Goal: Task Accomplishment & Management: Use online tool/utility

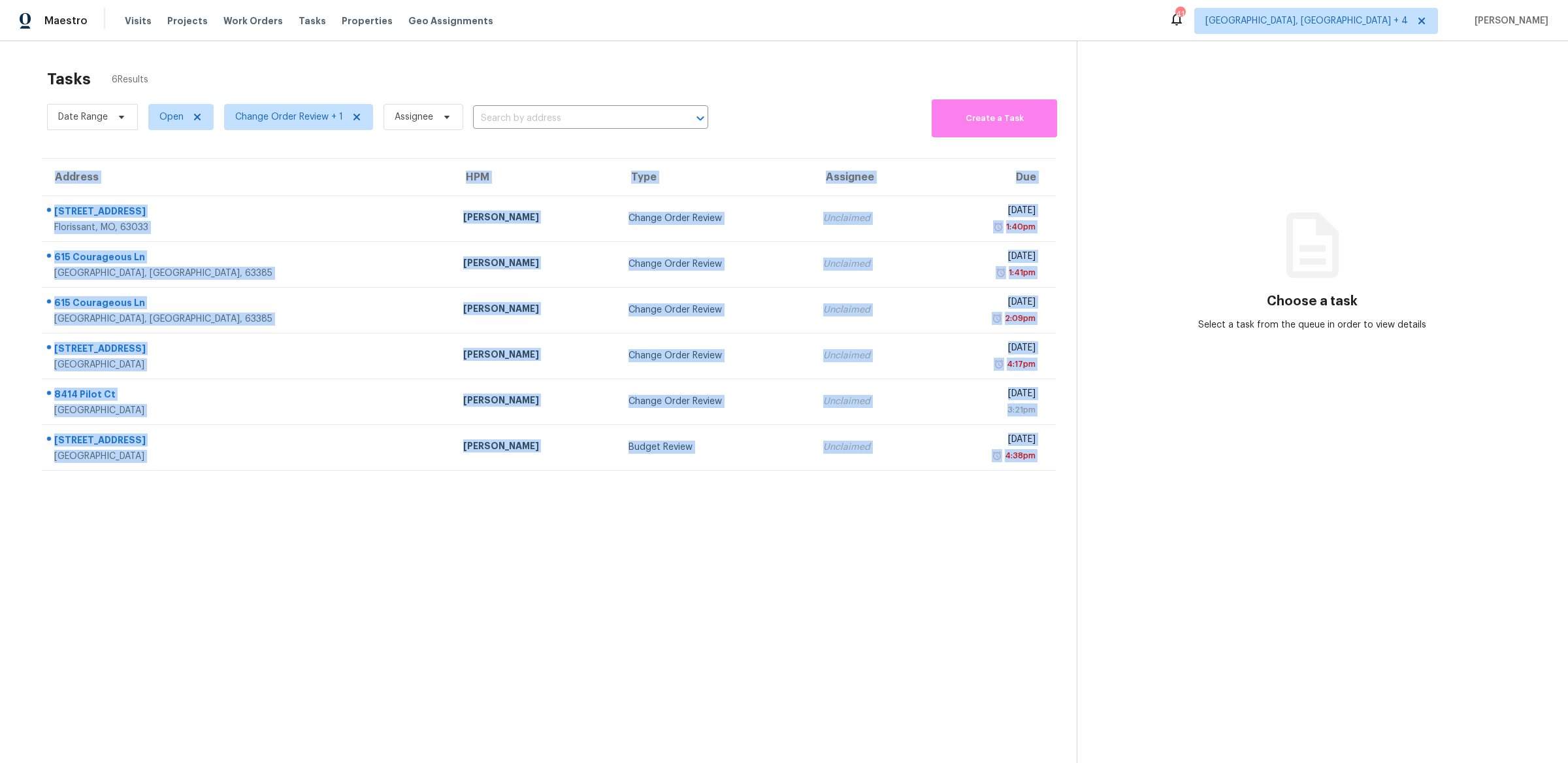
click at [411, 570] on section "Tasks 6 Results Date Range Open Change Order Review + 1 Assignee ​ Create a Tas…" at bounding box center [549, 433] width 1056 height 742
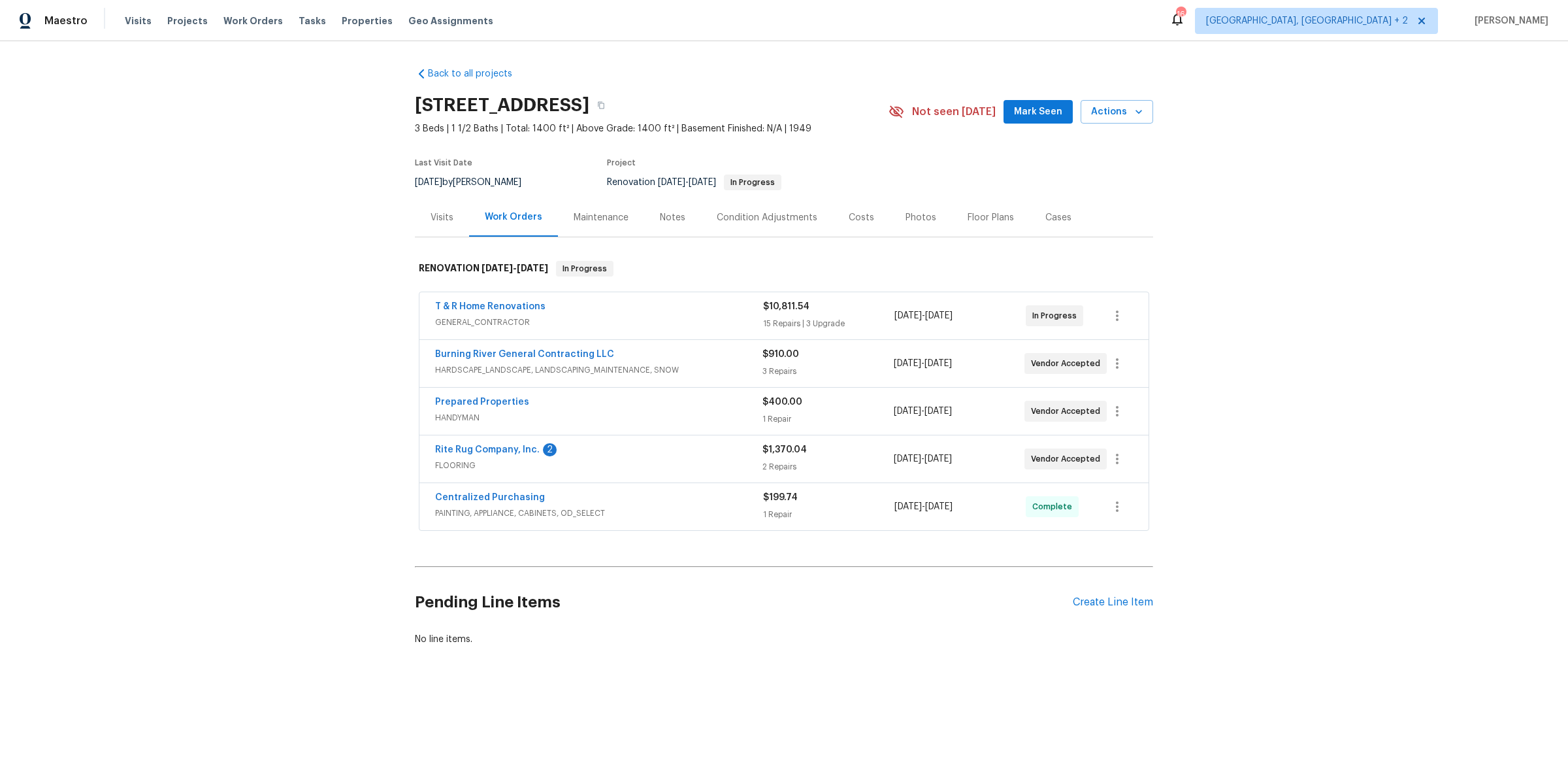
click at [395, 512] on div "Back to all projects 20945 Halworth Rd, Shaker Heights, OH 44122 3 Beds | 1 1/2…" at bounding box center [784, 387] width 1568 height 693
click at [368, 25] on span "Properties" at bounding box center [367, 21] width 51 height 13
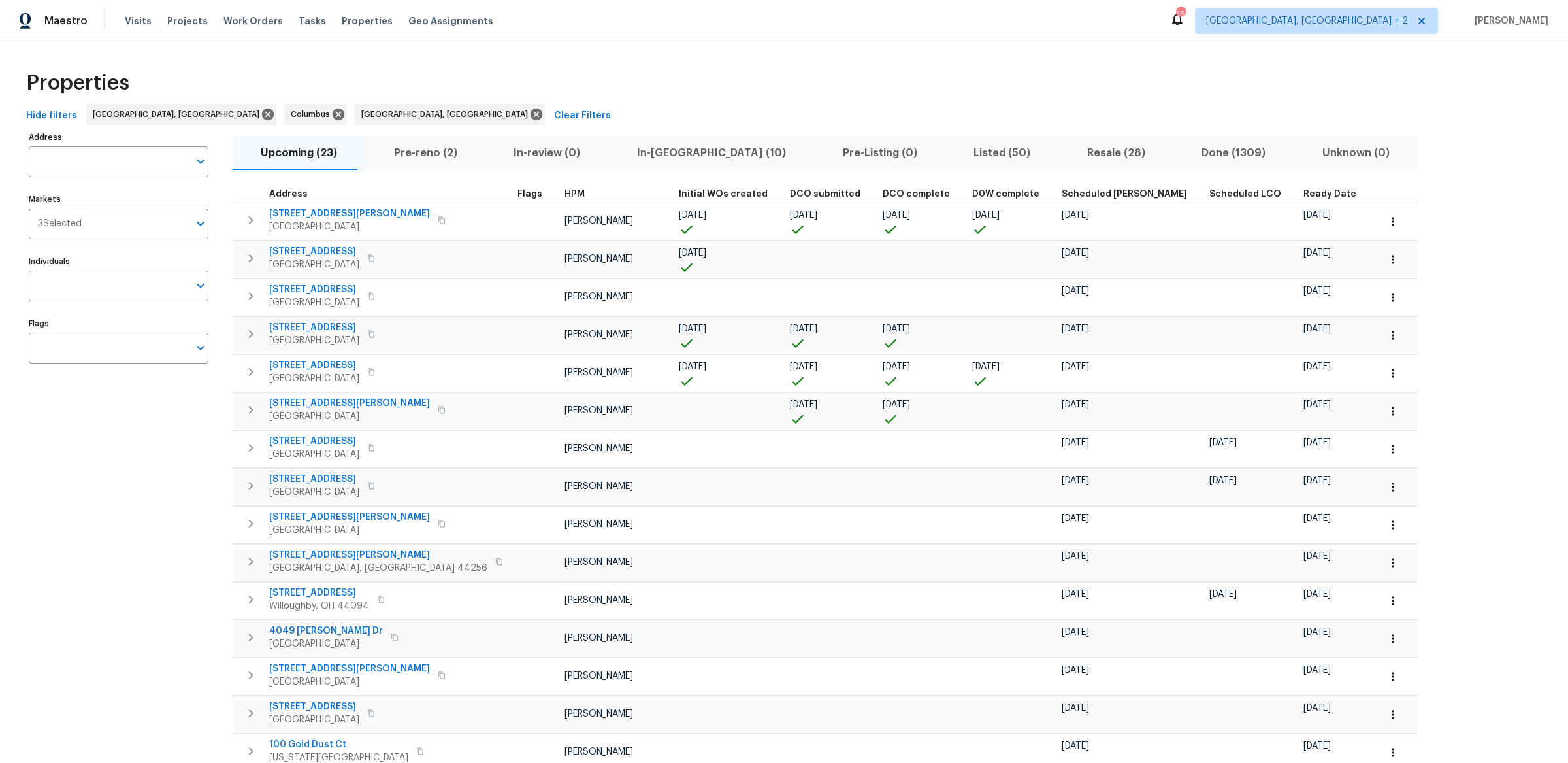
click at [954, 149] on span "Listed (50)" at bounding box center [1003, 153] width 98 height 19
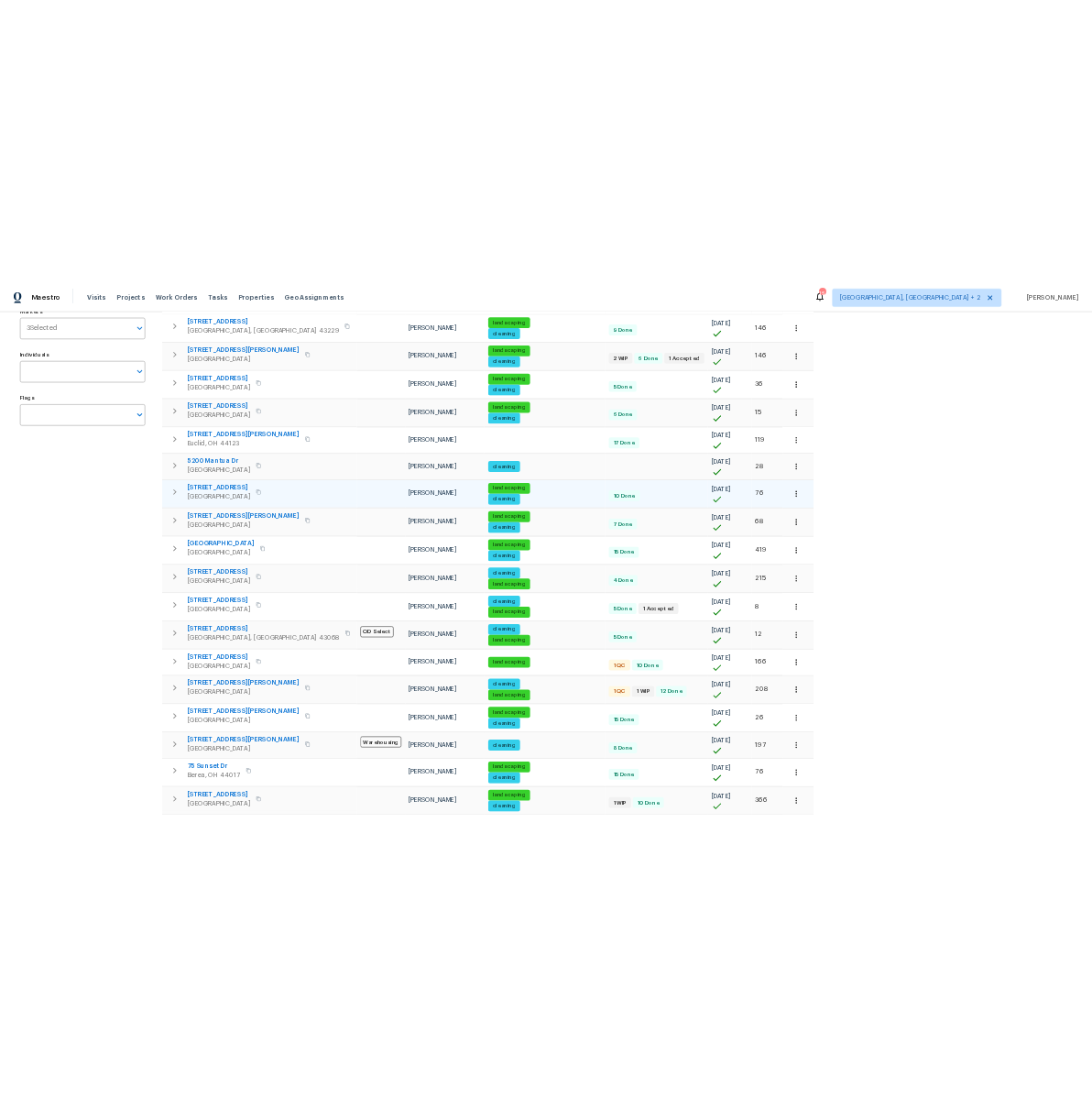
scroll to position [229, 0]
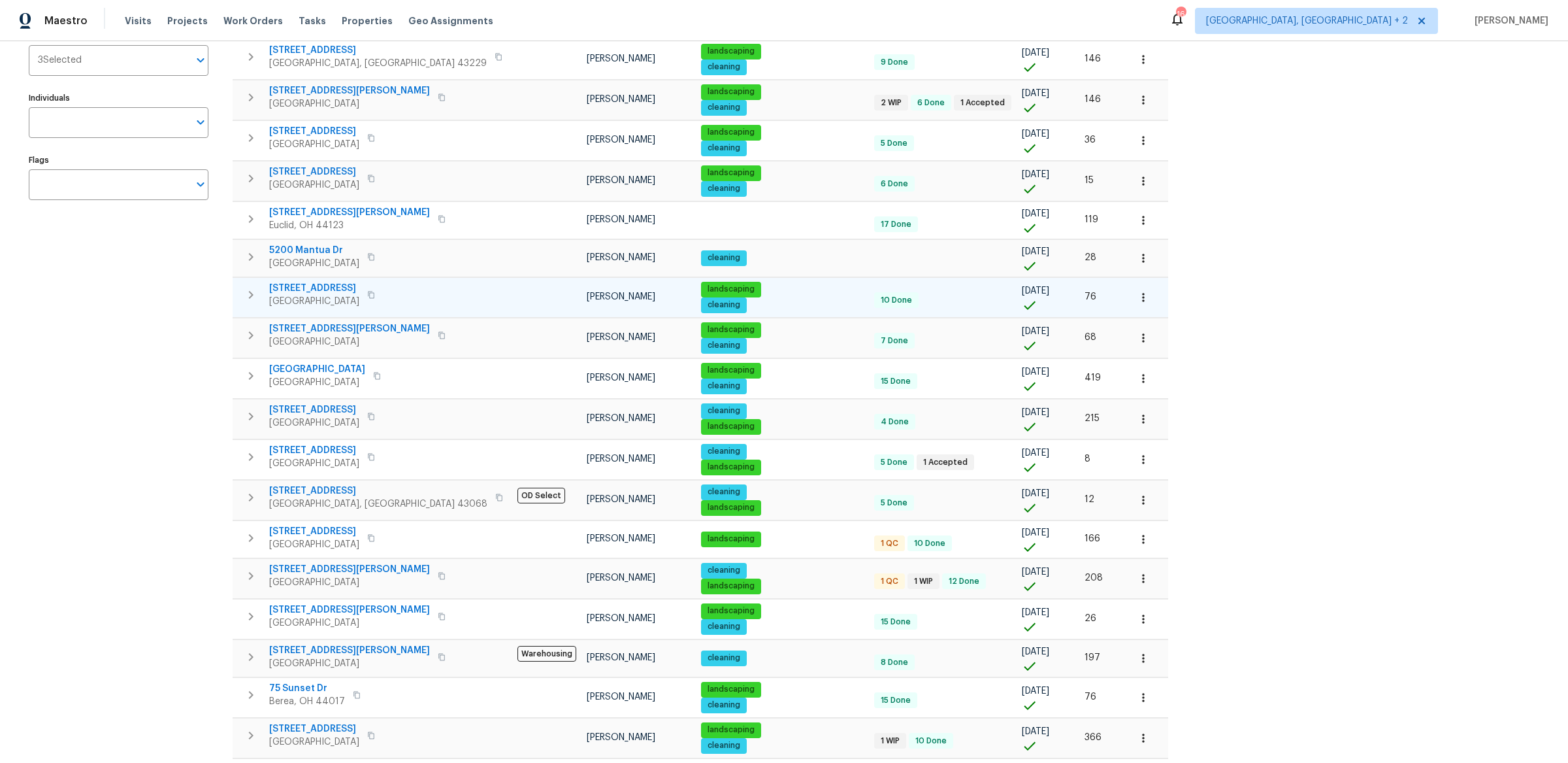
click at [307, 283] on span "2406 Park Dr" at bounding box center [315, 288] width 90 height 13
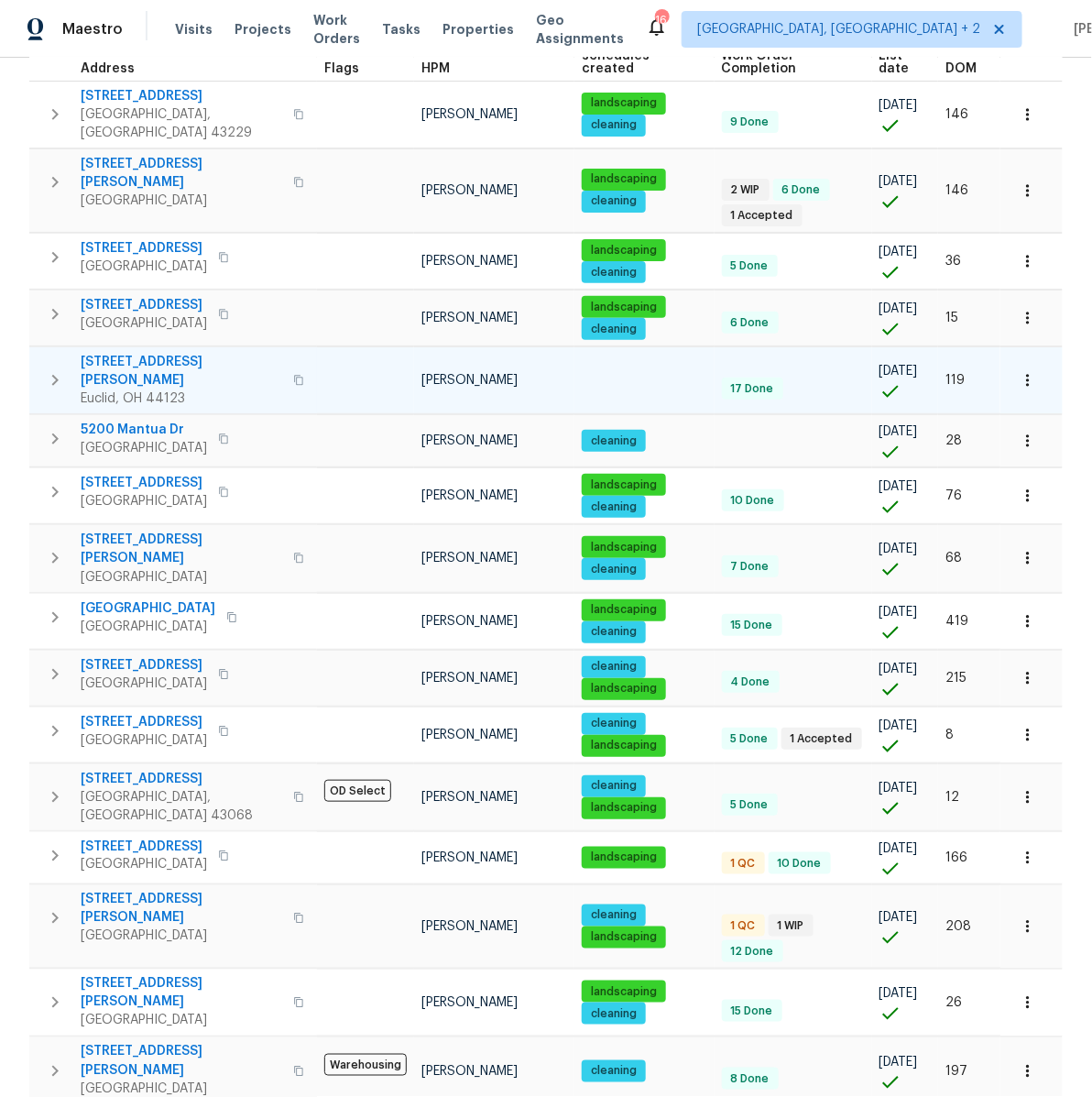
scroll to position [0, 0]
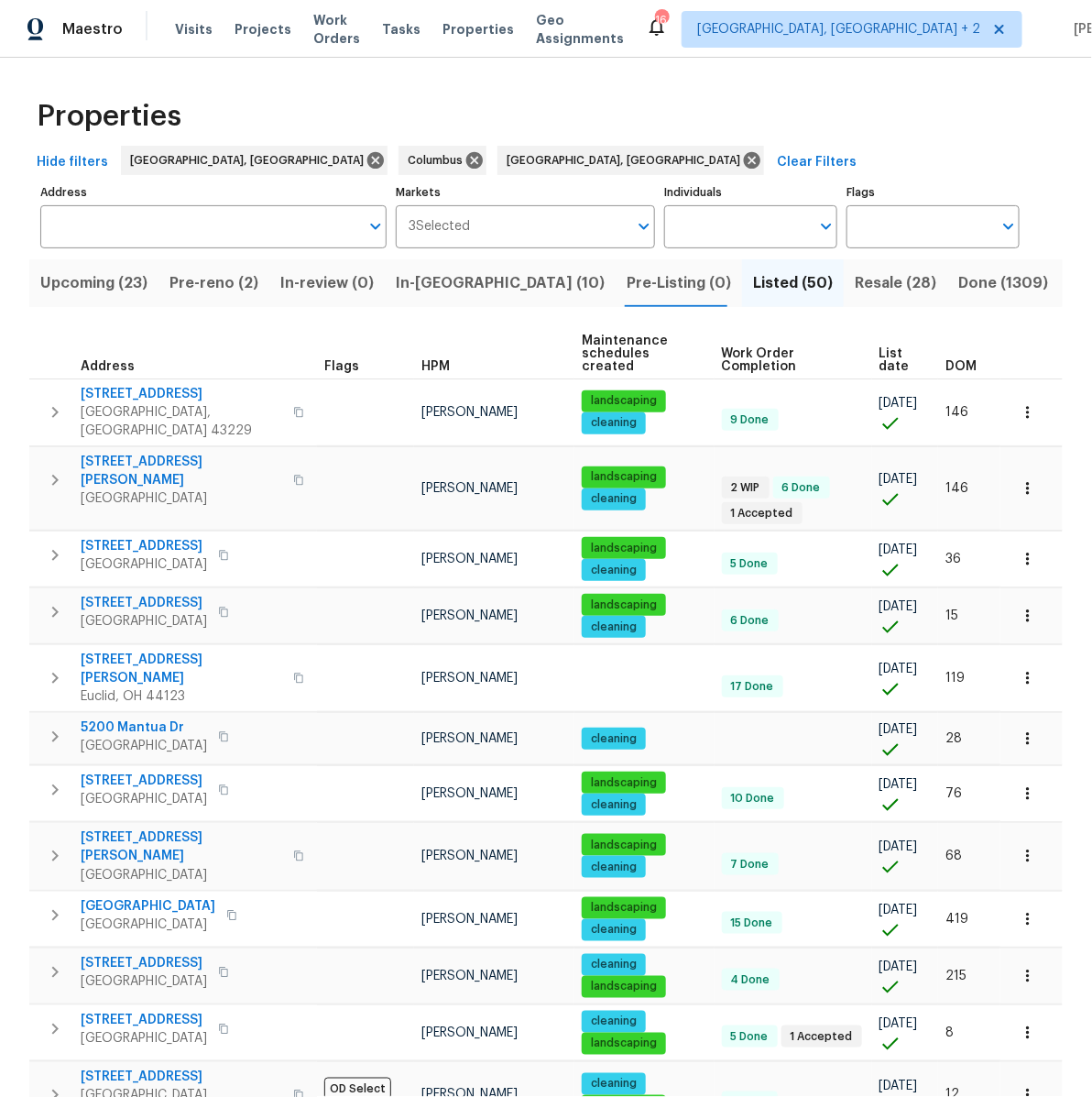
click at [465, 285] on span "In-reno (10)" at bounding box center [500, 283] width 209 height 26
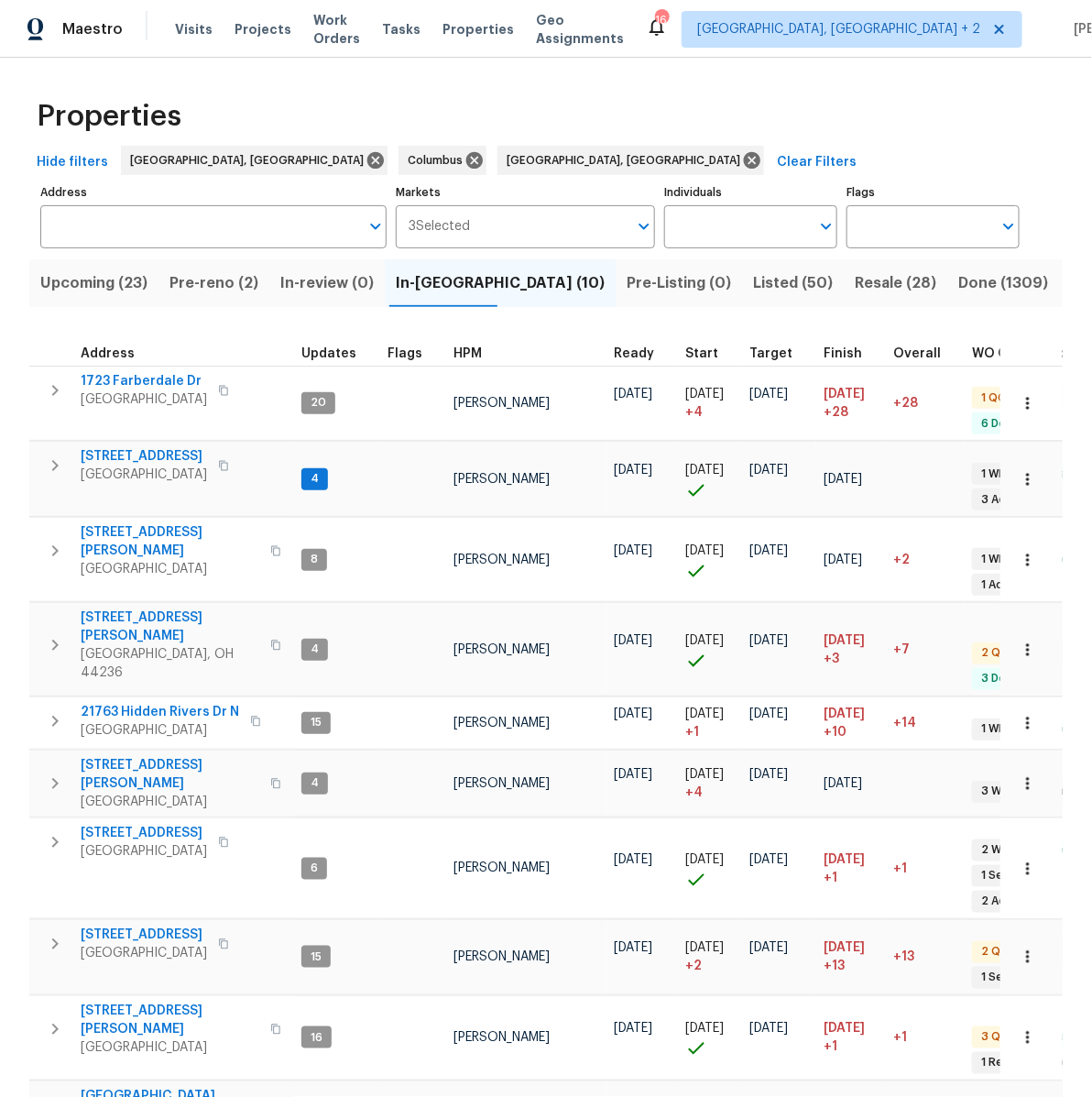
scroll to position [47, 0]
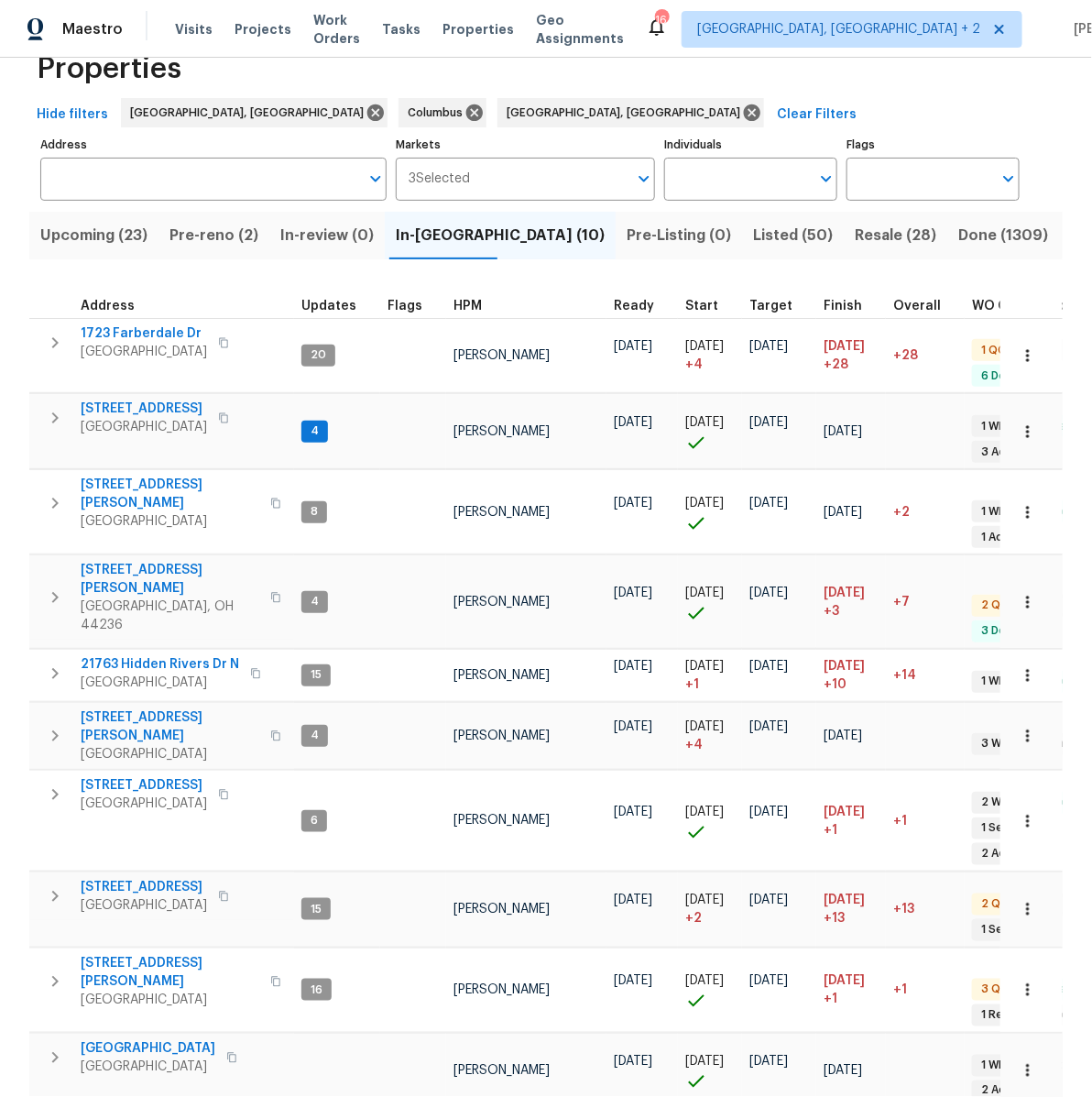
click at [214, 225] on span "Pre-reno (2)" at bounding box center [214, 236] width 89 height 26
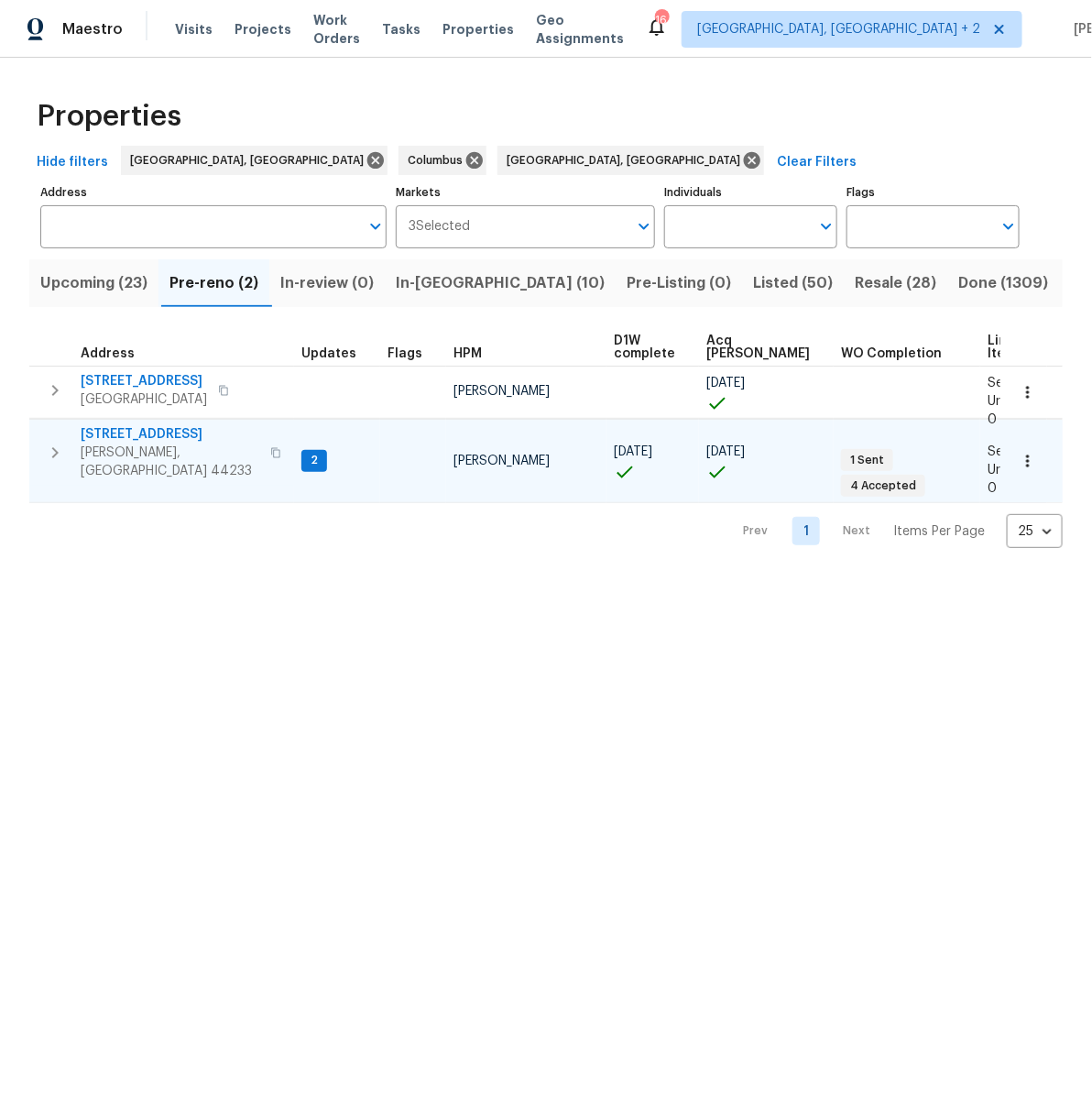
click at [143, 430] on span "71 Heartland Cir" at bounding box center [170, 435] width 178 height 19
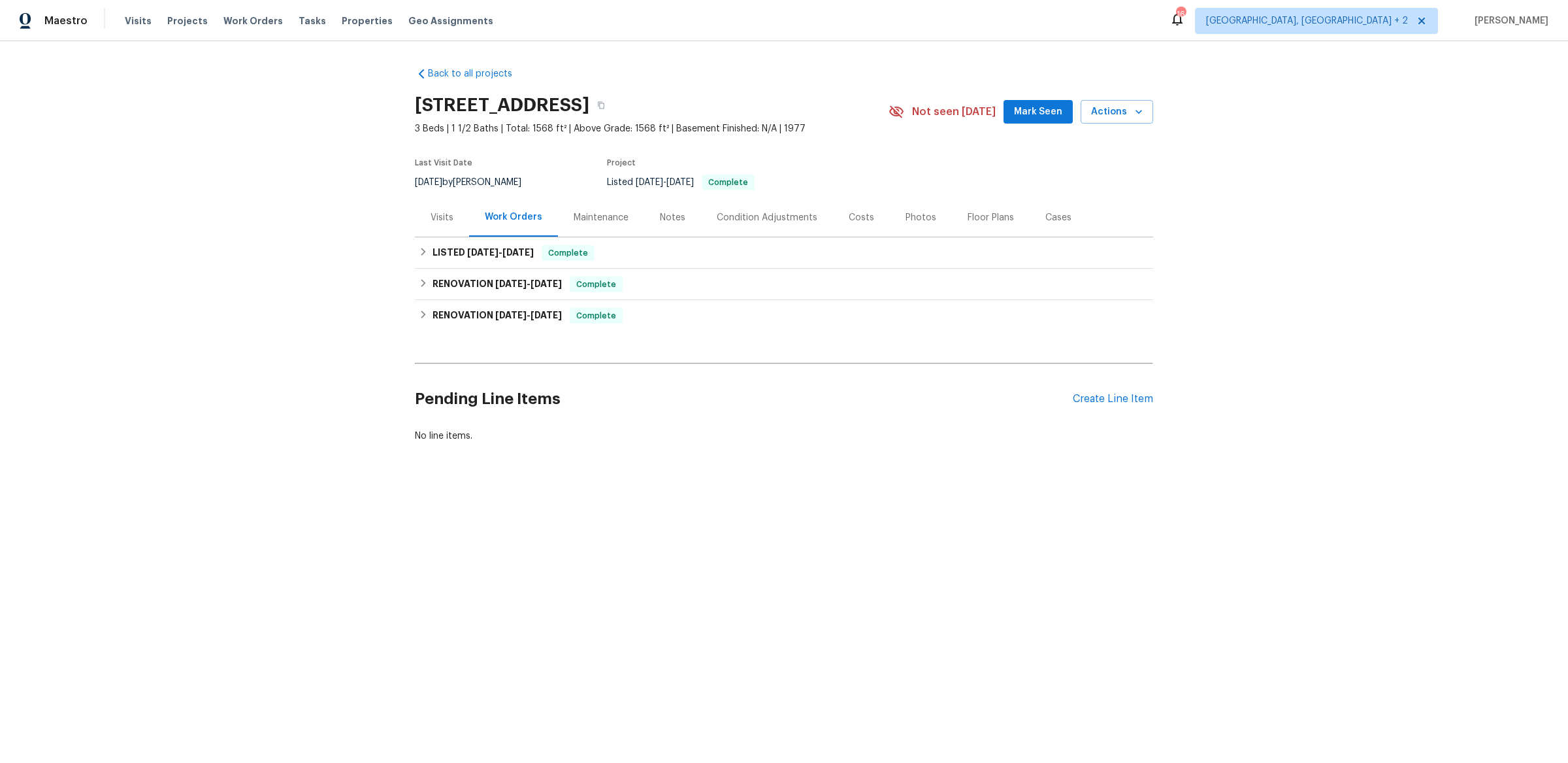
click at [1128, 391] on div "Pending Line Items Create Line Item" at bounding box center [784, 399] width 738 height 61
click at [1126, 399] on div "Create Line Item" at bounding box center [1112, 399] width 80 height 13
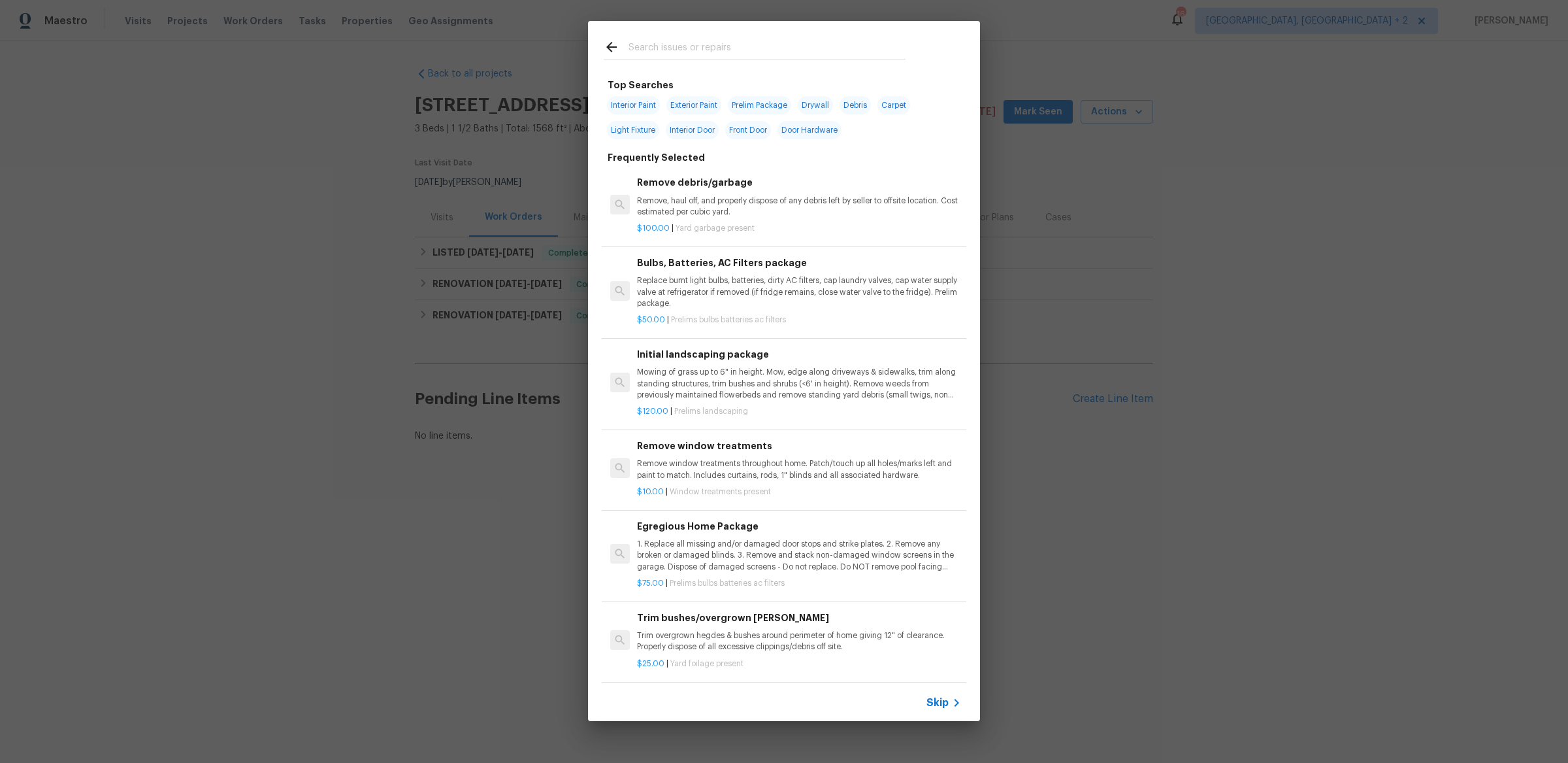
click at [1102, 654] on div "Top Searches Interior Paint Exterior Paint Prelim Package Drywall Debris Carpet…" at bounding box center [784, 371] width 1568 height 742
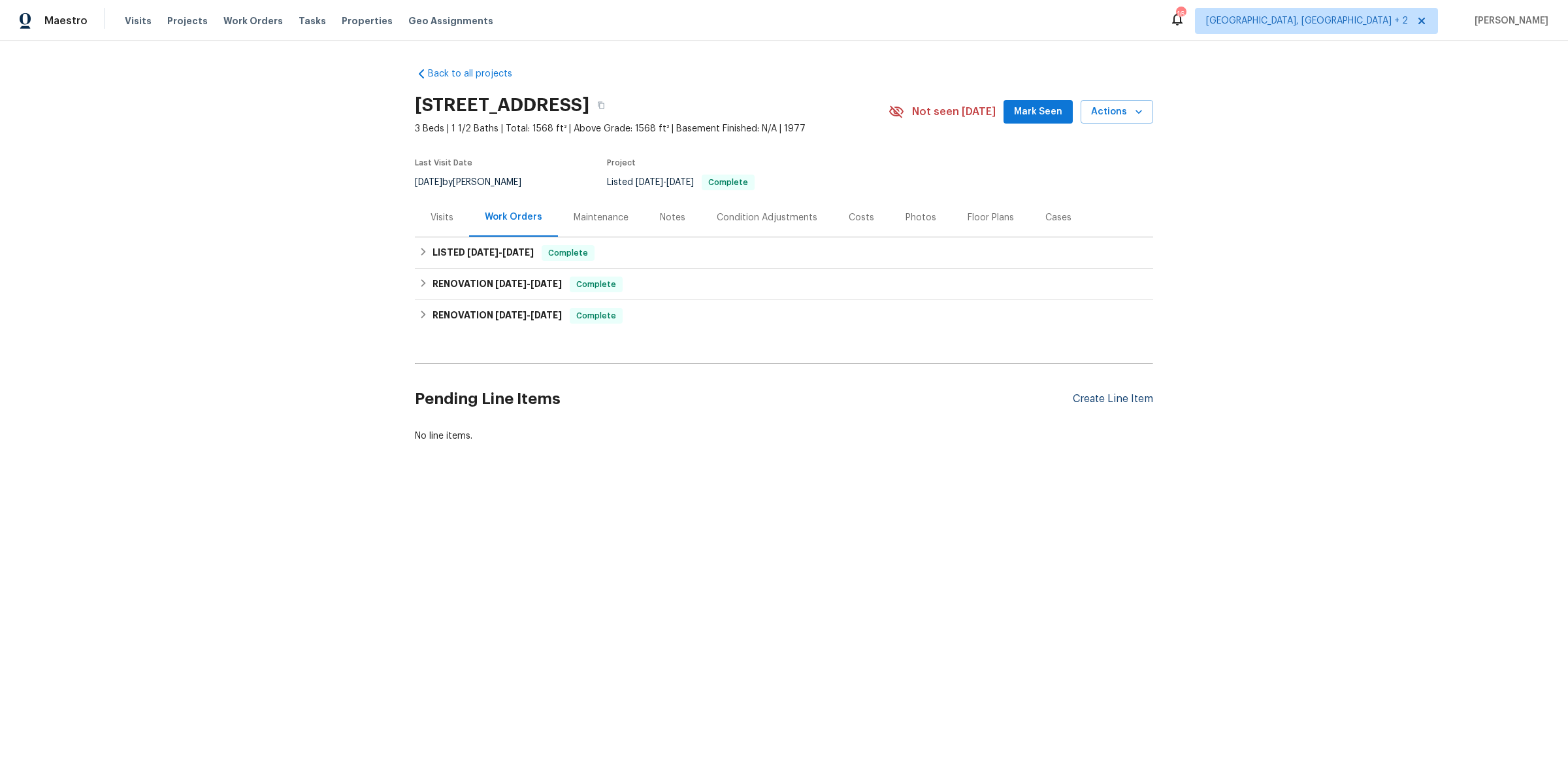
click at [1124, 397] on div "Create Line Item" at bounding box center [1112, 399] width 80 height 13
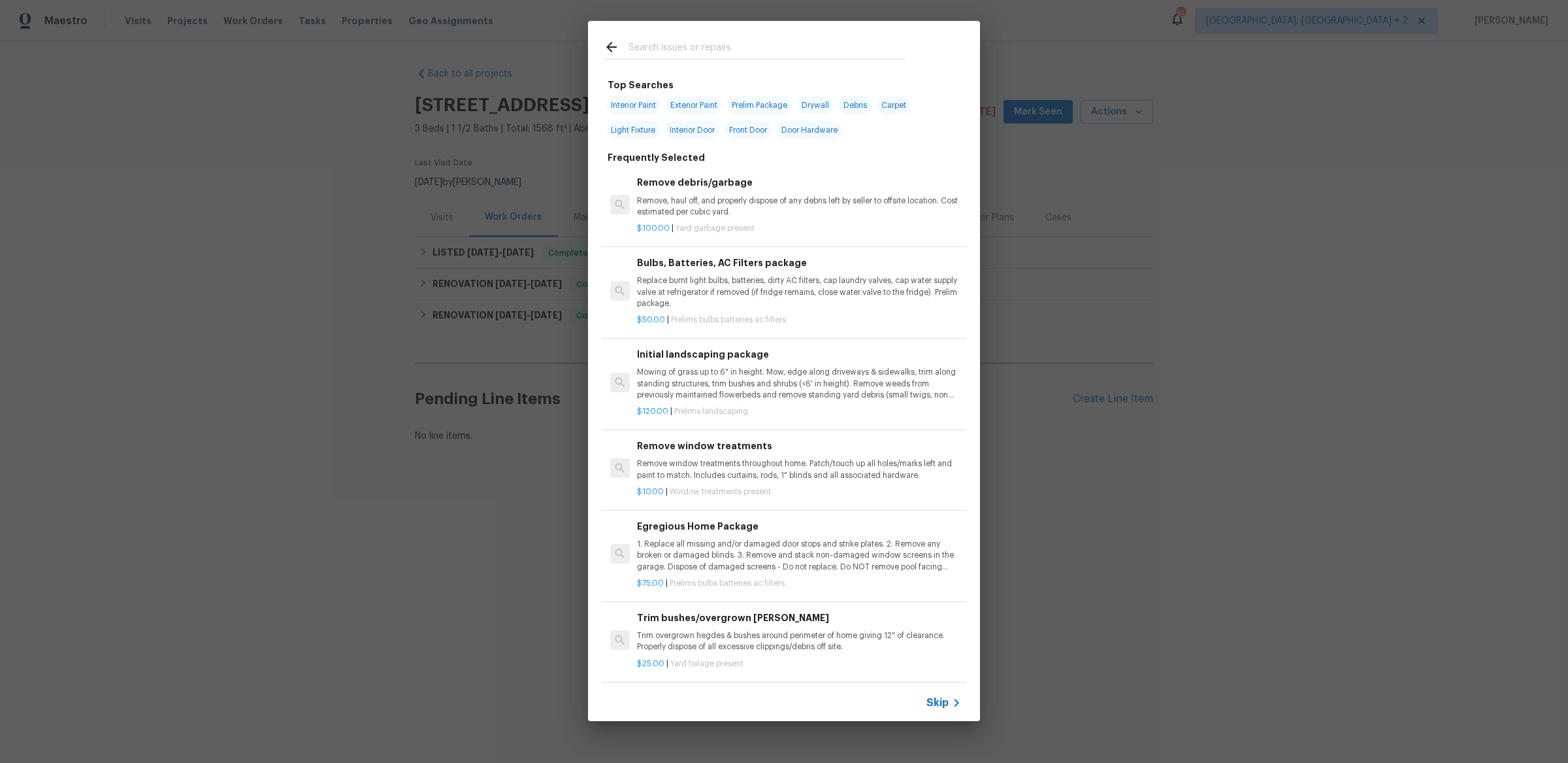
click at [734, 298] on p "Replace burnt light bulbs, batteries, dirty AC filters, cap laundry valves, cap…" at bounding box center [799, 291] width 324 height 33
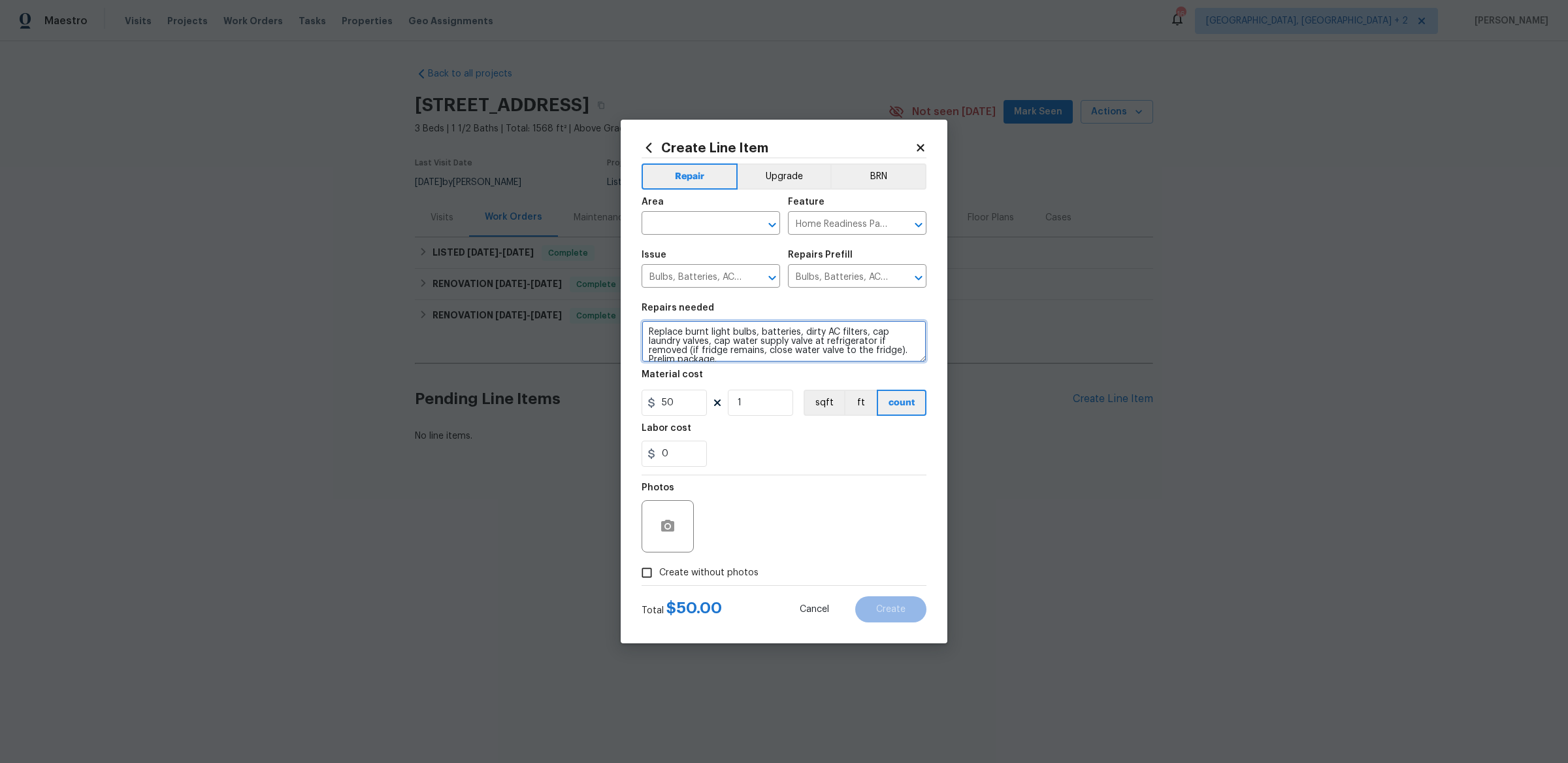
click at [699, 330] on textarea "Replace burnt light bulbs, batteries, dirty AC filters, cap laundry valves, cap…" at bounding box center [784, 341] width 285 height 42
click at [650, 150] on icon at bounding box center [649, 148] width 15 height 15
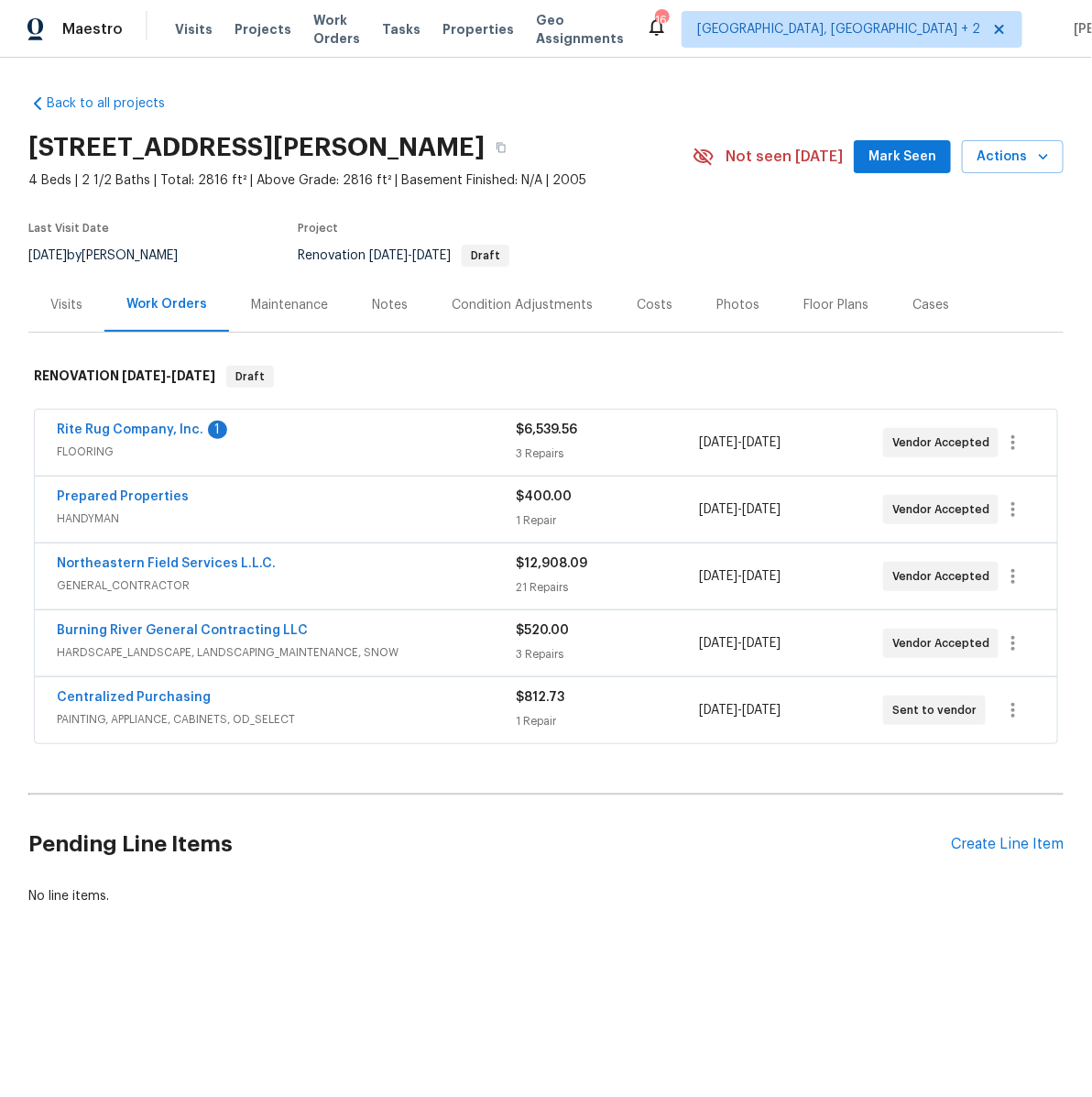
click at [598, 677] on div "Centralized Purchasing PAINTING, APPLIANCE, CABINETS, OD_SELECT $812.73 1 Repai…" at bounding box center [545, 710] width 1022 height 66
click at [652, 707] on div "$812.73 1 Repair" at bounding box center [607, 710] width 183 height 44
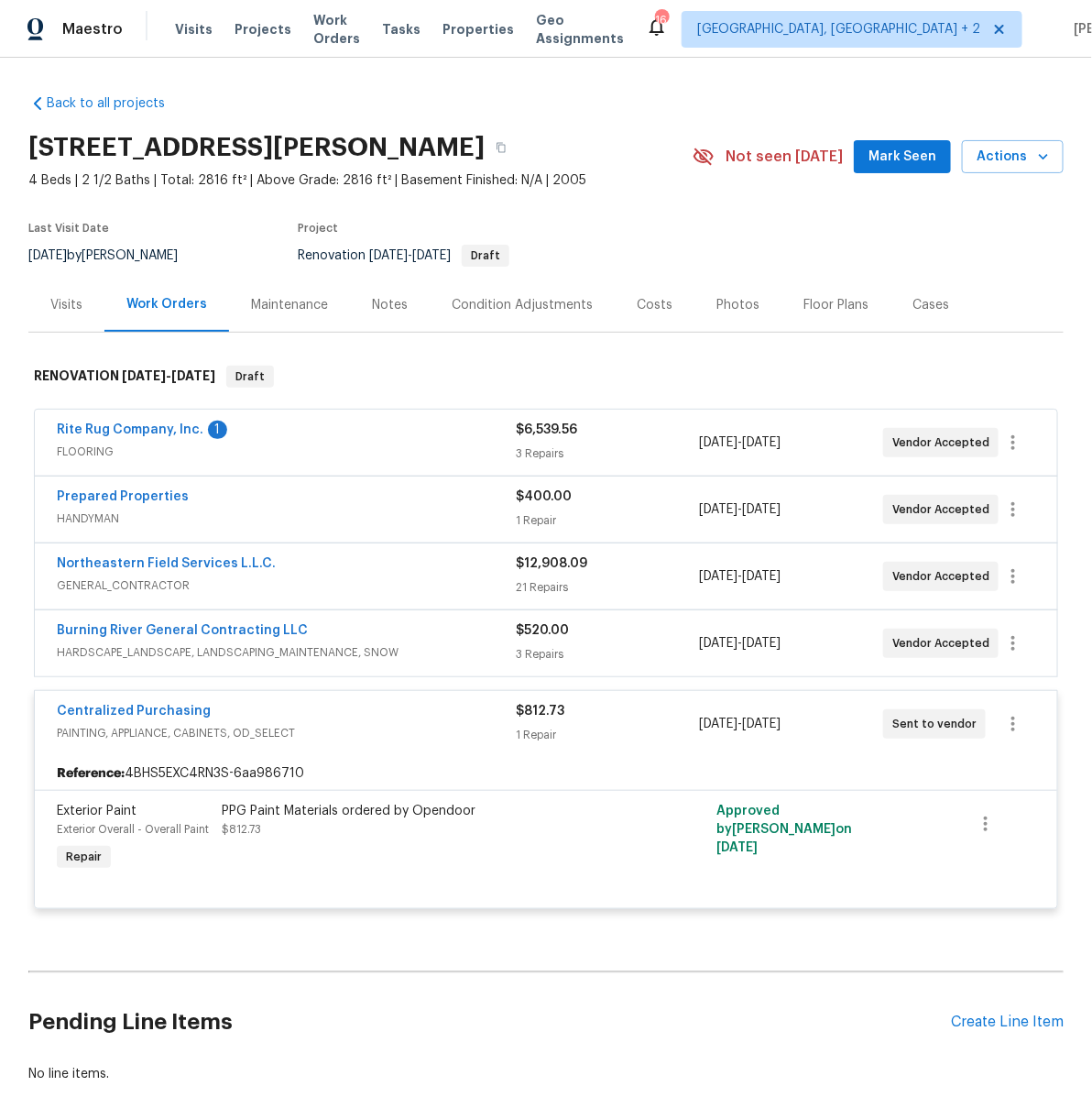
click at [644, 654] on div "3 Repairs" at bounding box center [607, 655] width 183 height 19
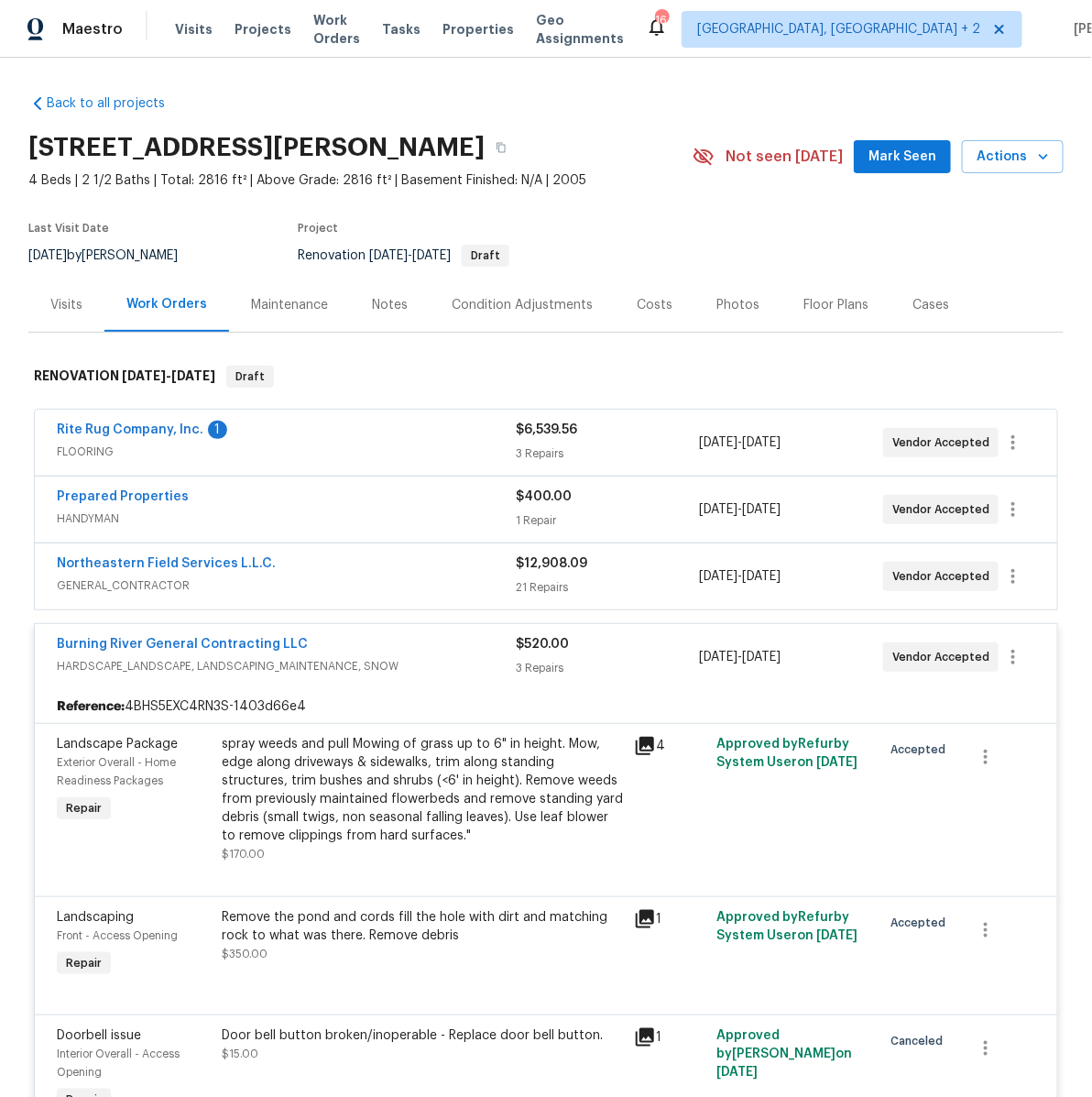
click at [635, 572] on div "$12,908.09 21 Repairs" at bounding box center [607, 576] width 183 height 44
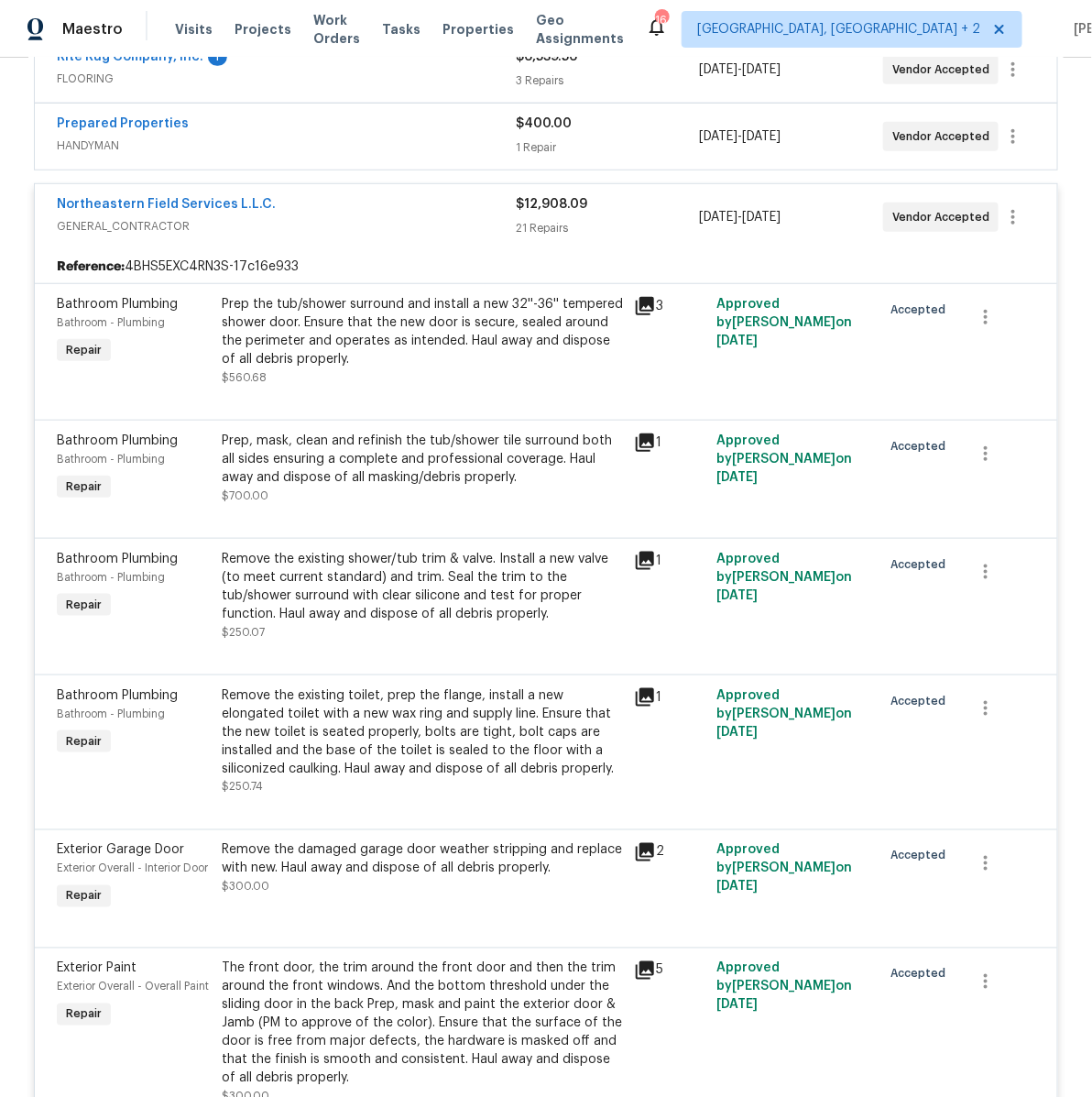
scroll to position [387, 0]
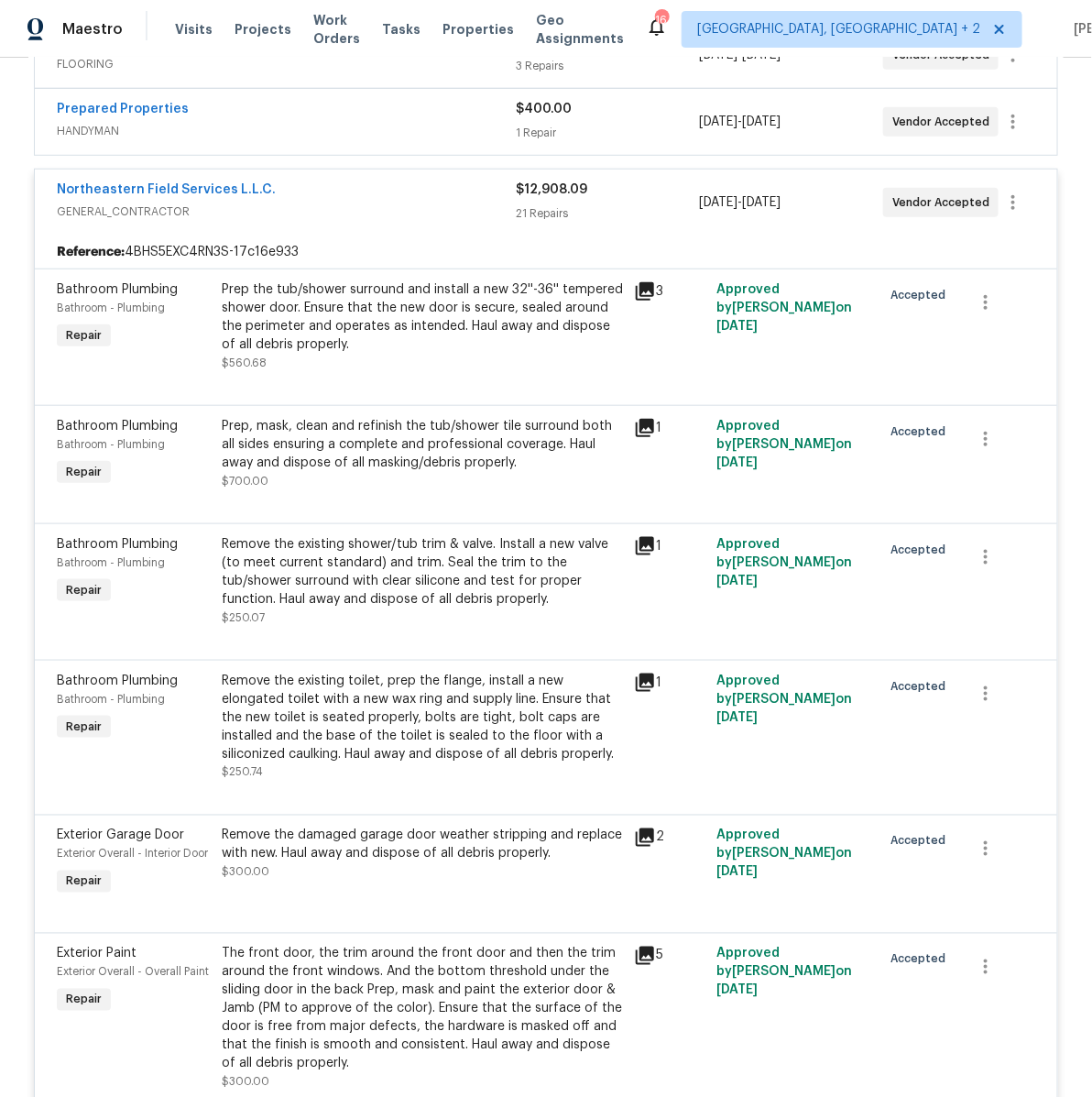
click at [650, 288] on icon at bounding box center [645, 292] width 19 height 19
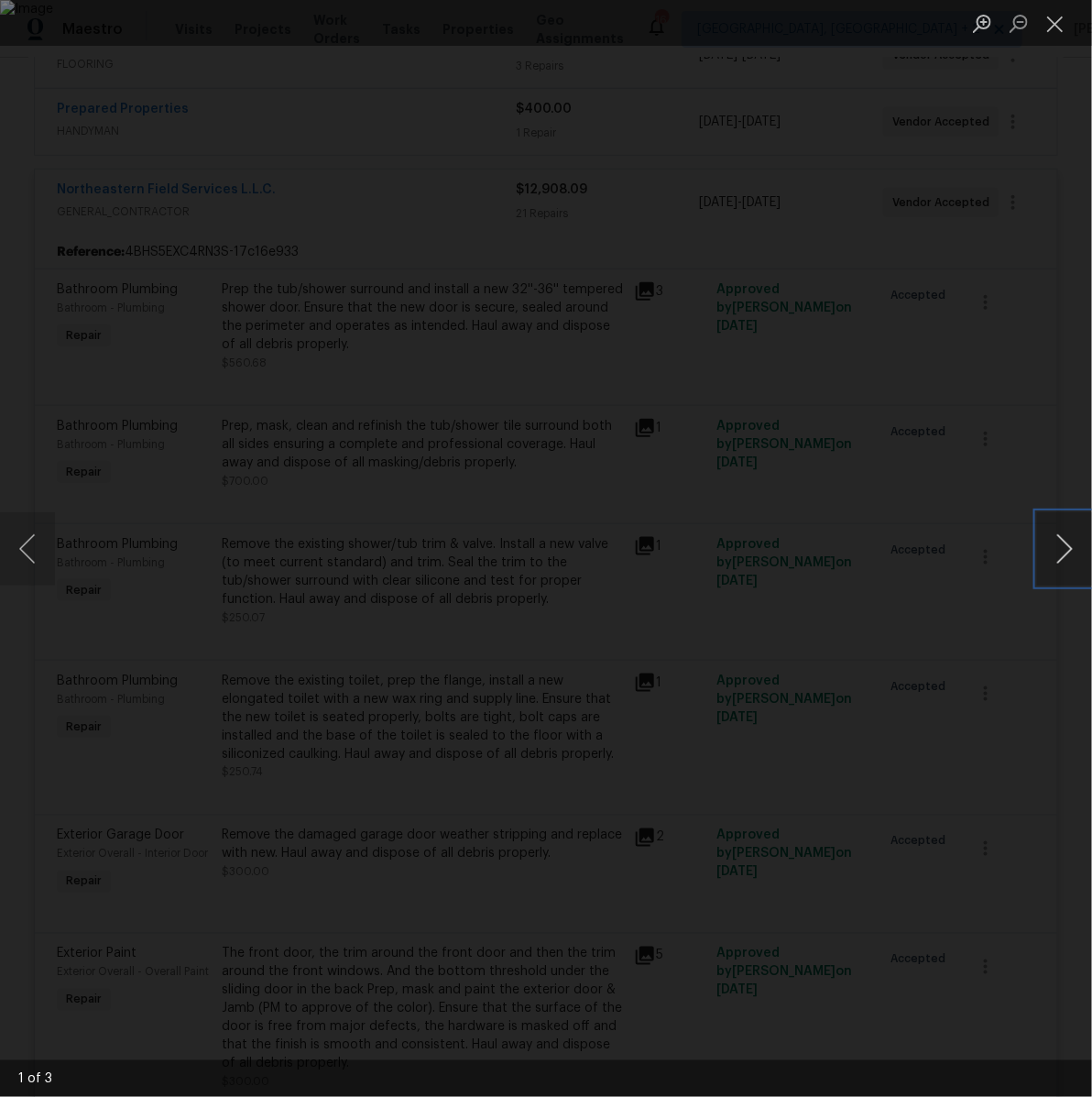
click at [1057, 541] on button "Next image" at bounding box center [1064, 549] width 55 height 73
click at [744, 949] on div "Lightbox" at bounding box center [546, 548] width 1092 height 1097
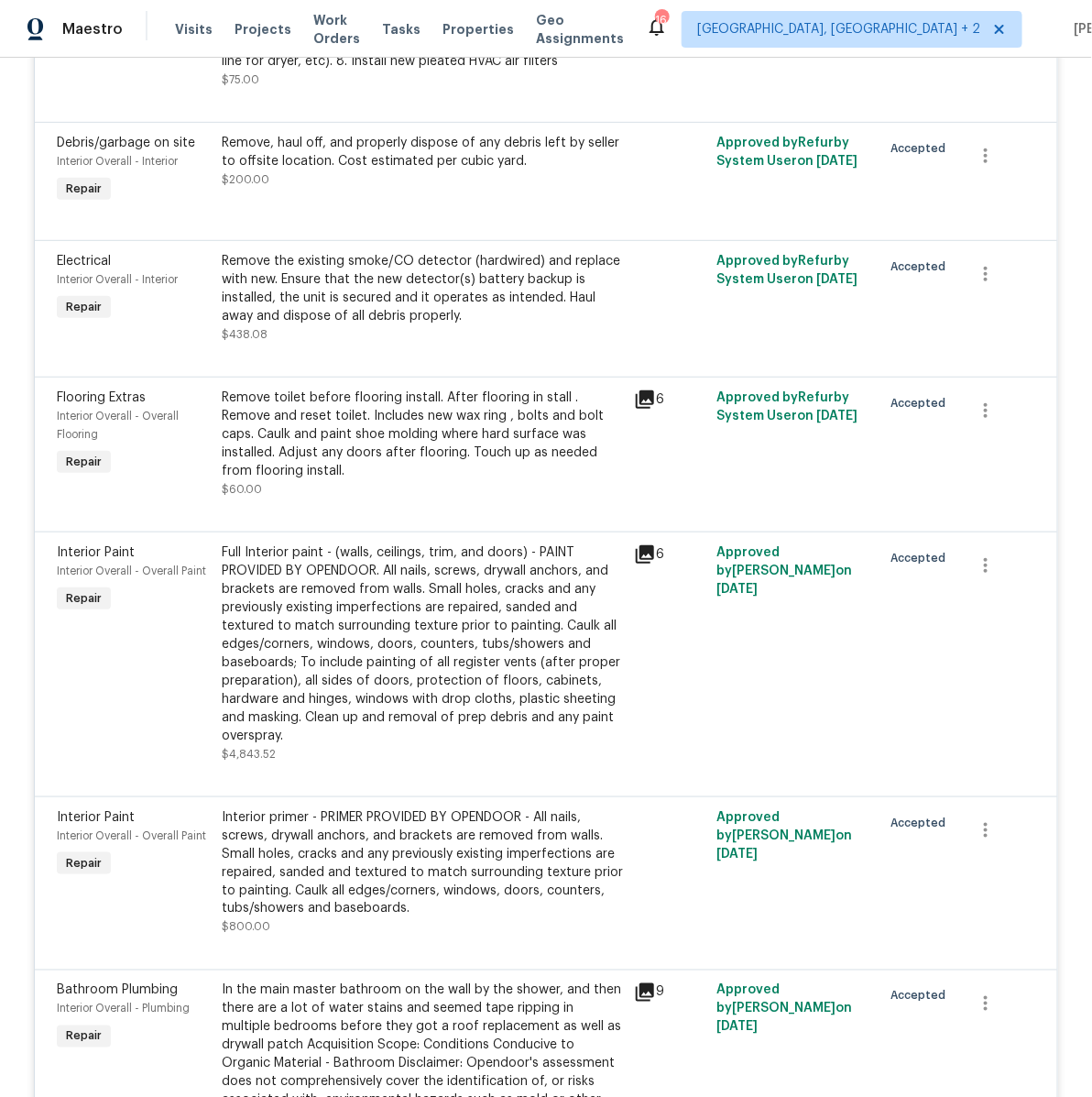
scroll to position [2470, 0]
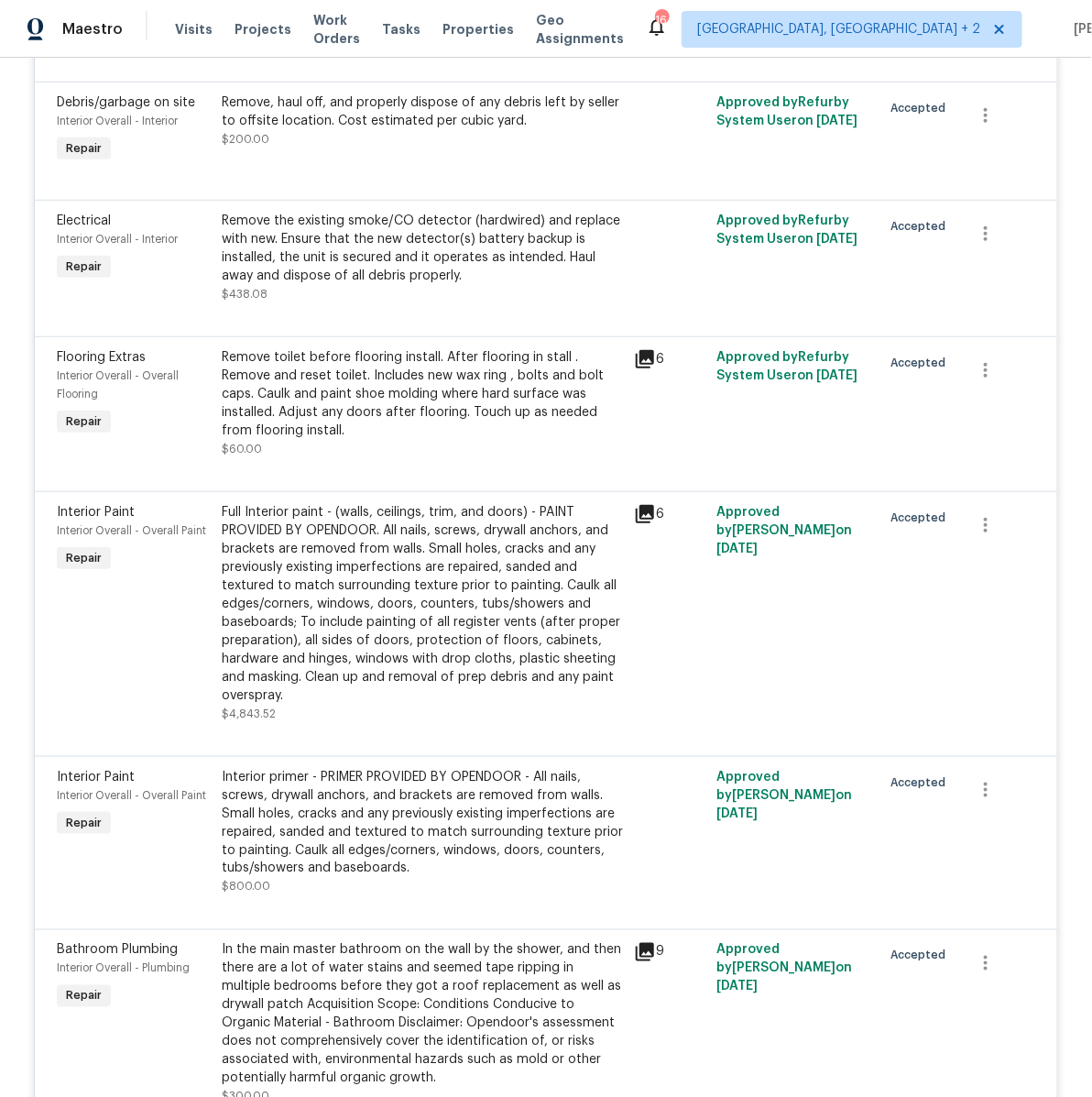
click at [649, 519] on icon at bounding box center [645, 515] width 22 height 22
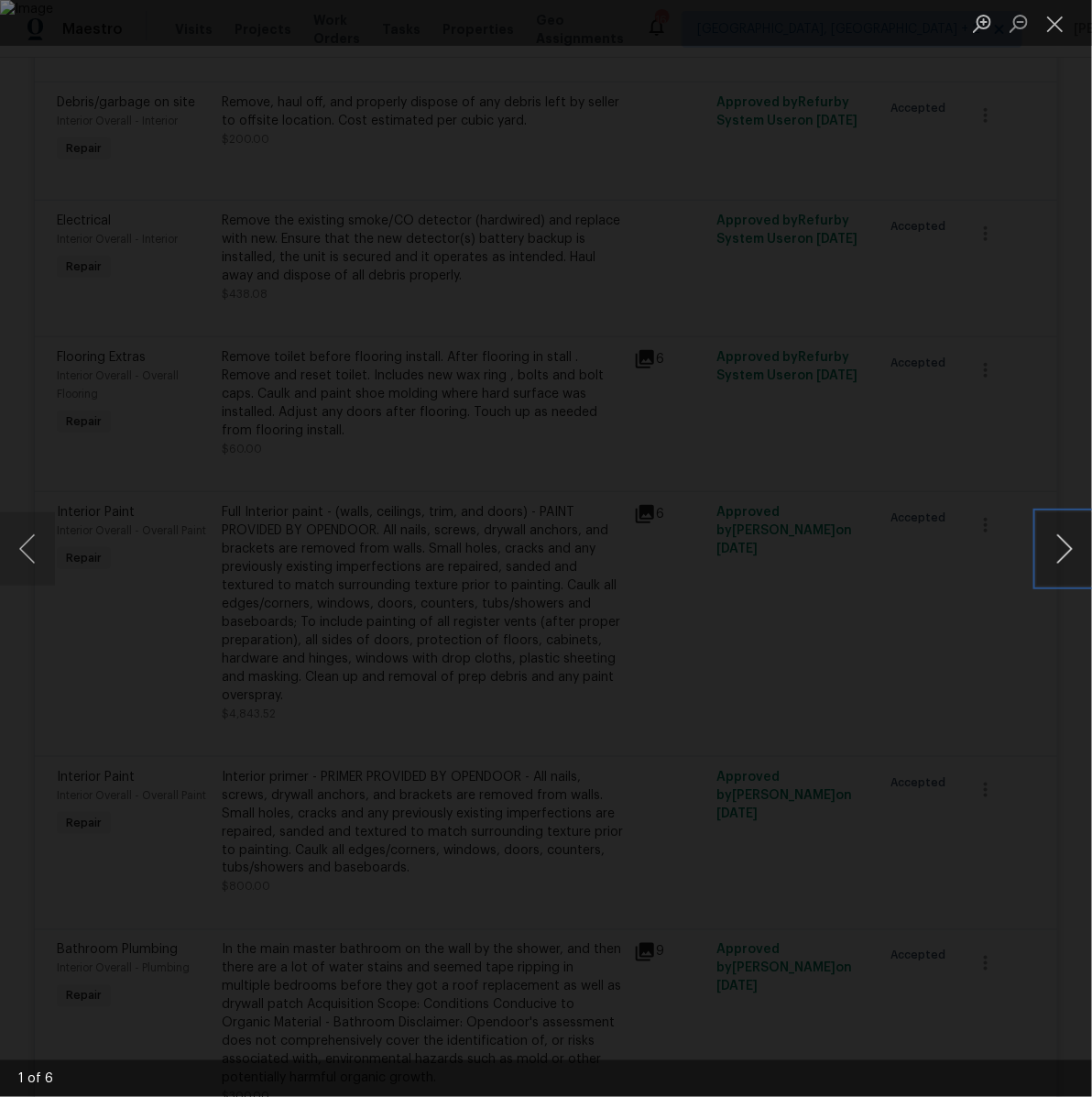
click at [1071, 549] on button "Next image" at bounding box center [1064, 549] width 55 height 73
click at [44, 555] on button "Previous image" at bounding box center [27, 549] width 55 height 73
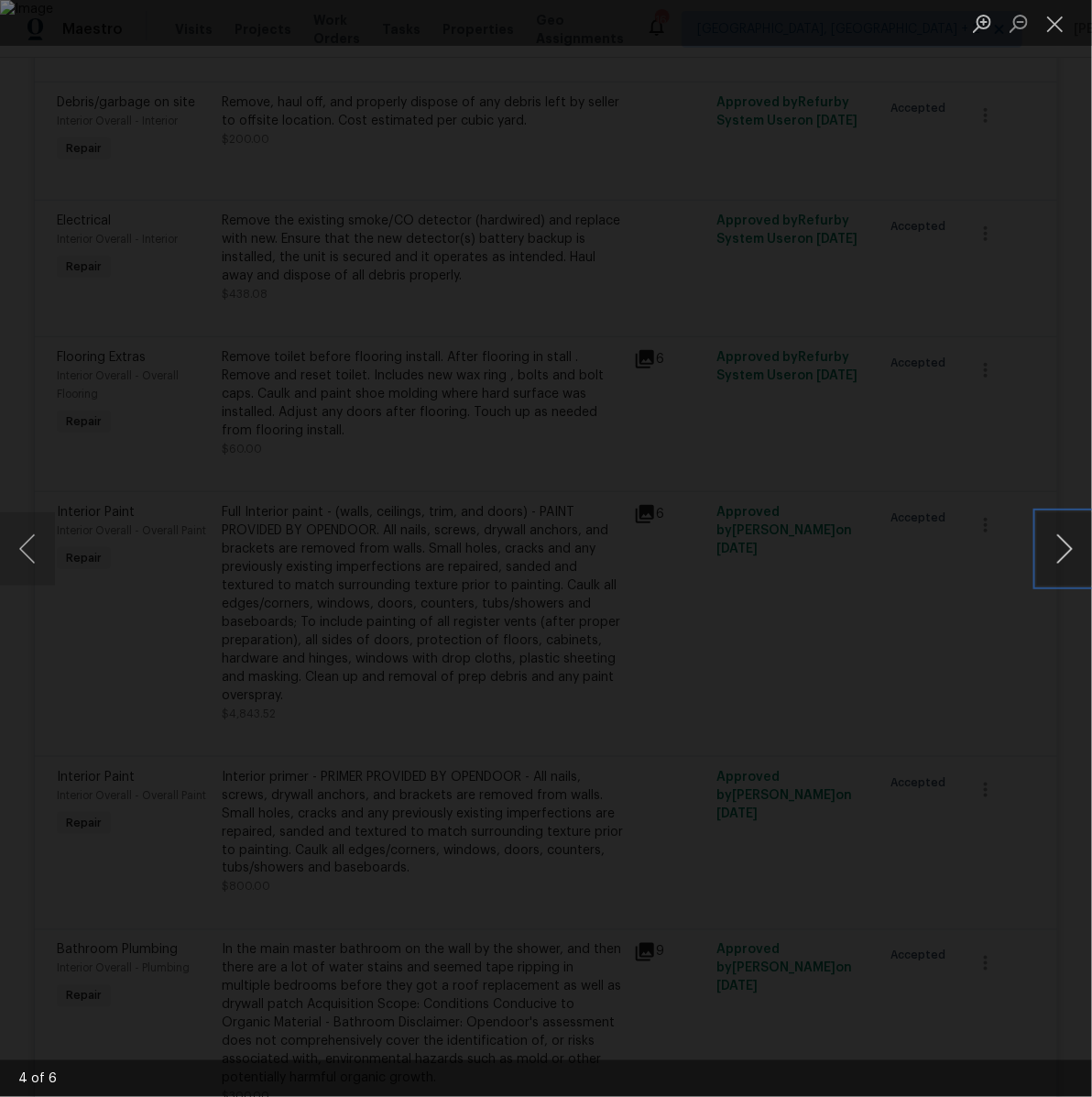
click at [1066, 533] on button "Next image" at bounding box center [1064, 549] width 55 height 73
click at [1037, 467] on div "Lightbox" at bounding box center [546, 548] width 1092 height 1097
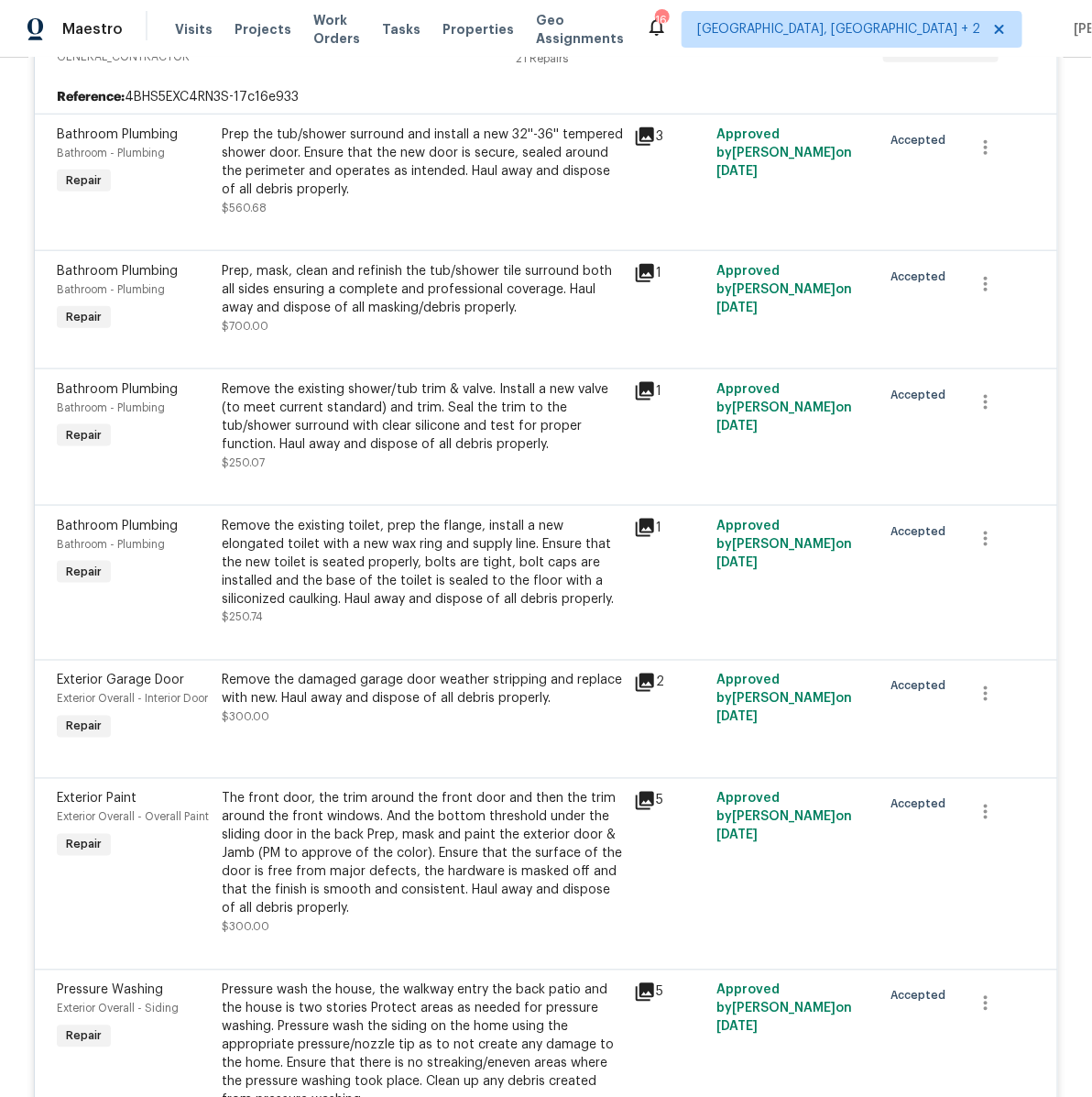
scroll to position [0, 0]
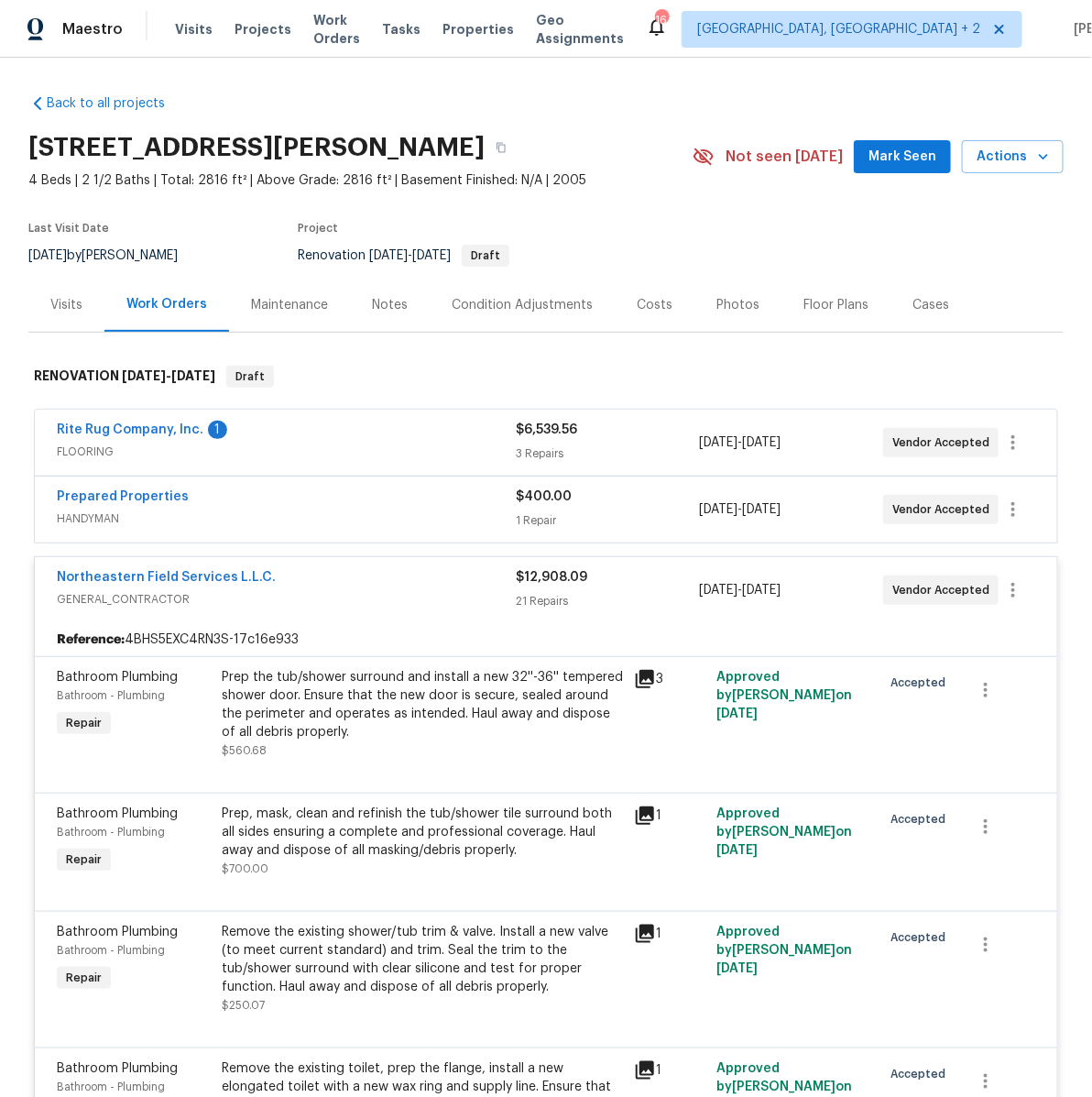
click at [510, 305] on div "Condition Adjustments" at bounding box center [522, 306] width 141 height 19
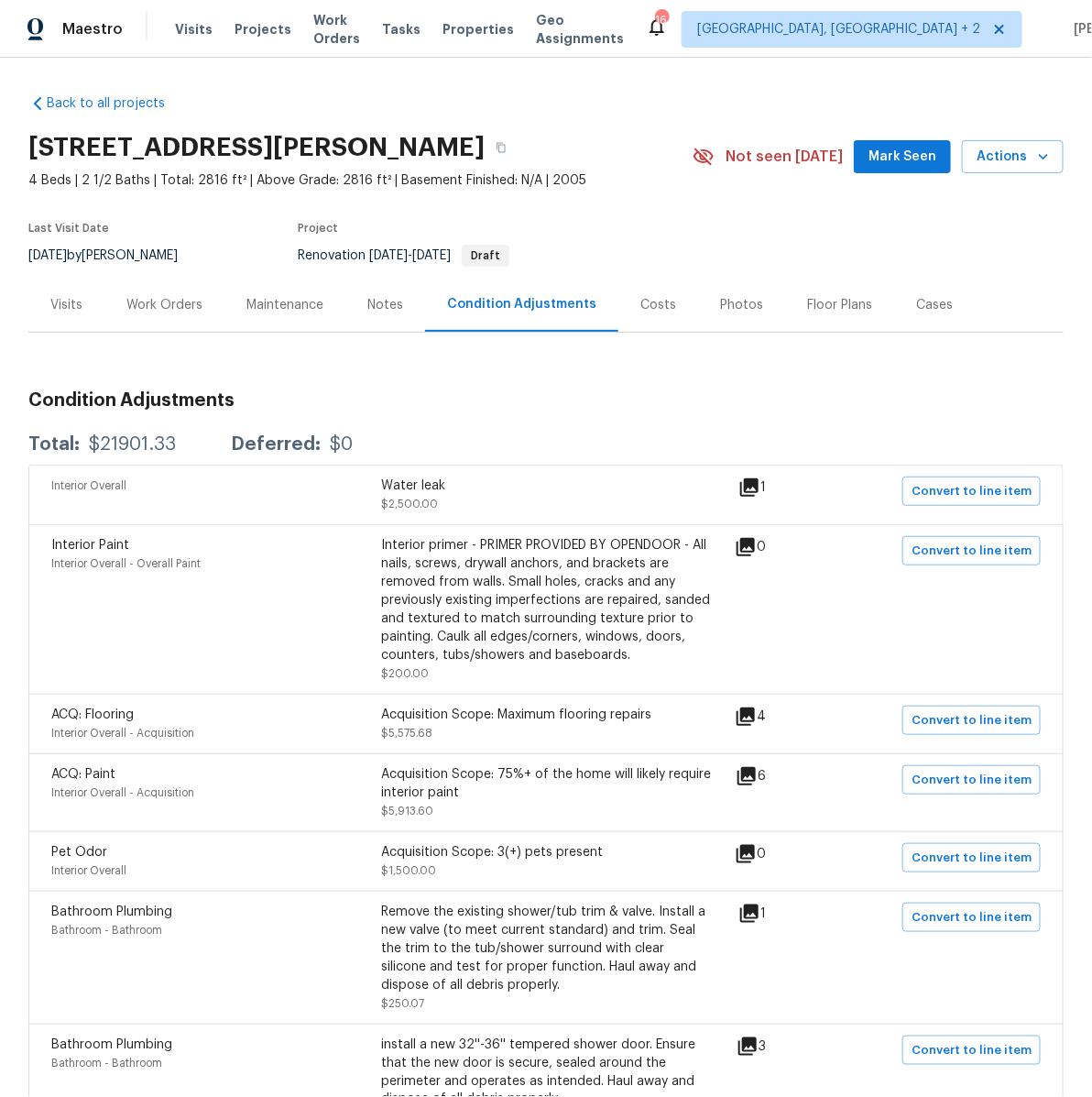
click at [161, 306] on div "Work Orders" at bounding box center [164, 306] width 76 height 19
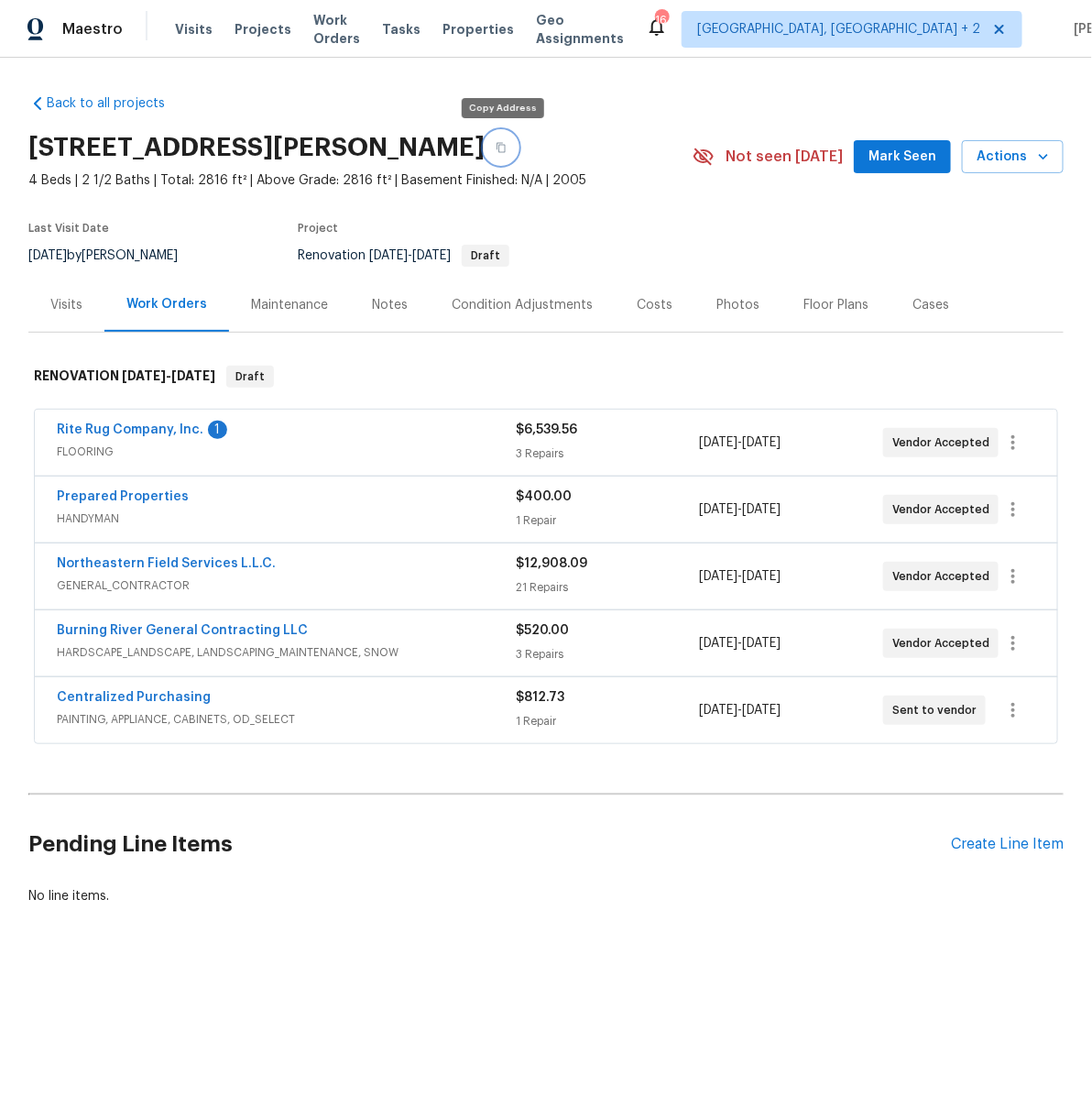
click at [496, 142] on icon "button" at bounding box center [501, 148] width 11 height 11
click at [370, 443] on span "FLOORING" at bounding box center [286, 452] width 459 height 19
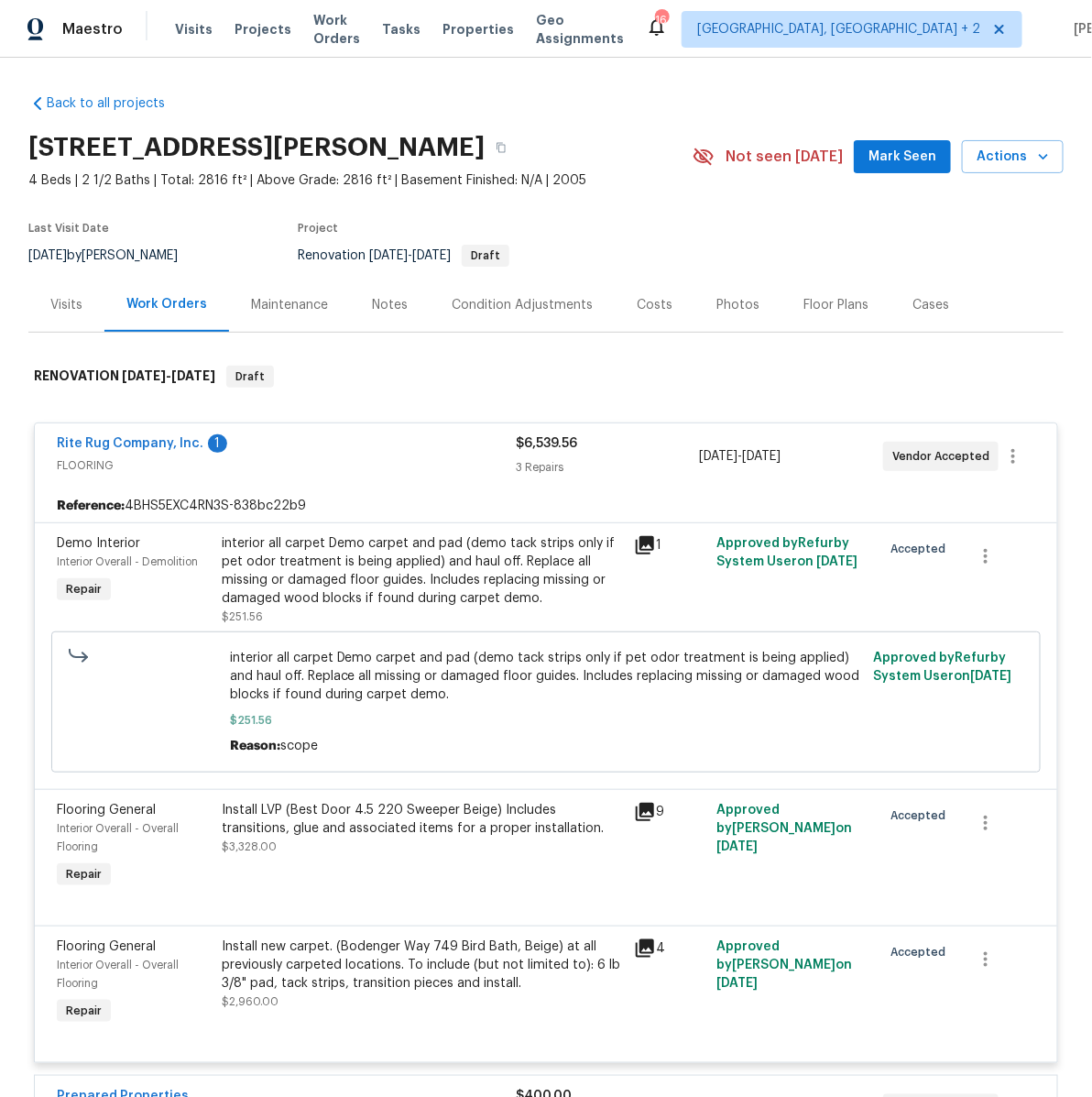
click at [653, 811] on icon at bounding box center [645, 812] width 19 height 19
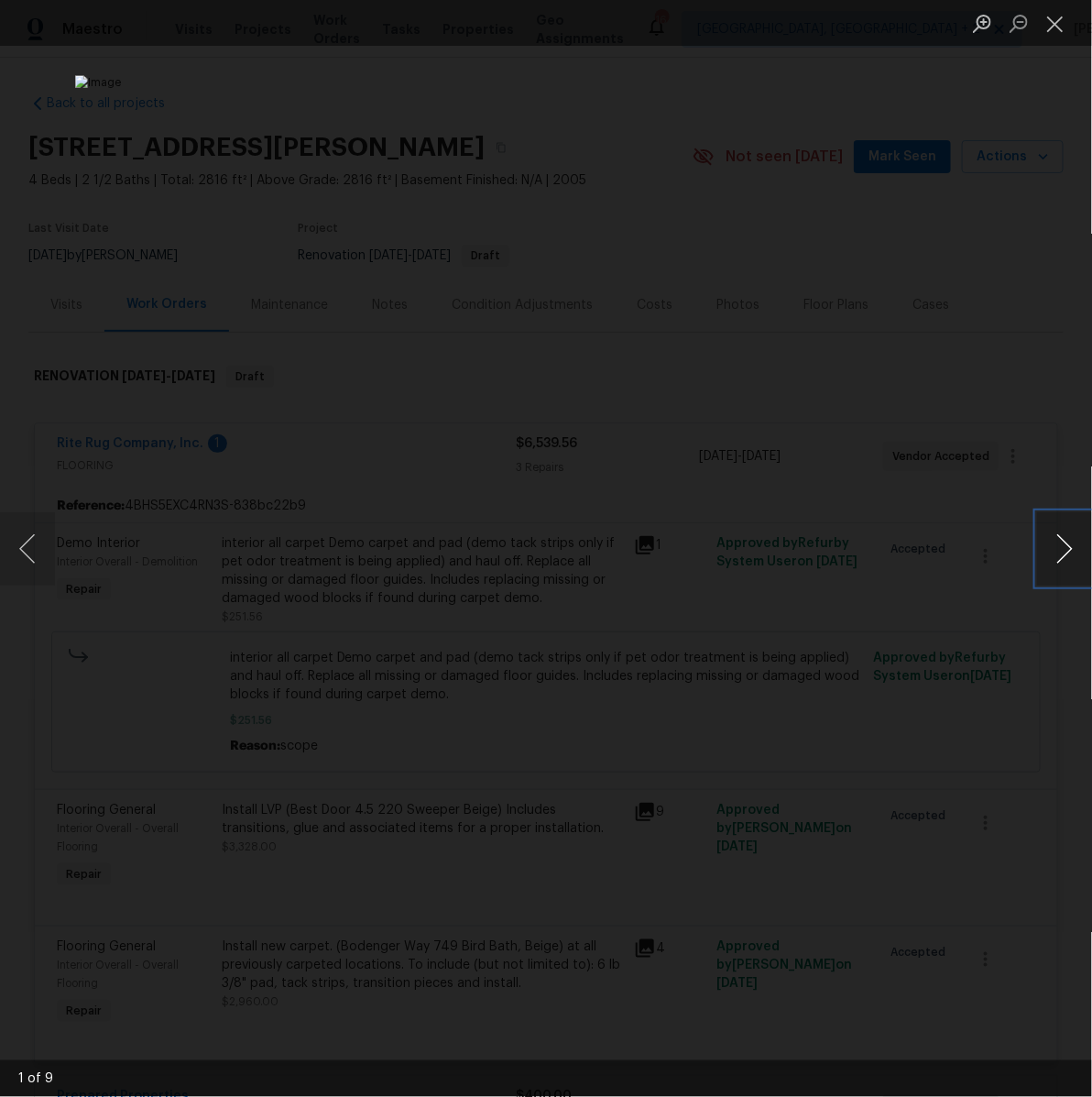
click at [1072, 549] on button "Next image" at bounding box center [1064, 549] width 55 height 73
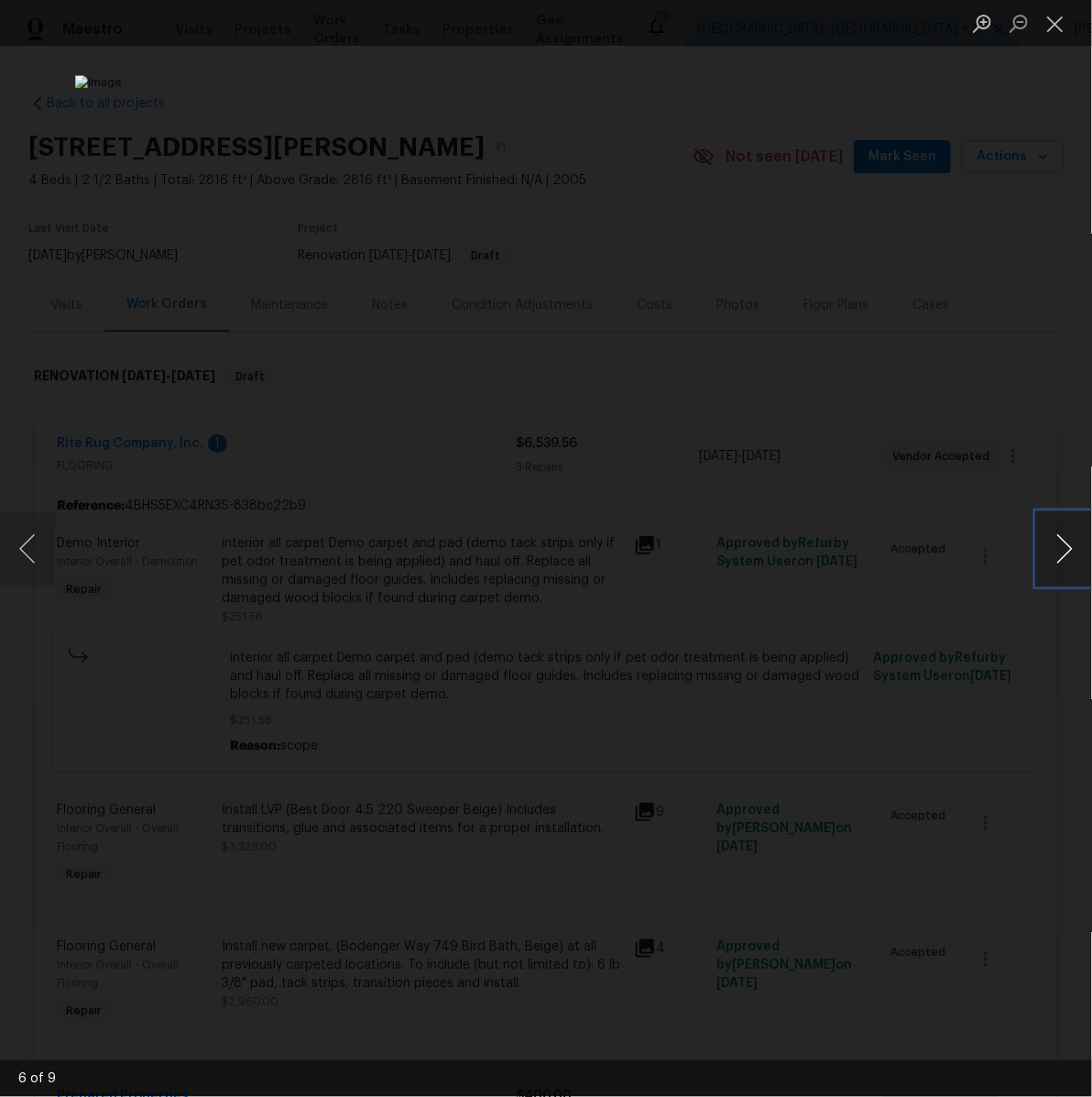
click at [1072, 549] on button "Next image" at bounding box center [1064, 549] width 55 height 73
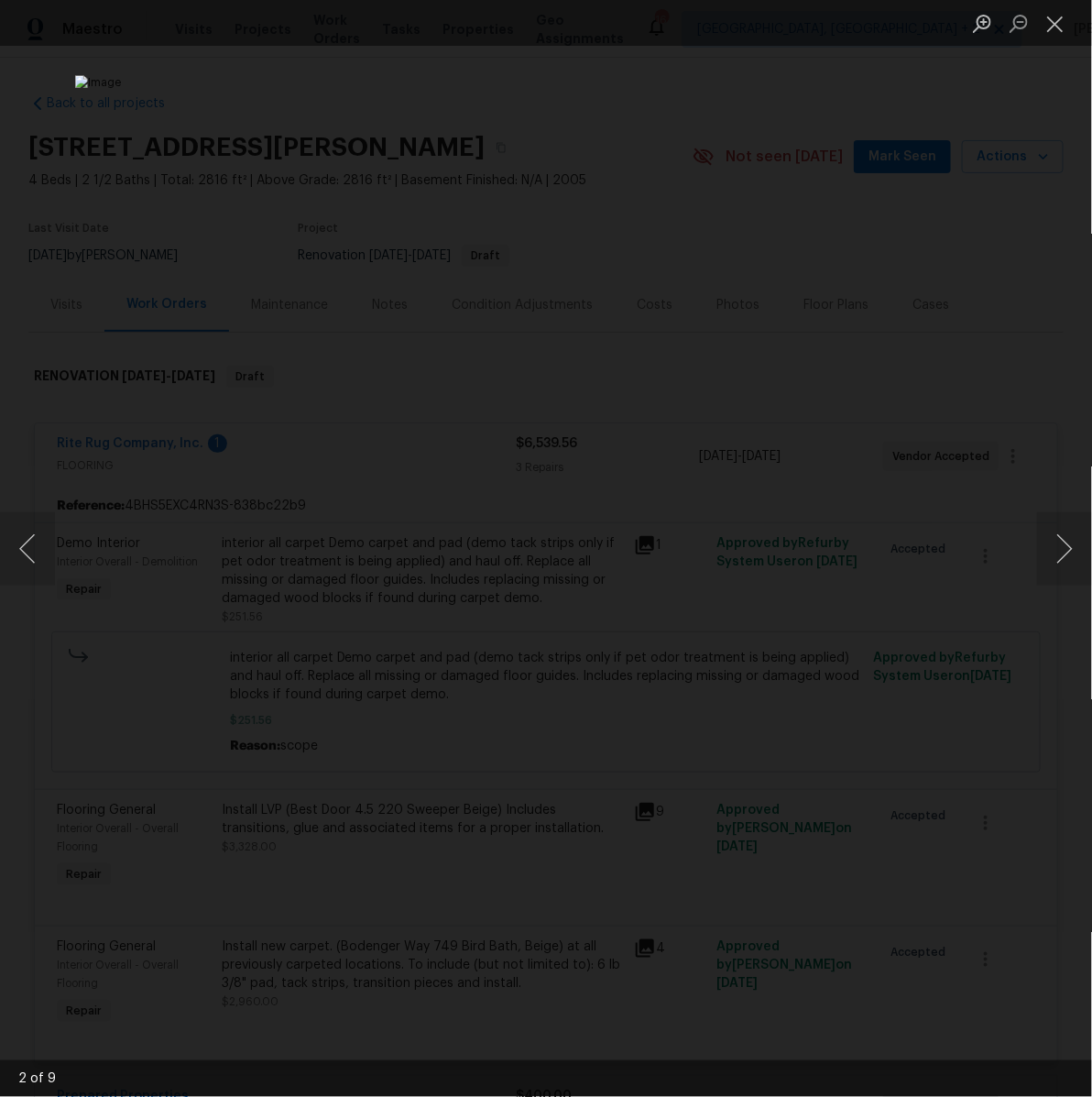
click at [1012, 466] on div "Lightbox" at bounding box center [546, 548] width 1092 height 1097
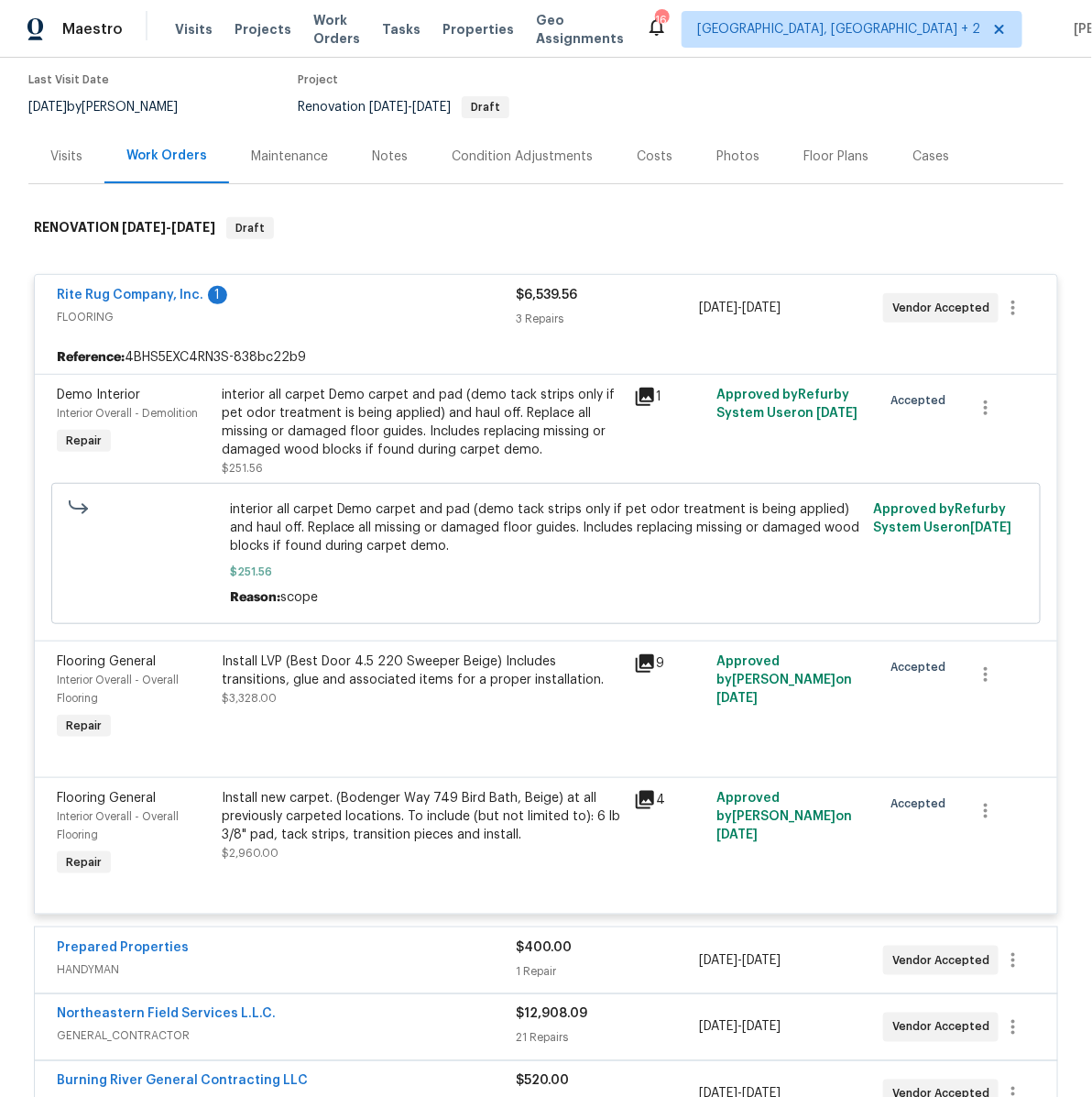
scroll to position [154, 0]
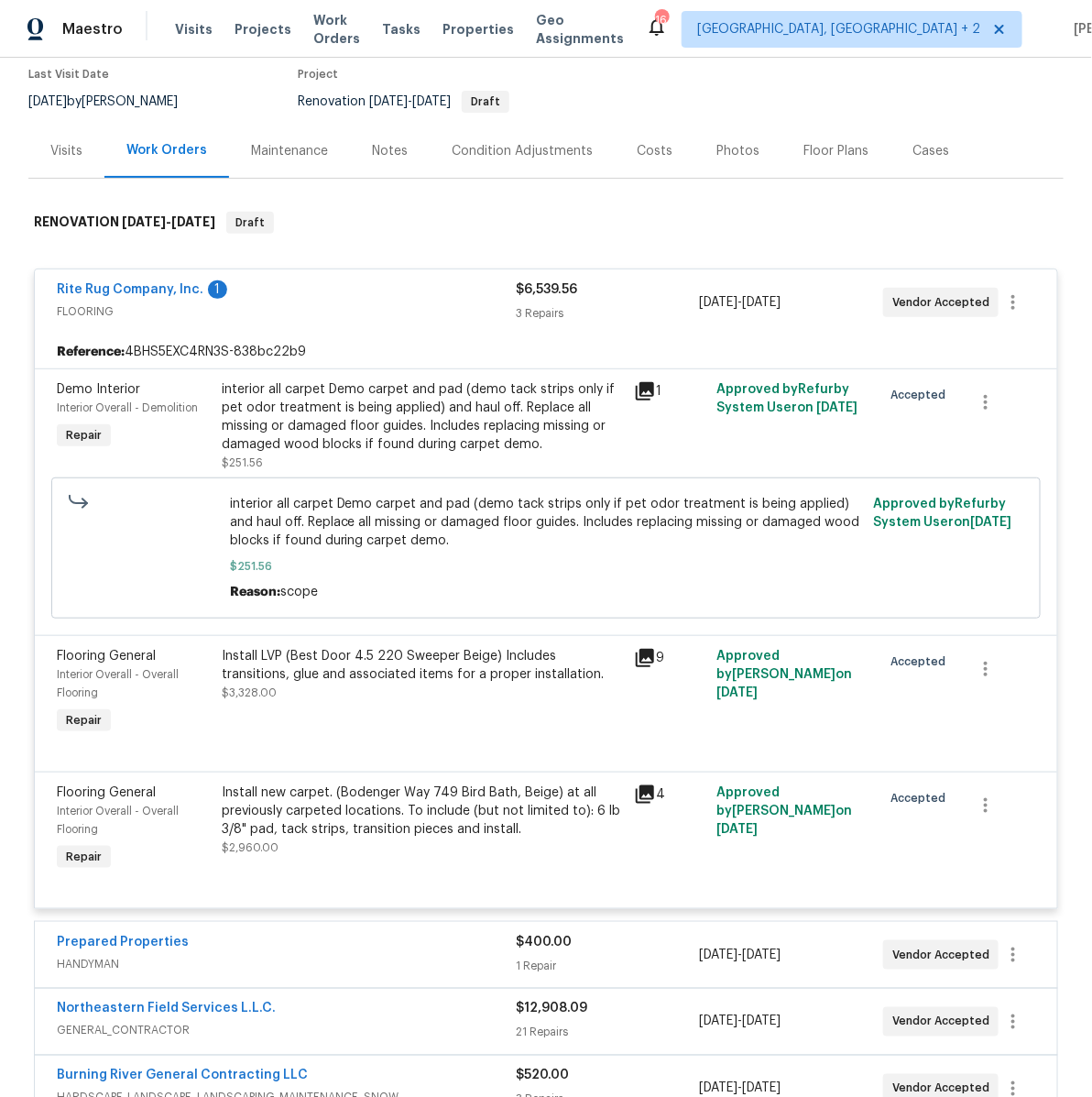
click at [655, 797] on icon at bounding box center [645, 795] width 22 height 22
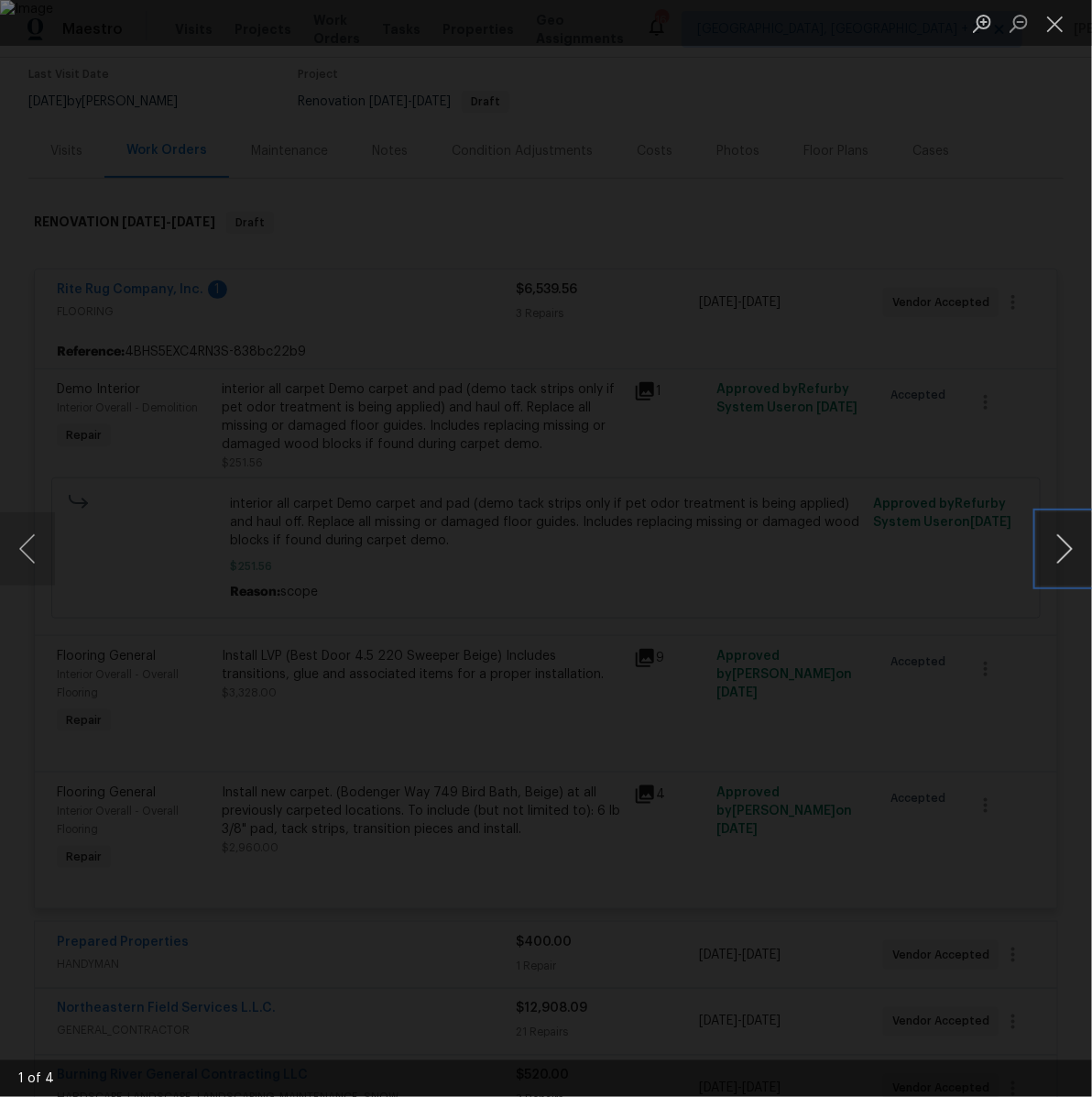
click at [1063, 542] on button "Next image" at bounding box center [1064, 549] width 55 height 73
click at [1053, 313] on div "Lightbox" at bounding box center [546, 548] width 1092 height 1097
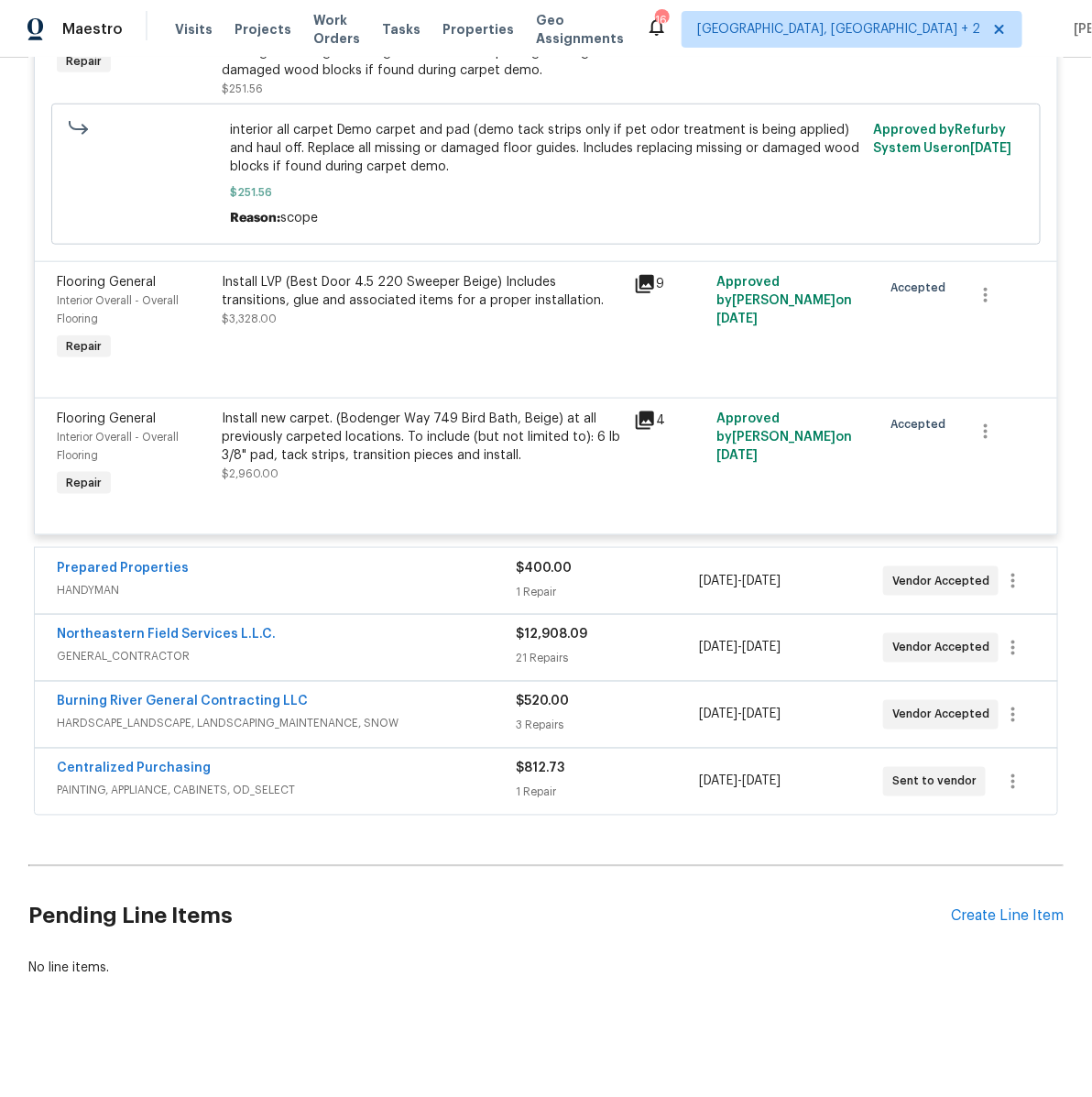
scroll to position [0, 0]
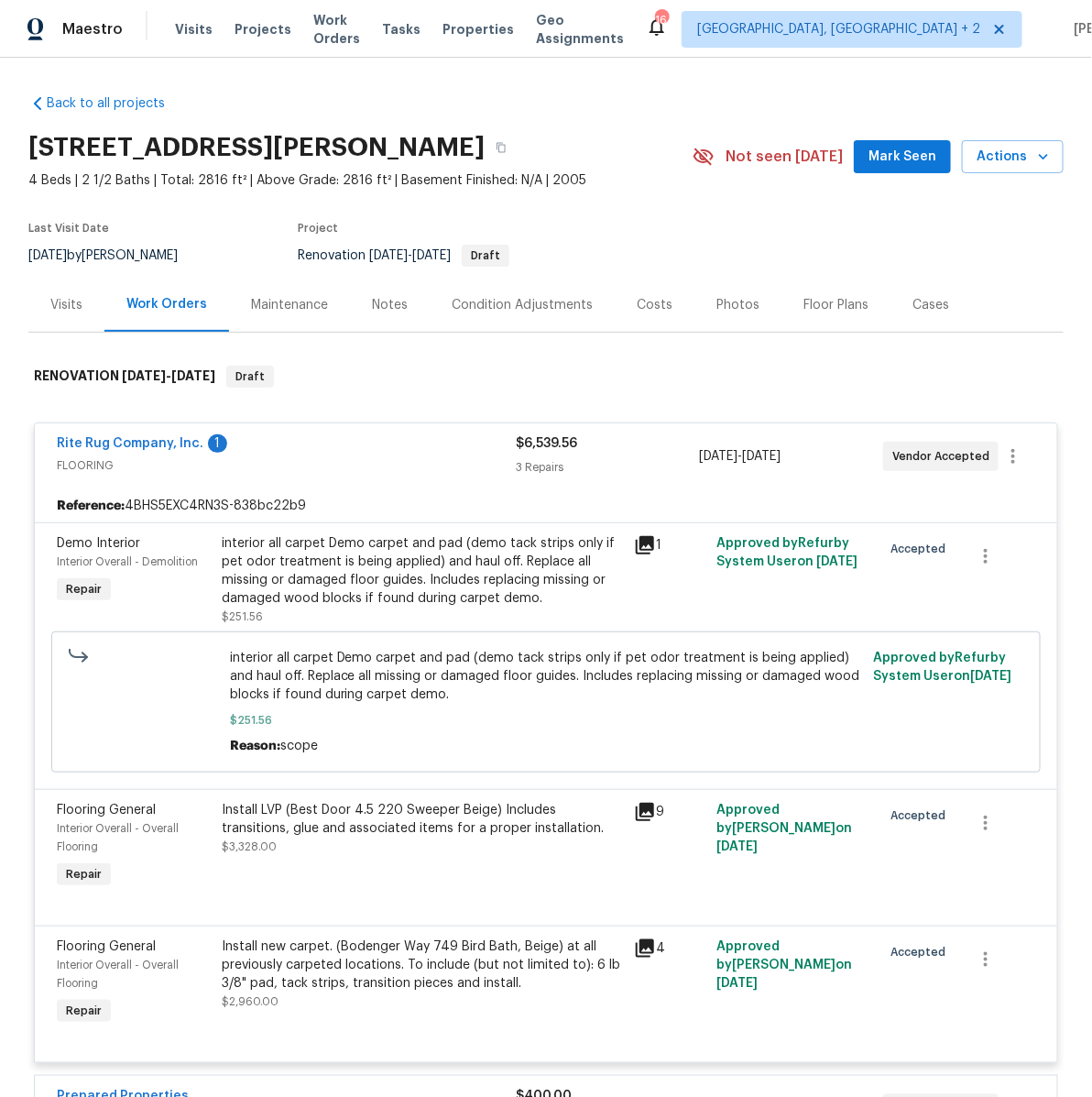
click at [643, 309] on div "Costs" at bounding box center [655, 306] width 35 height 19
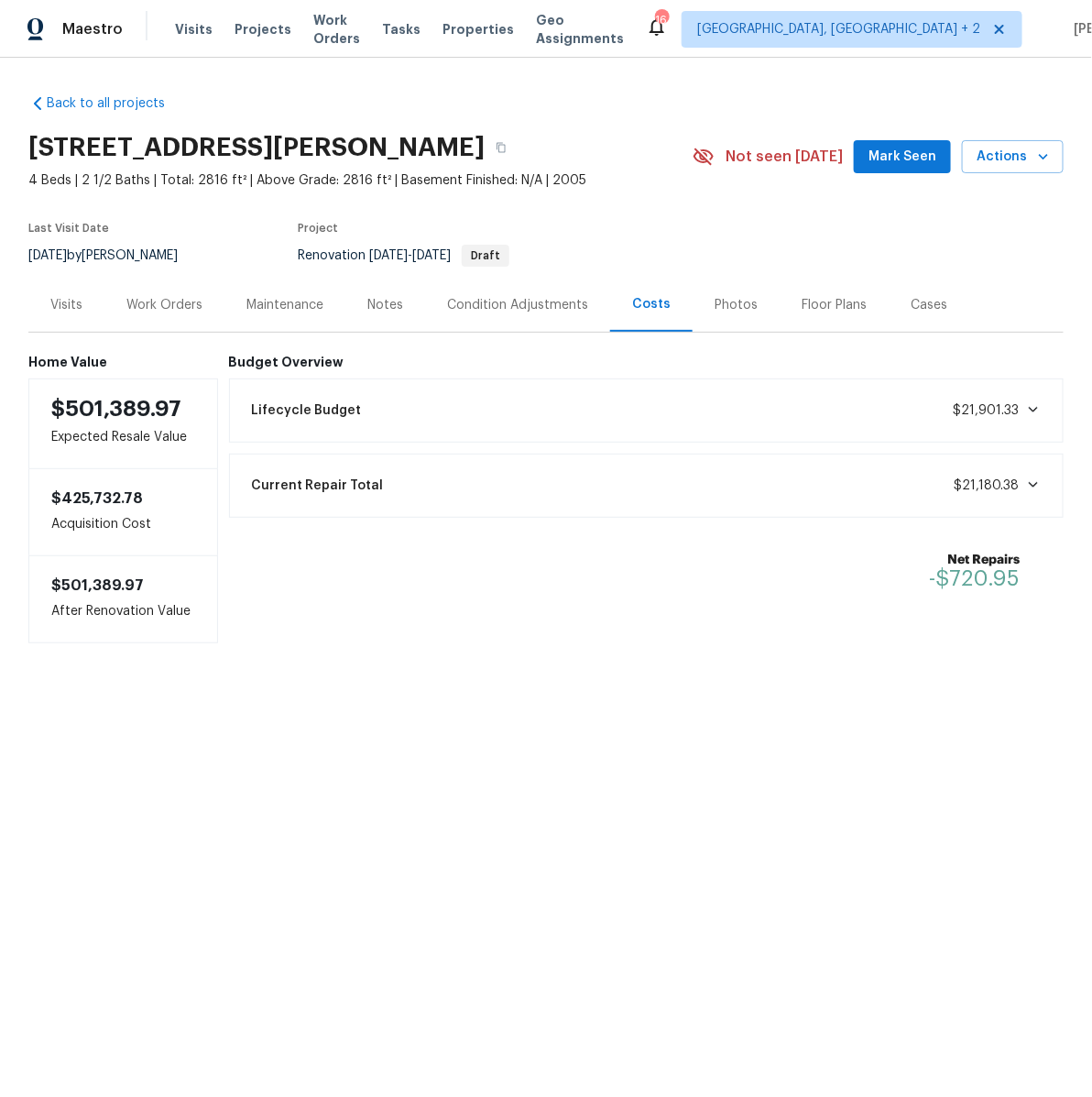
click at [170, 313] on div "Work Orders" at bounding box center [164, 306] width 76 height 19
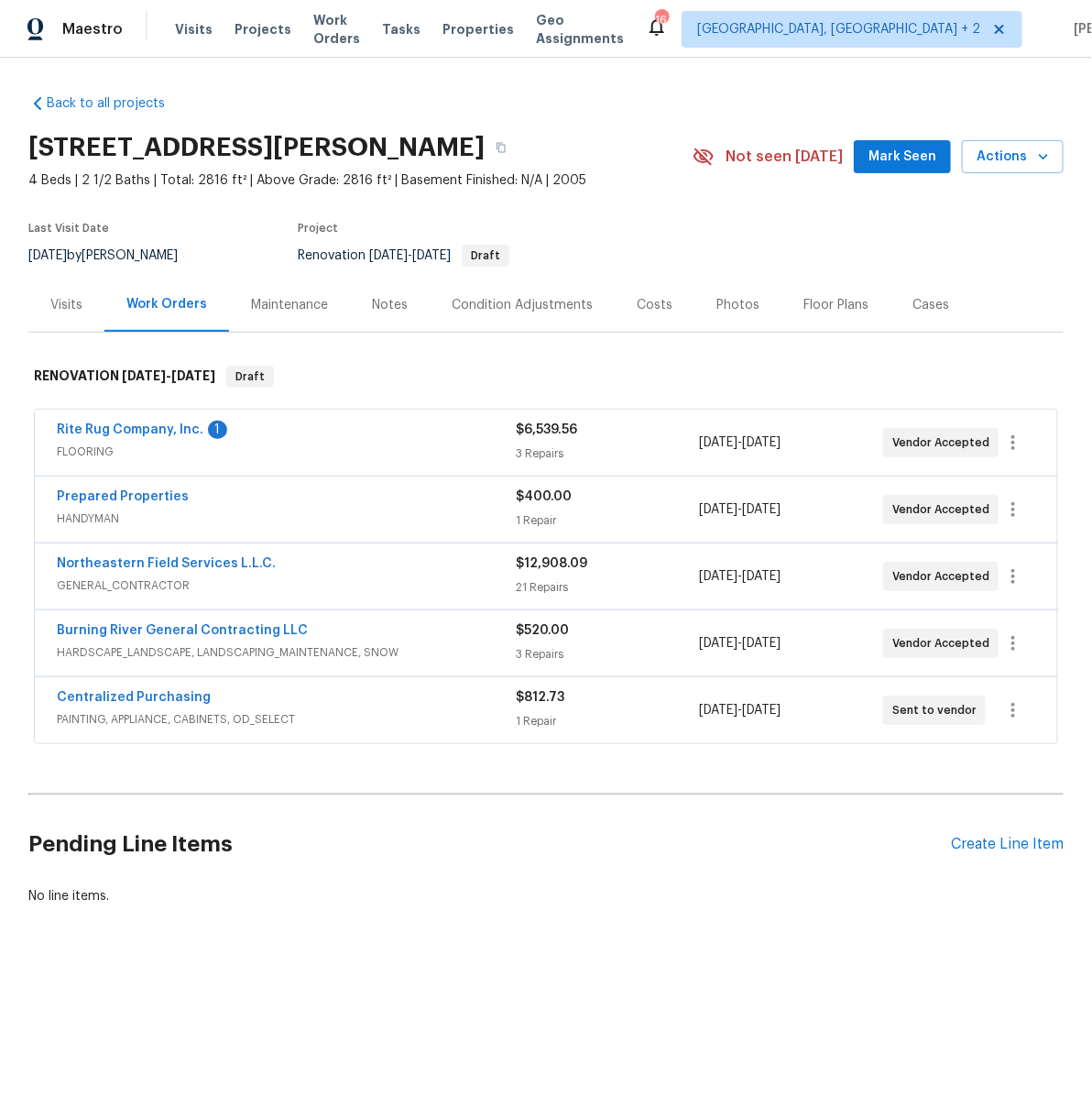
click at [422, 565] on div "Northeastern Field Services L.L.C." at bounding box center [286, 566] width 459 height 22
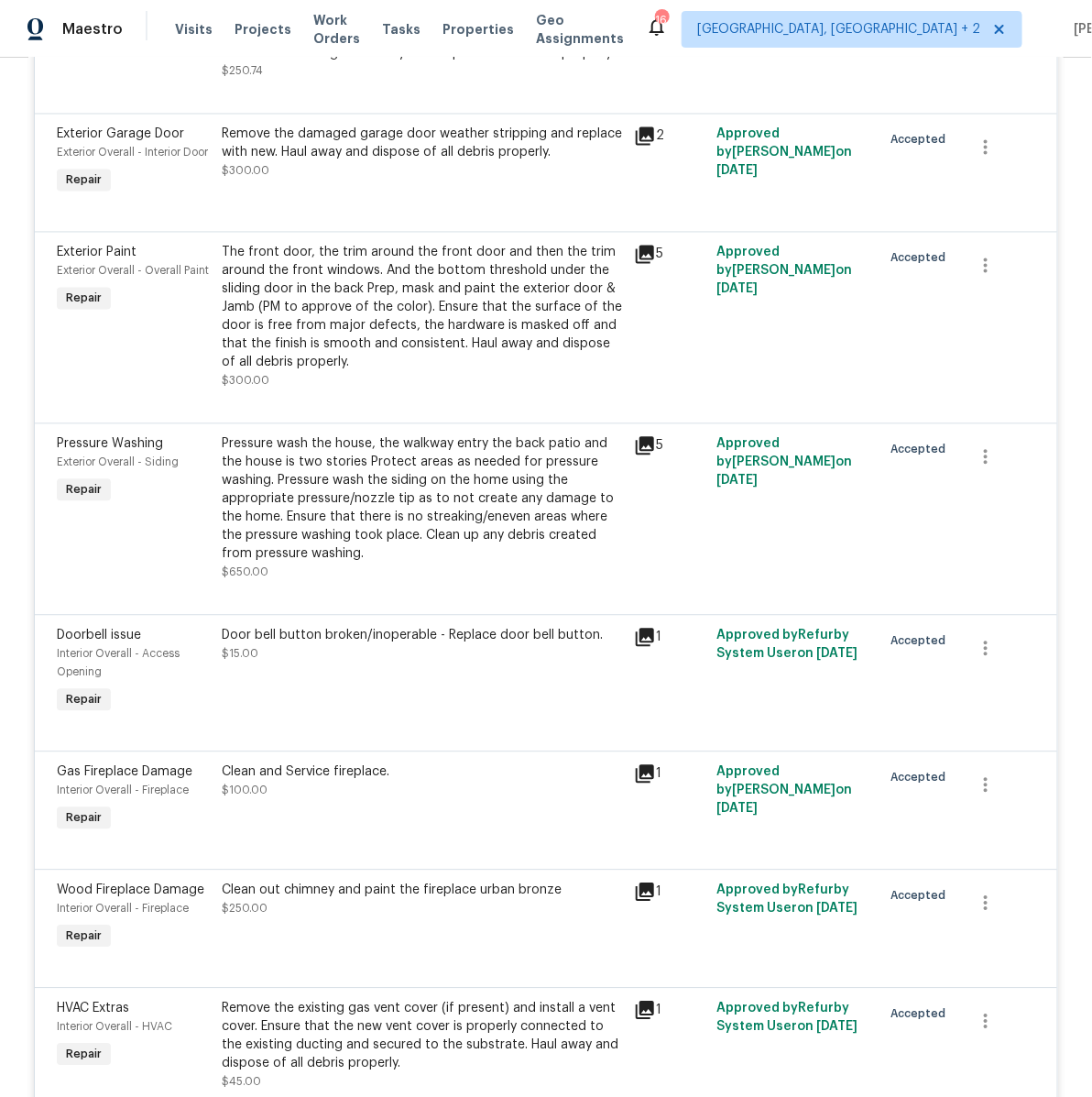
scroll to position [1102, 0]
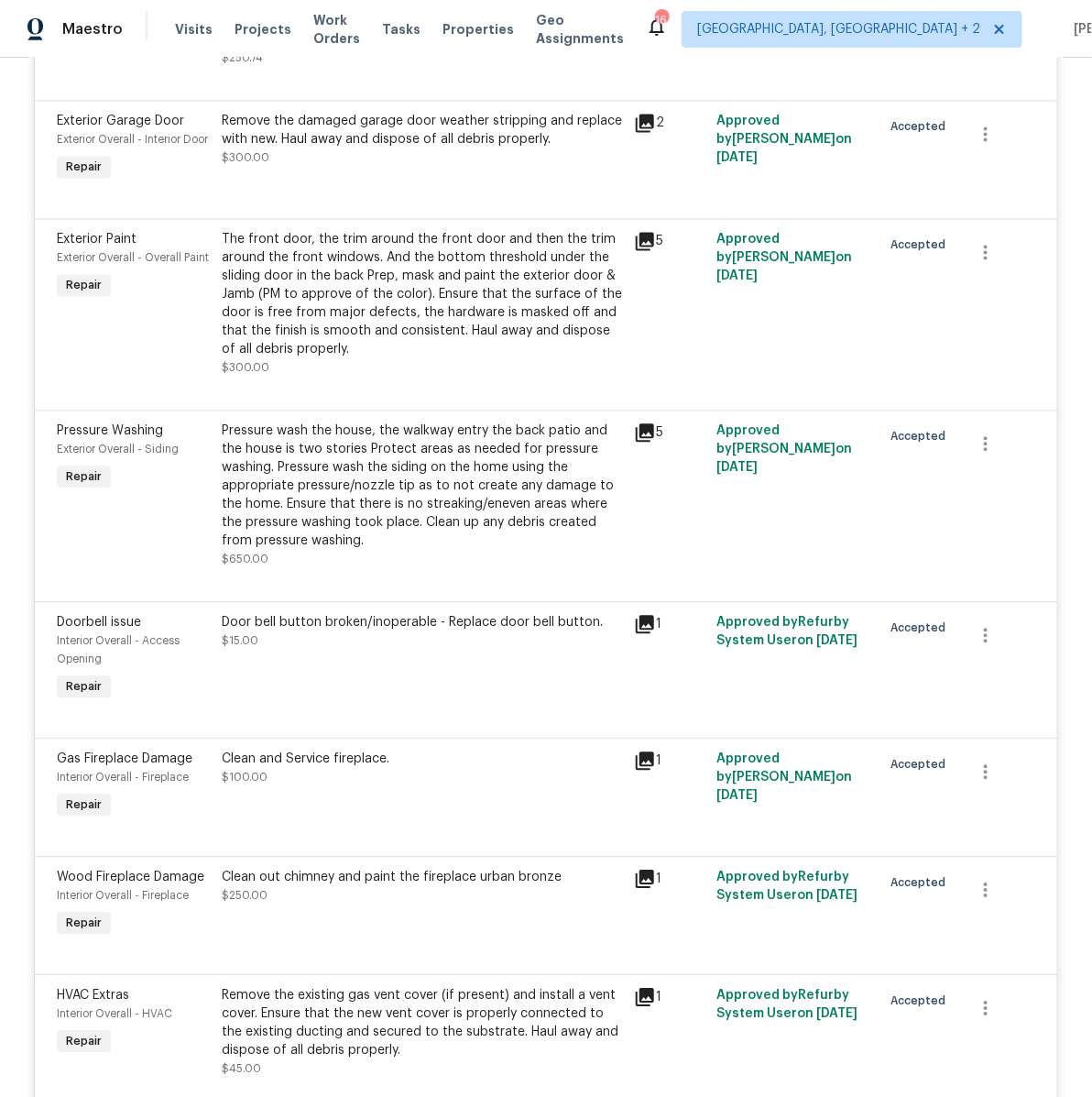
click at [649, 253] on icon at bounding box center [645, 242] width 22 height 22
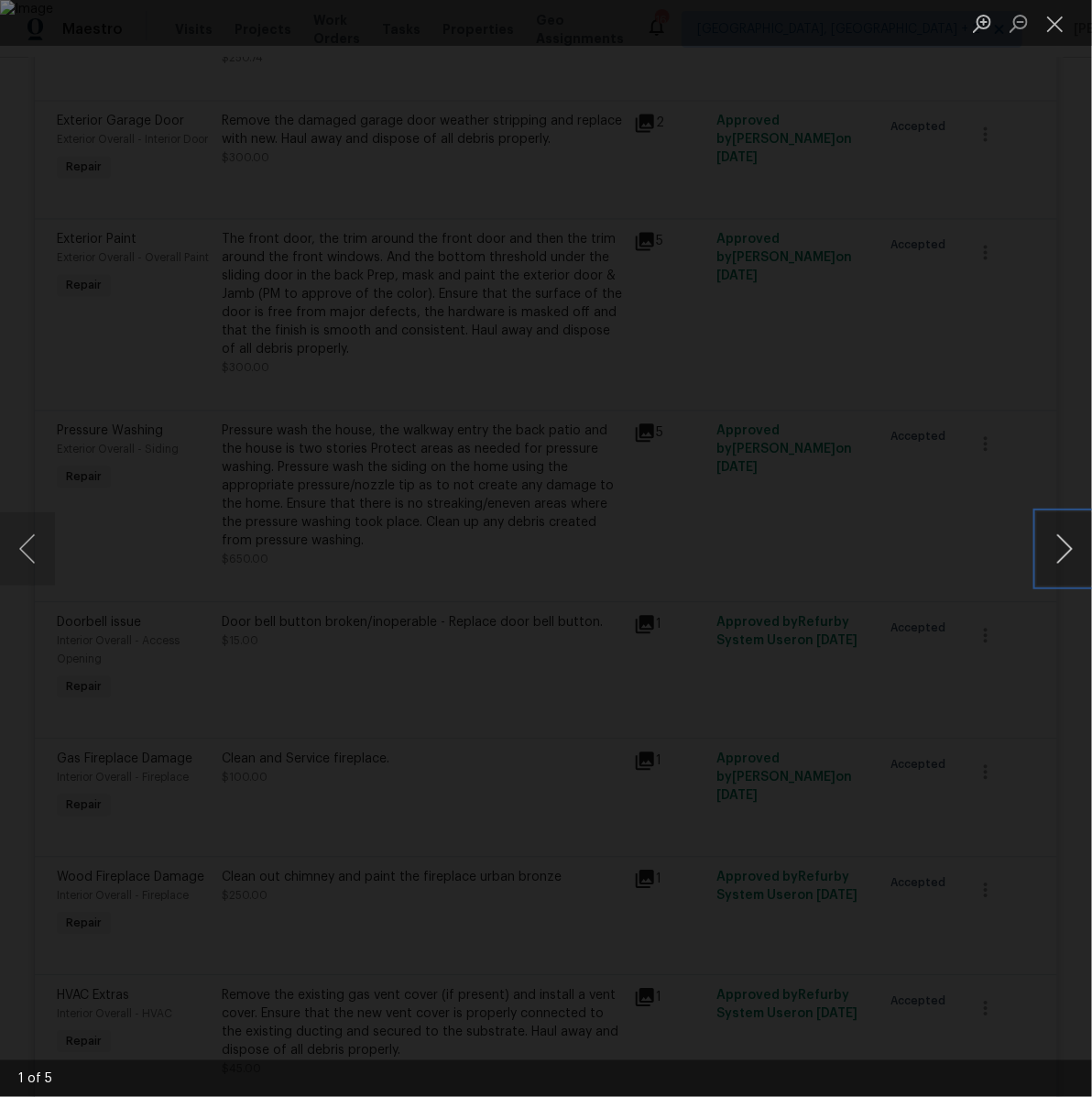
click at [1069, 542] on button "Next image" at bounding box center [1064, 549] width 55 height 73
click at [1066, 424] on div "Lightbox" at bounding box center [546, 548] width 1092 height 1097
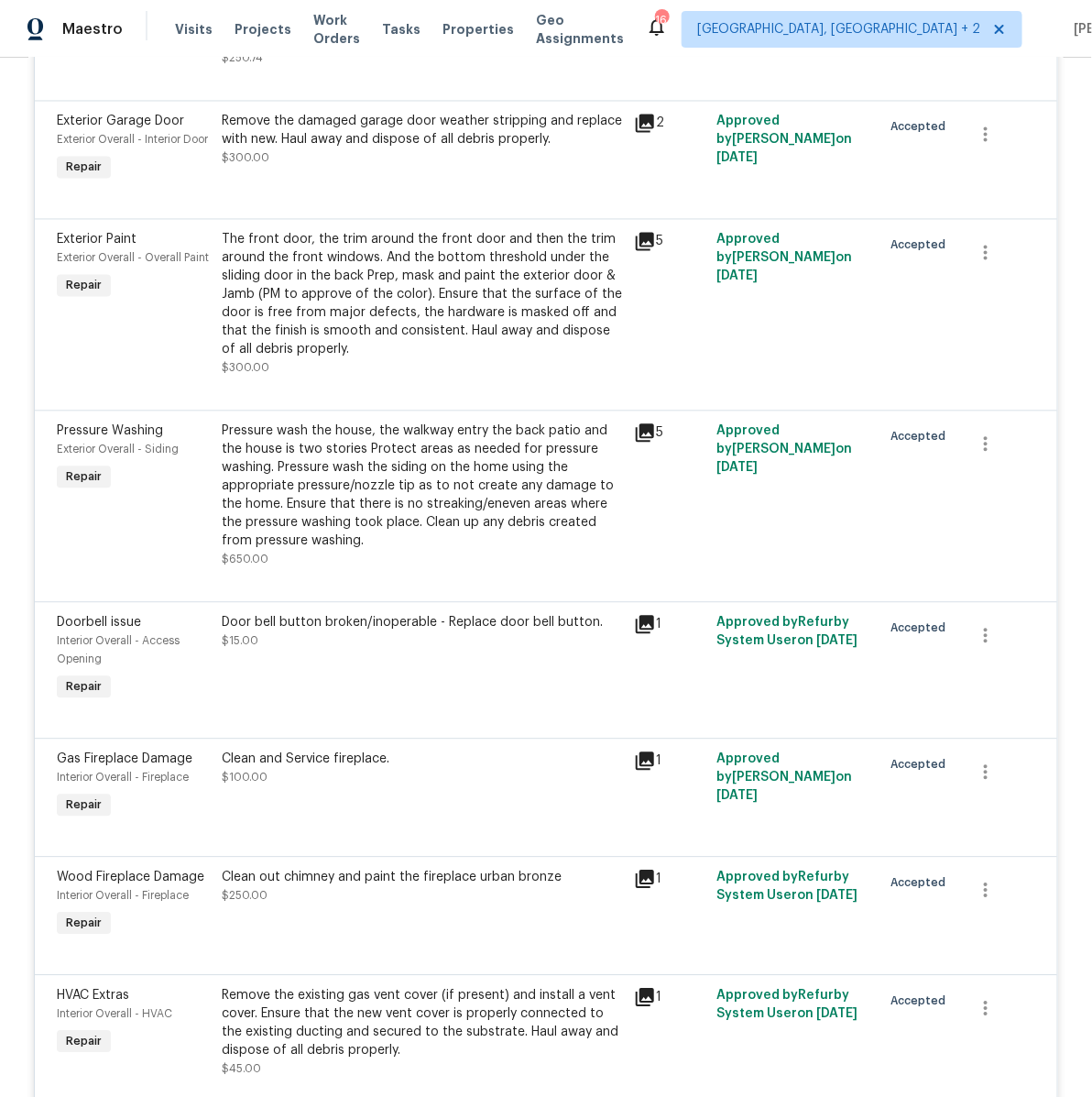
click at [652, 771] on icon at bounding box center [645, 762] width 19 height 19
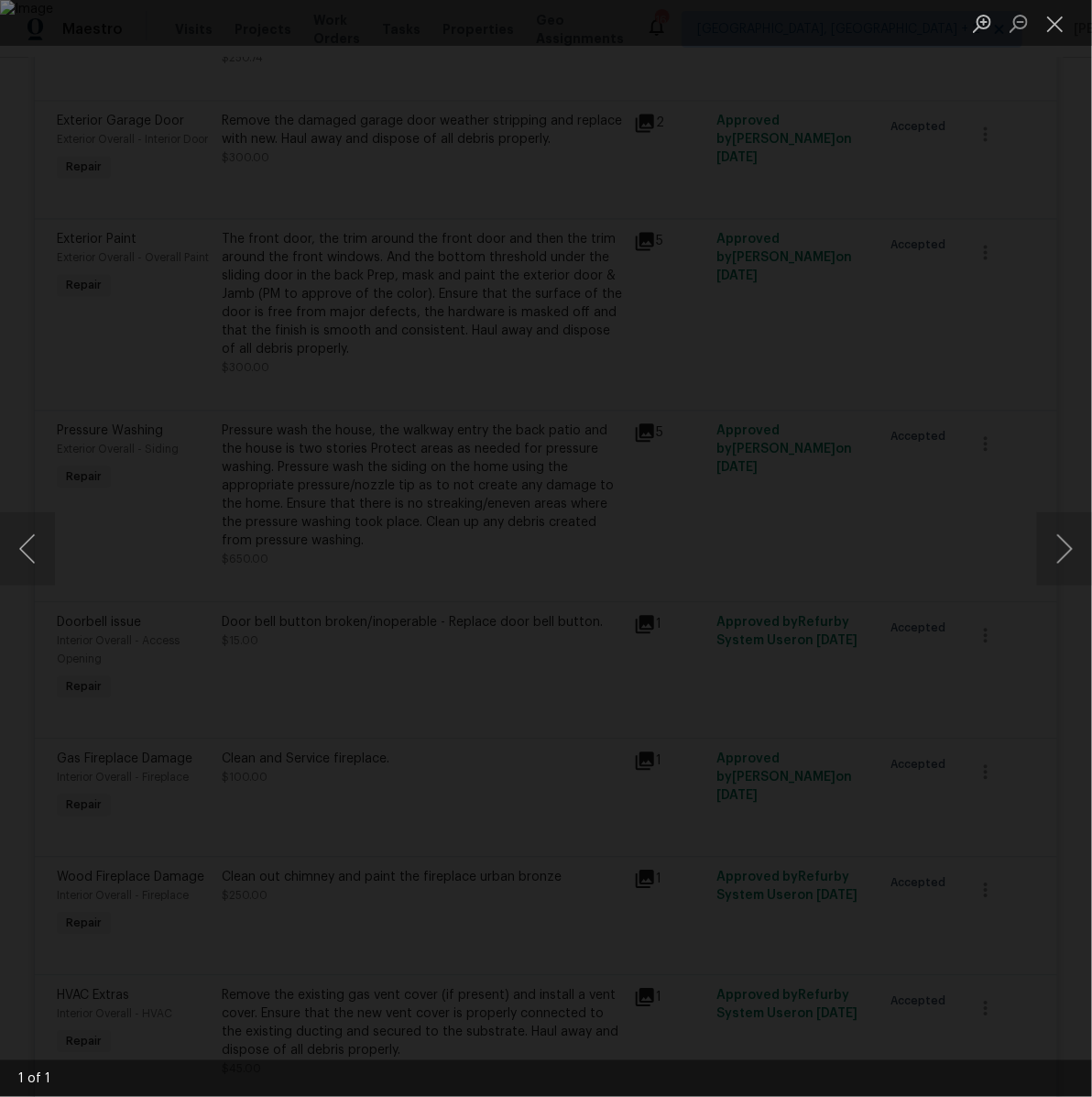
click at [625, 948] on div "Lightbox" at bounding box center [546, 548] width 1092 height 1097
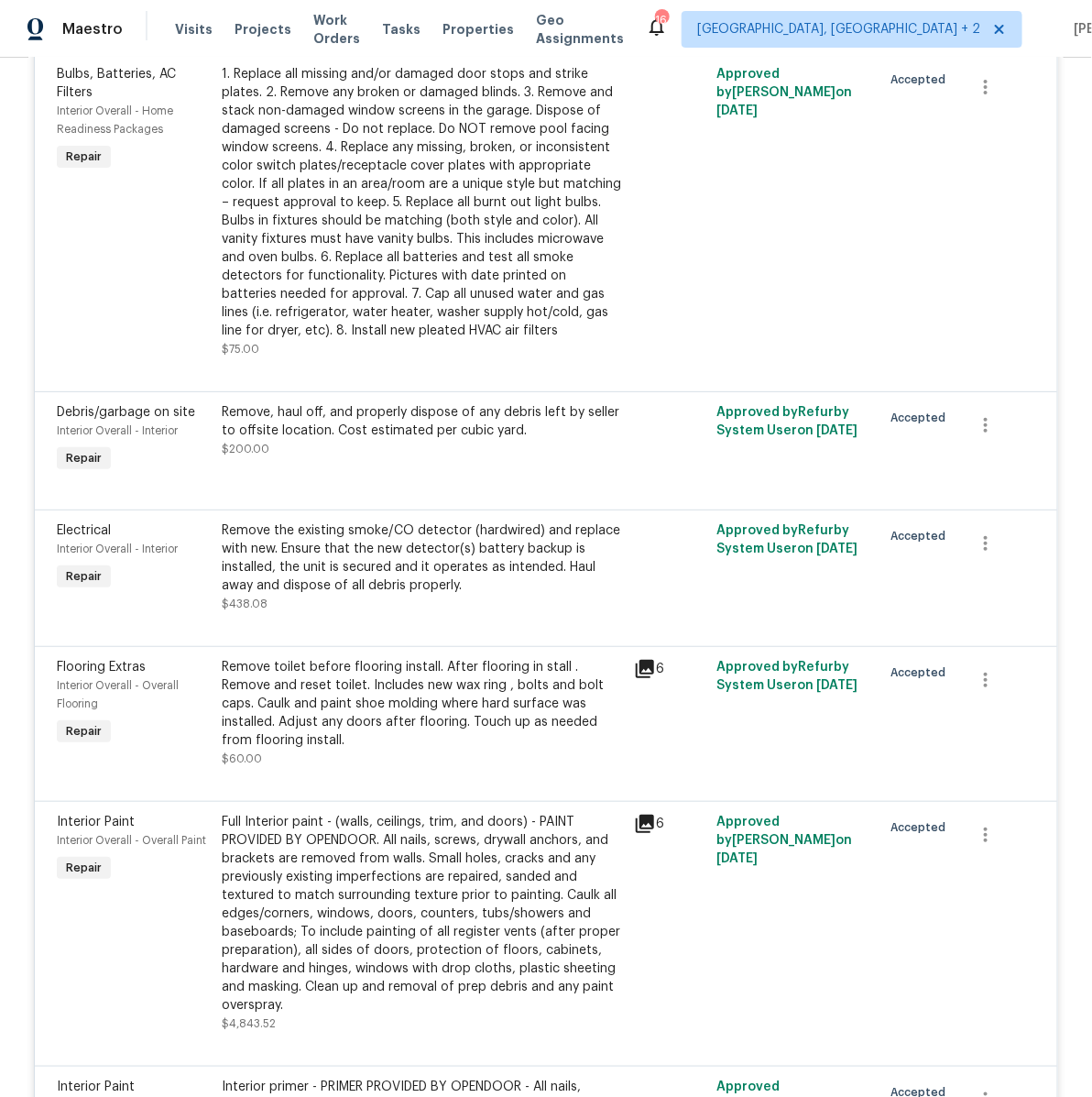
scroll to position [2251, 0]
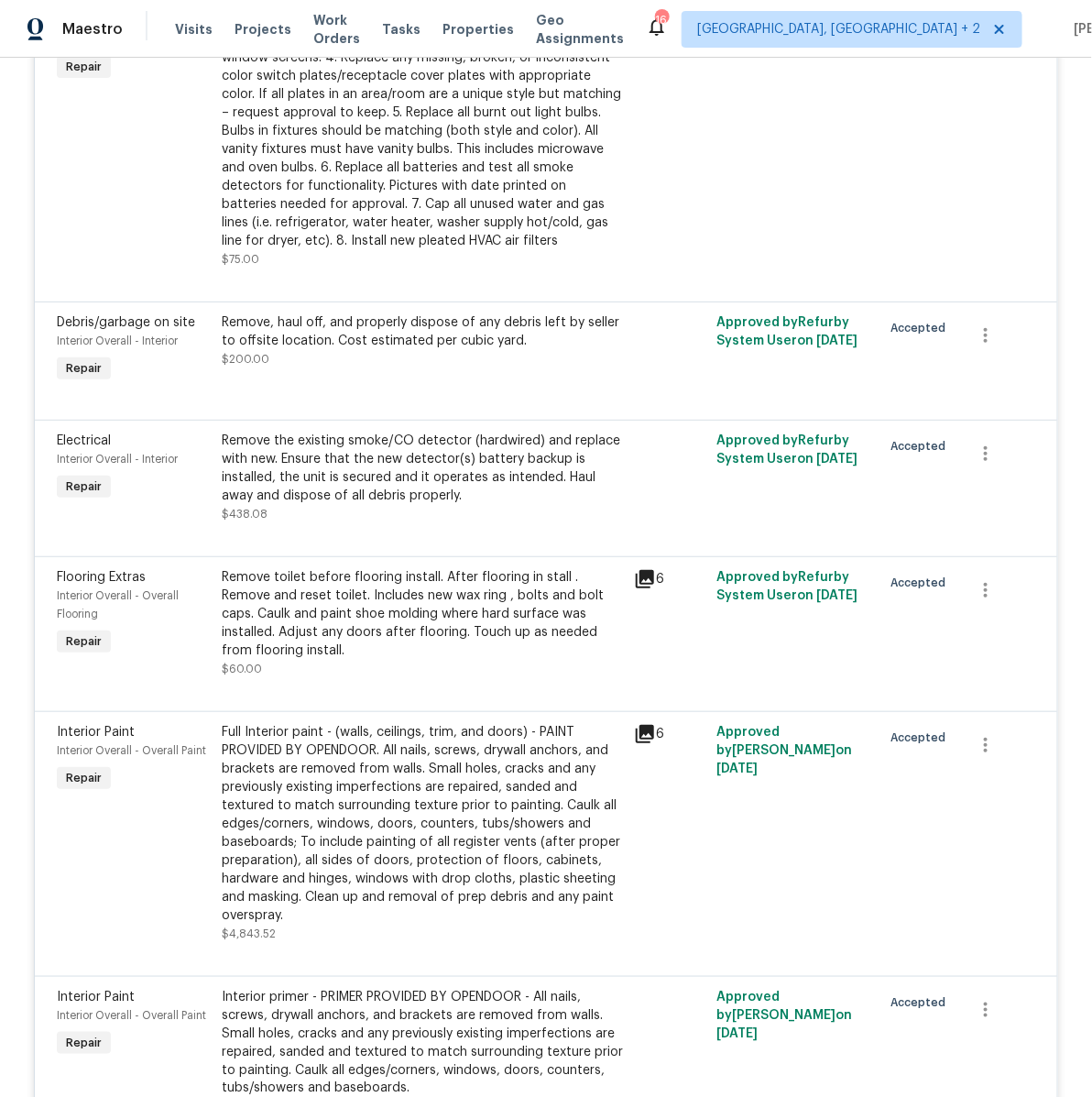
click at [648, 736] on icon at bounding box center [645, 735] width 22 height 22
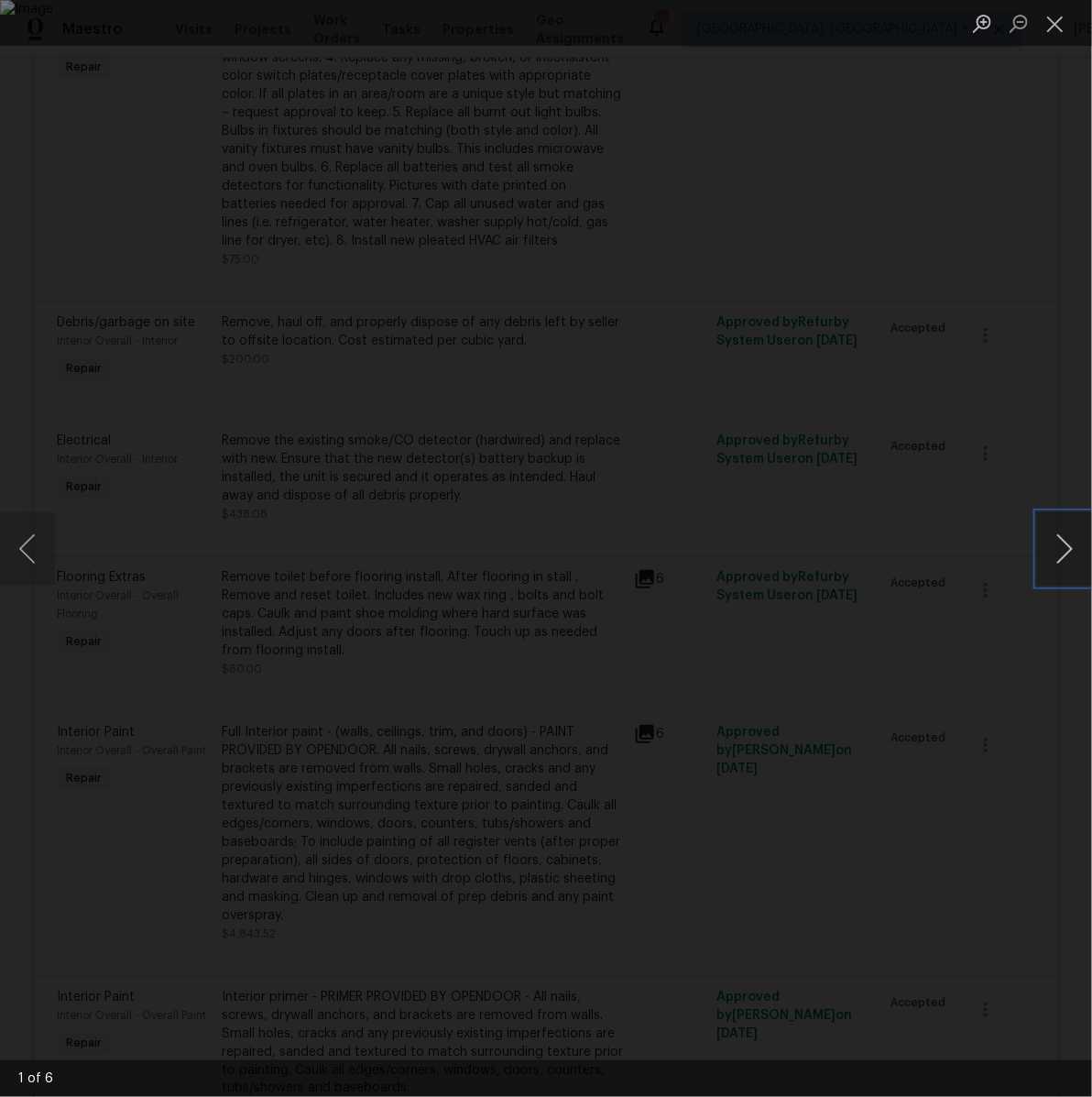
click at [1079, 551] on button "Next image" at bounding box center [1064, 549] width 55 height 73
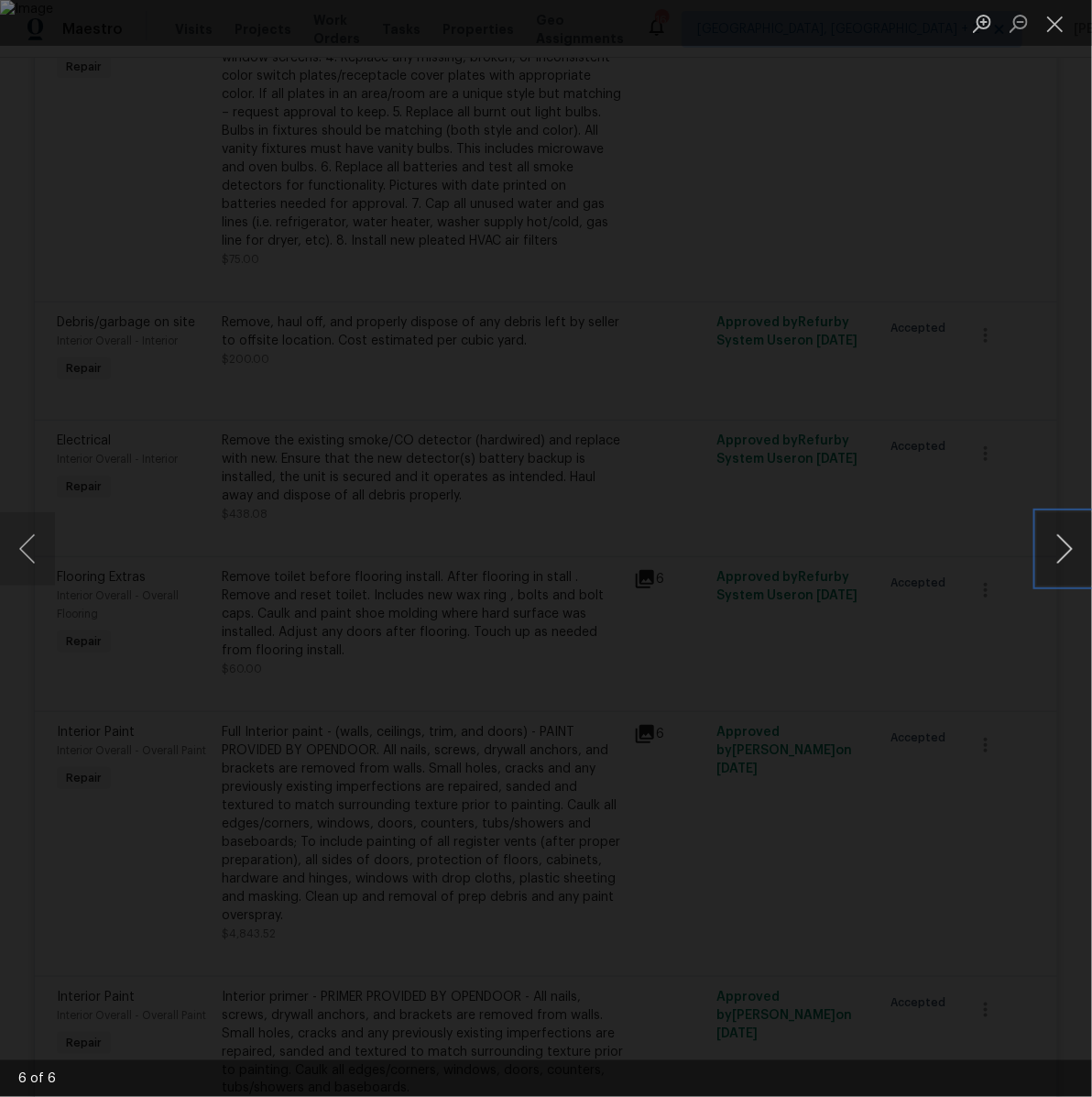
click at [1079, 551] on button "Next image" at bounding box center [1064, 549] width 55 height 73
click at [783, 176] on div "Lightbox" at bounding box center [546, 548] width 1092 height 1097
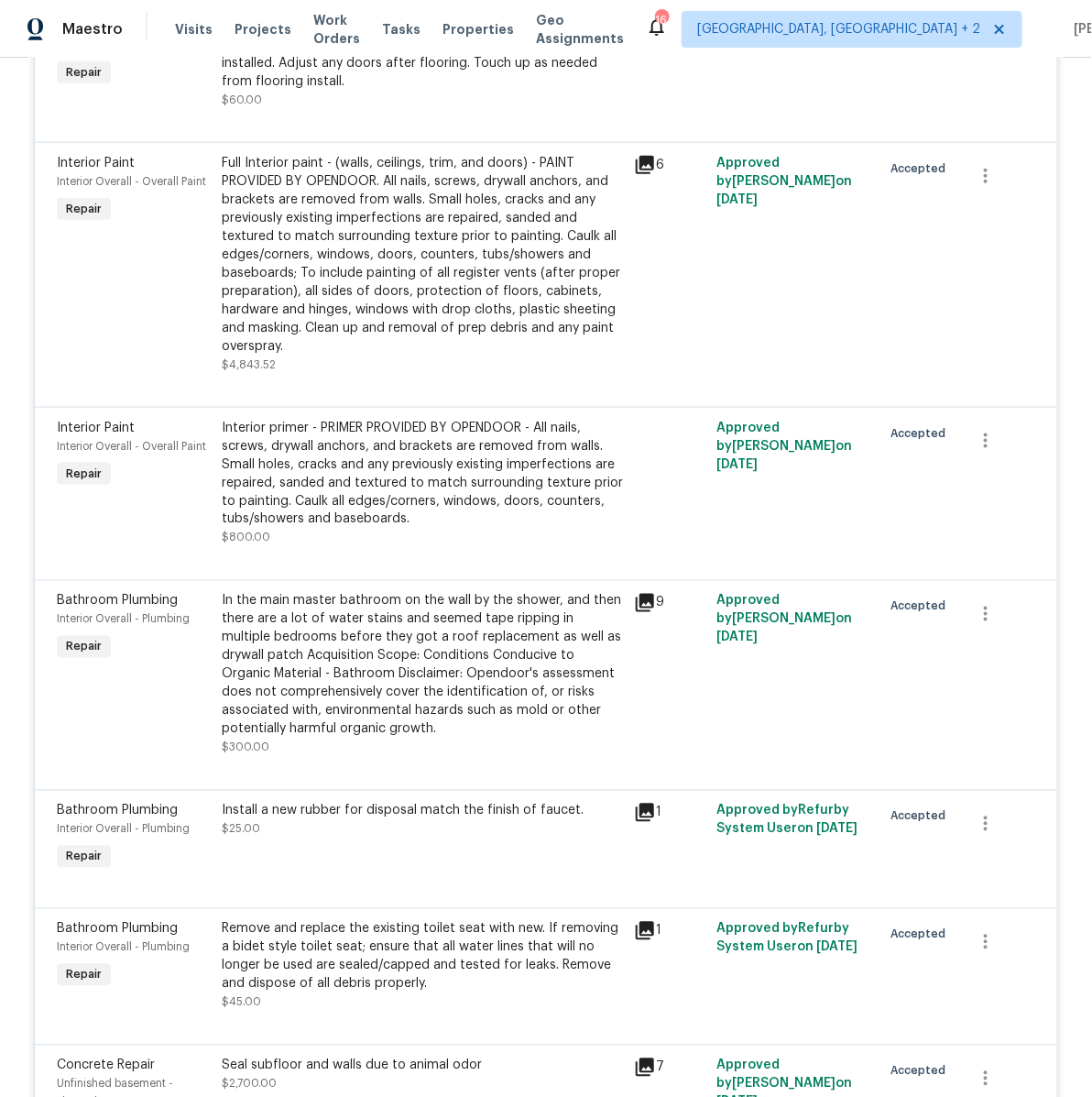
scroll to position [2767, 0]
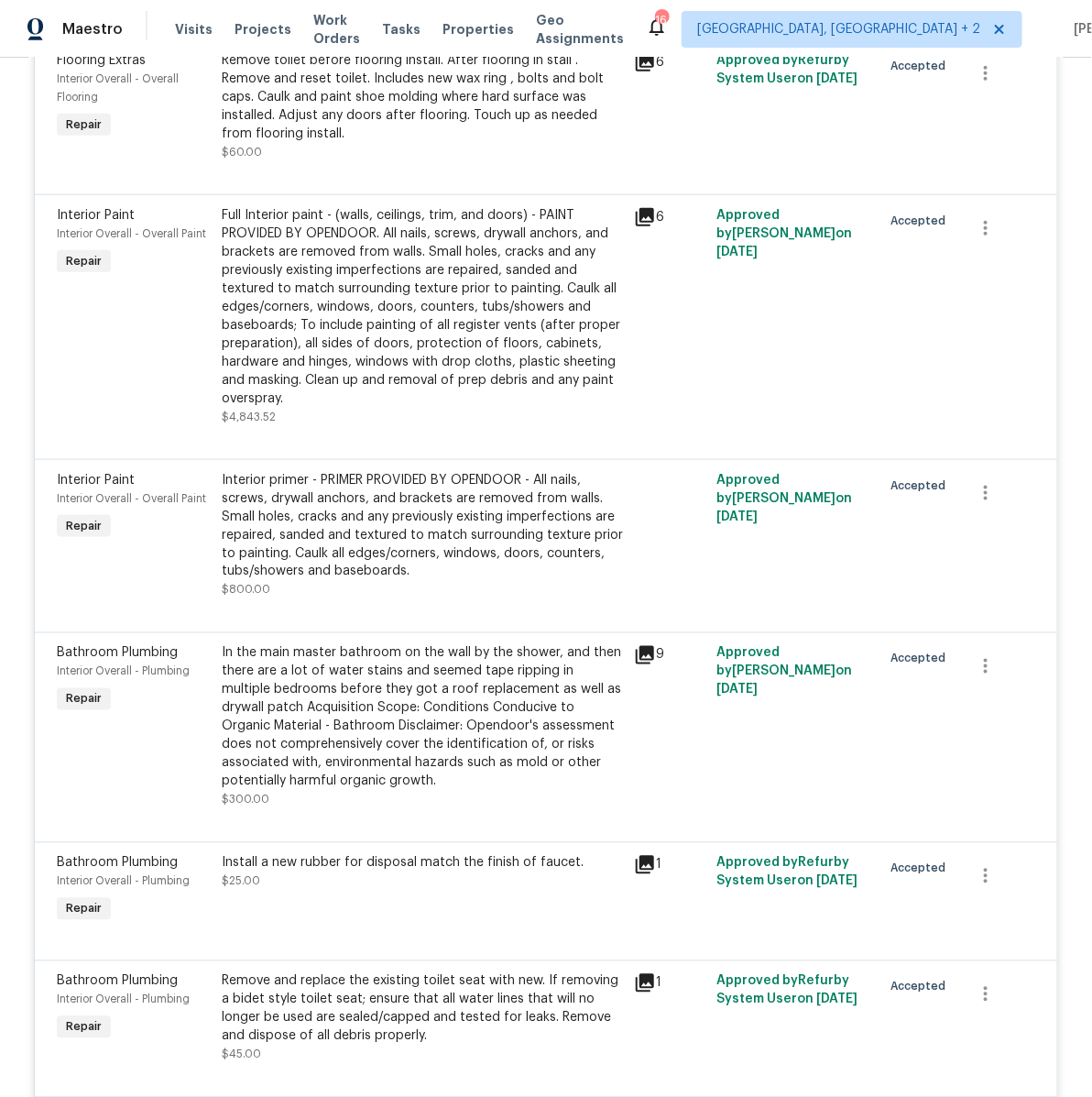
click at [647, 652] on icon at bounding box center [645, 656] width 19 height 19
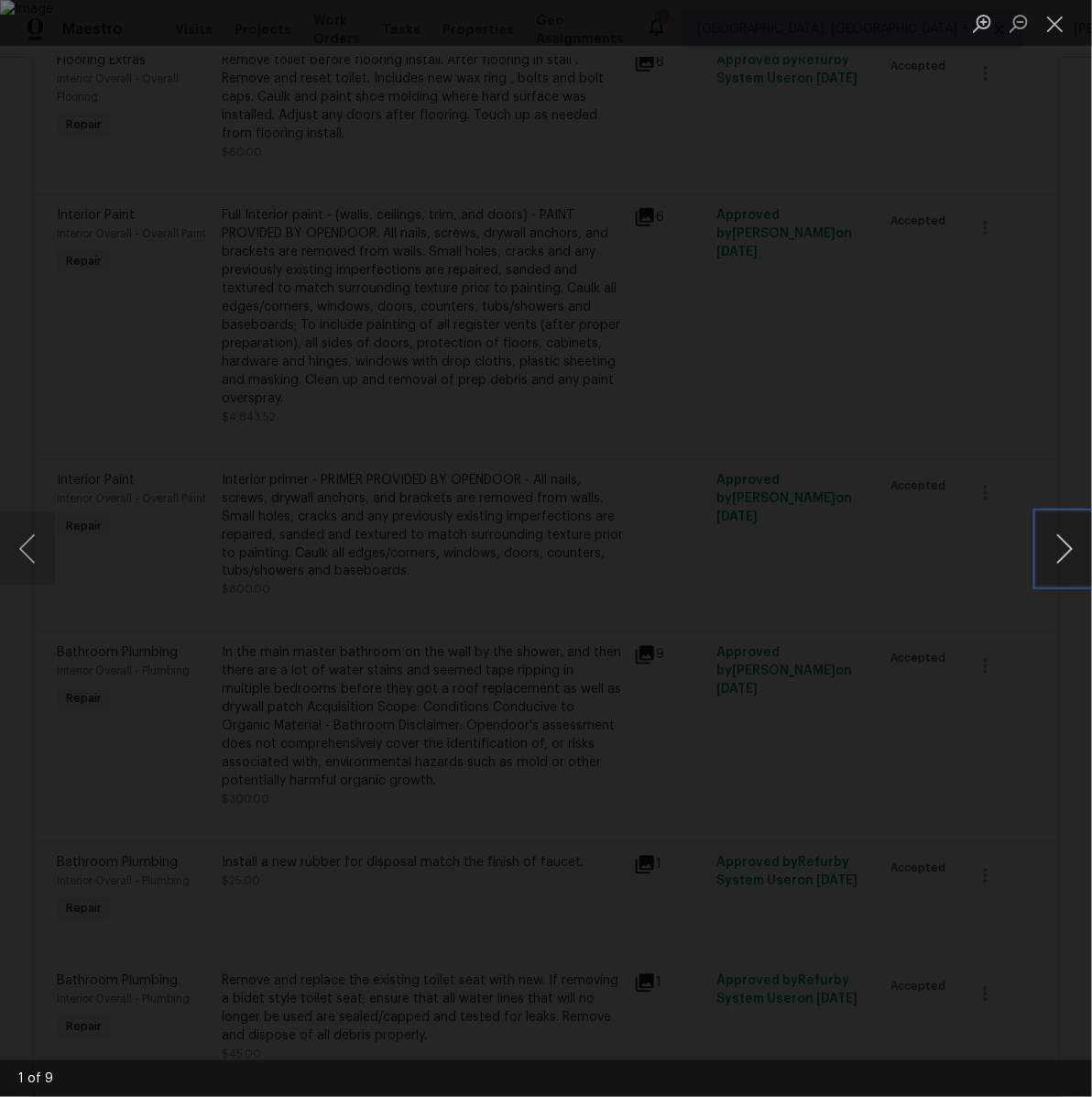
click at [1056, 544] on button "Next image" at bounding box center [1064, 549] width 55 height 73
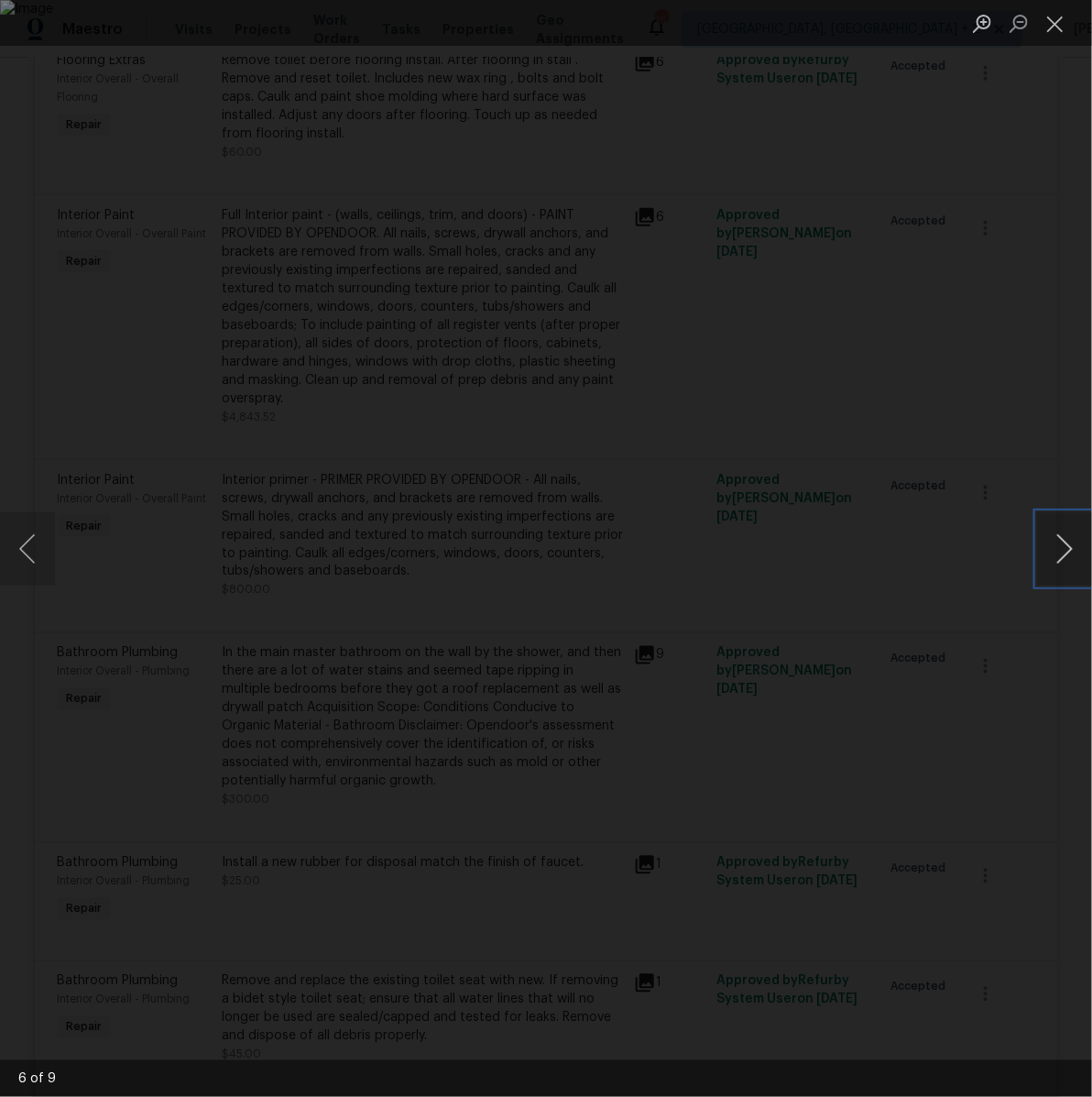
click at [1056, 544] on button "Next image" at bounding box center [1064, 549] width 55 height 73
click at [1069, 470] on div "Lightbox" at bounding box center [546, 548] width 1092 height 1097
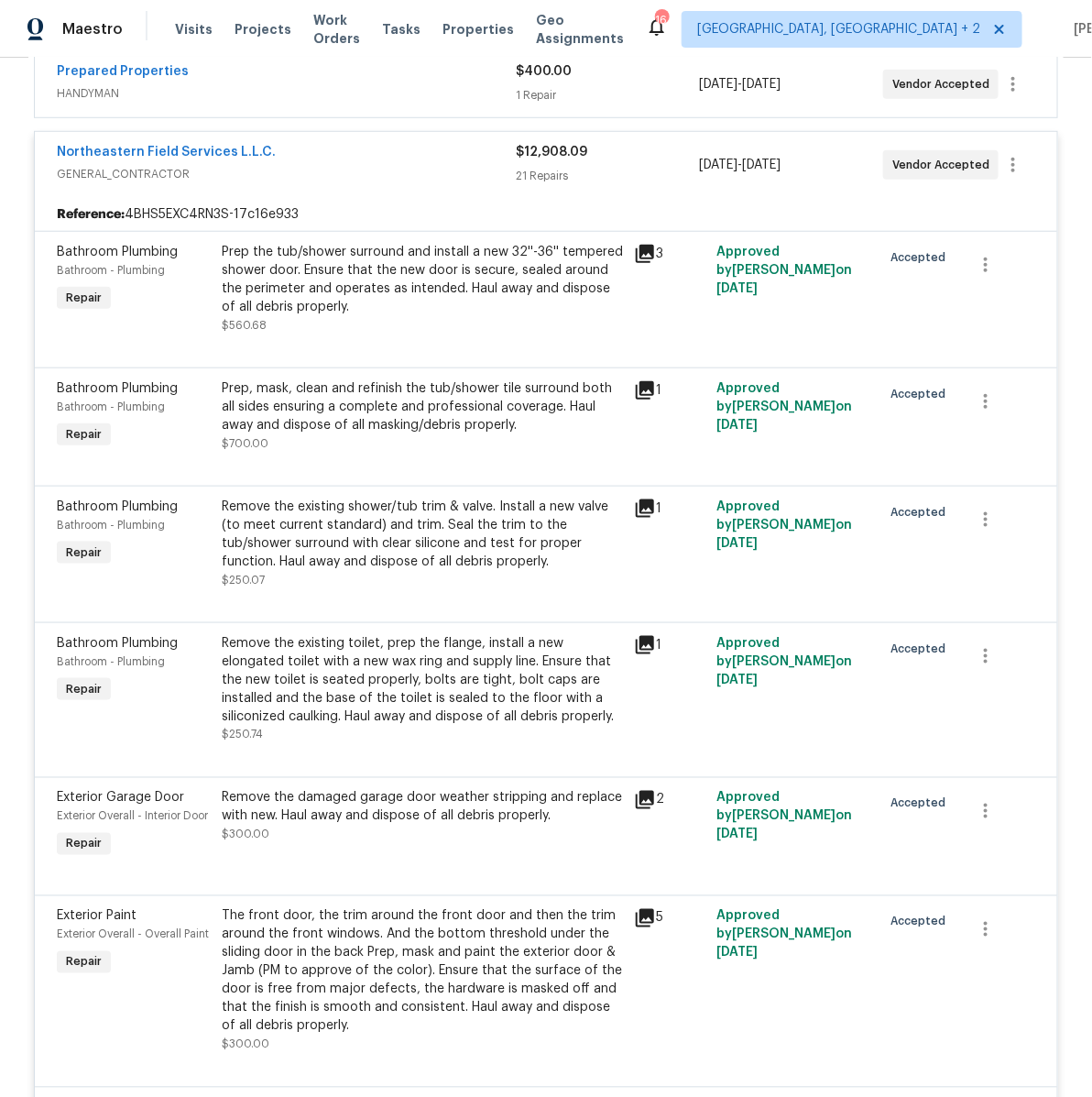
scroll to position [0, 0]
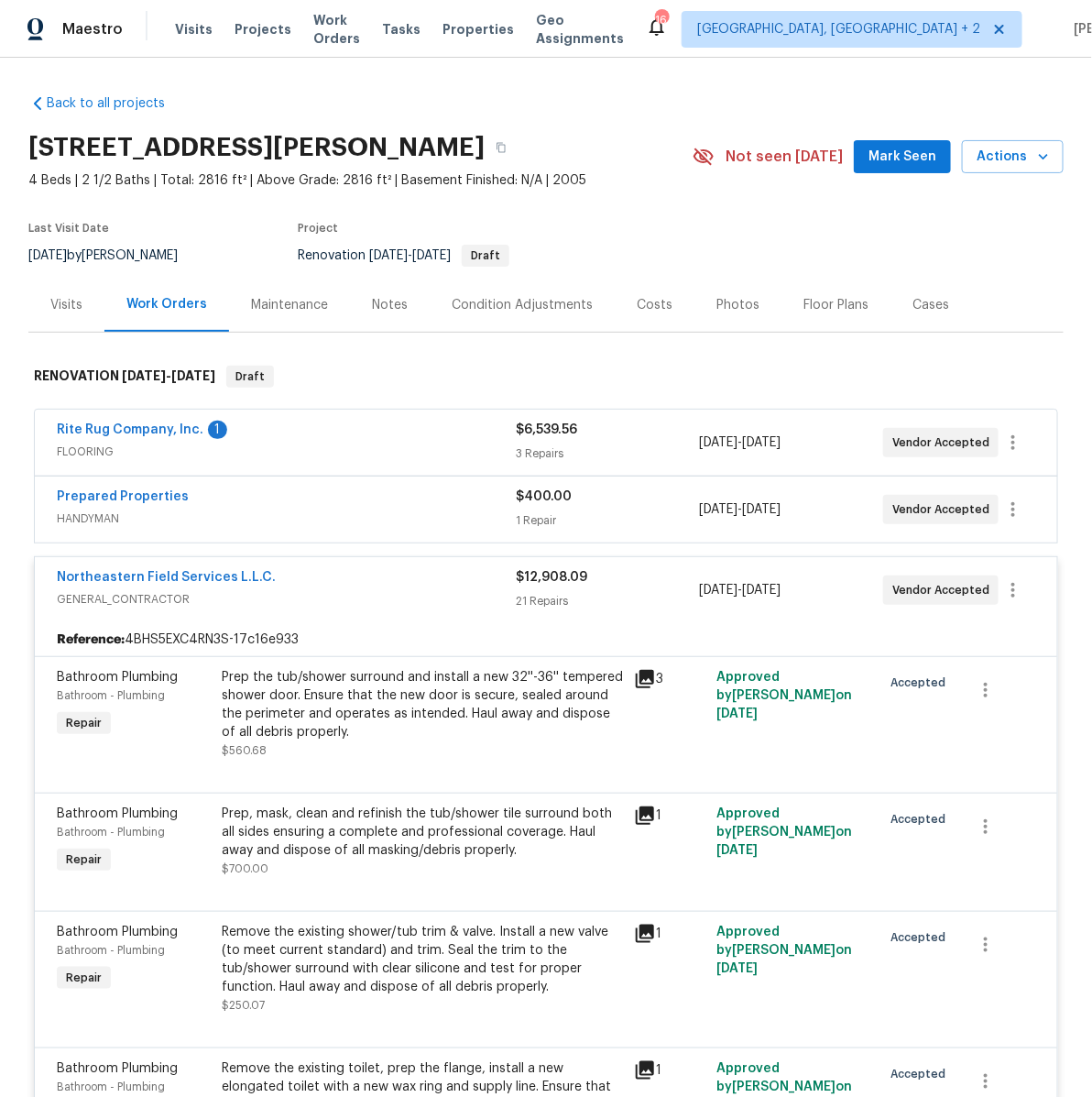
click at [391, 305] on div "Notes" at bounding box center [390, 306] width 35 height 19
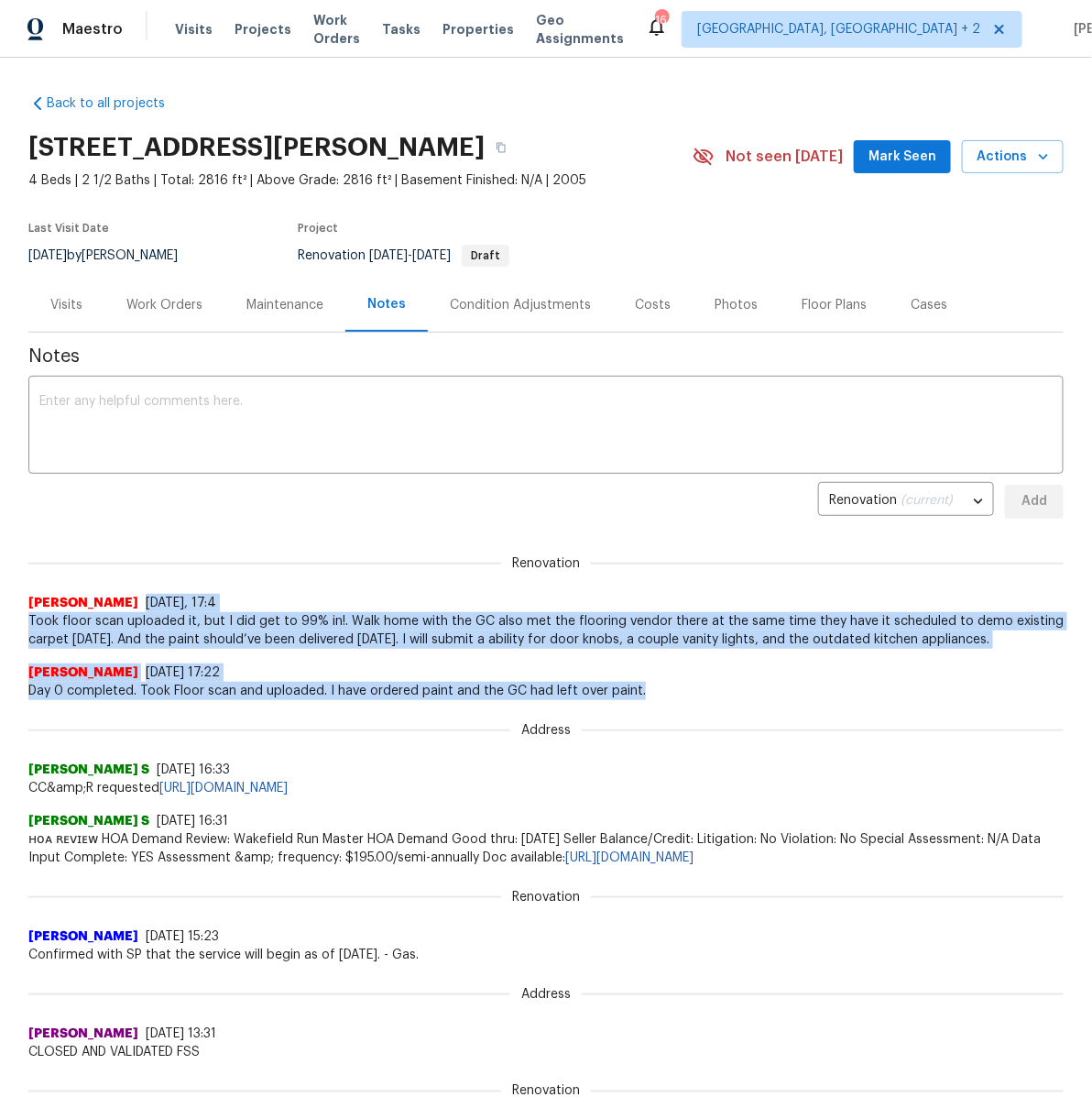
drag, startPoint x: 327, startPoint y: 581, endPoint x: 596, endPoint y: 704, distance: 295.8
click at [596, 704] on div "Renovation Rebecca McMillen 10/7/25, 17:4 Took floor scan uploaded it, but I di…" at bounding box center [546, 1068] width 1035 height 1071
click at [620, 642] on span "Took floor scan uploaded it, but I did get to 99% in!. Walk home with the GC al…" at bounding box center [546, 630] width 1035 height 36
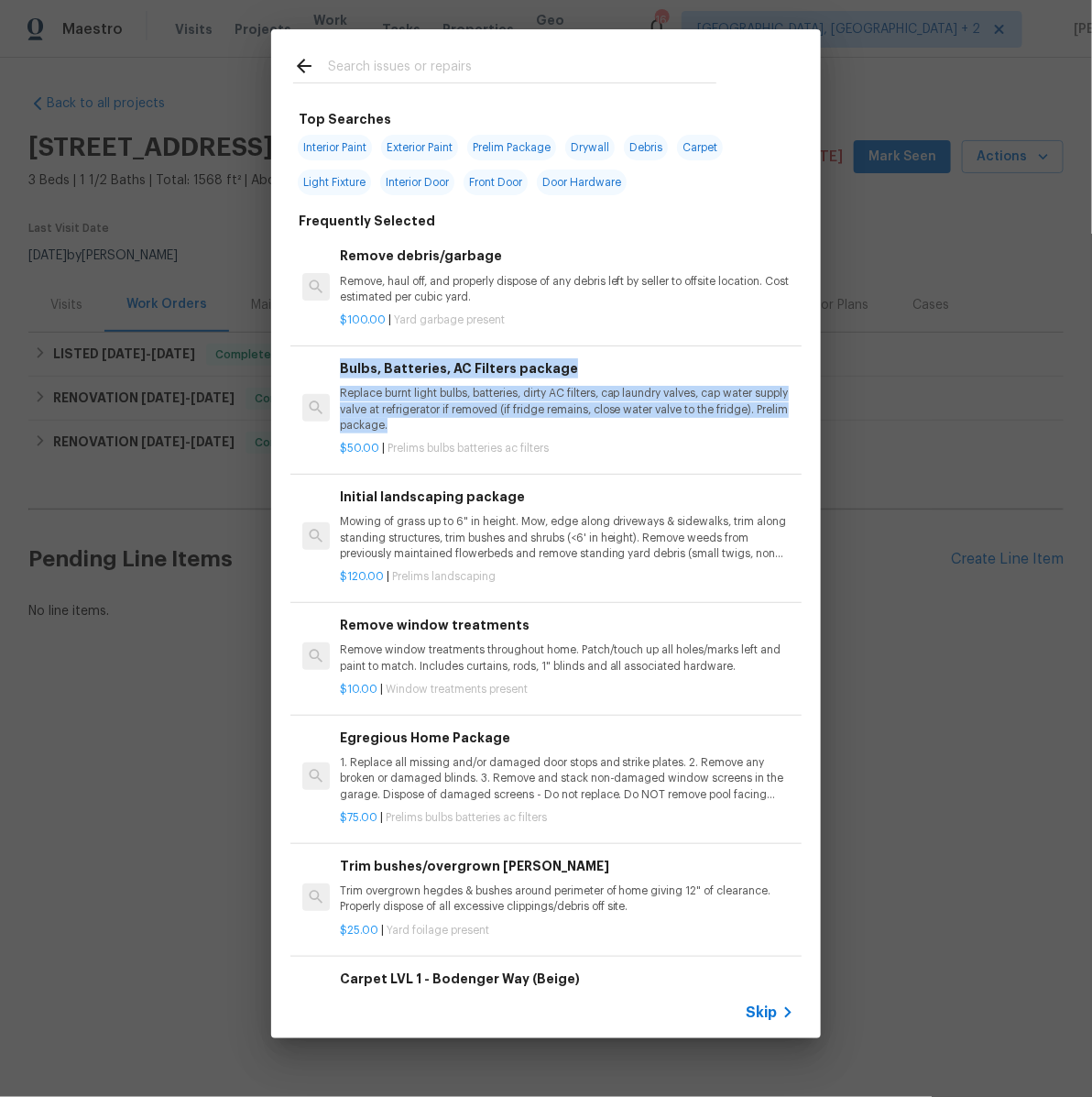
drag, startPoint x: 332, startPoint y: 362, endPoint x: 442, endPoint y: 420, distance: 124.4
click at [442, 420] on div "Bulbs, Batteries, AC Filters package Replace burnt light bulbs, batteries, dirt…" at bounding box center [546, 408] width 512 height 134
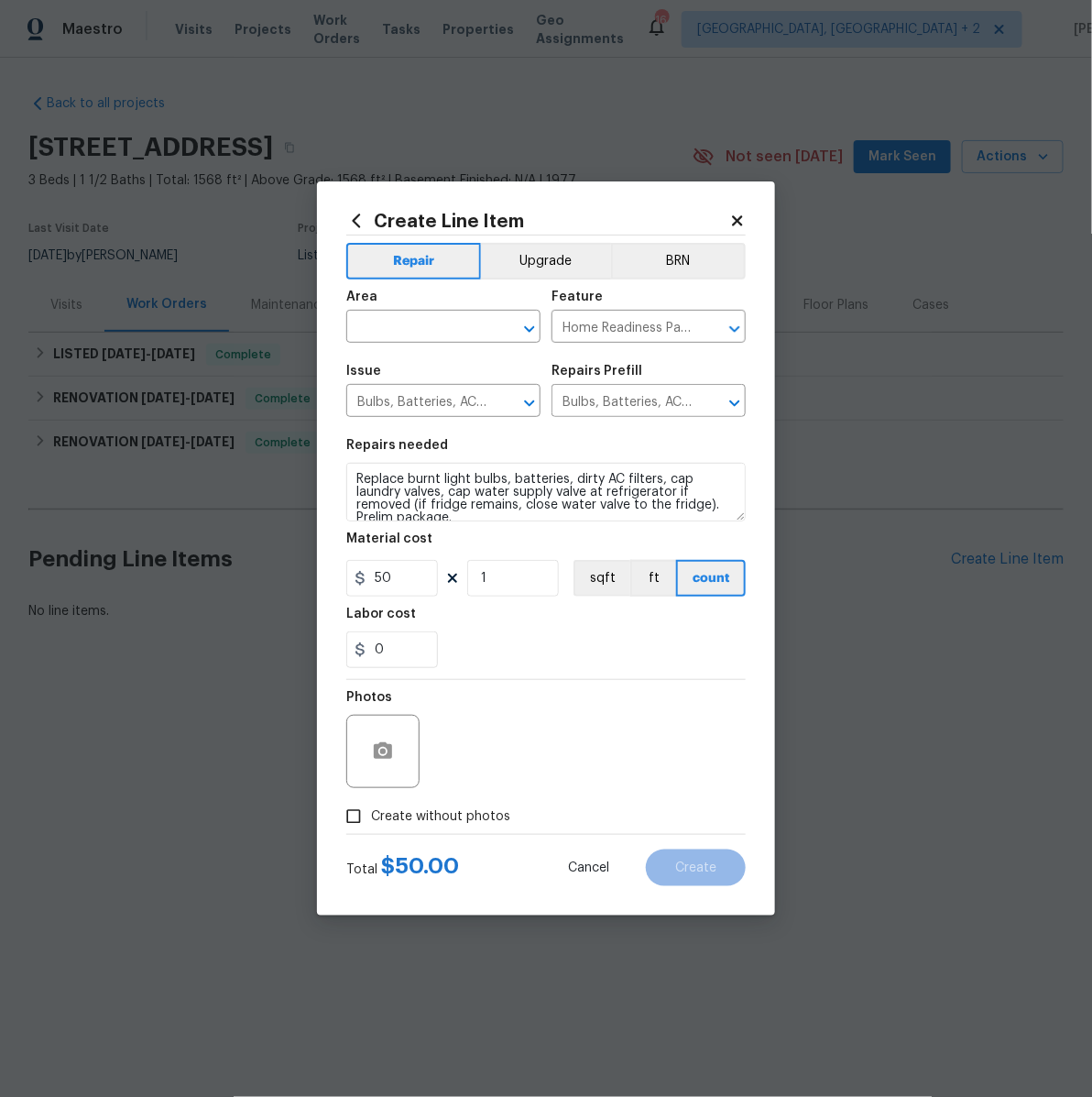
click at [738, 216] on icon at bounding box center [738, 221] width 17 height 17
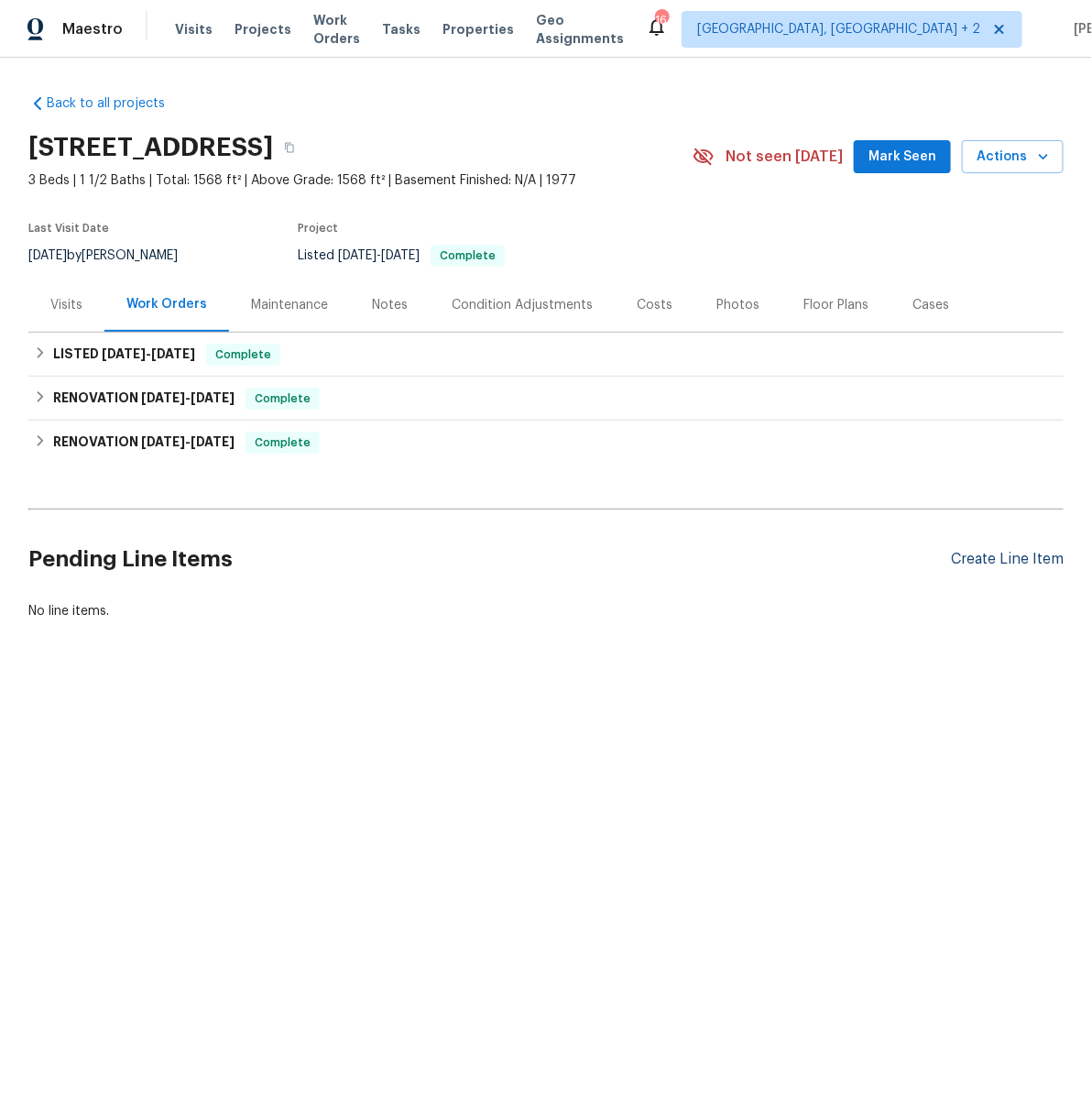
click at [987, 557] on div "Create Line Item" at bounding box center [1007, 559] width 112 height 18
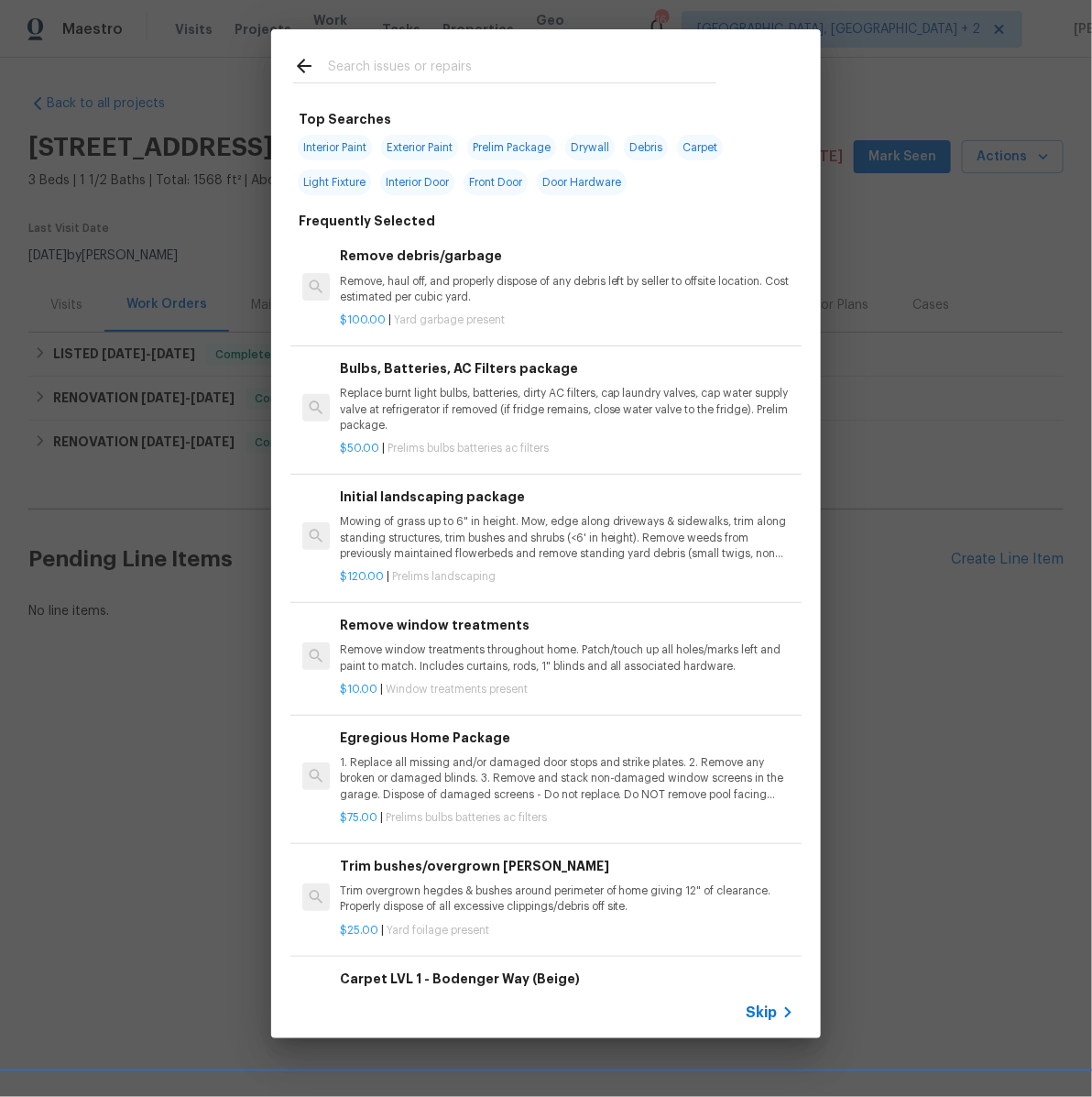
click at [585, 280] on p "Remove, haul off, and properly dispose of any debris left by seller to offsite …" at bounding box center [566, 290] width 454 height 32
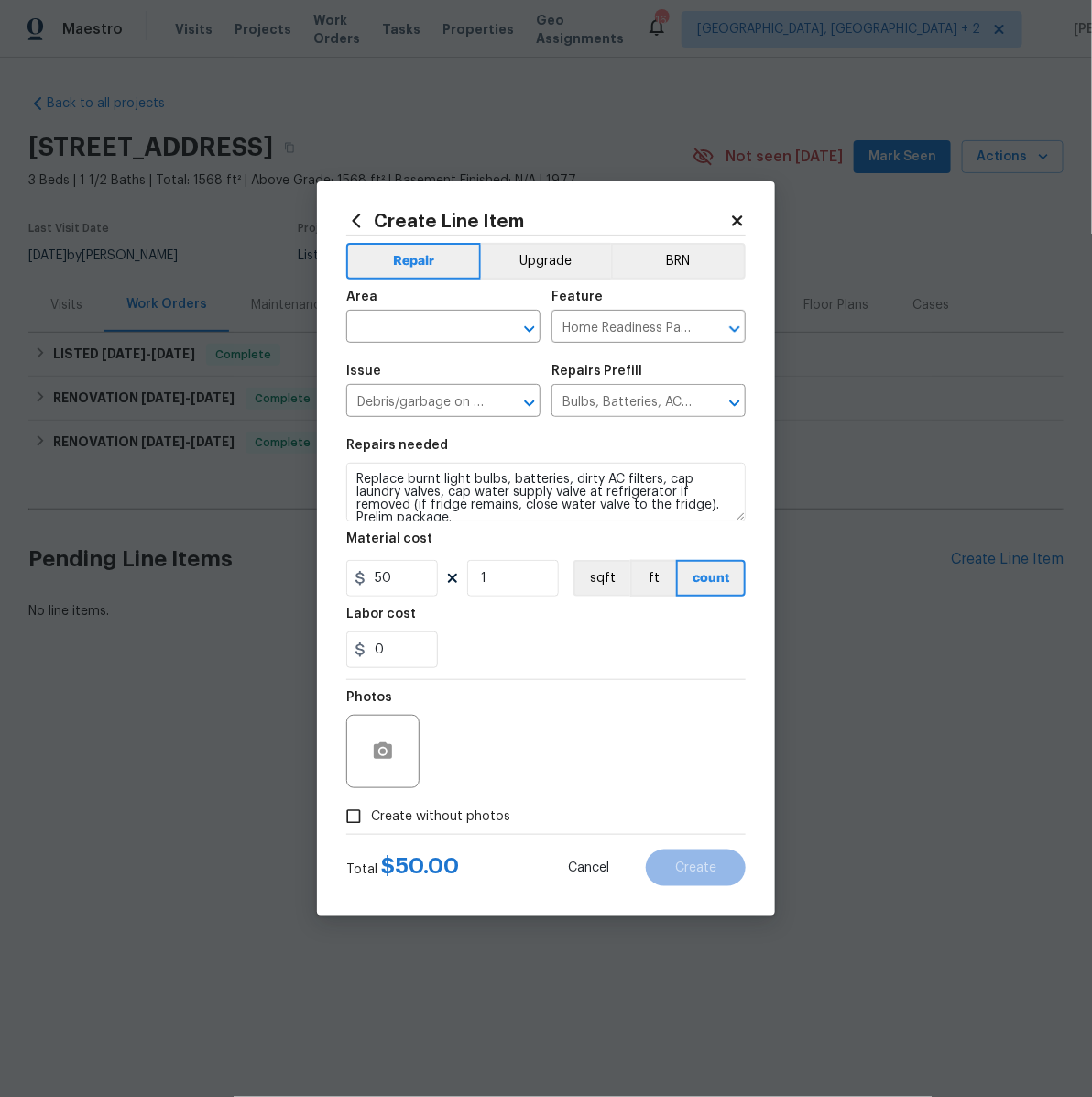
type textarea "Remove, haul off, and properly dispose of any debris left by seller to offsite …"
type input "Remove debris/garbage $100.00"
type input "100"
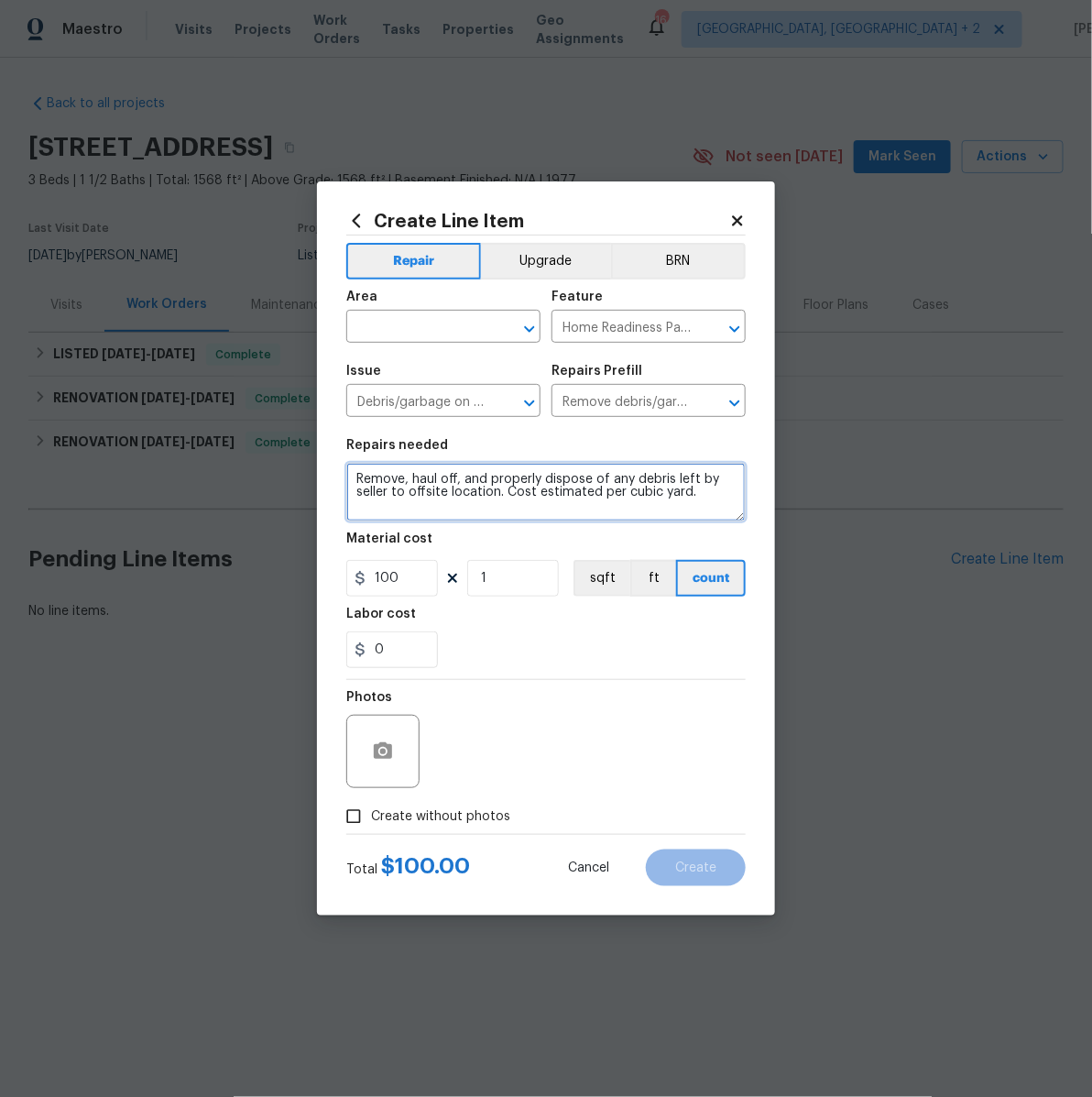
click at [494, 483] on textarea "Remove, haul off, and properly dispose of any debris left by seller to offsite …" at bounding box center [546, 491] width 399 height 59
click at [737, 227] on icon at bounding box center [738, 221] width 17 height 17
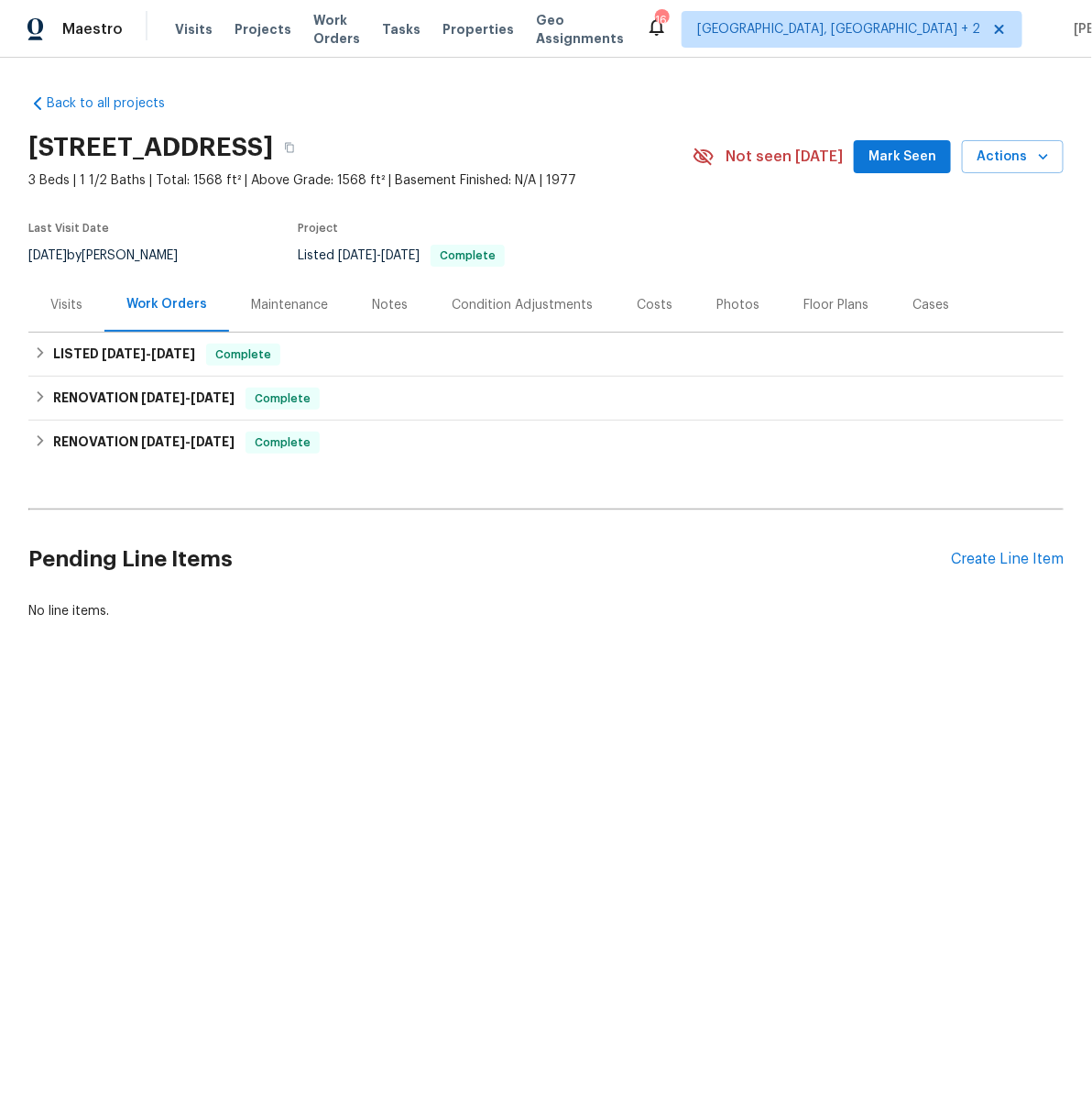
click at [744, 633] on div "Back to all projects 2406 Park Dr, Cleveland, OH 44134 3 Beds | 1 1/2 Baths | T…" at bounding box center [546, 358] width 1035 height 555
click at [980, 555] on div "Create Line Item" at bounding box center [1007, 559] width 112 height 18
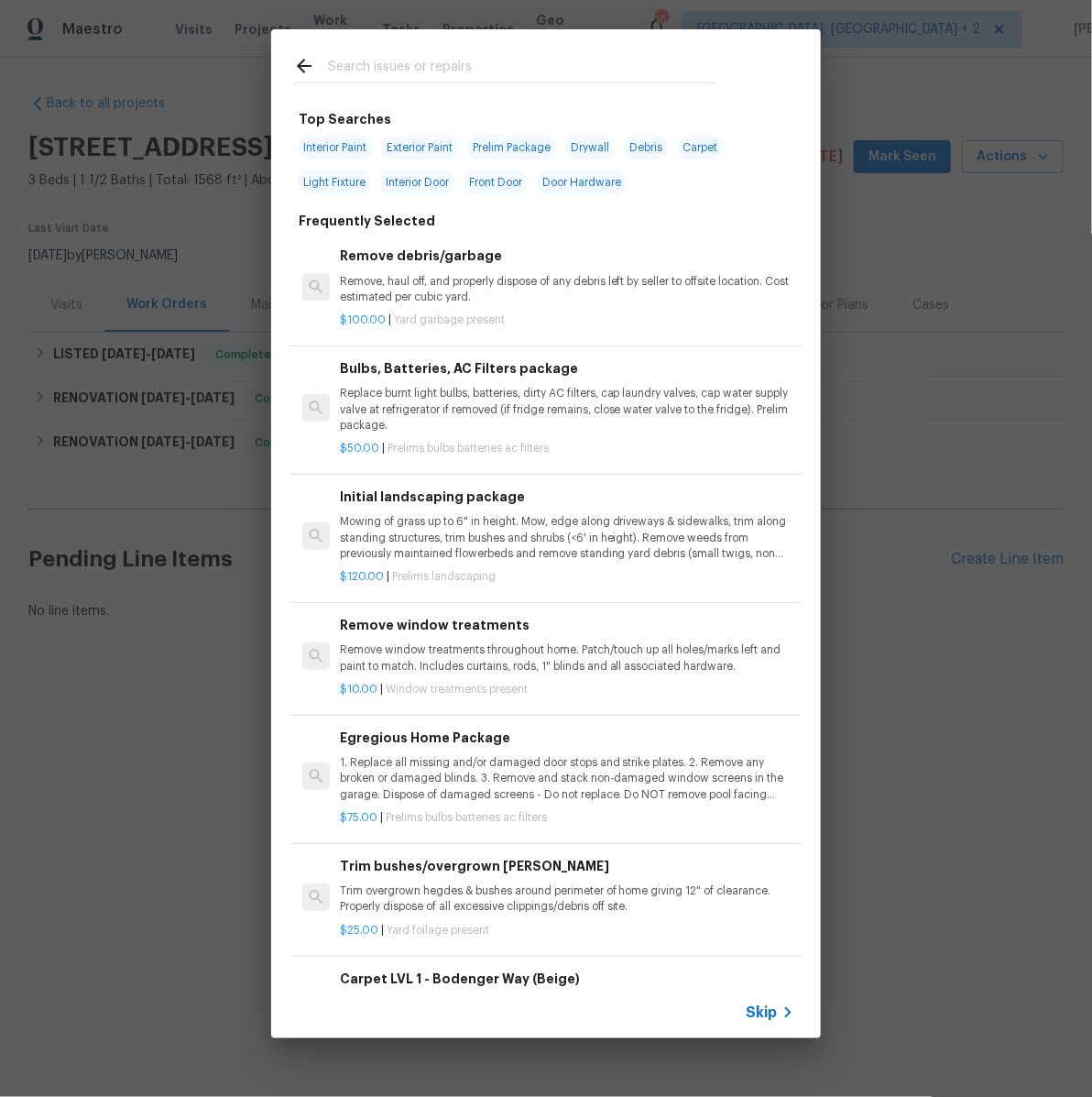
click at [566, 413] on p "Replace burnt light bulbs, batteries, dirty AC filters, cap laundry valves, cap…" at bounding box center [566, 409] width 454 height 46
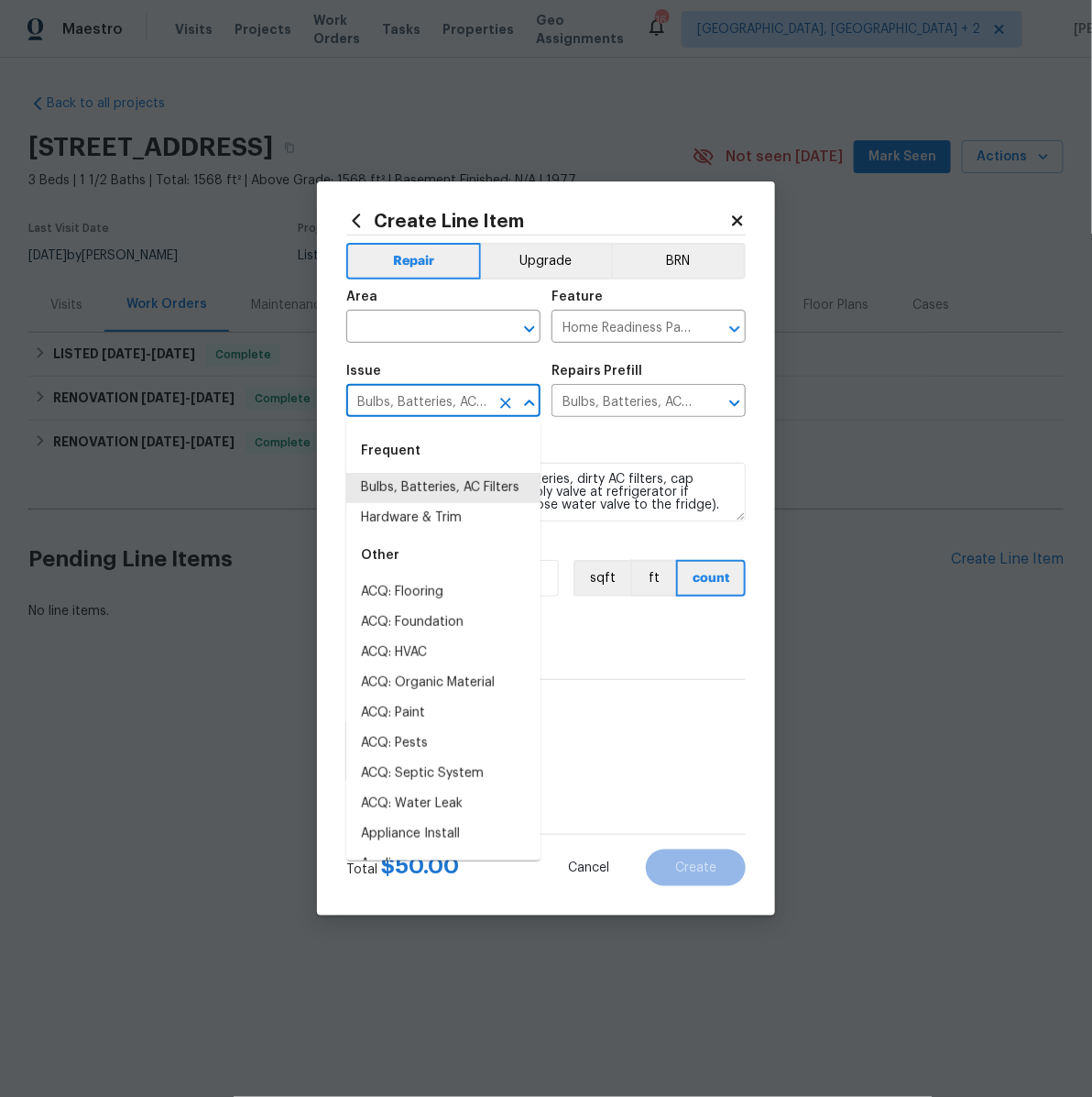
click at [454, 400] on input "Bulbs, Batteries, AC Filters" at bounding box center [418, 402] width 143 height 29
click at [561, 477] on textarea "Replace burnt light bulbs, batteries, dirty AC filters, cap laundry valves, cap…" at bounding box center [546, 491] width 399 height 59
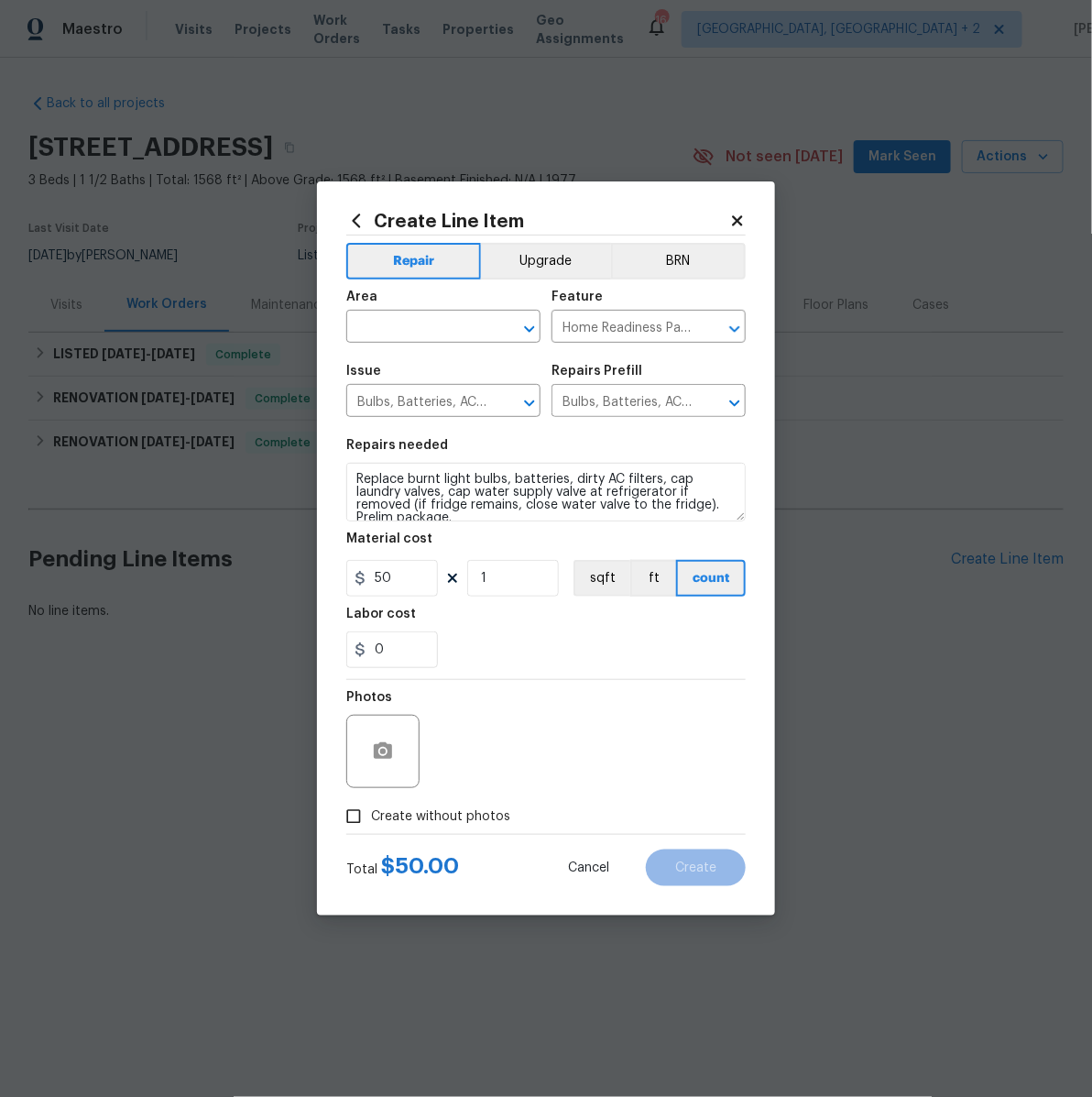
click at [361, 223] on icon at bounding box center [357, 221] width 20 height 20
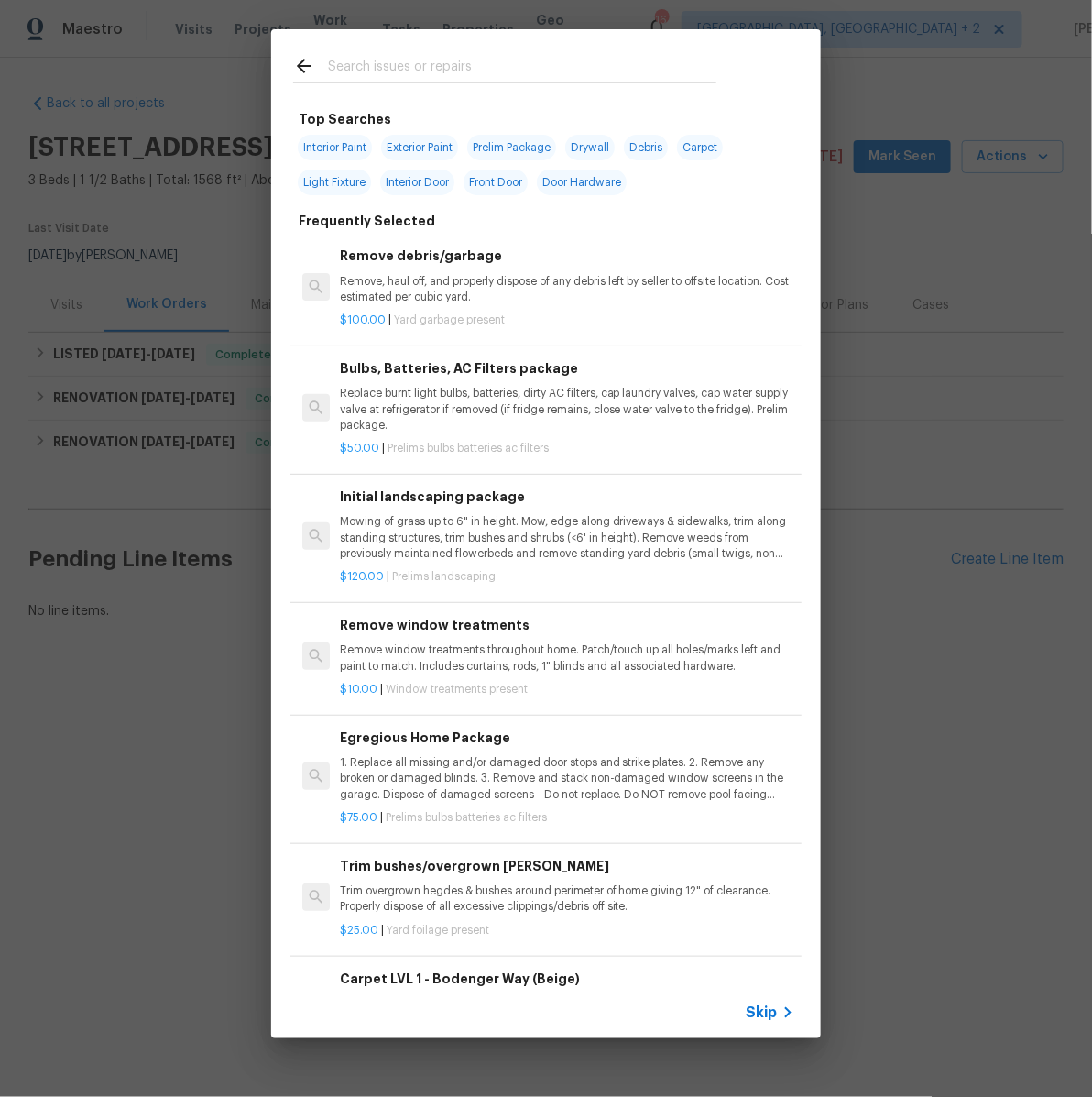
click at [470, 540] on p "Mowing of grass up to 6" in height. Mow, edge along driveways & sidewalks, trim…" at bounding box center [566, 538] width 454 height 46
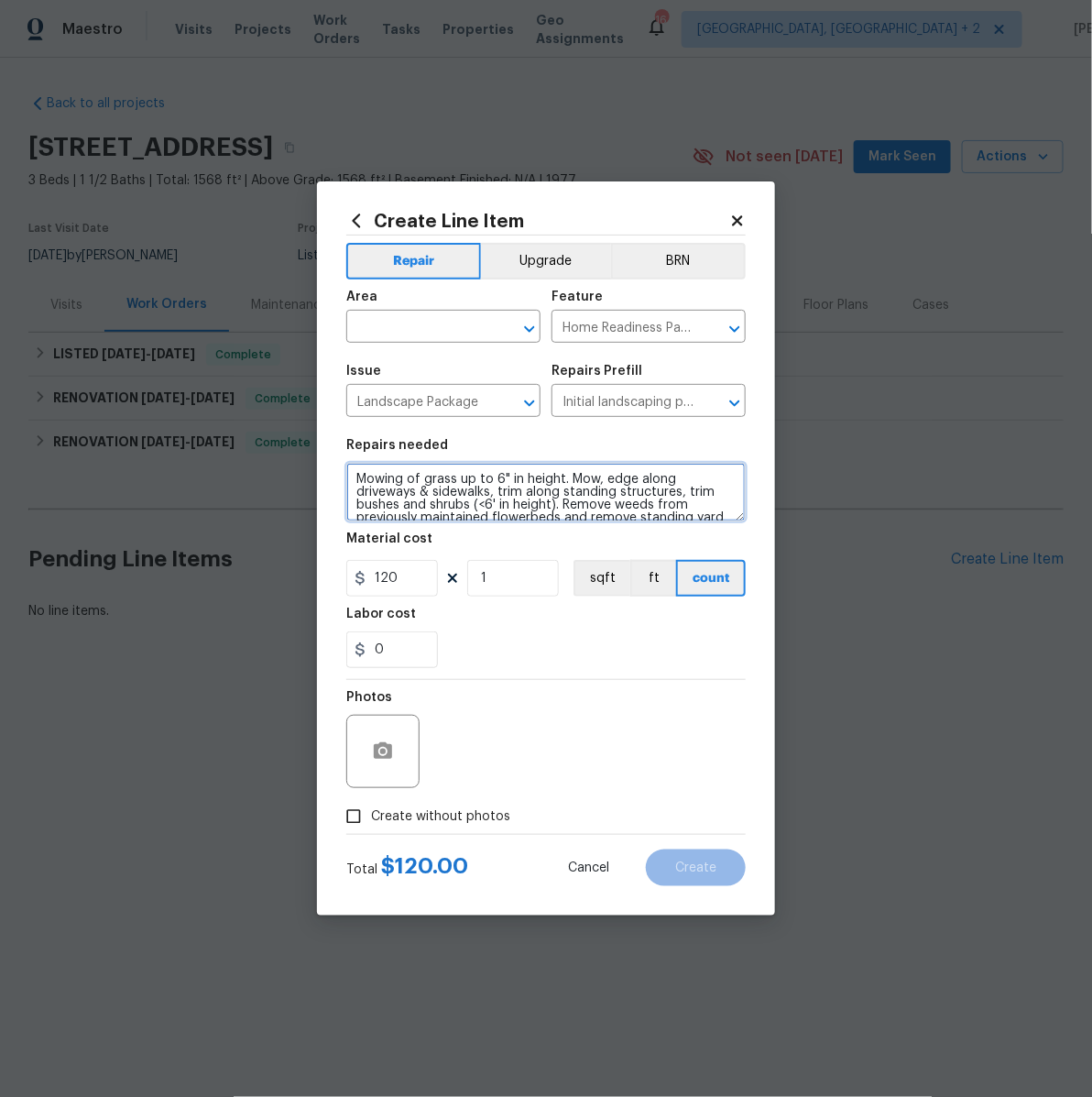
click at [620, 492] on textarea "Mowing of grass up to 6" in height. Mow, edge along driveways & sidewalks, trim…" at bounding box center [546, 491] width 399 height 59
click at [354, 219] on icon at bounding box center [357, 220] width 8 height 14
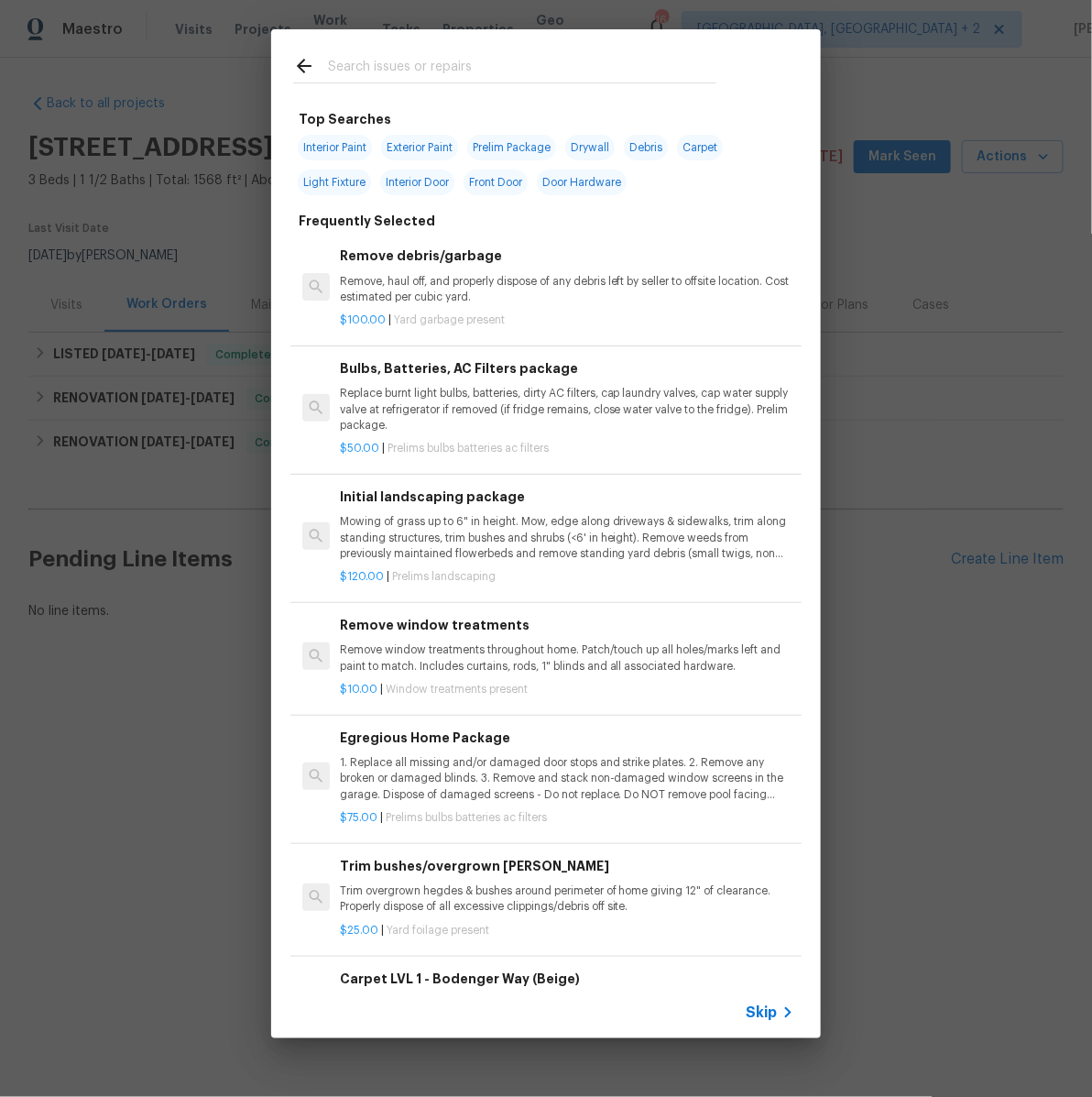
scroll to position [11, 0]
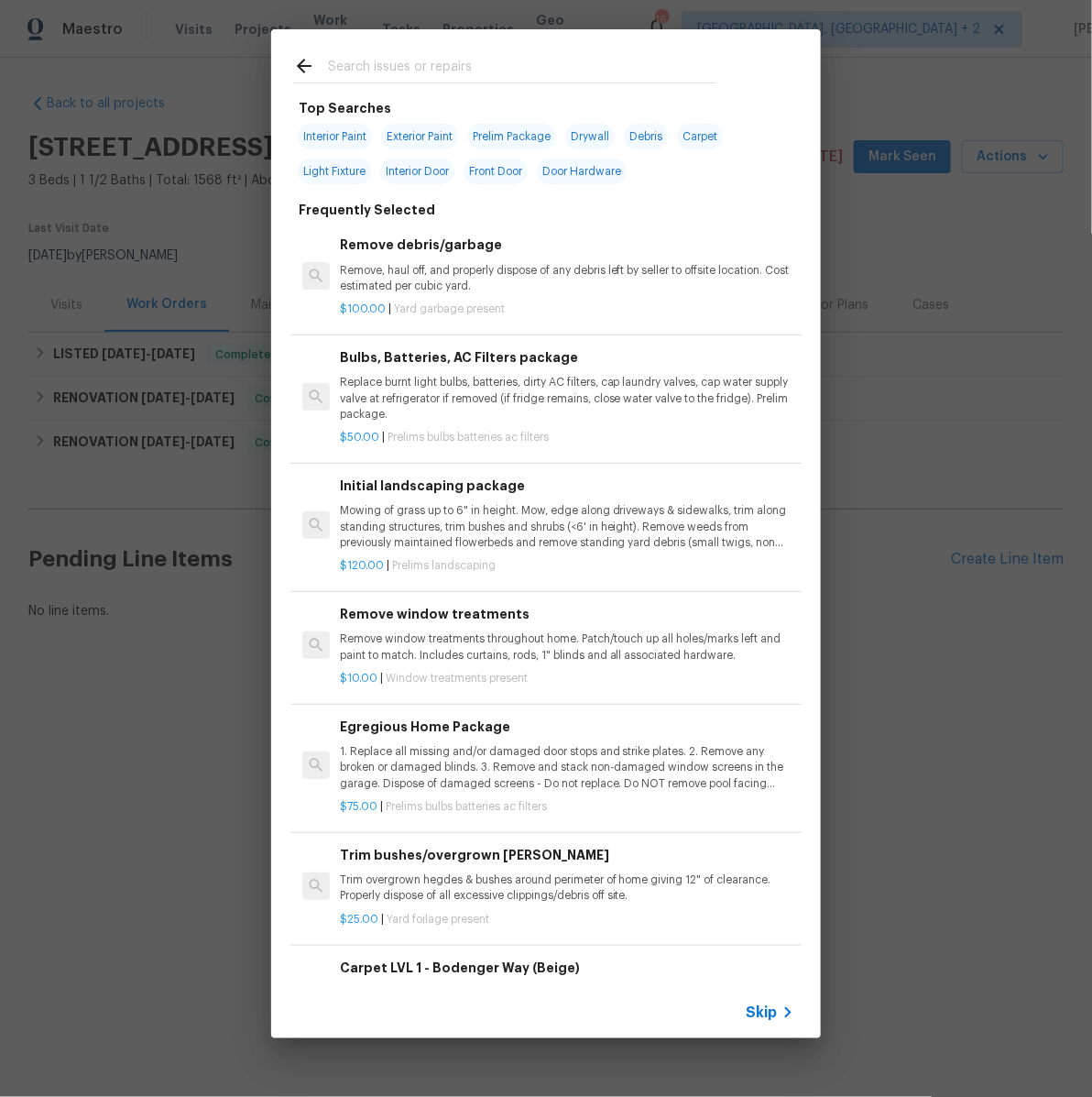
click at [550, 869] on div "Trim bushes/overgrown hedges Trim overgrown hegdes & bushes around perimeter of…" at bounding box center [566, 875] width 454 height 59
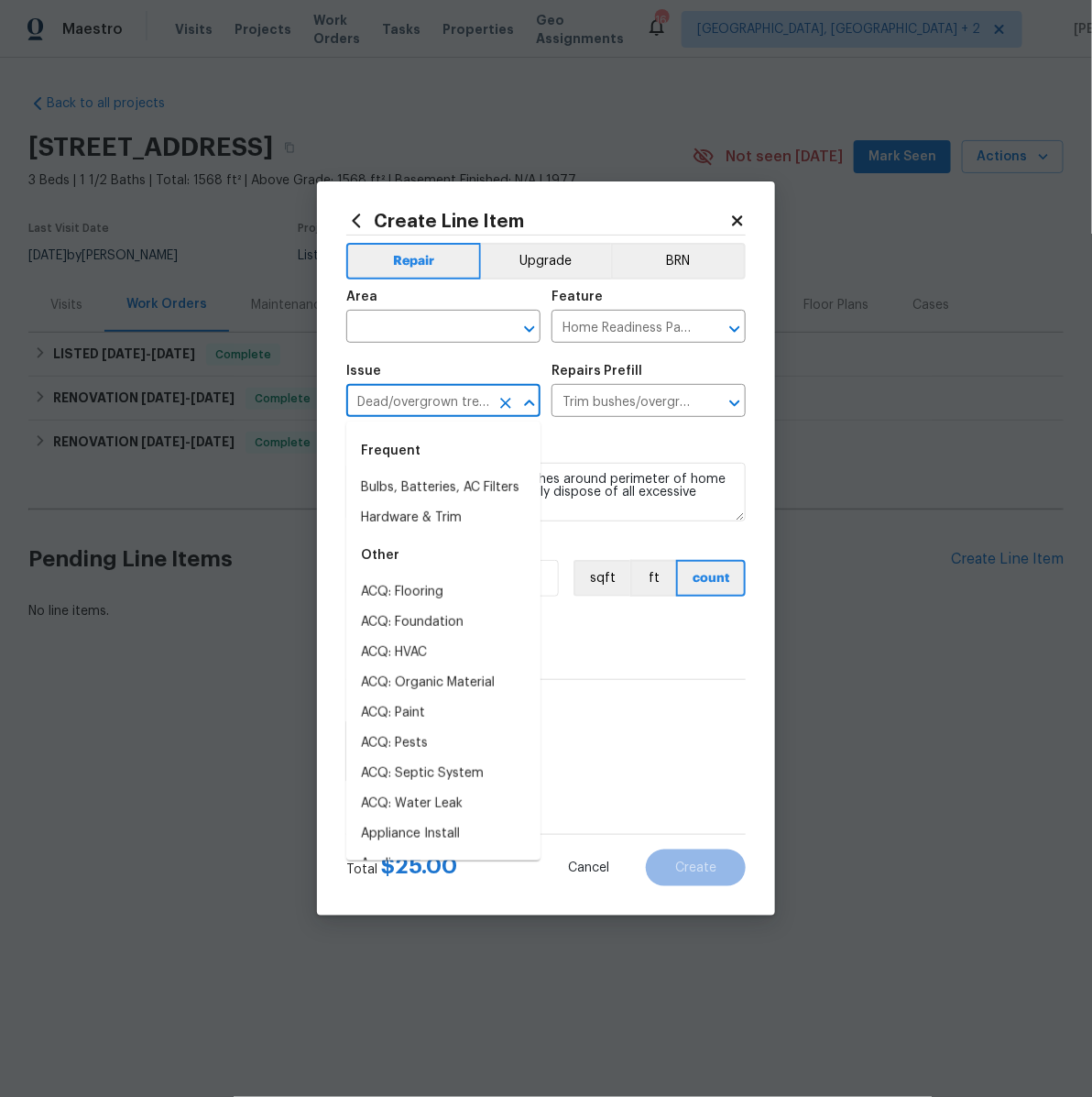
click at [436, 403] on input "Dead/overgrown tree or foliage" at bounding box center [418, 402] width 143 height 29
click at [619, 410] on input "Trim bushes/overgrown hedges $25.00" at bounding box center [623, 402] width 143 height 29
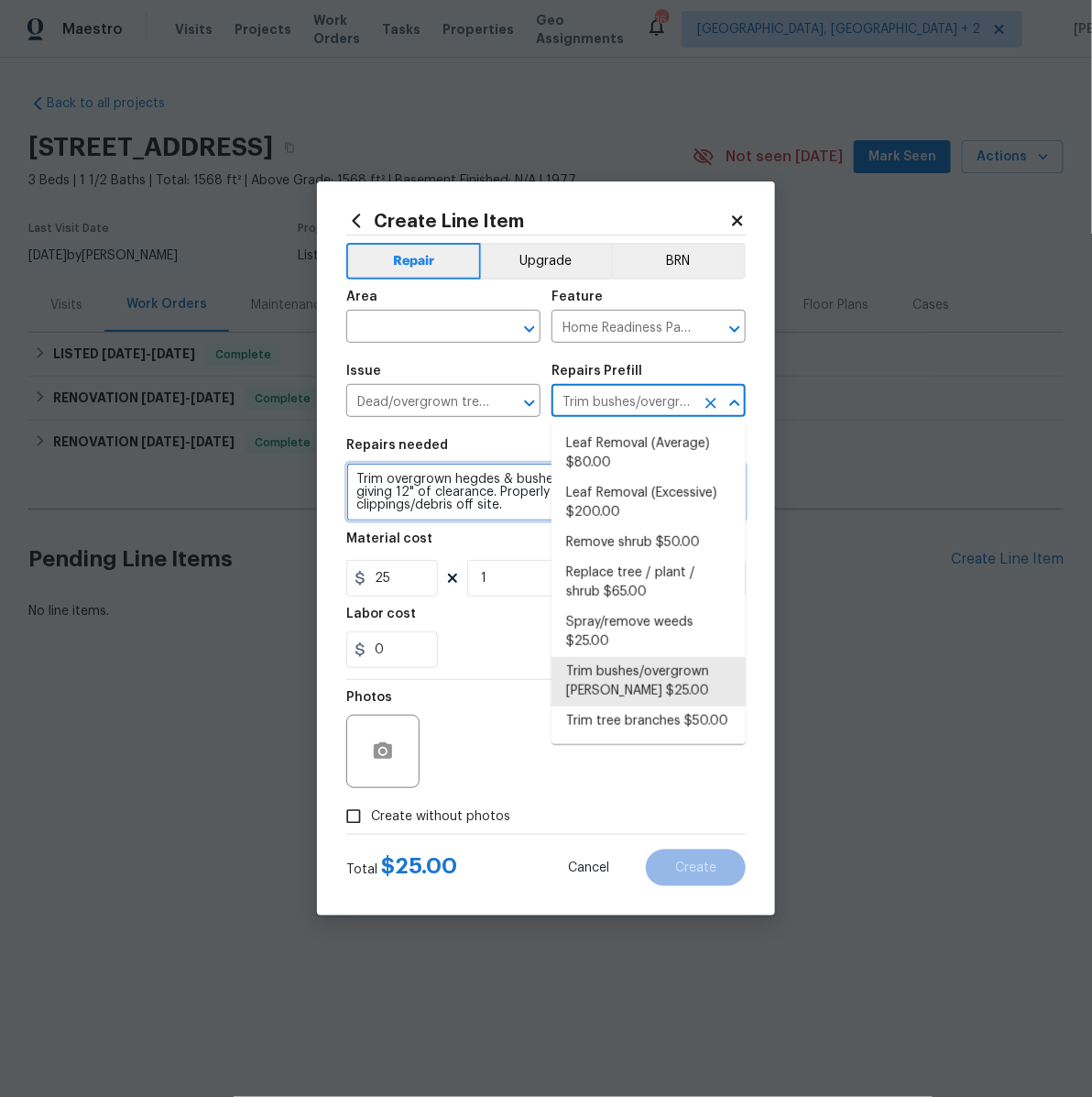
click at [537, 478] on textarea "Trim overgrown hegdes & bushes around perimeter of home giving 12" of clearance…" at bounding box center [546, 491] width 399 height 59
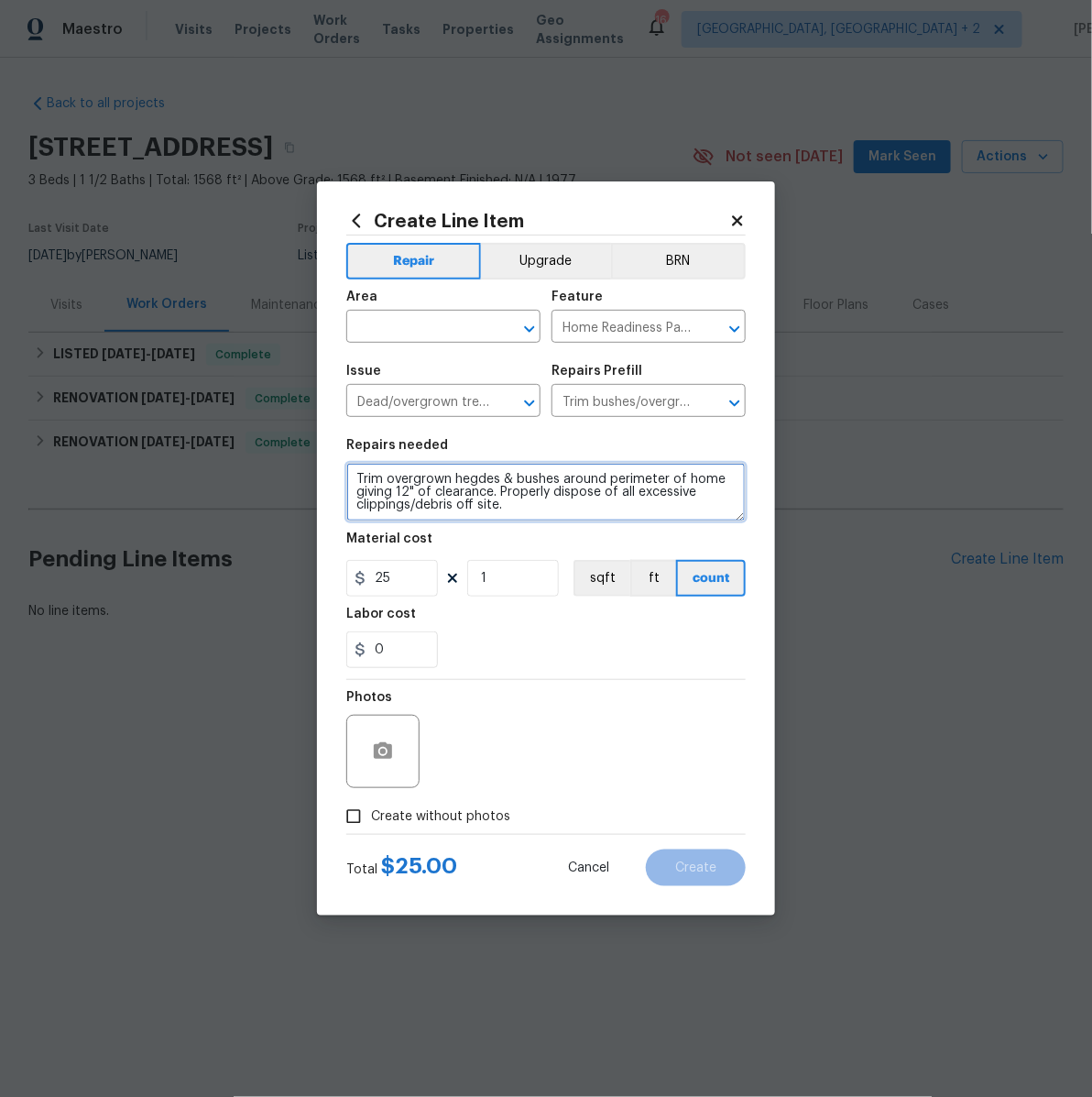
click at [537, 478] on textarea "Trim overgrown hegdes & bushes around perimeter of home giving 12" of clearance…" at bounding box center [546, 491] width 399 height 59
click at [358, 223] on icon at bounding box center [357, 221] width 20 height 20
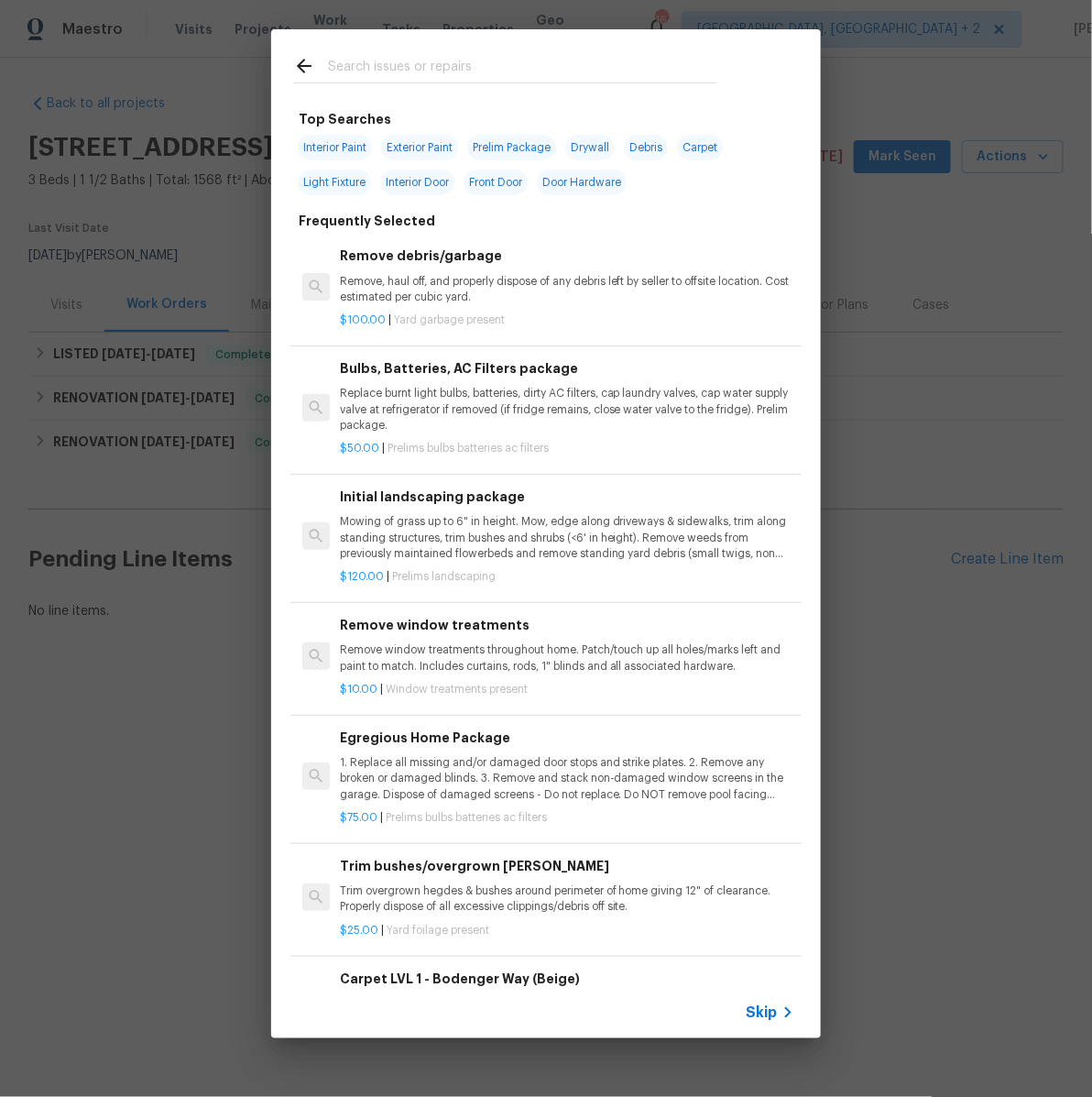
click at [398, 70] on input "text" at bounding box center [522, 69] width 388 height 28
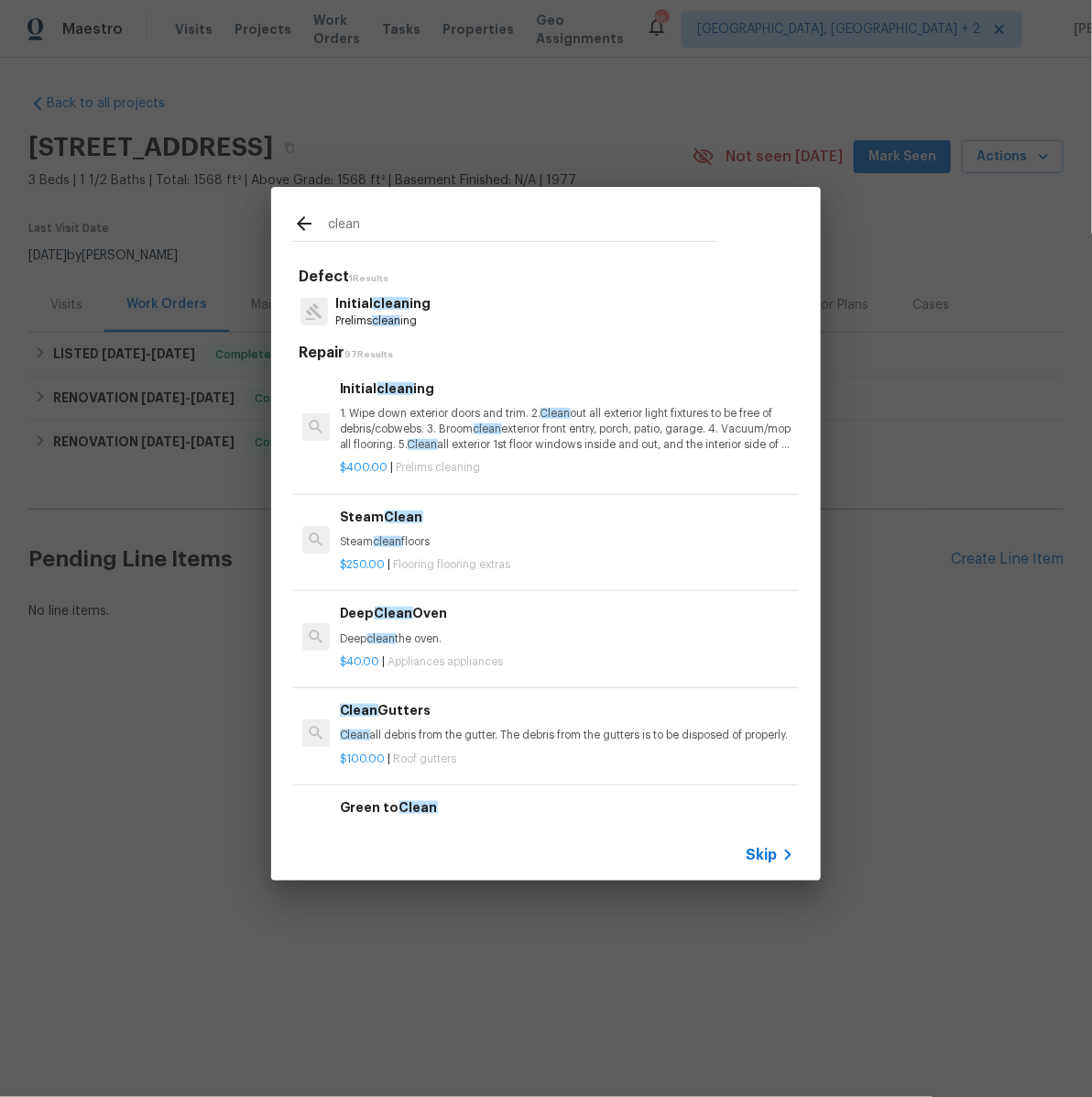
type input "clean"
click at [449, 440] on p "1. Wipe down exterior doors and trim. 2. Clean out all exterior light fixtures …" at bounding box center [566, 429] width 454 height 46
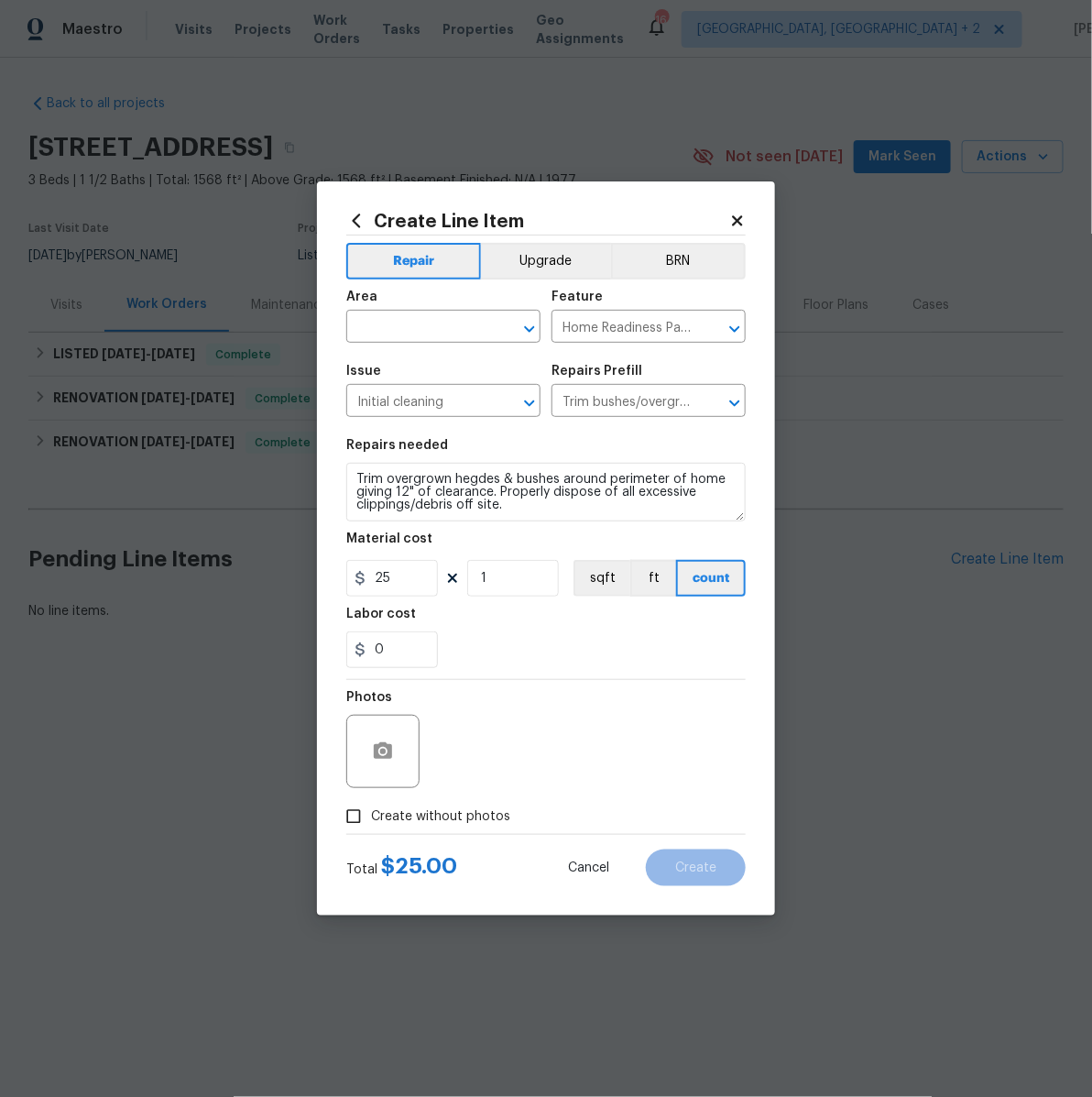
type input "Initial cleaning $400.00"
type textarea "1. Wipe down exterior doors and trim. 2. Clean out all exterior light fixtures …"
type input "400"
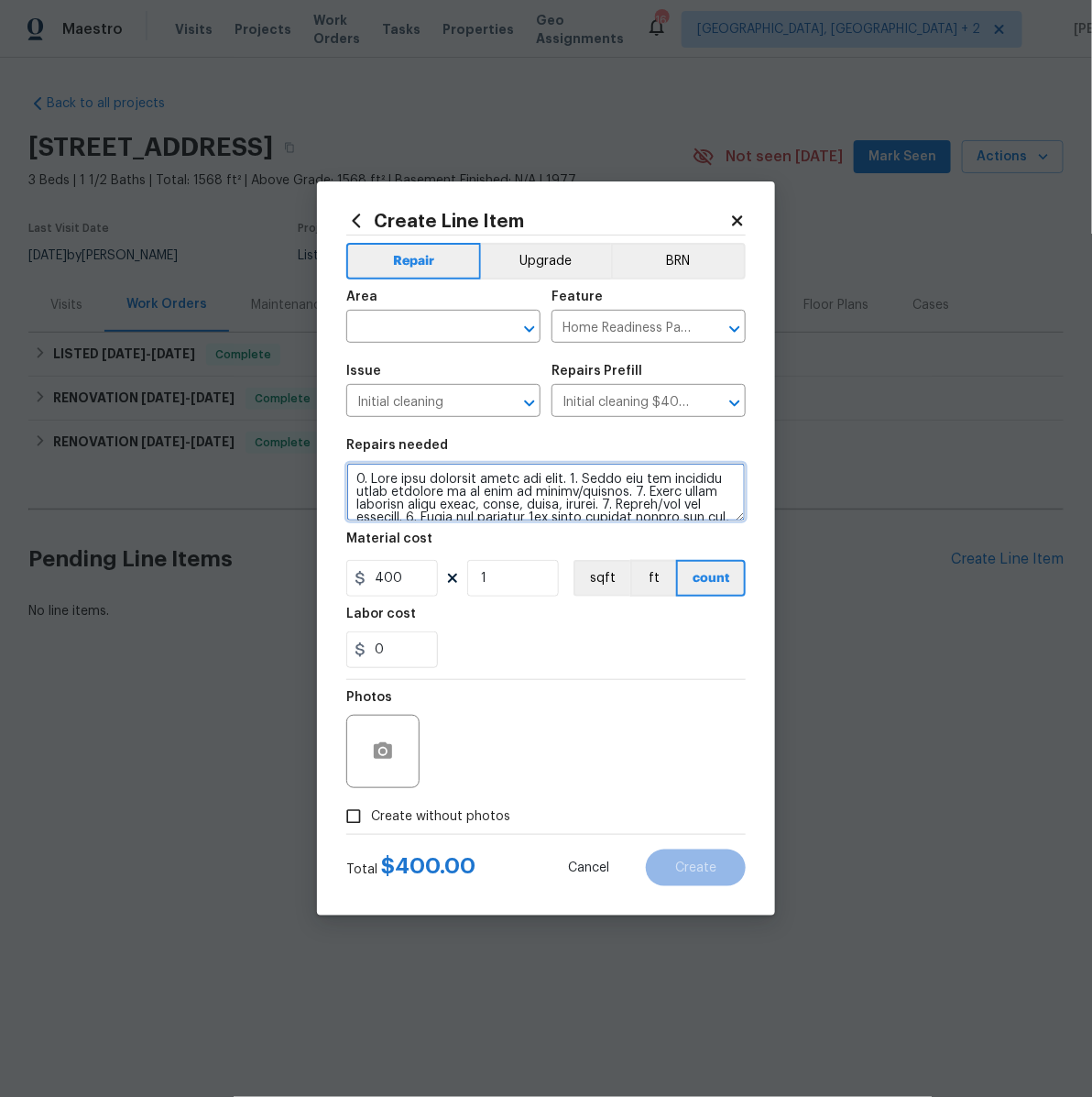
click at [461, 493] on textarea at bounding box center [546, 491] width 399 height 59
click at [362, 222] on icon at bounding box center [357, 221] width 20 height 20
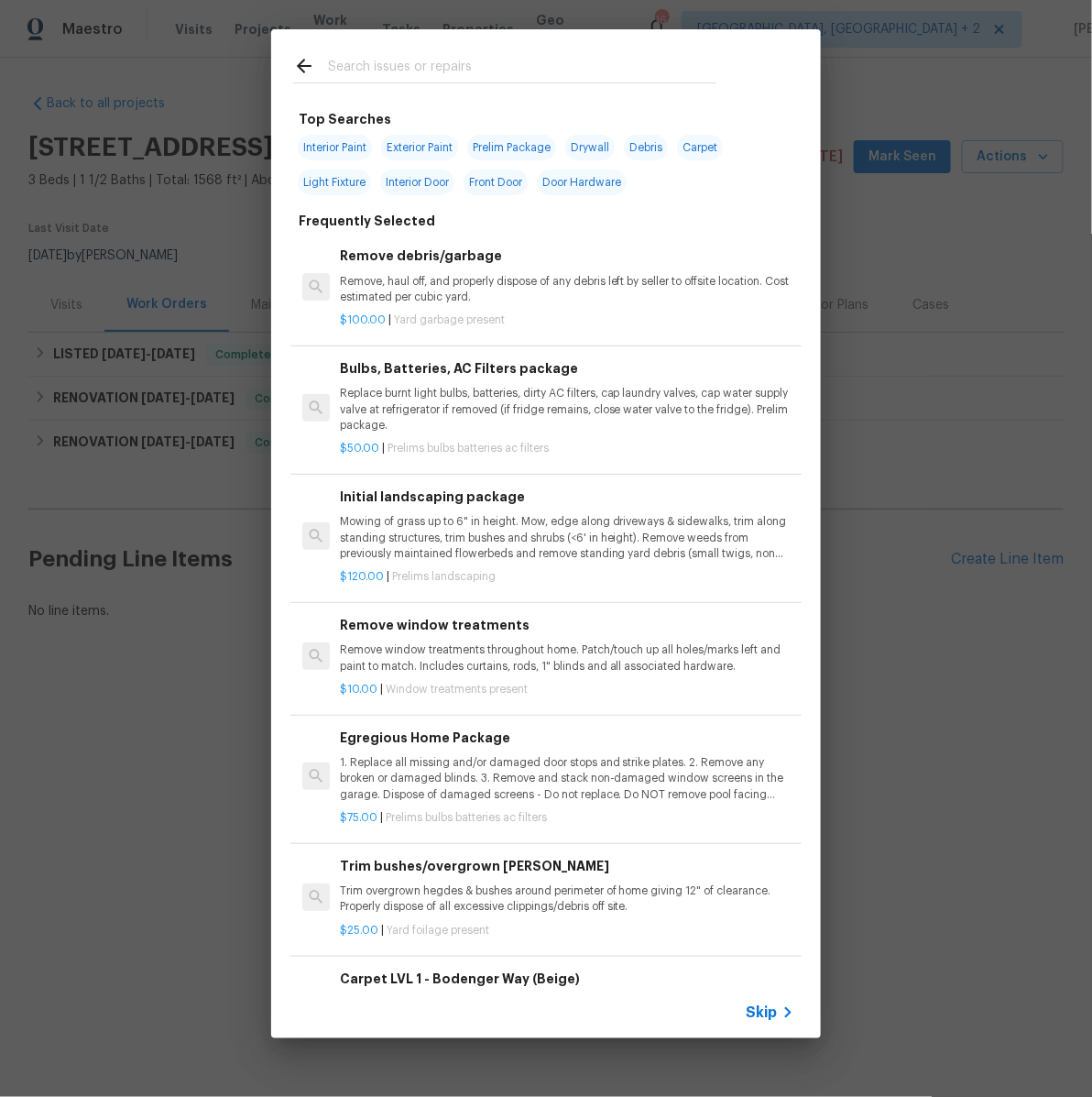
click at [424, 72] on input "text" at bounding box center [522, 69] width 388 height 28
type input "pressure wash"
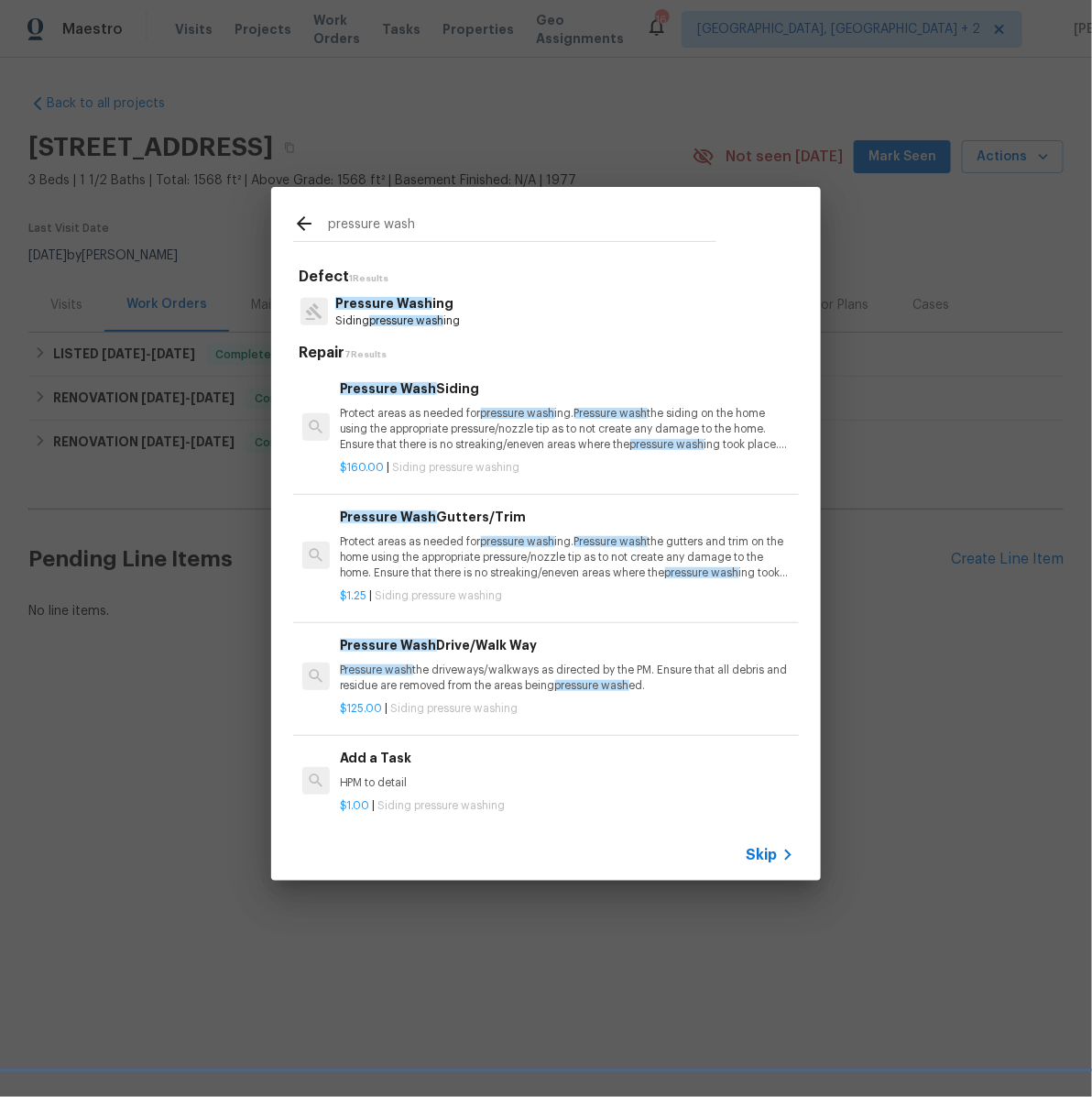
click at [416, 438] on p "Protect areas as needed for pressure wash ing. Pressure wash the siding on the …" at bounding box center [566, 429] width 454 height 46
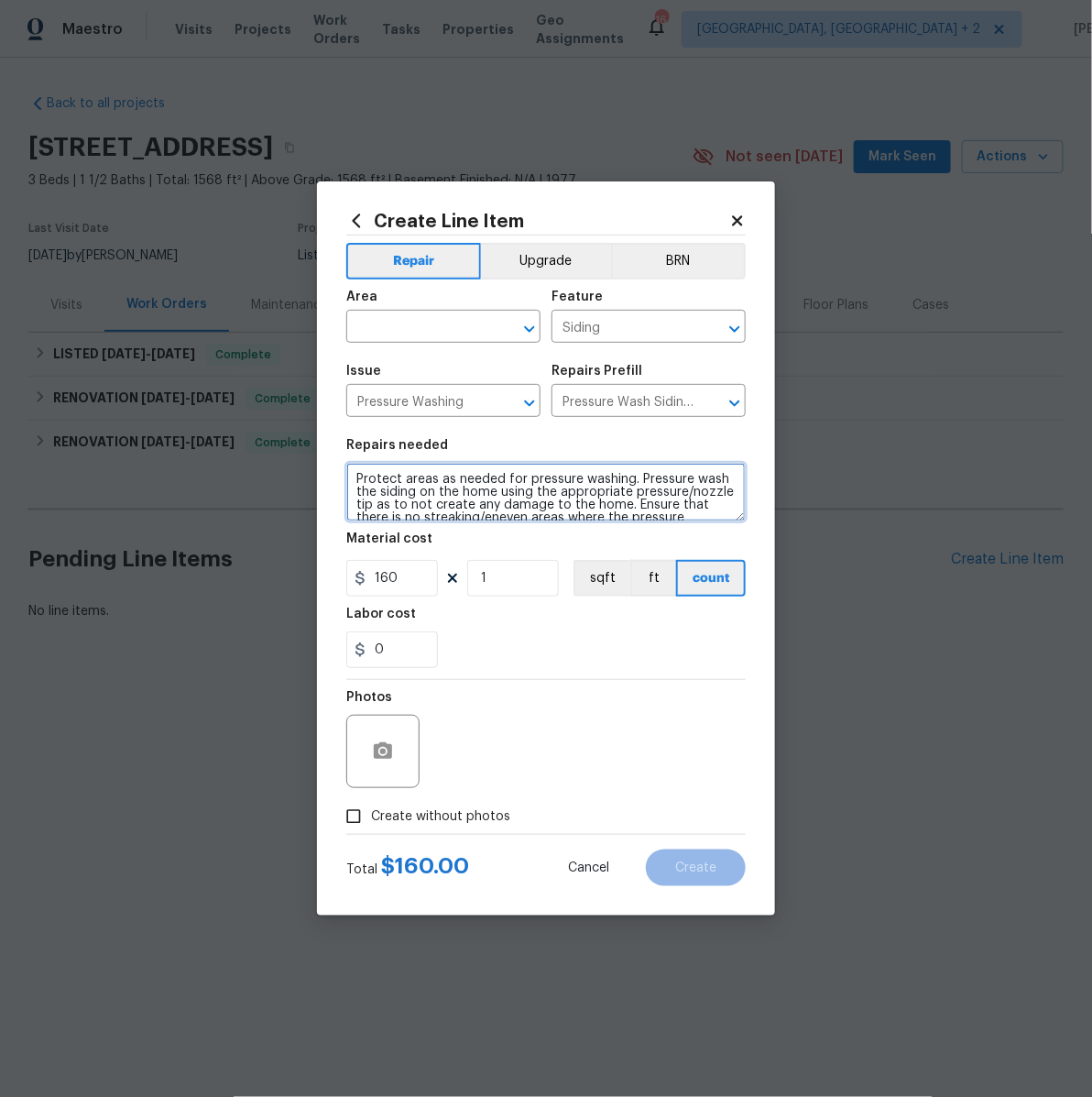
click at [437, 493] on textarea "Protect areas as needed for pressure washing. Pressure wash the siding on the h…" at bounding box center [546, 491] width 399 height 59
click at [349, 220] on icon at bounding box center [357, 221] width 20 height 20
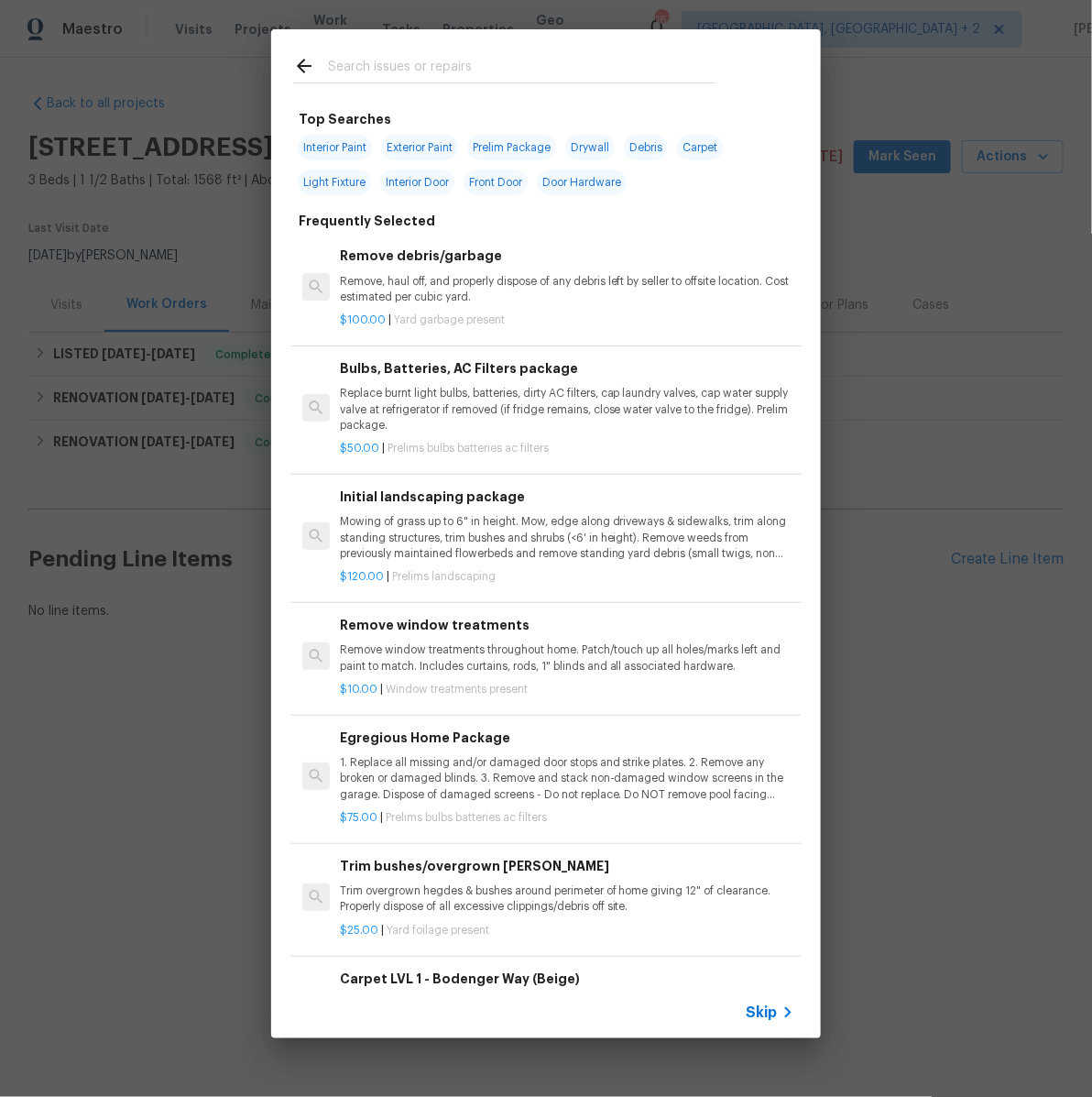
click at [400, 70] on input "text" at bounding box center [522, 69] width 388 height 28
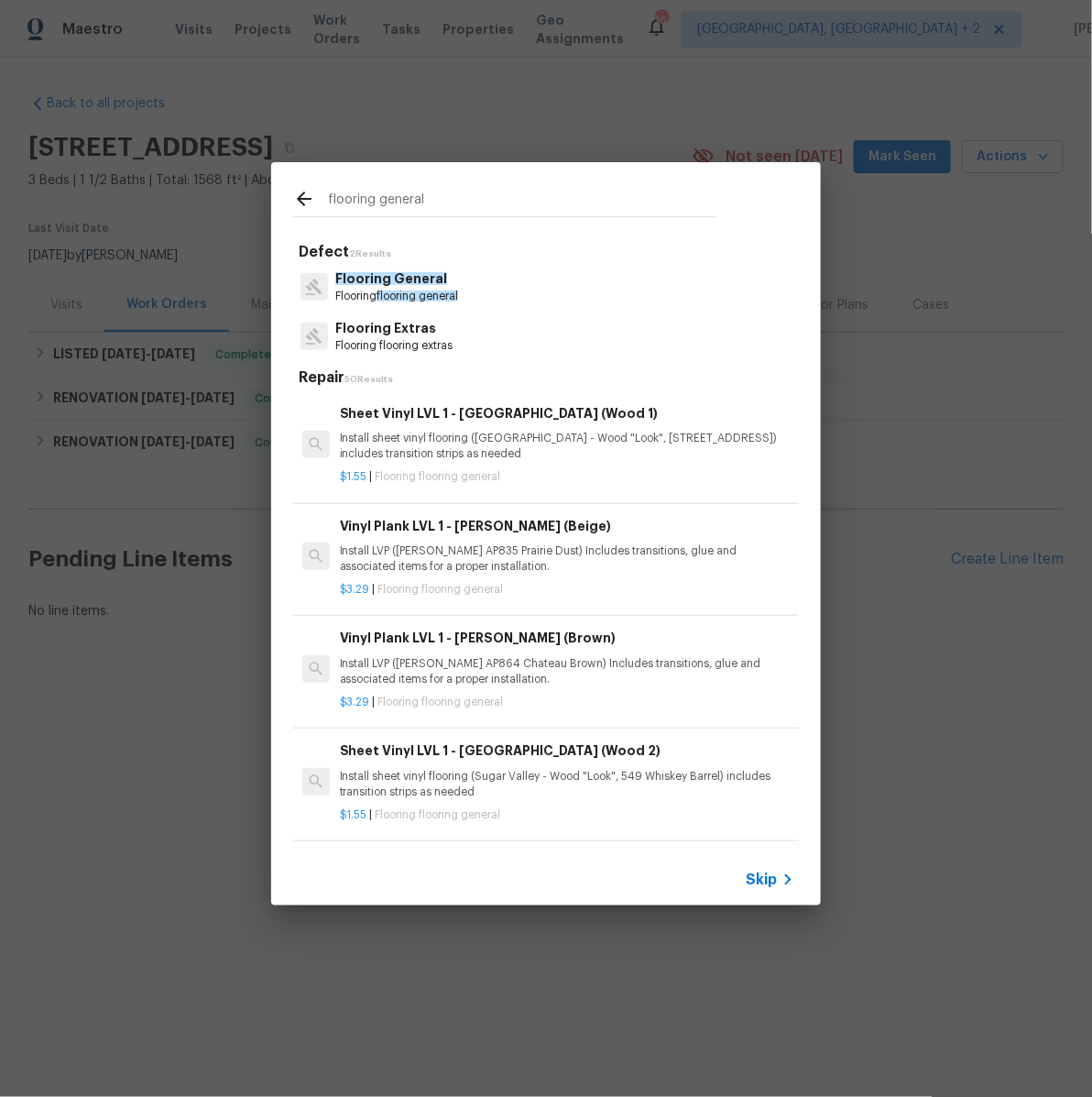
type input "flooring general"
click at [492, 292] on div "Flooring General Flooring flooring general" at bounding box center [546, 286] width 506 height 49
click at [399, 287] on p "Flooring General" at bounding box center [396, 279] width 123 height 20
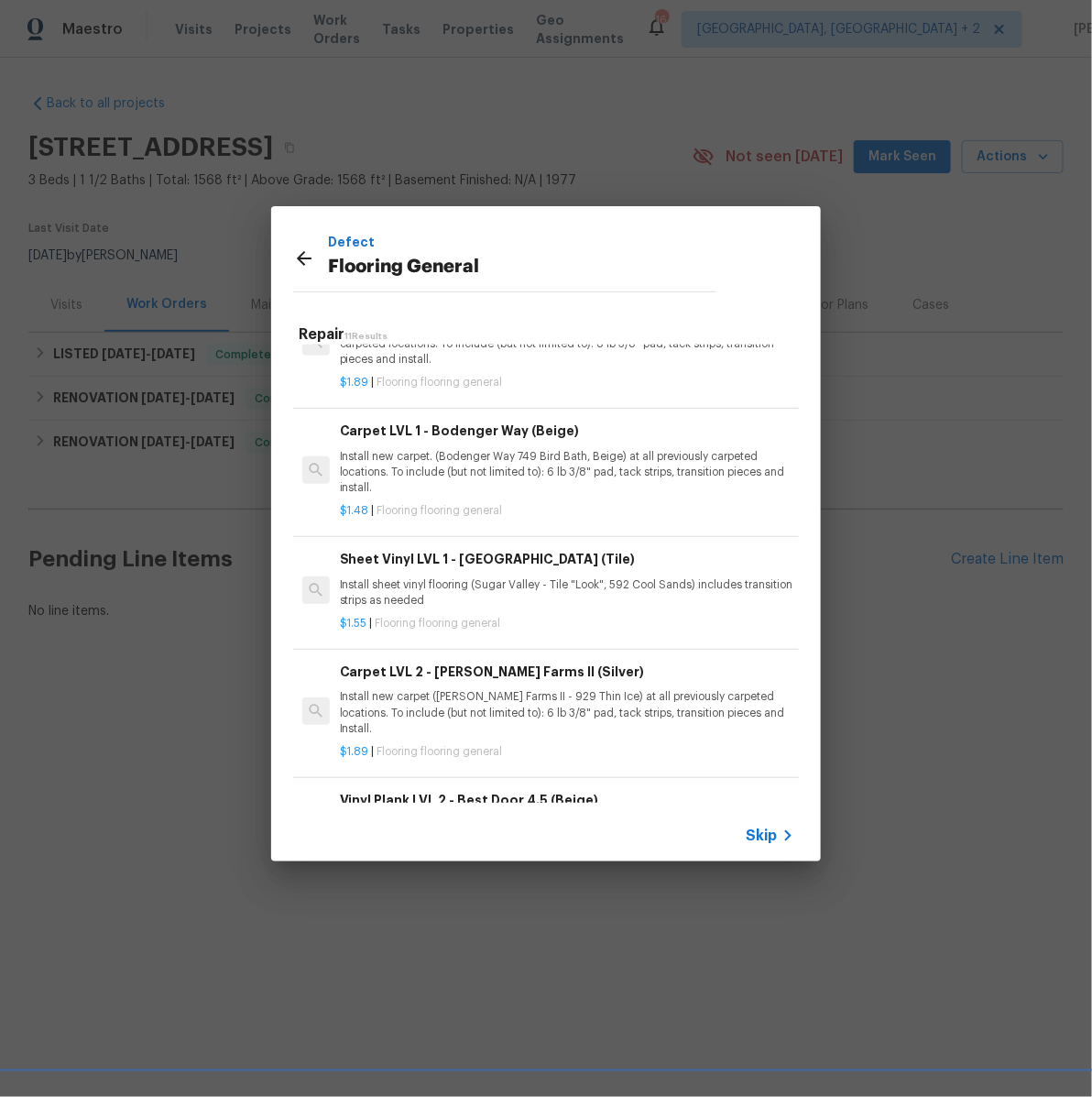
scroll to position [642, 0]
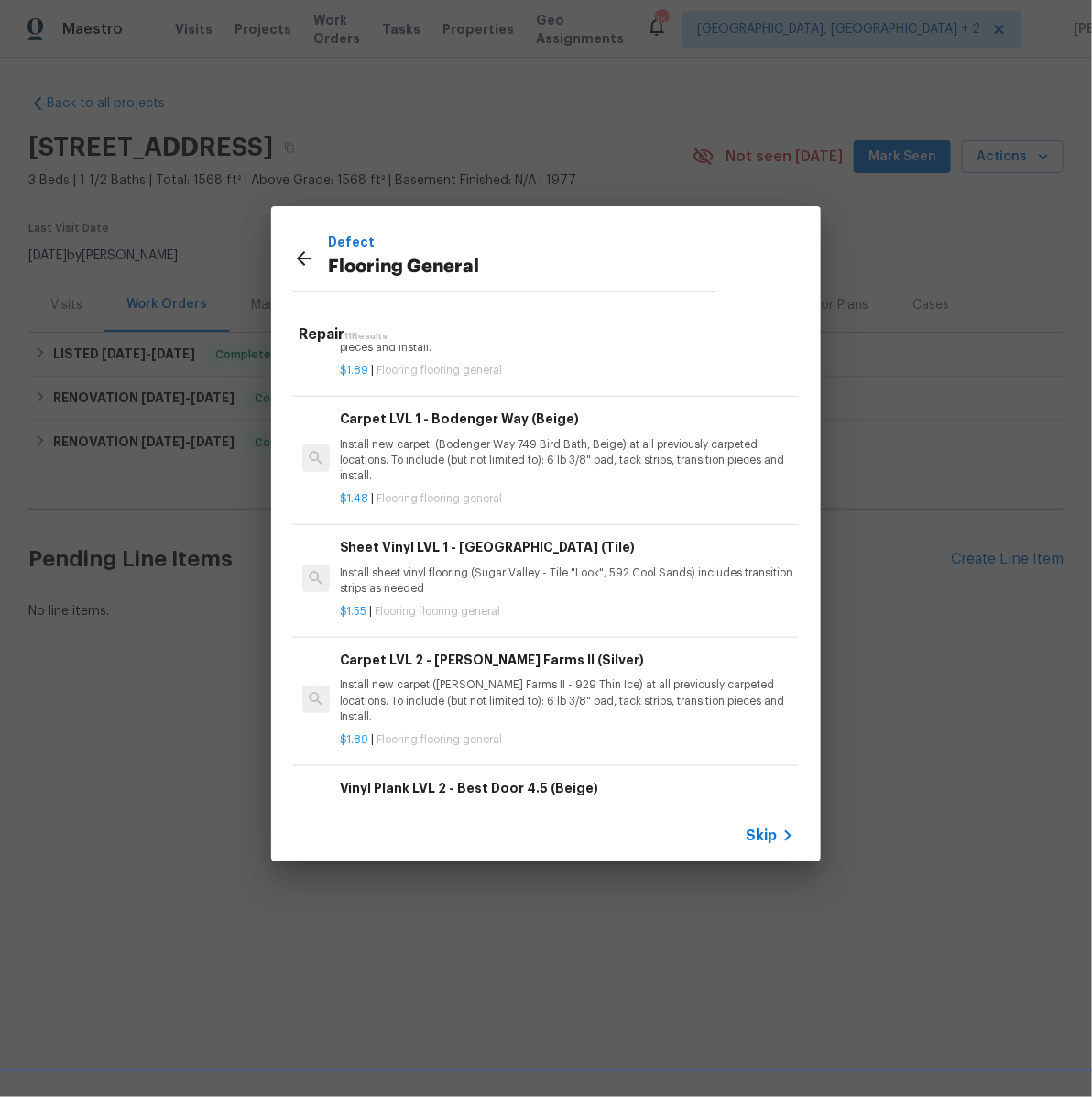
click at [571, 468] on p "Install new carpet. (Bodenger Way 749 Bird Bath, Beige) at all previously carpe…" at bounding box center [566, 461] width 454 height 46
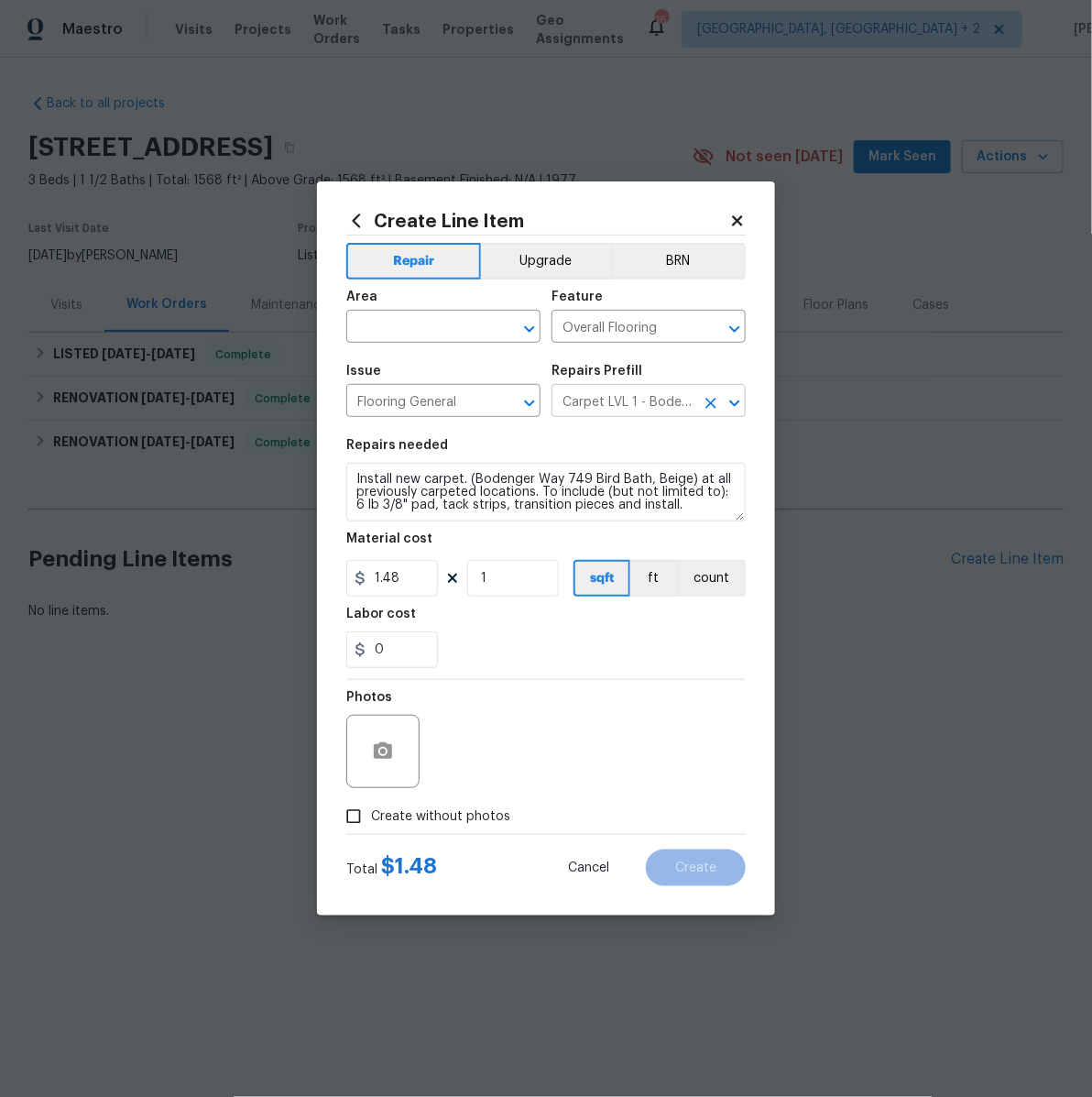
click at [645, 401] on input "Carpet LVL 1 - Bodenger Way (Beige) $1.48" at bounding box center [623, 402] width 143 height 29
click at [602, 470] on textarea "Install new carpet. (Bodenger Way 749 Bird Bath, Beige) at all previously carpe…" at bounding box center [546, 491] width 399 height 59
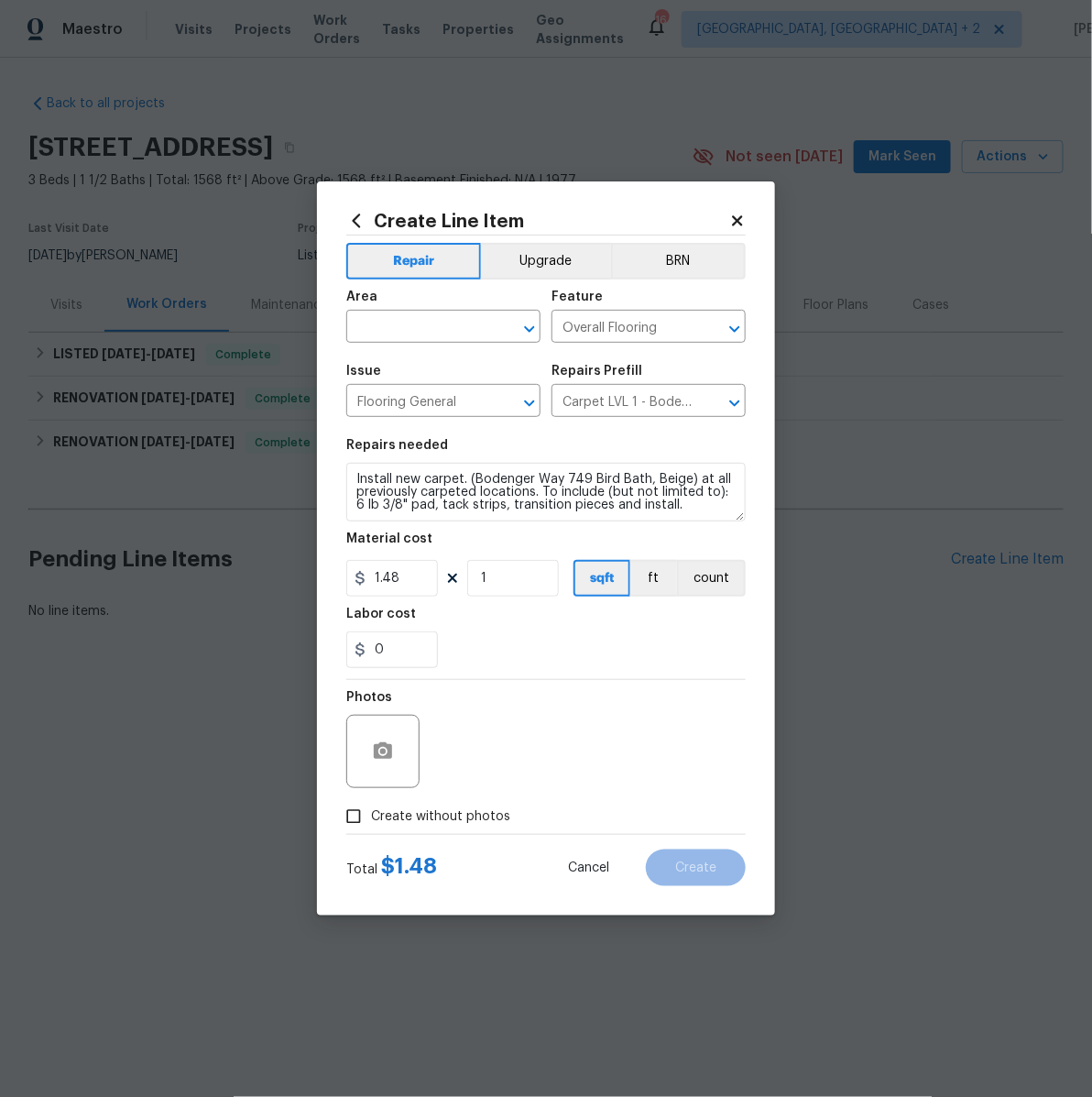
click at [355, 219] on icon at bounding box center [357, 220] width 8 height 14
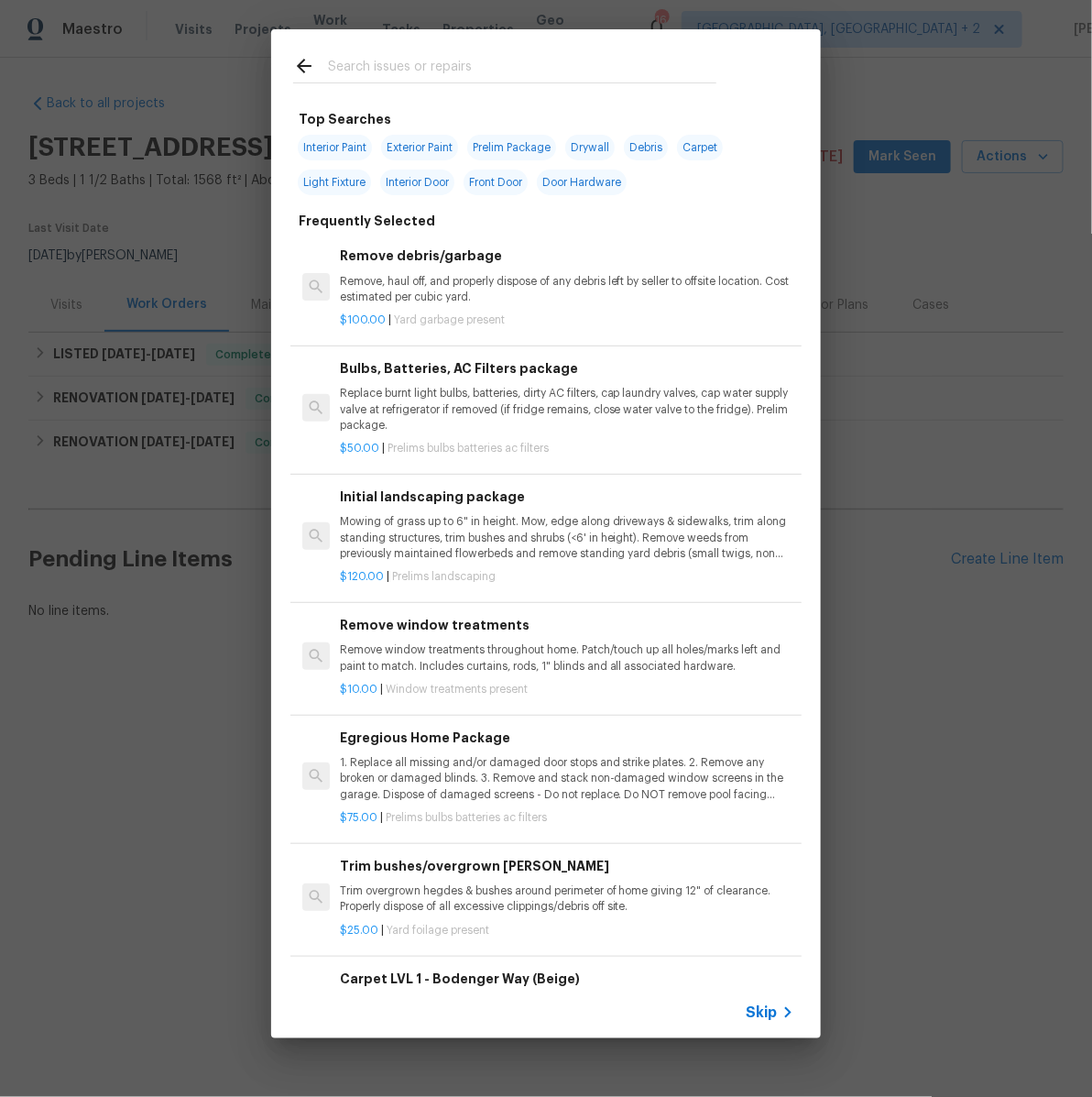
scroll to position [14, 0]
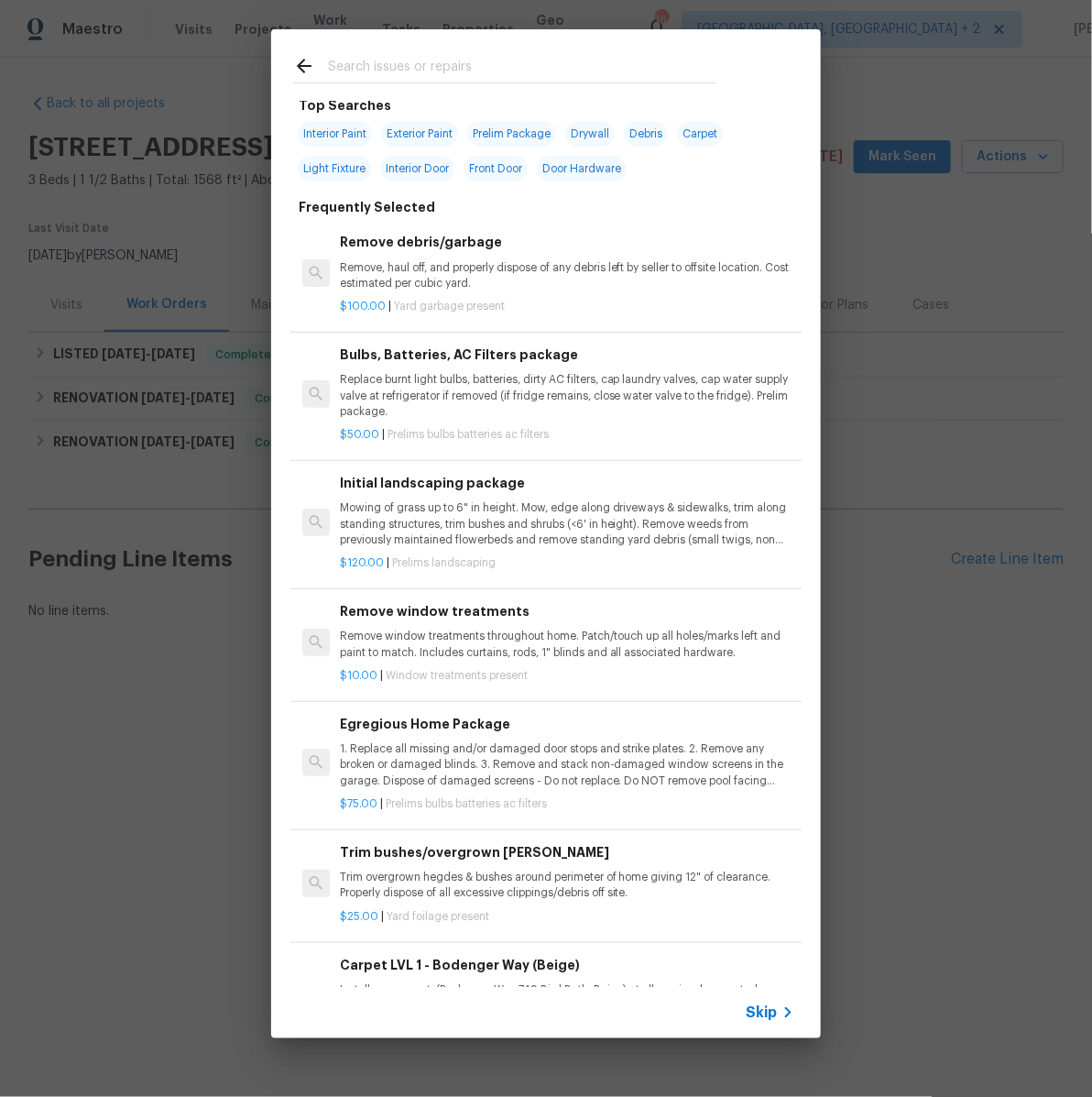
click at [406, 70] on input "text" at bounding box center [522, 69] width 388 height 28
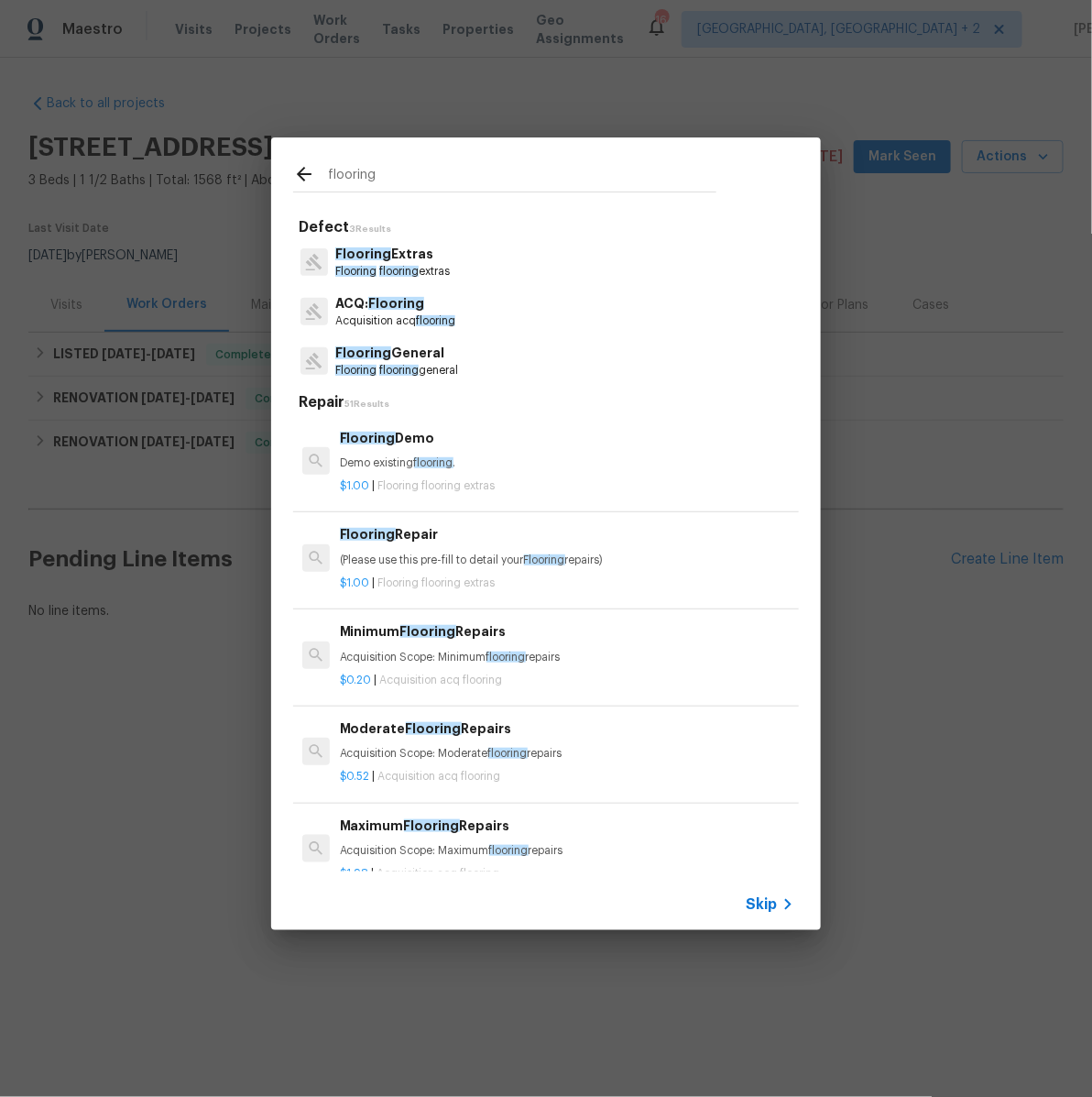
scroll to position [0, 0]
type input "flooring"
click at [479, 372] on div "Flooring General Flooring flooring general" at bounding box center [546, 360] width 506 height 49
click at [444, 369] on p "Flooring flooring general" at bounding box center [396, 371] width 123 height 16
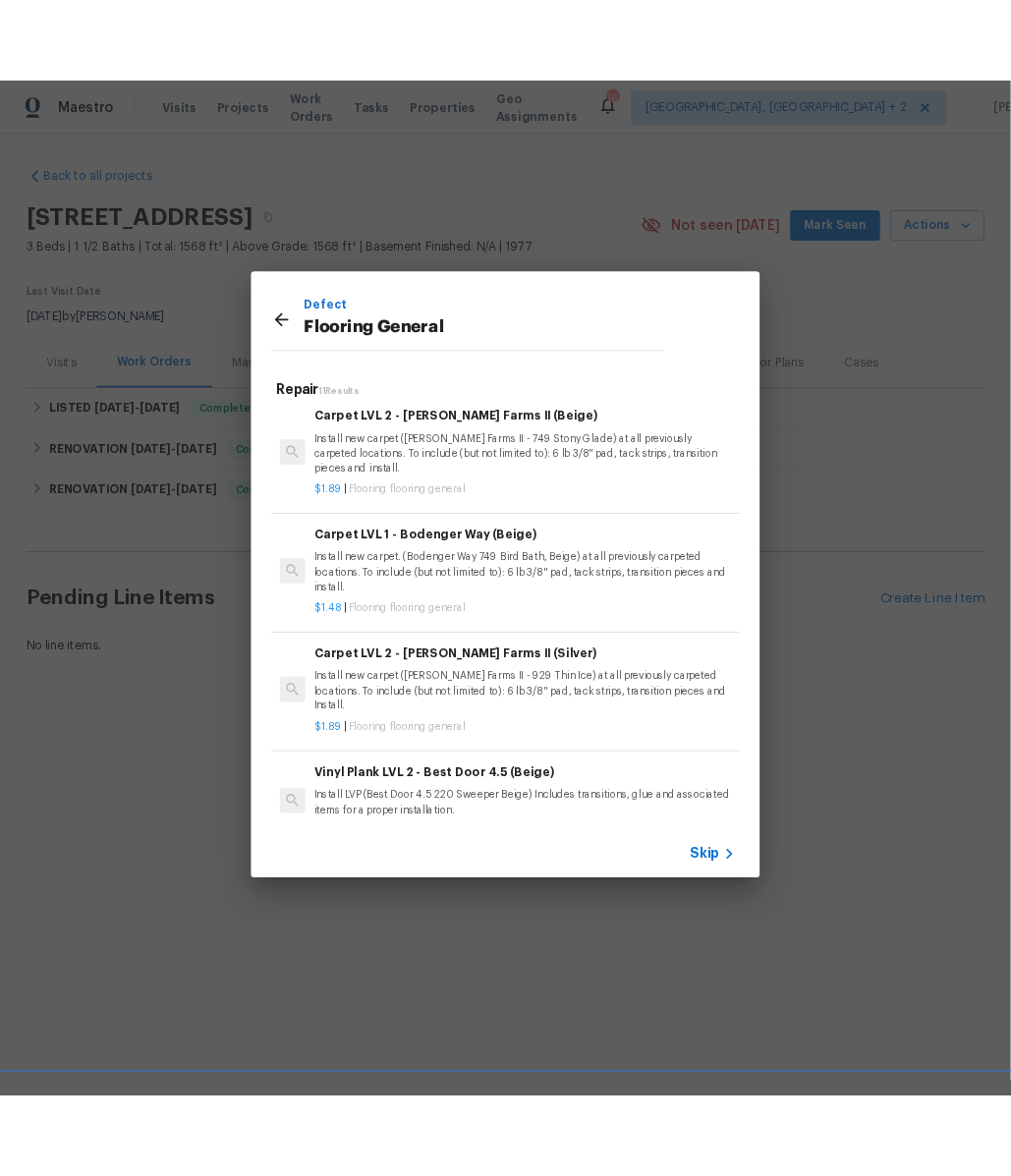
scroll to position [885, 0]
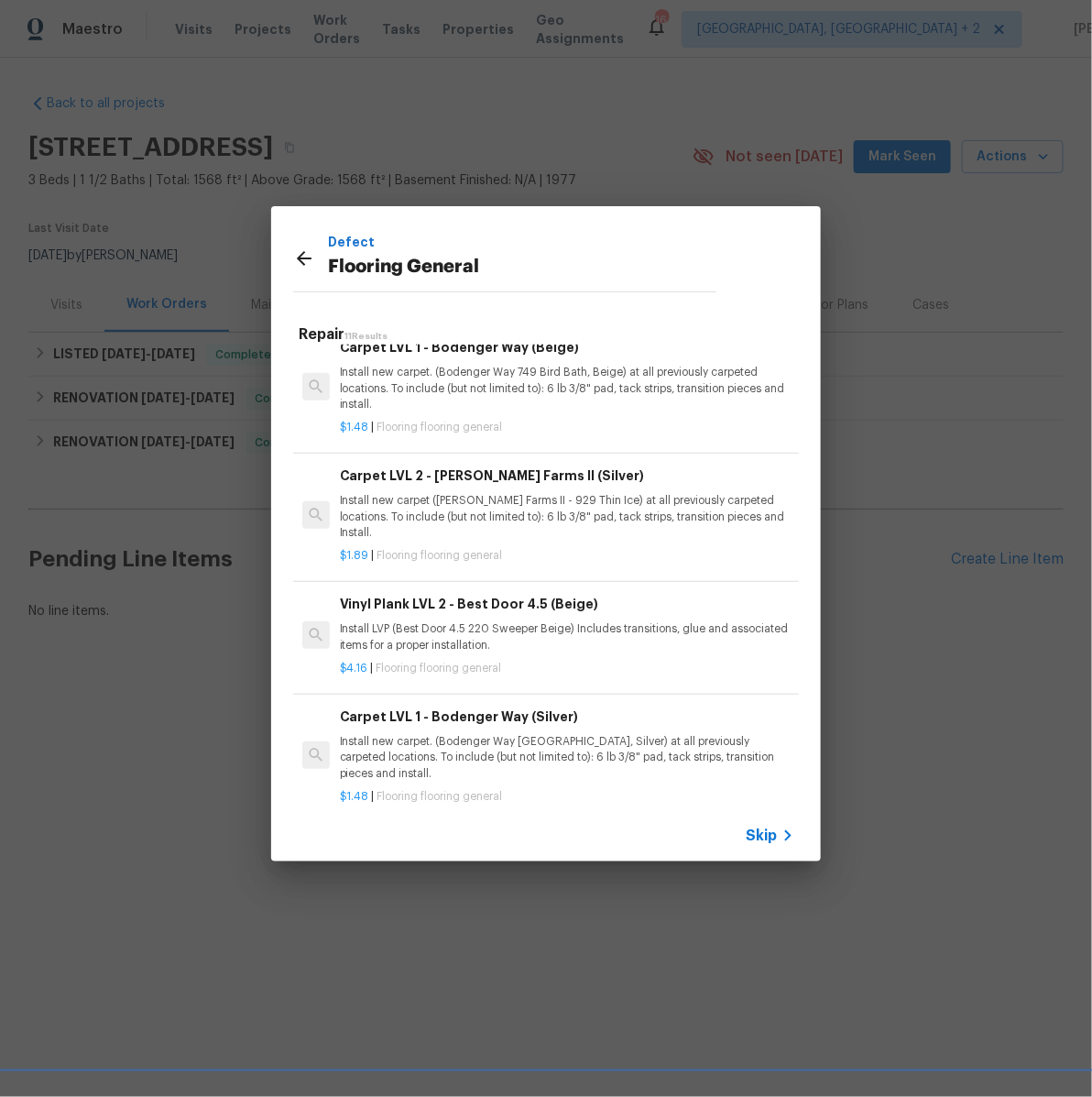
click at [528, 621] on p "Install LVP (Best Door 4.5 220 Sweeper Beige) Includes transitions, glue and as…" at bounding box center [566, 637] width 454 height 32
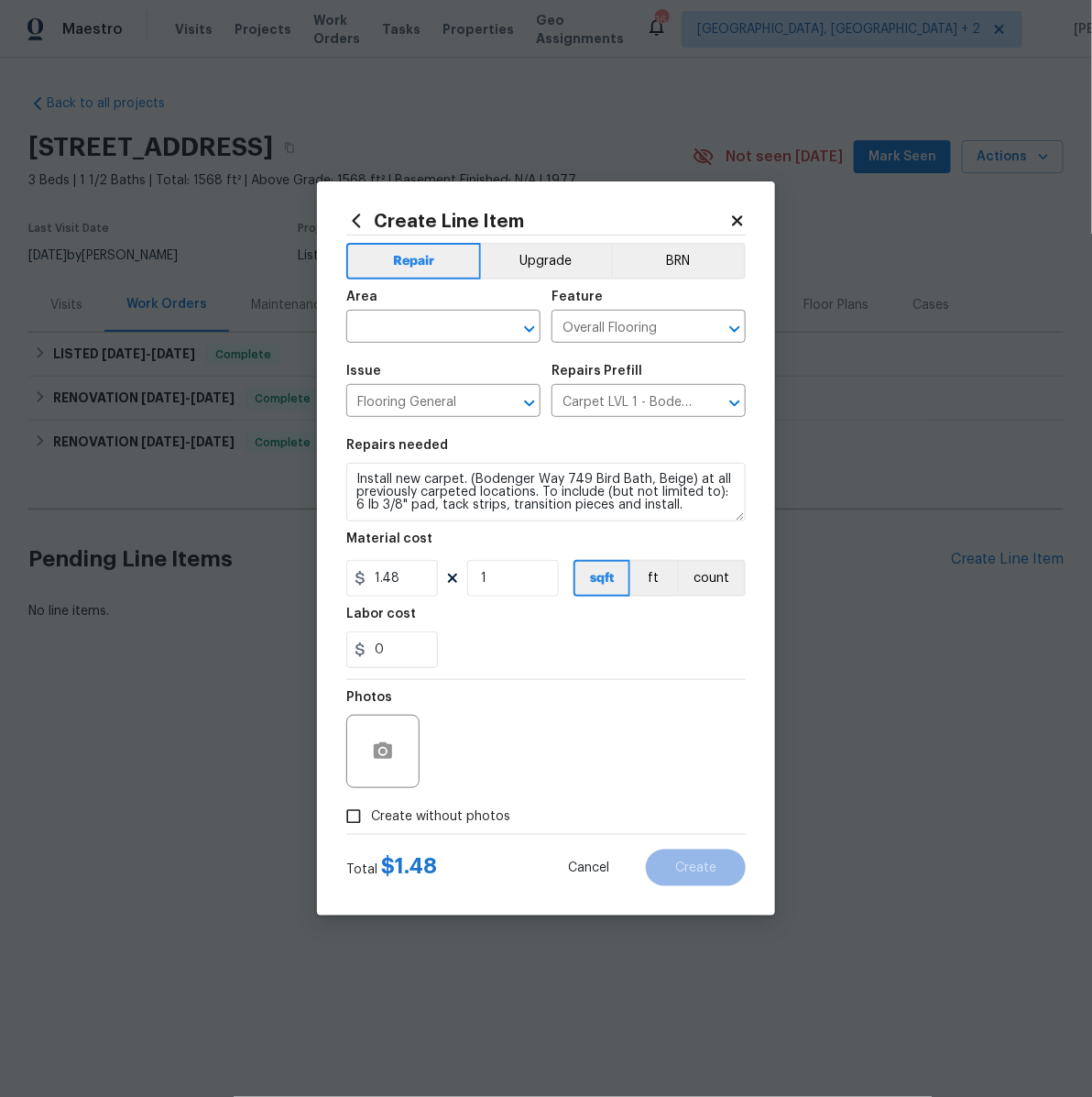
type textarea "Install LVP (Best Door 4.5 220 Sweeper Beige) Includes transitions, glue and as…"
type input "Vinyl Plank LVL 2 - Best Door 4.5 (Beige) $4.16"
type input "4.16"
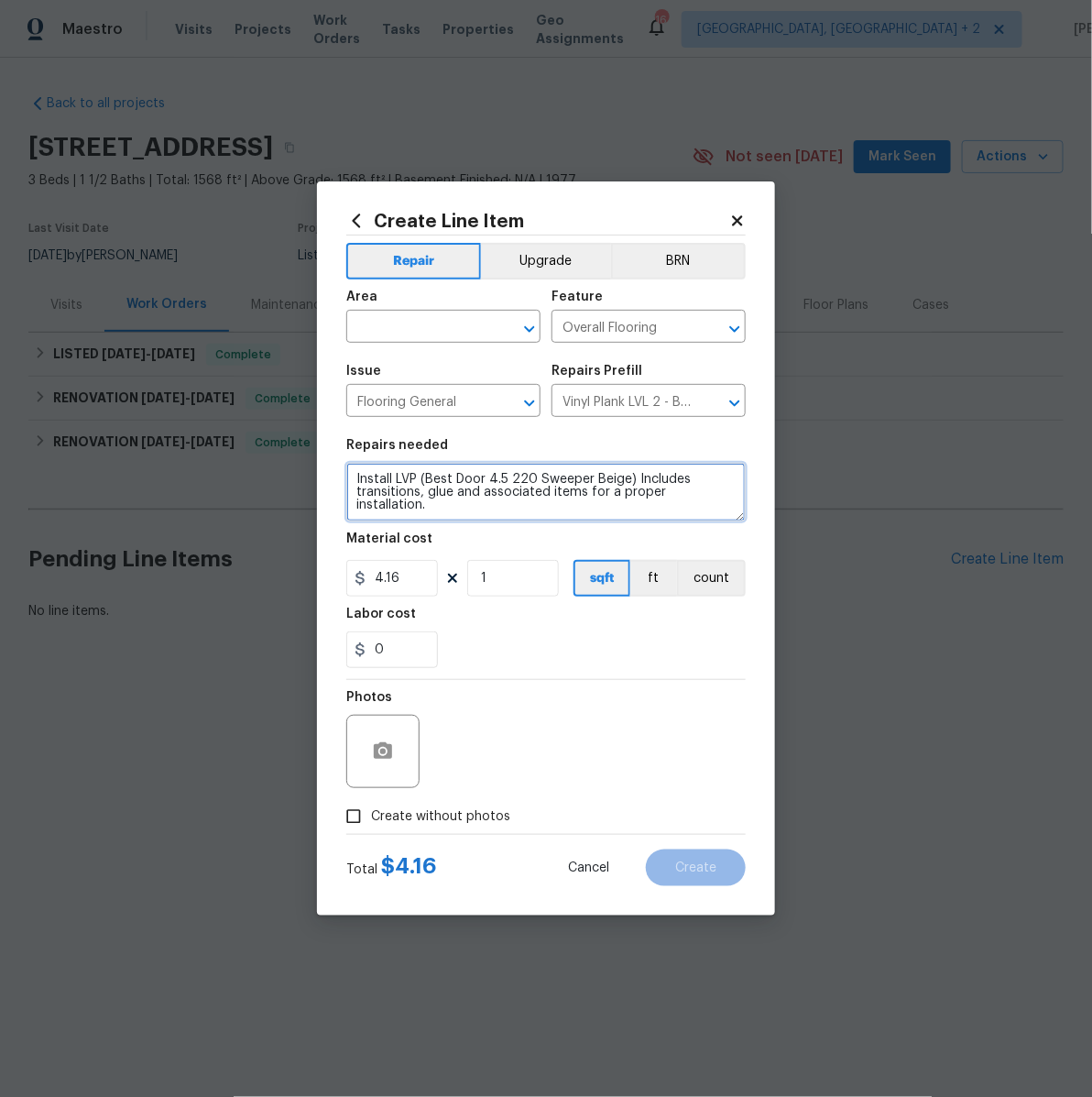
click at [480, 490] on textarea "Install LVP (Best Door 4.5 220 Sweeper Beige) Includes transitions, glue and as…" at bounding box center [546, 491] width 399 height 59
click at [625, 402] on input "Vinyl Plank LVL 2 - Best Door 4.5 (Beige) $4.16" at bounding box center [623, 402] width 143 height 29
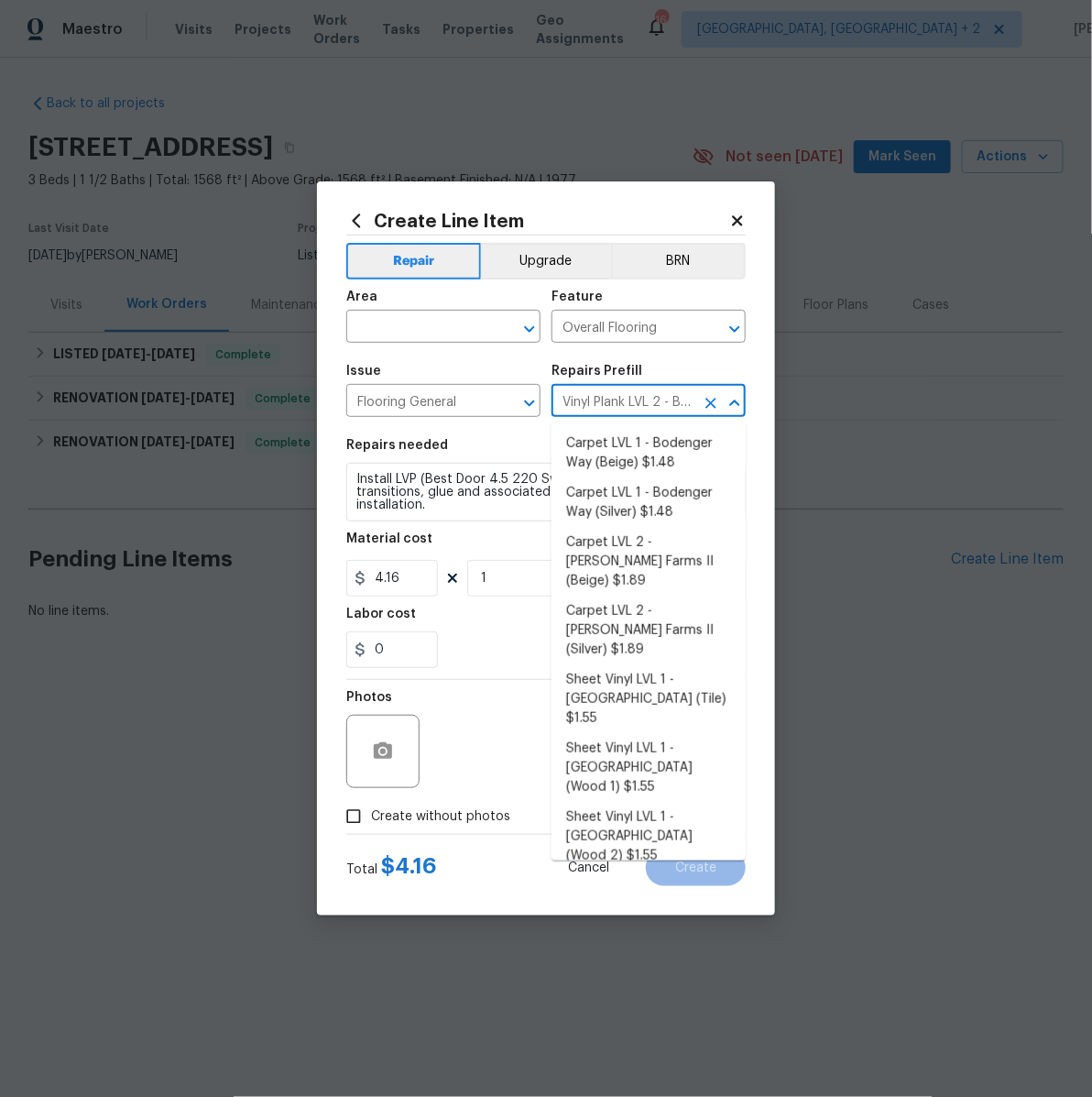
click at [625, 402] on input "Vinyl Plank LVL 2 - Best Door 4.5 (Beige) $4.16" at bounding box center [623, 402] width 143 height 29
click at [525, 473] on textarea "Install LVP (Best Door 4.5 220 Sweeper Beige) Includes transitions, glue and as…" at bounding box center [546, 491] width 399 height 59
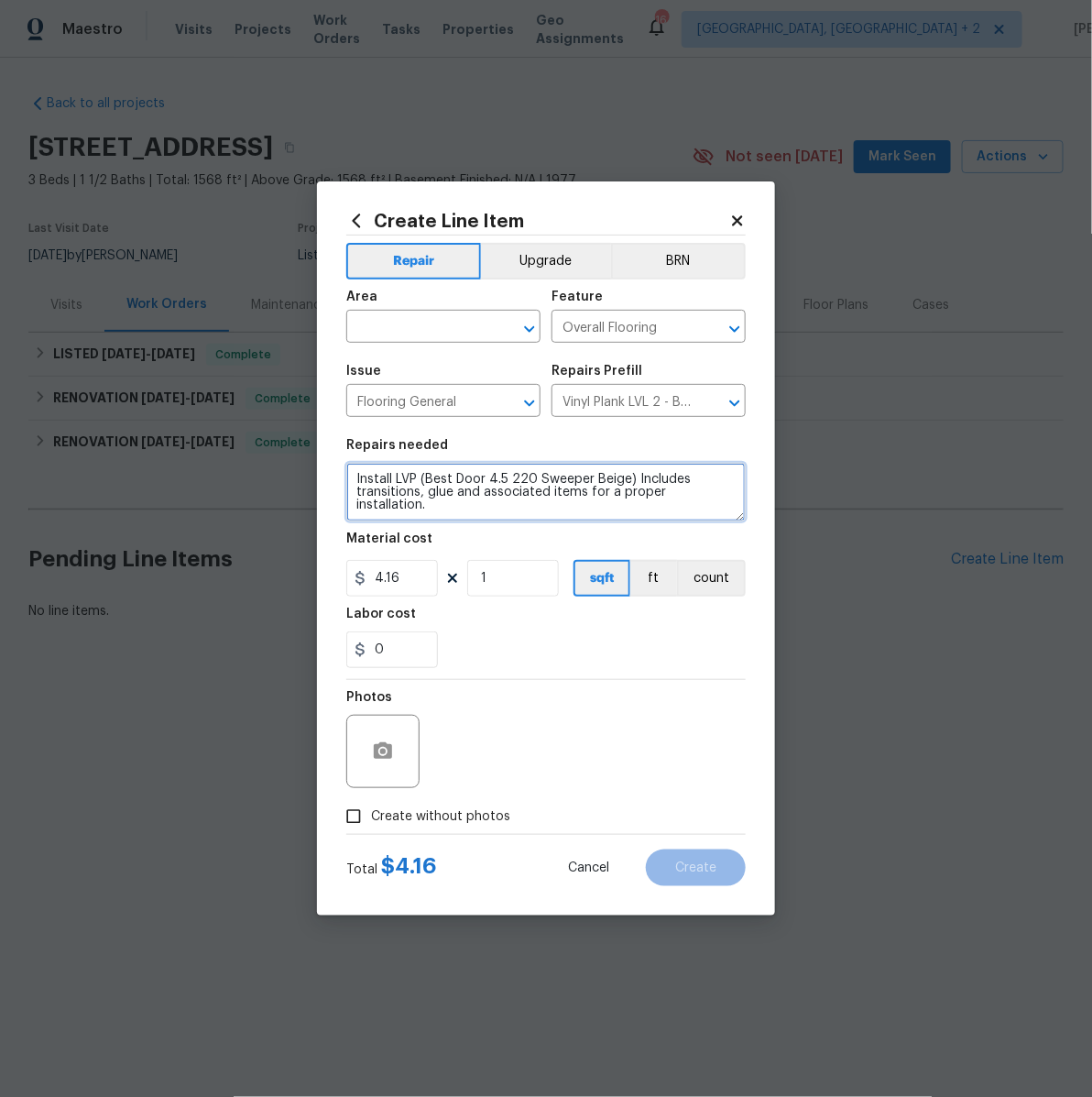
click at [525, 473] on textarea "Install LVP (Best Door 4.5 220 Sweeper Beige) Includes transitions, glue and as…" at bounding box center [546, 491] width 399 height 59
click at [355, 217] on icon at bounding box center [357, 221] width 20 height 20
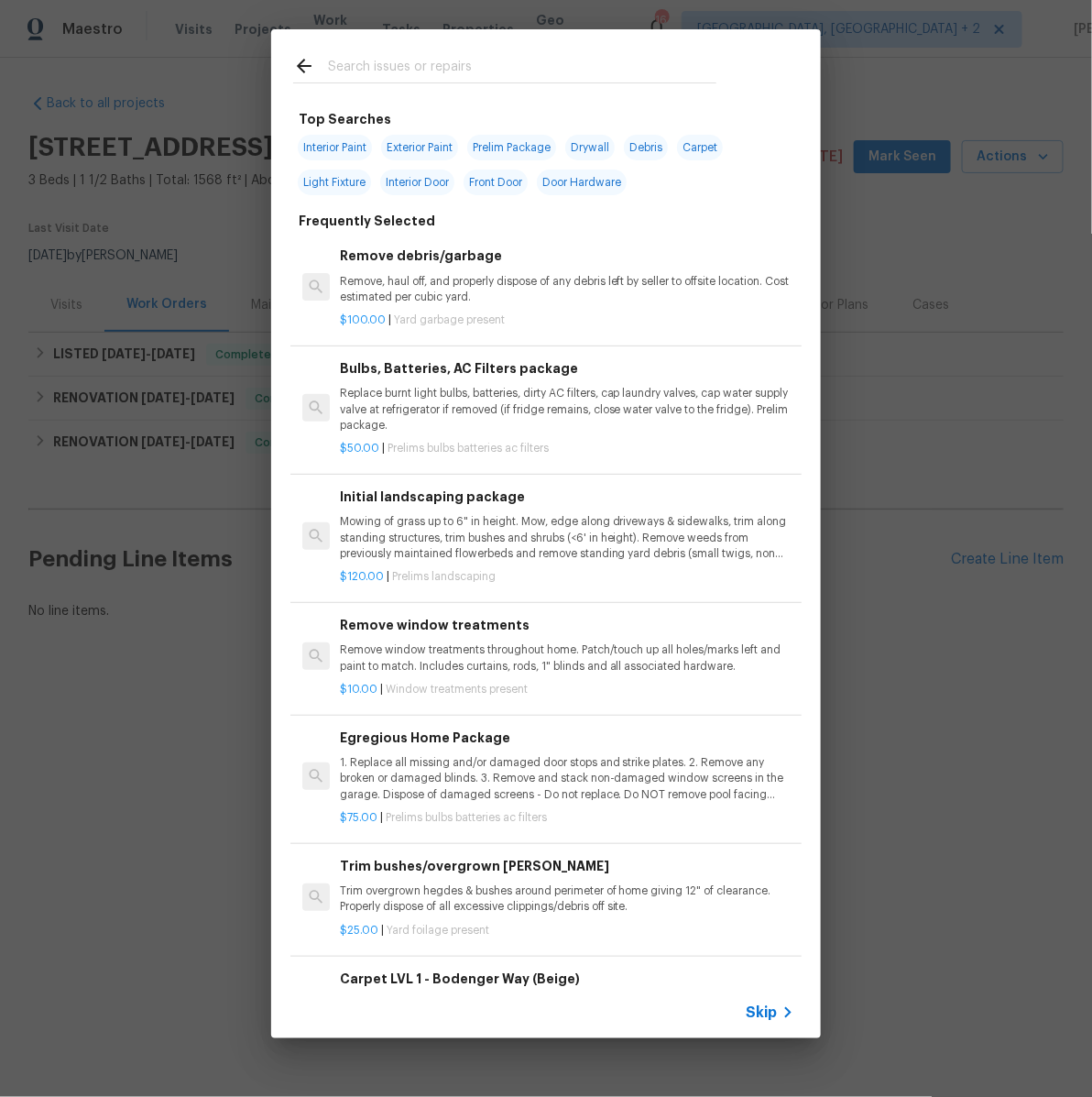
click at [334, 148] on span "Interior Paint" at bounding box center [335, 148] width 74 height 26
type input "Interior Paint"
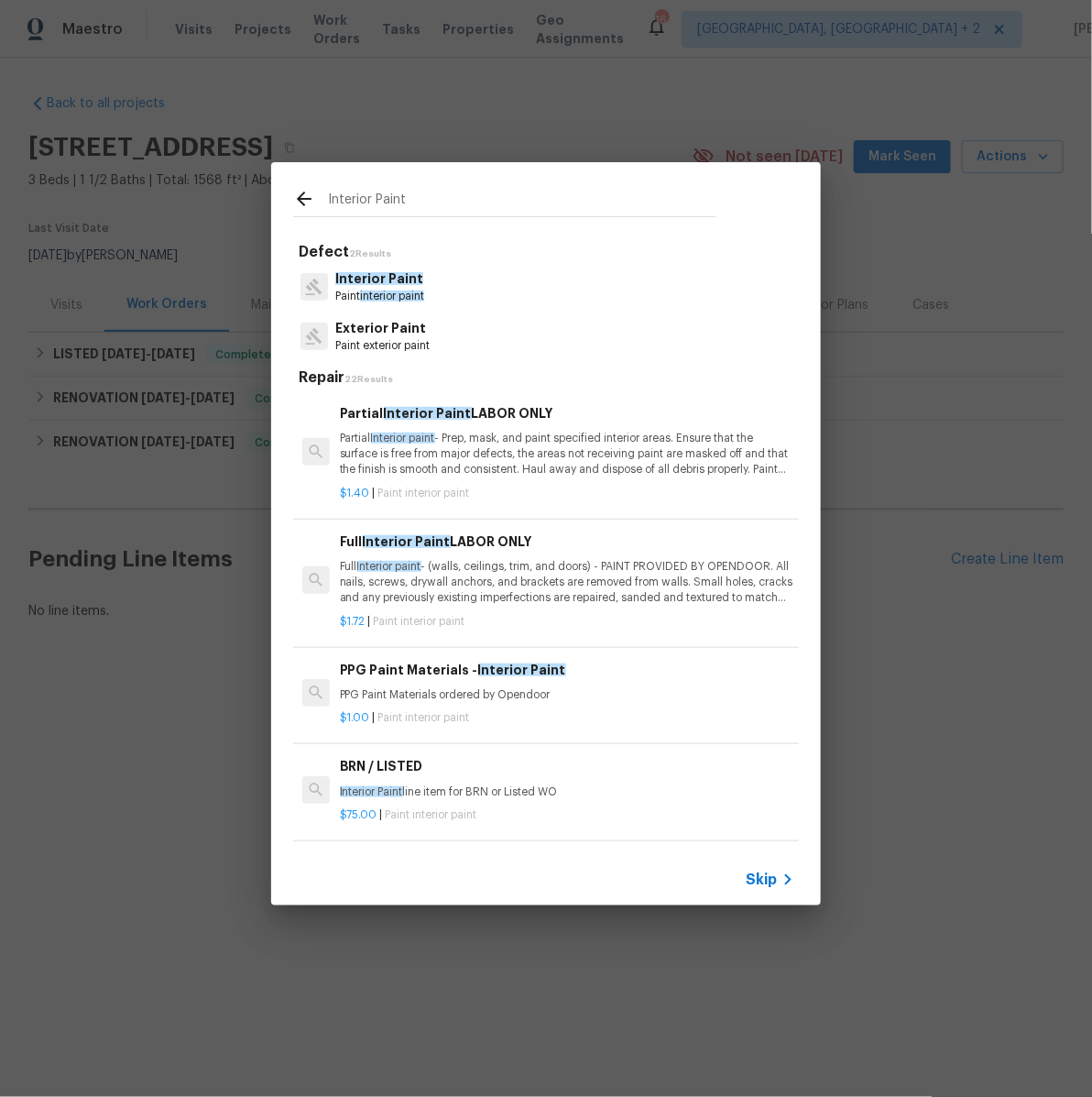
click at [503, 591] on p "Full Interior paint - (walls, ceilings, trim, and doors) - PAINT PROVIDED BY OP…" at bounding box center [566, 582] width 454 height 46
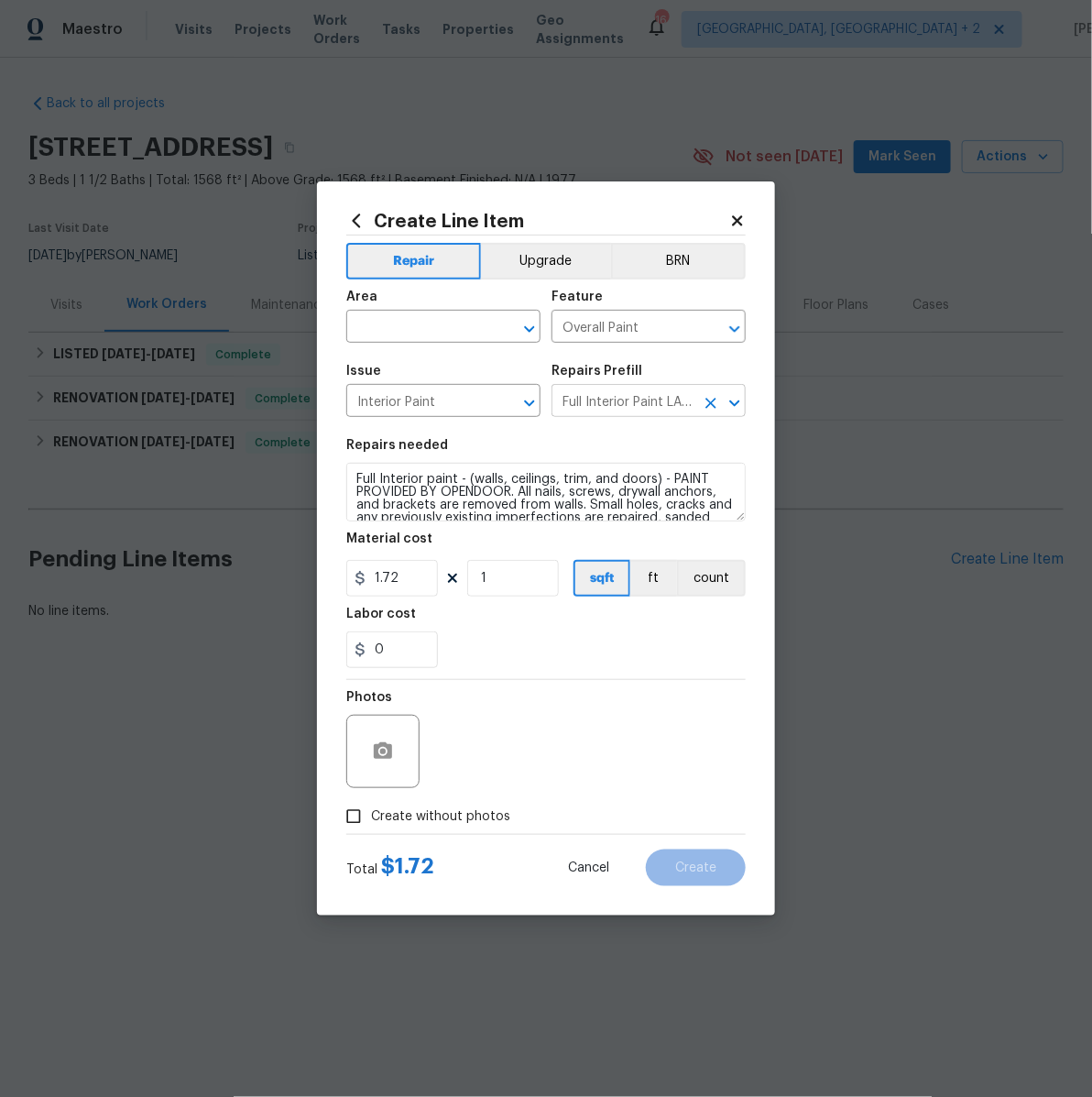
click at [610, 403] on input "Full Interior Paint LABOR ONLY $1.72" at bounding box center [623, 402] width 143 height 29
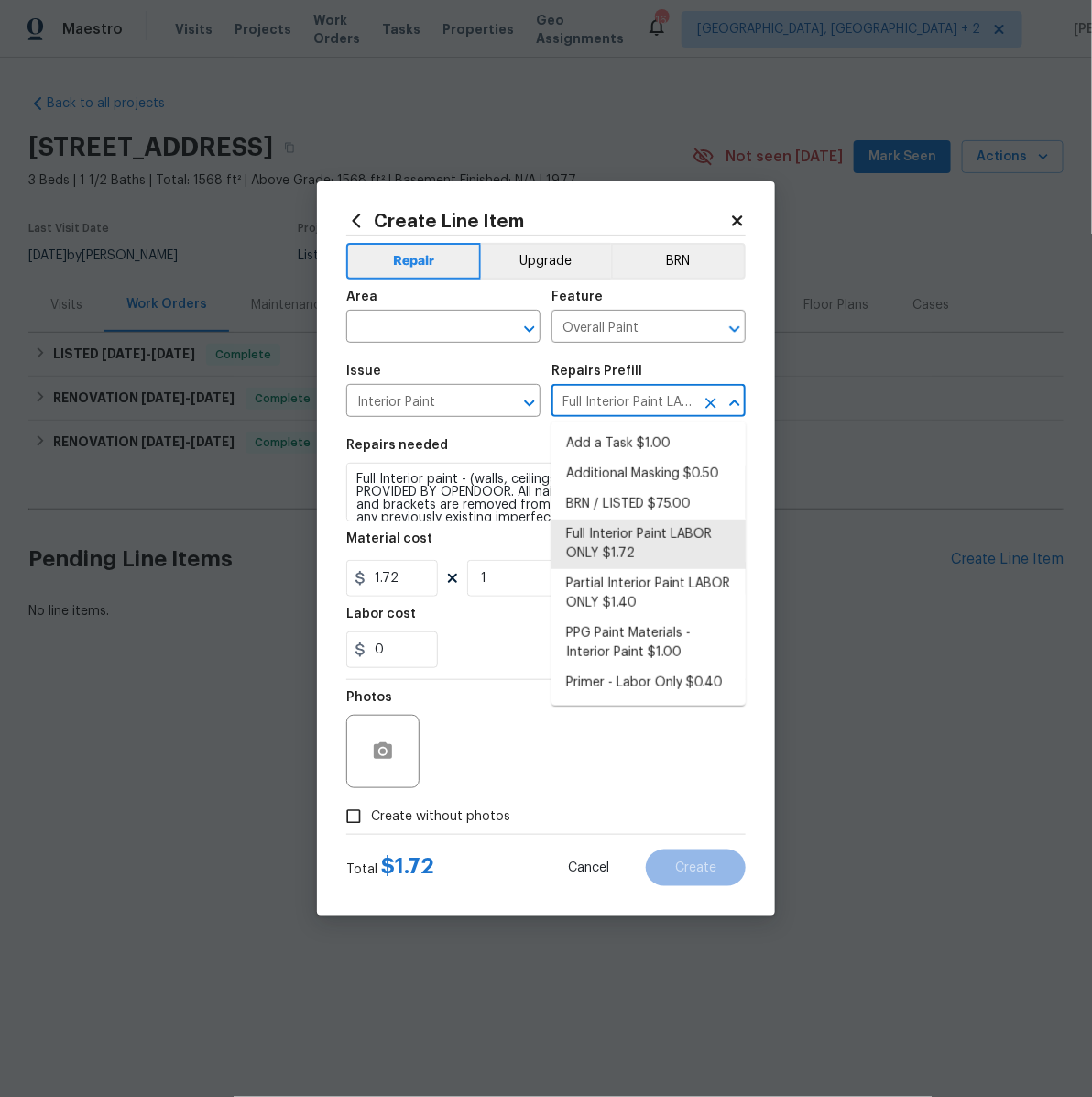
click at [610, 403] on input "Full Interior Paint LABOR ONLY $1.72" at bounding box center [623, 402] width 143 height 29
click at [607, 498] on li "BRN / LISTED $75.00" at bounding box center [648, 504] width 194 height 31
type input "Full Interior Paint LABOR ONLY $1.72"
type textarea "Interior Paint line item for BRN or Listed WO"
type input "BRN / LISTED $75.00"
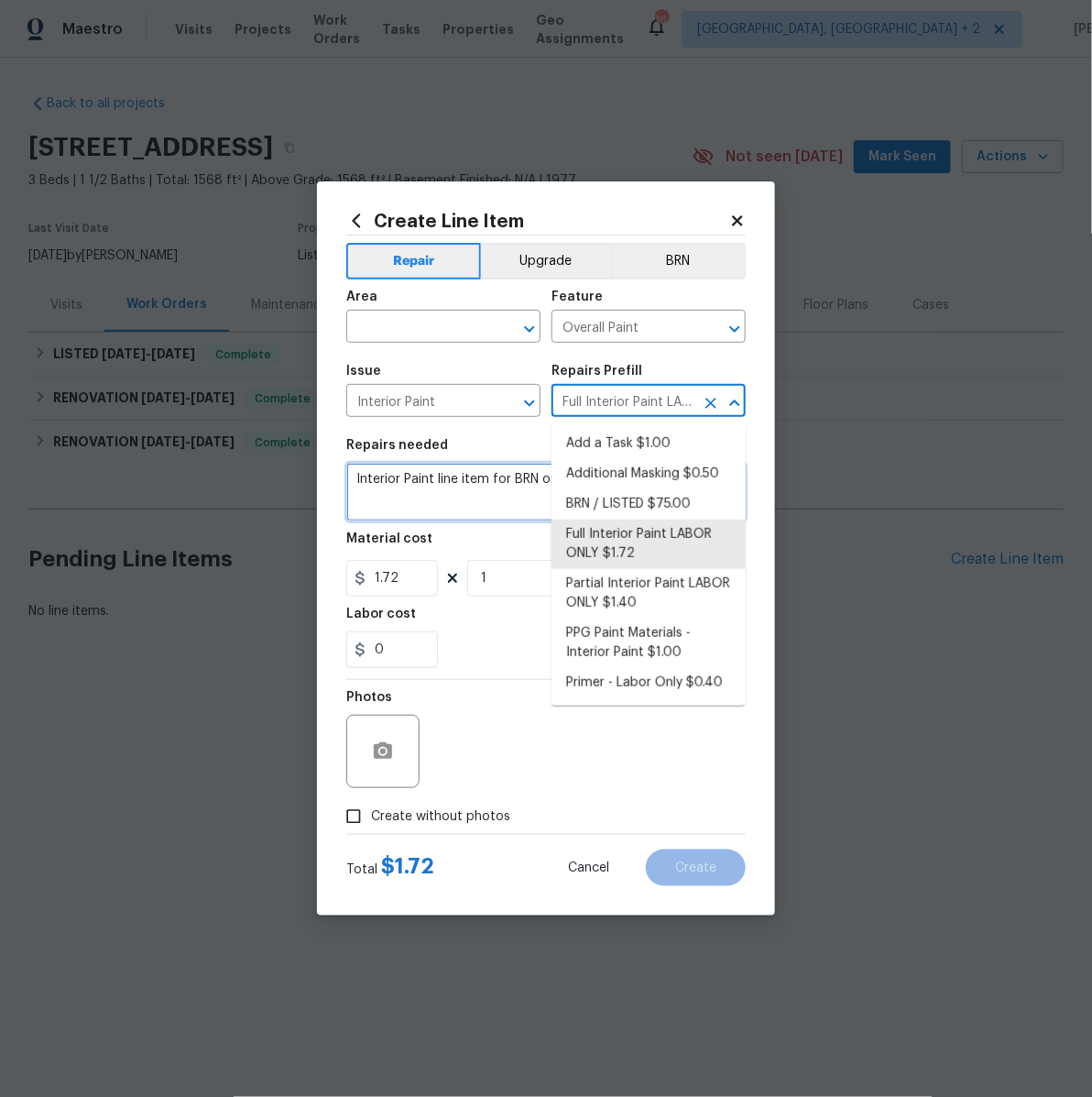
type input "75"
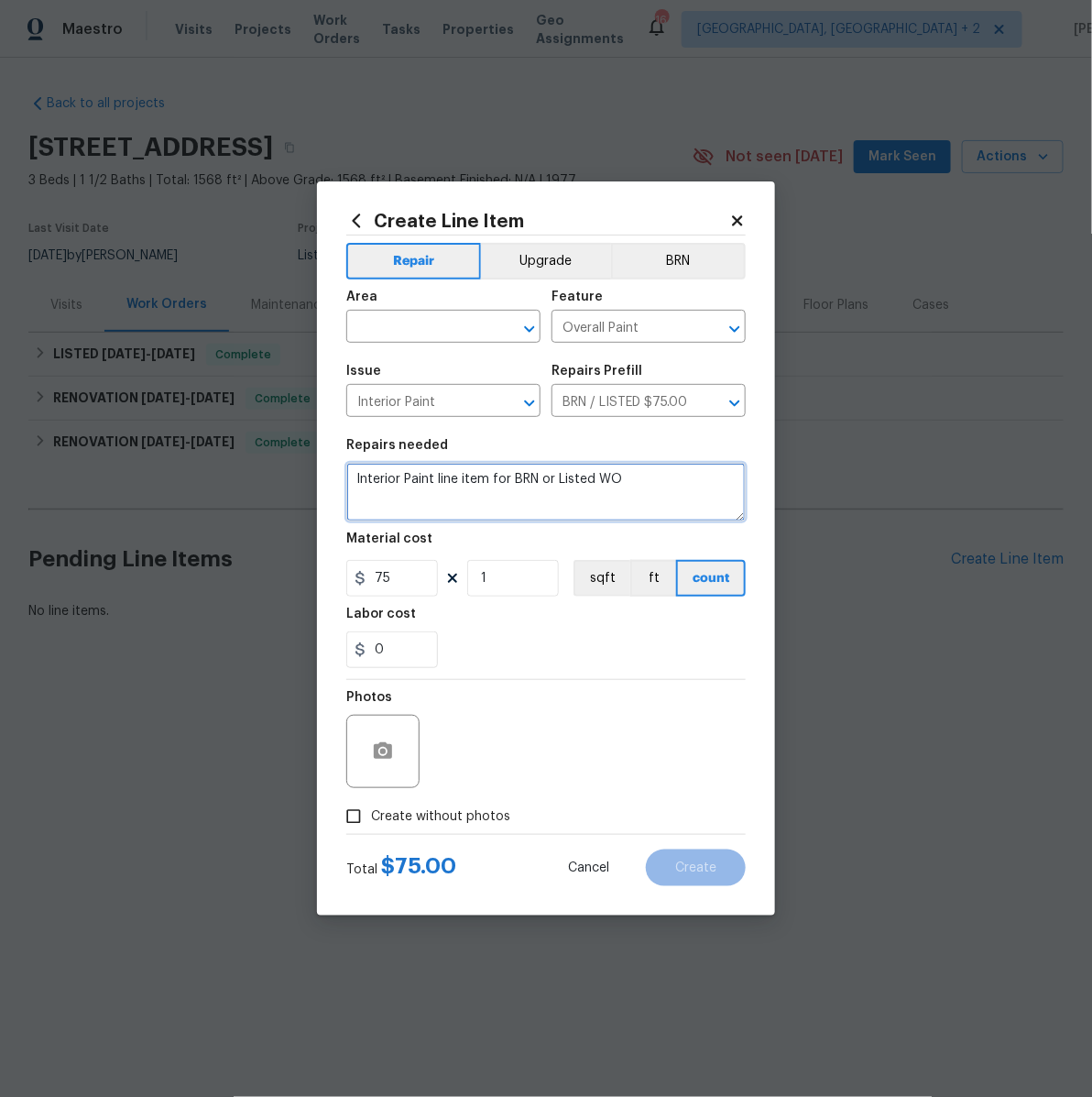
click at [607, 498] on textarea "Interior Paint line item for BRN or Listed WO" at bounding box center [546, 491] width 399 height 59
click at [608, 390] on input "BRN / LISTED $75.00" at bounding box center [623, 402] width 143 height 29
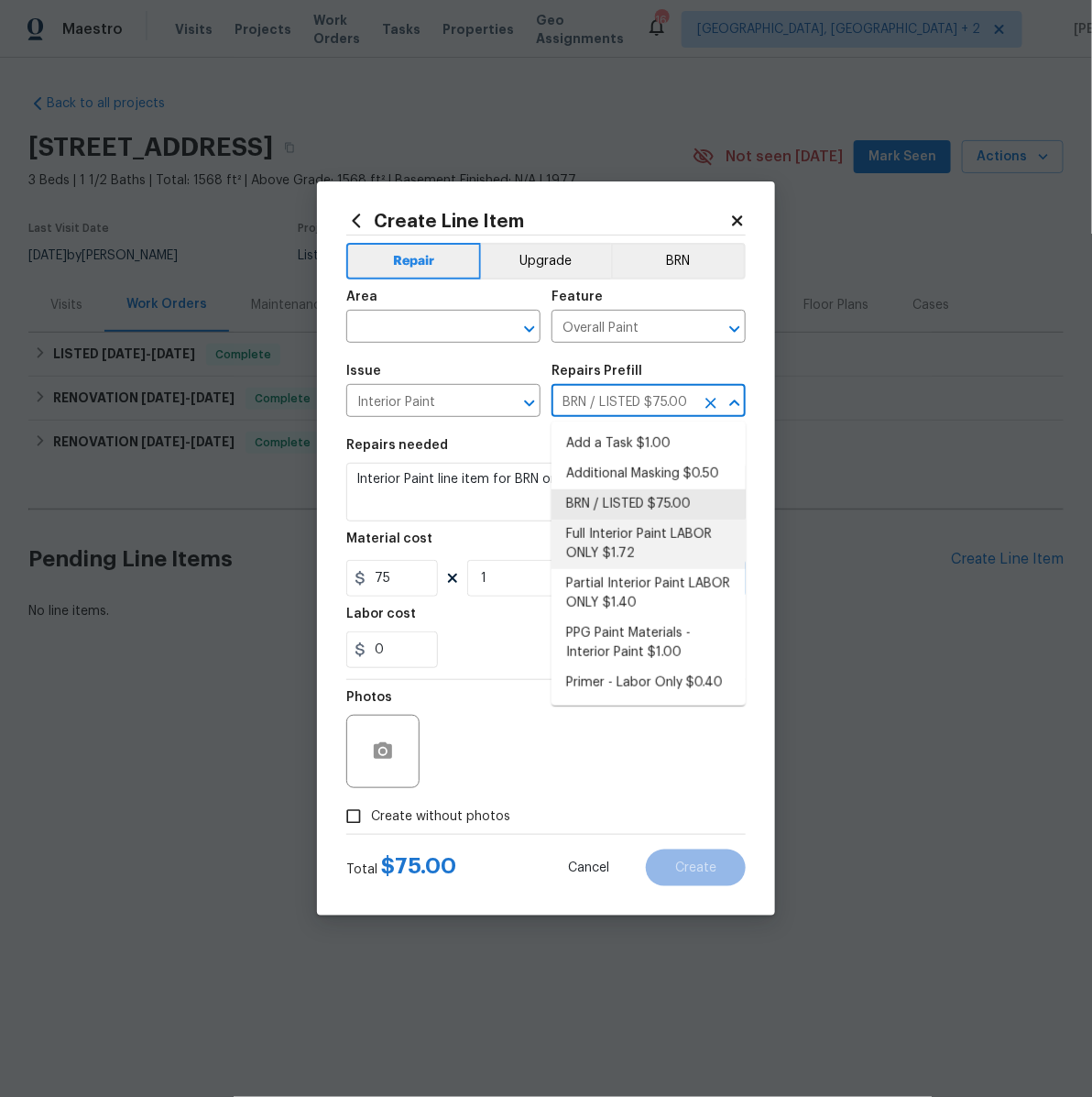
click at [609, 552] on li "Full Interior Paint LABOR ONLY $1.72" at bounding box center [648, 544] width 194 height 49
type input "BRN / LISTED $75.00"
type textarea "Full Interior paint - (walls, ceilings, trim, and doors) - PAINT PROVIDED BY OP…"
type input "Full Interior Paint LABOR ONLY $1.72"
type input "1.72"
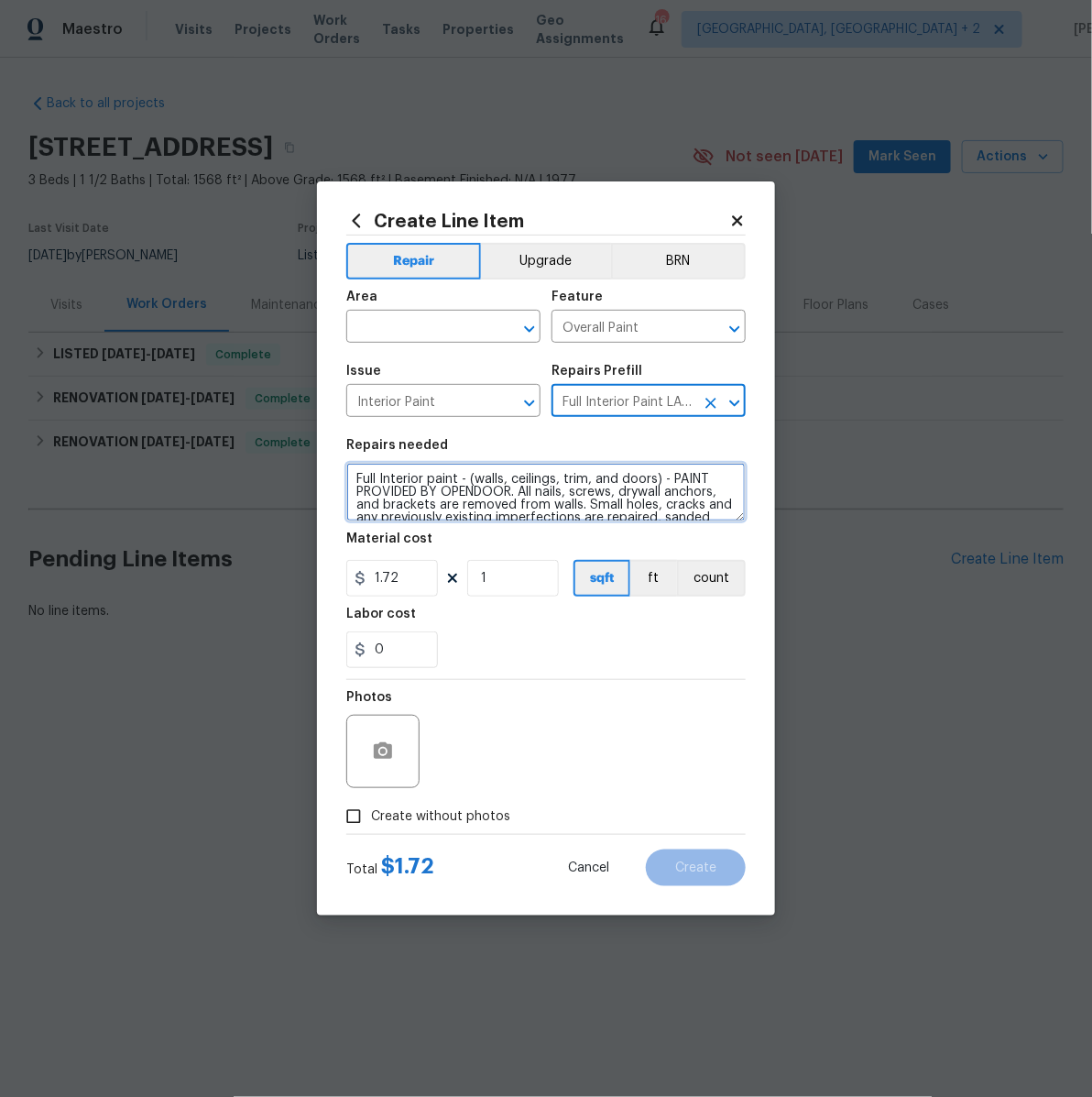
click at [517, 483] on textarea "Full Interior paint - (walls, ceilings, trim, and doors) - PAINT PROVIDED BY OP…" at bounding box center [546, 491] width 399 height 59
click at [356, 224] on icon at bounding box center [357, 220] width 8 height 14
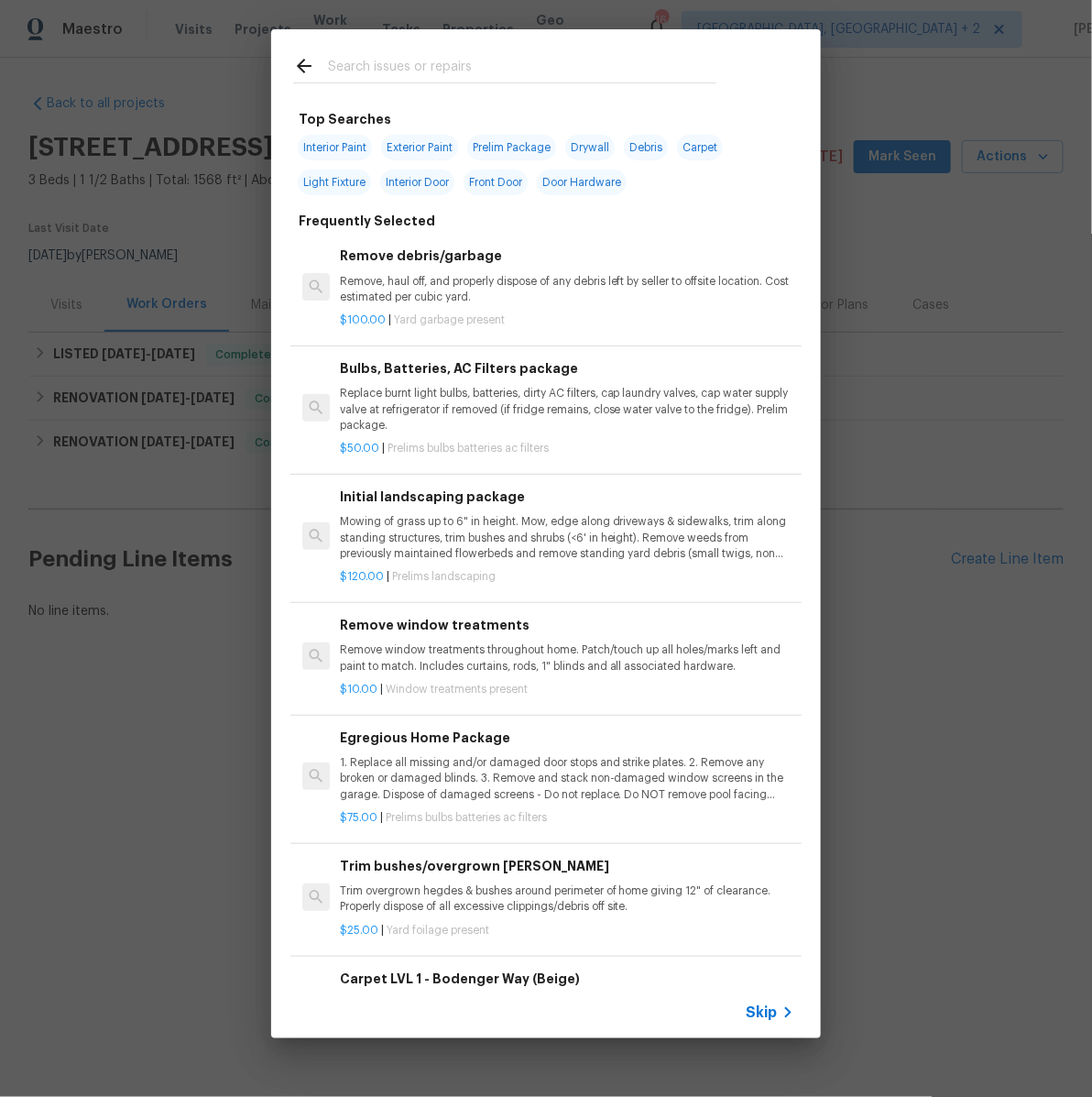
click at [361, 70] on input "text" at bounding box center [522, 69] width 388 height 28
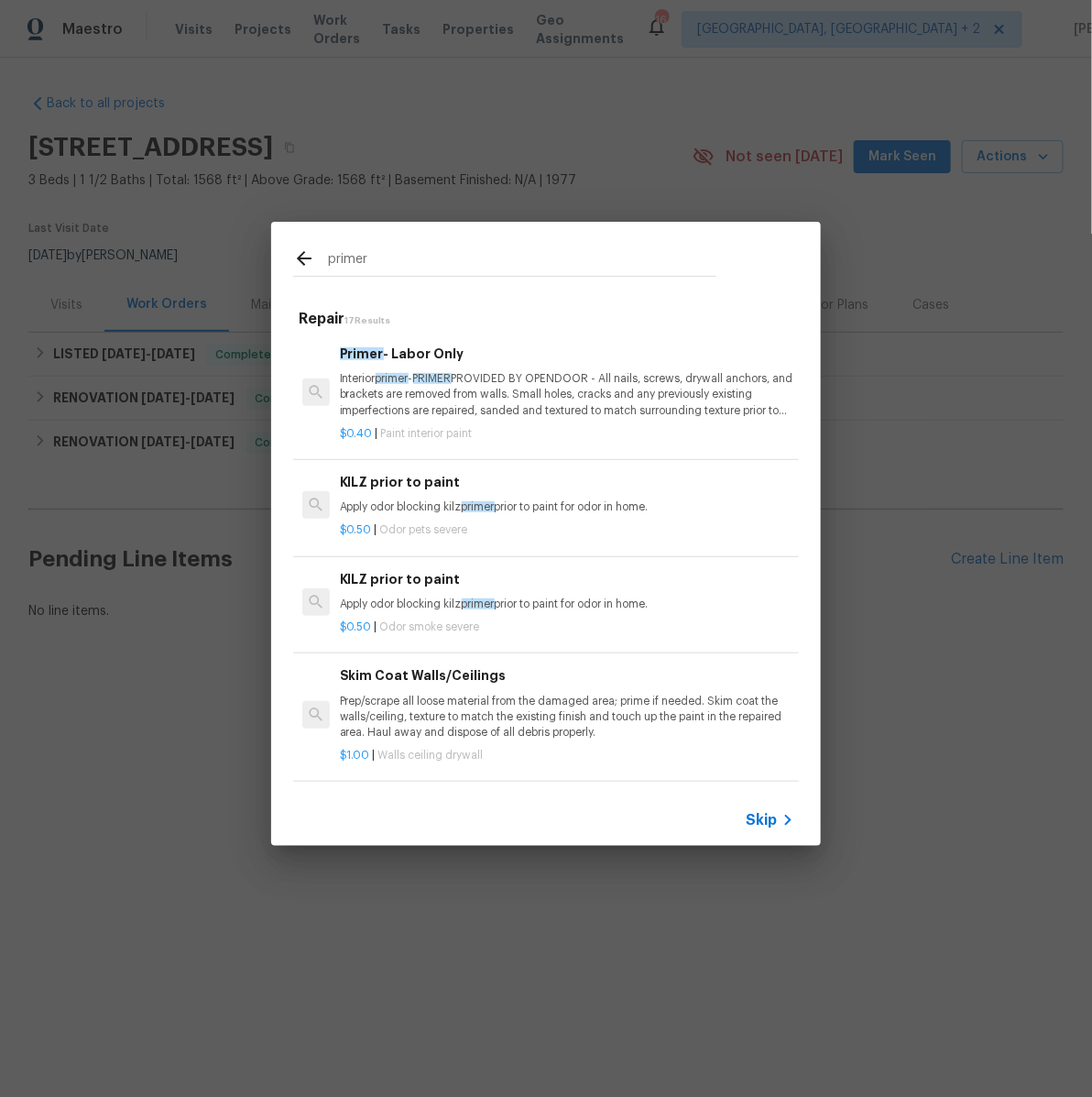
type input "primer"
click at [567, 395] on p "Interior primer - PRIMER PROVIDED BY OPENDOOR - All nails, screws, drywall anch…" at bounding box center [566, 395] width 454 height 46
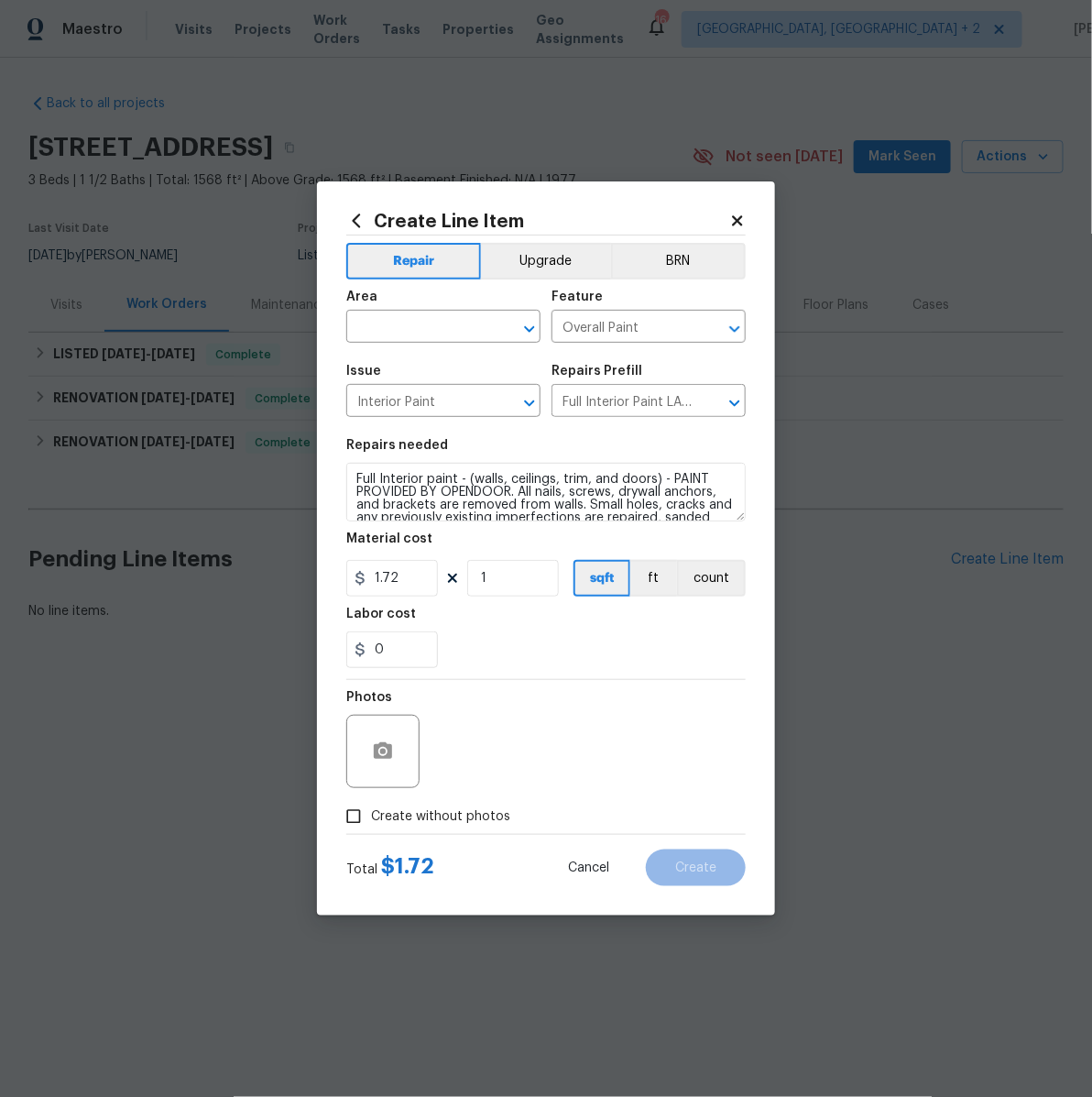
type textarea "Interior primer - PRIMER PROVIDED BY OPENDOOR - All nails, screws, drywall anch…"
type input "Primer - Labor Only $0.40"
type input "0.4"
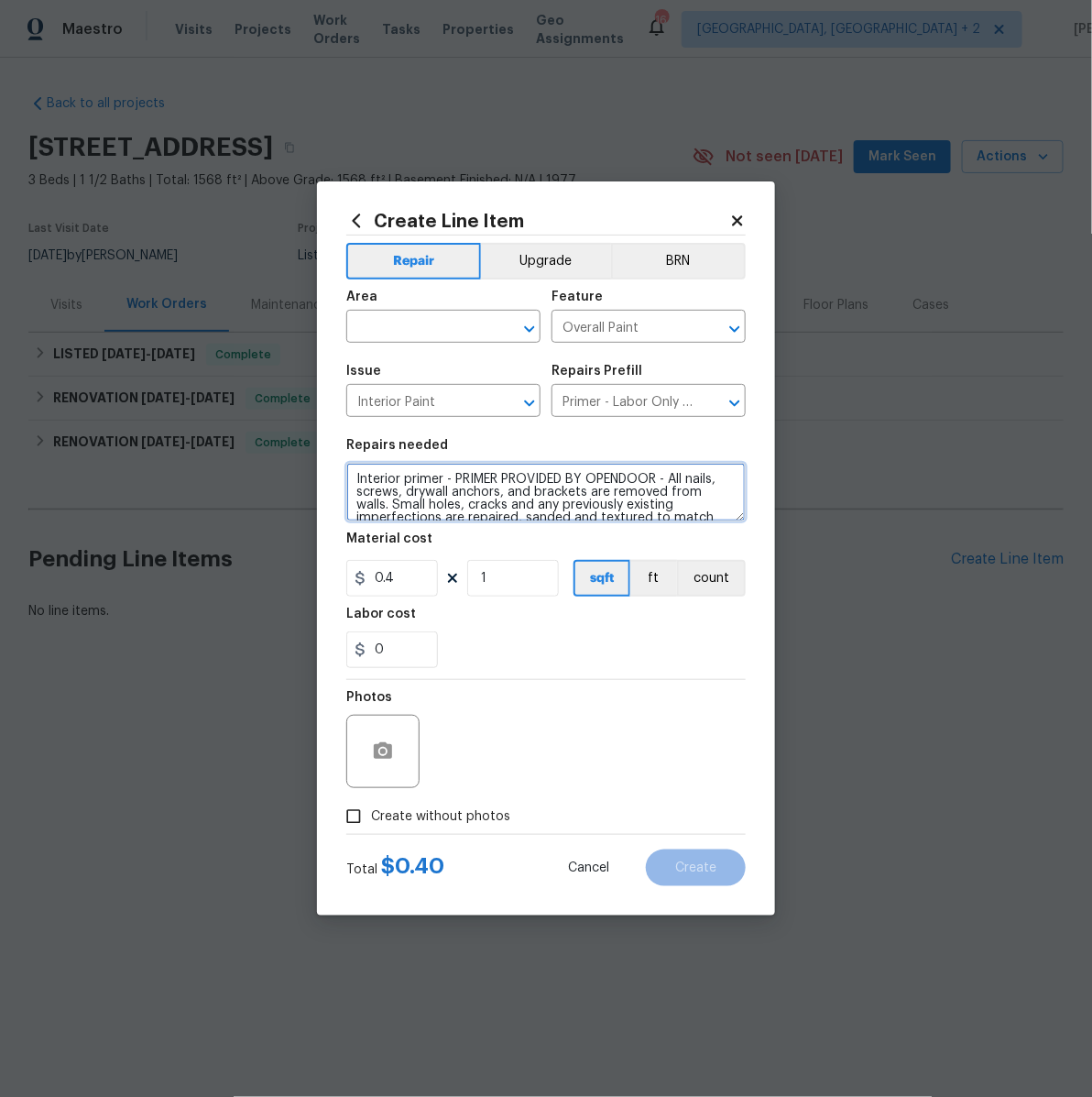
click at [620, 500] on textarea "Interior primer - PRIMER PROVIDED BY OPENDOOR - All nails, screws, drywall anch…" at bounding box center [546, 491] width 399 height 59
click at [733, 226] on icon at bounding box center [736, 220] width 10 height 10
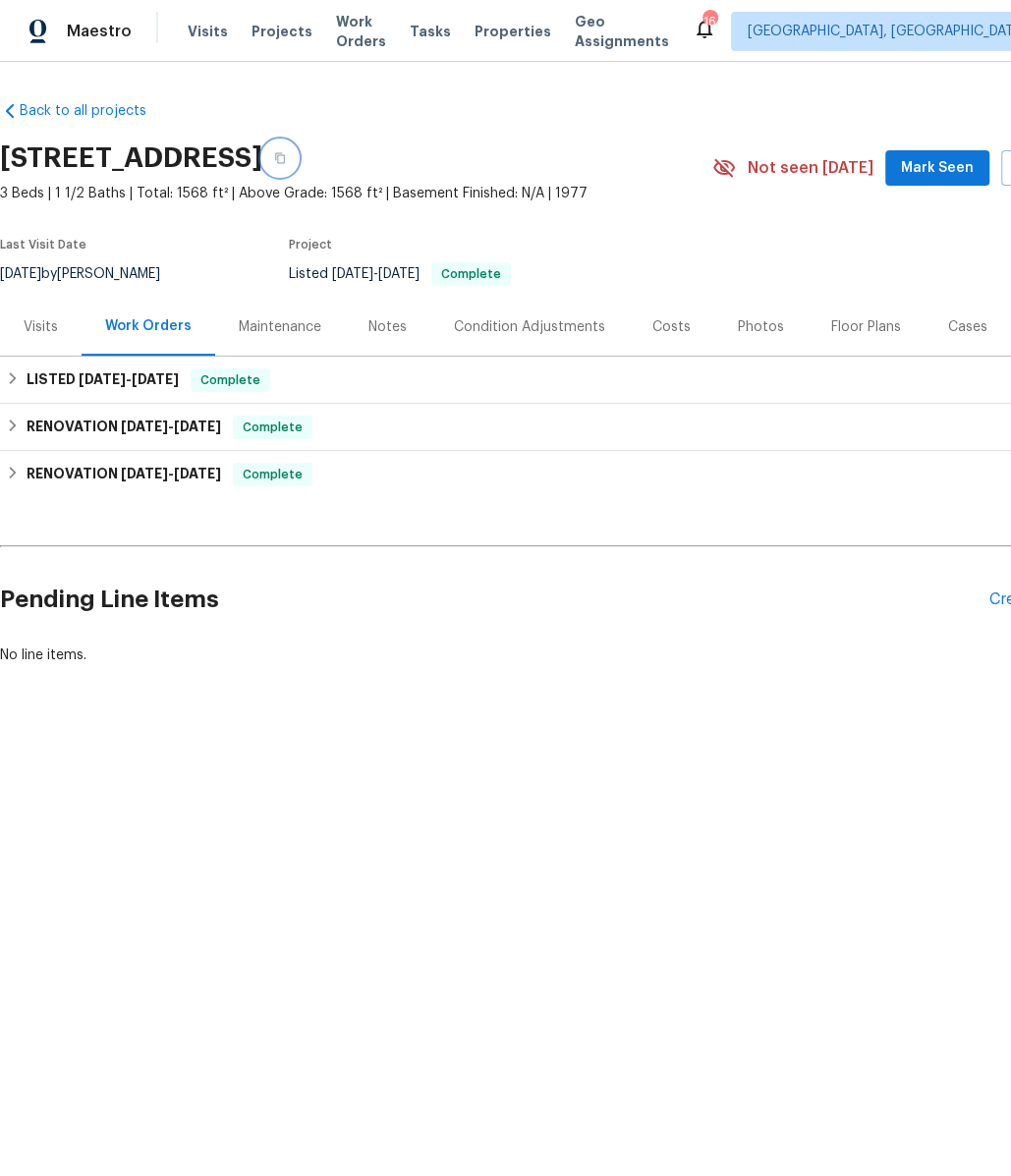
click at [286, 161] on icon "button" at bounding box center [280, 158] width 12 height 12
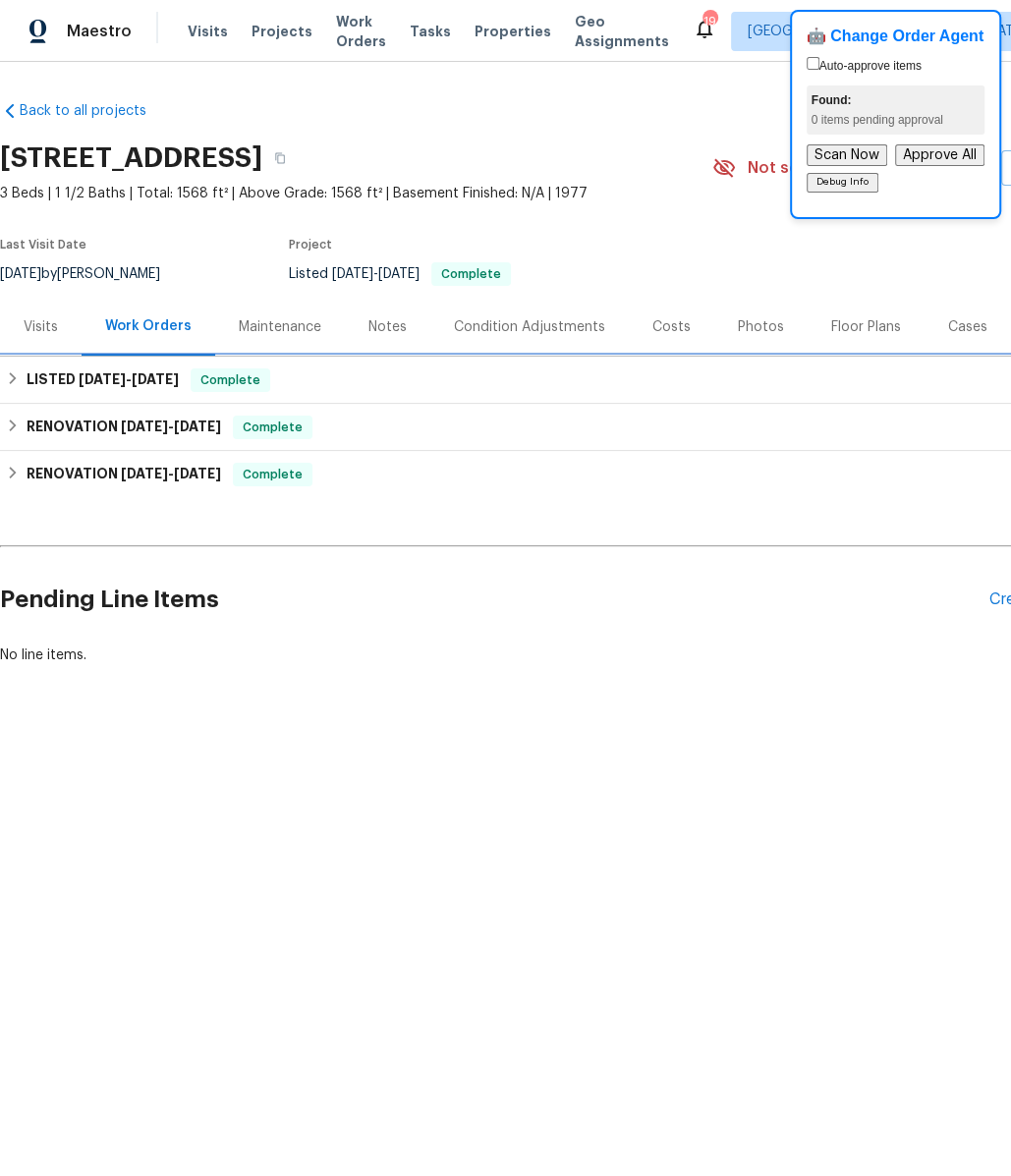
click at [112, 385] on h6 "LISTED [DATE] - [DATE]" at bounding box center [103, 380] width 152 height 24
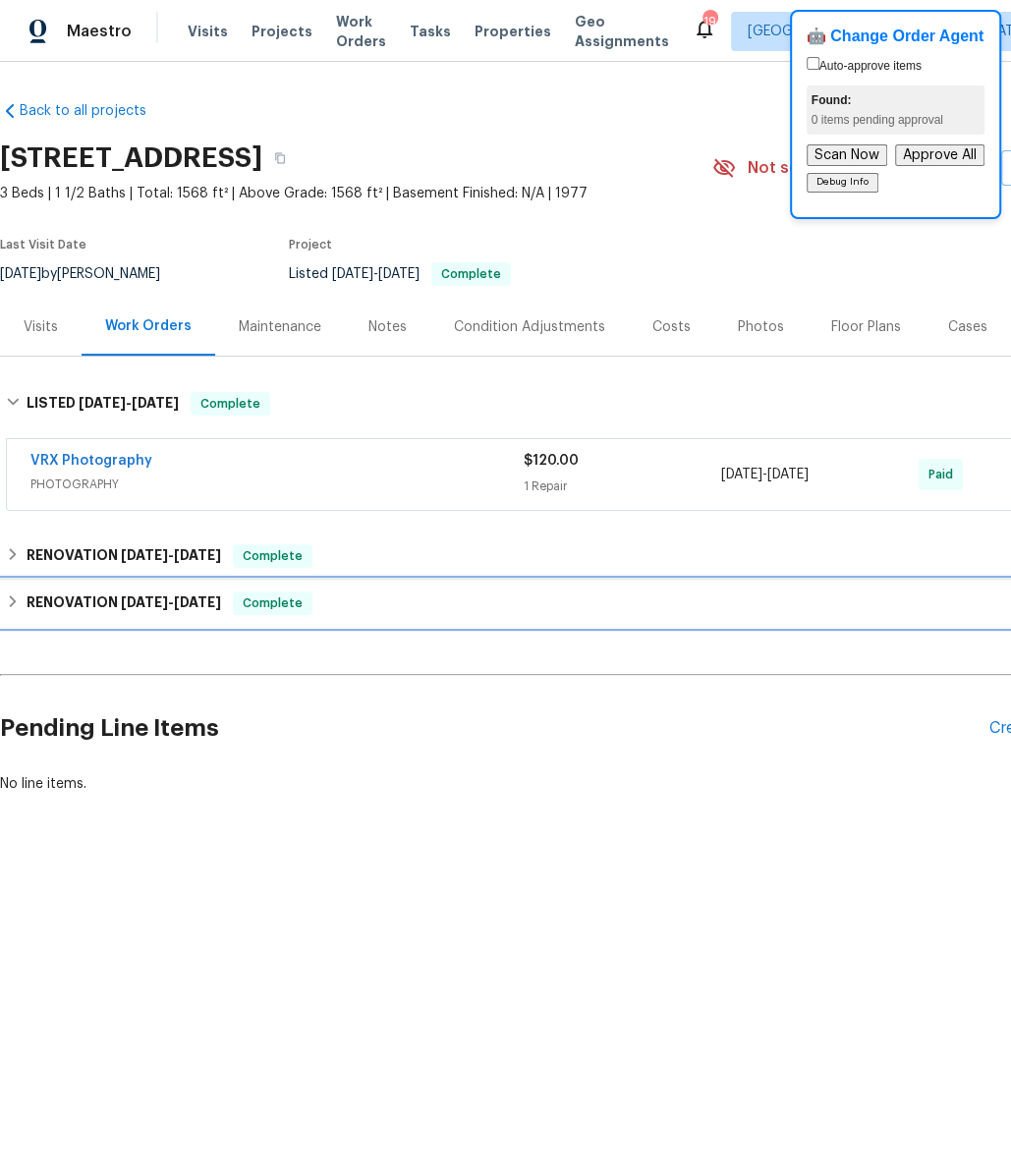
click at [91, 609] on h6 "RENOVATION [DATE] - [DATE]" at bounding box center [124, 603] width 194 height 24
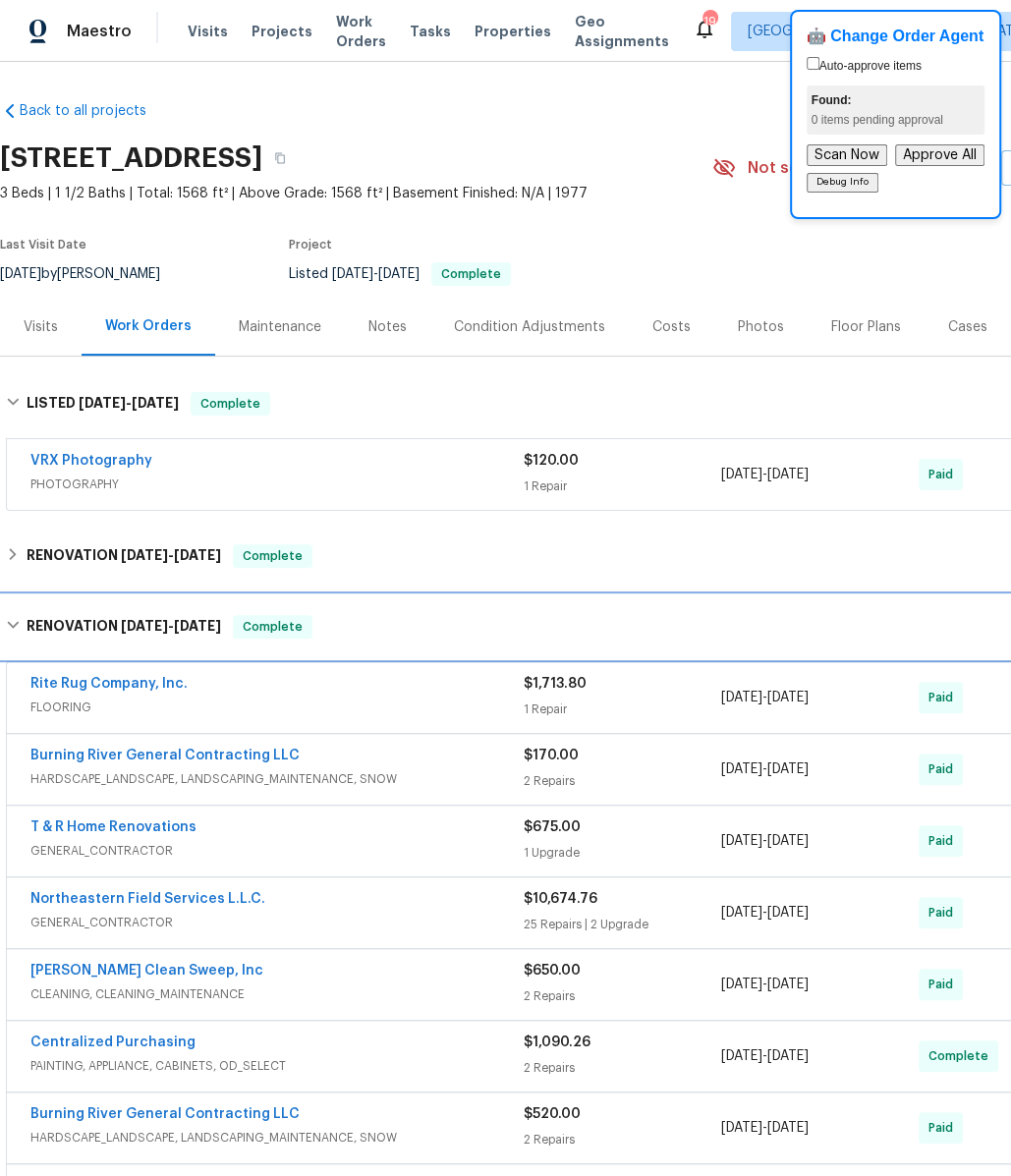
scroll to position [356, 0]
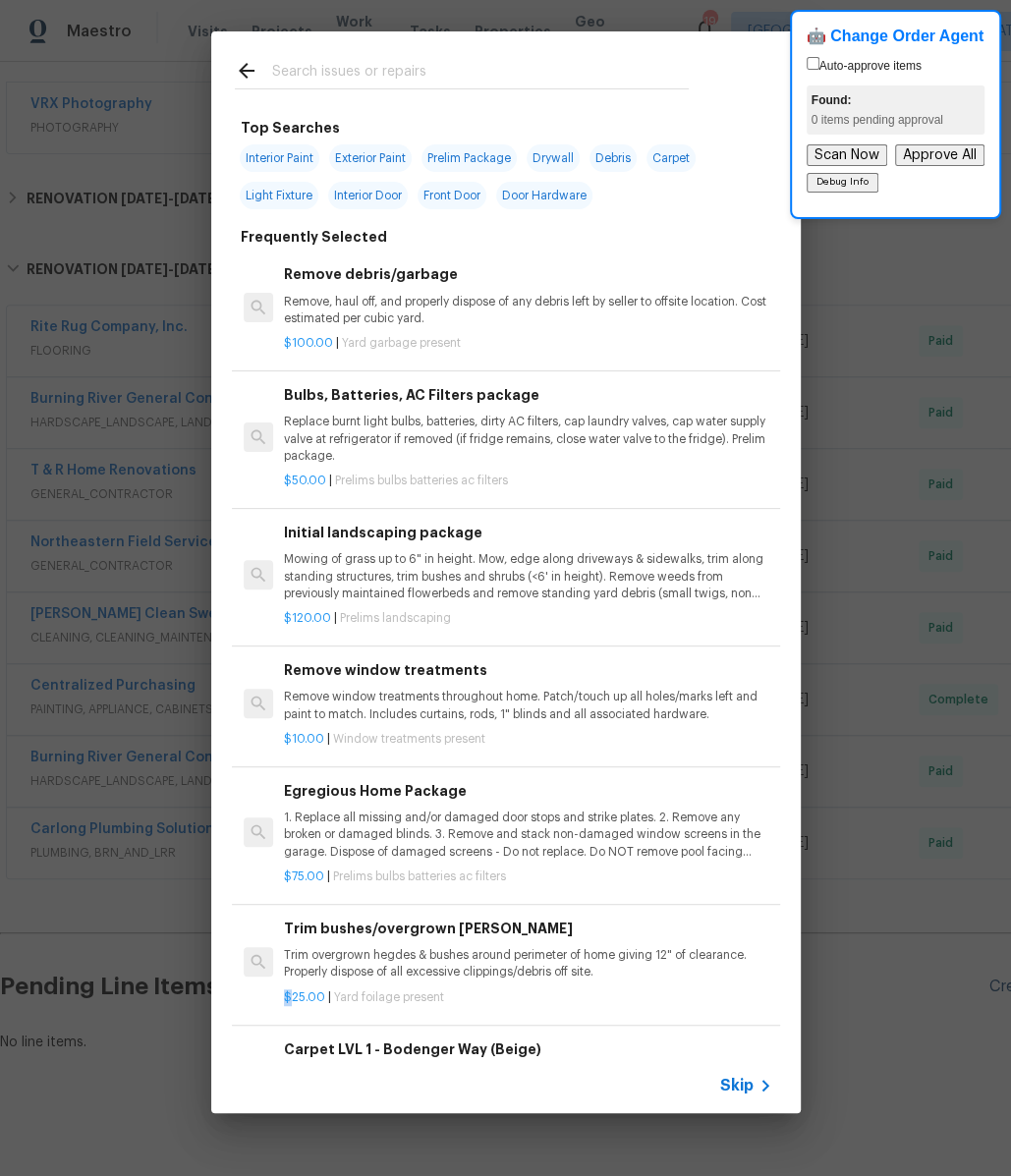
click at [997, 982] on div "Top Searches Interior Paint Exterior Paint Prelim Package Drywall Debris Carpet…" at bounding box center [505, 573] width 1011 height 1145
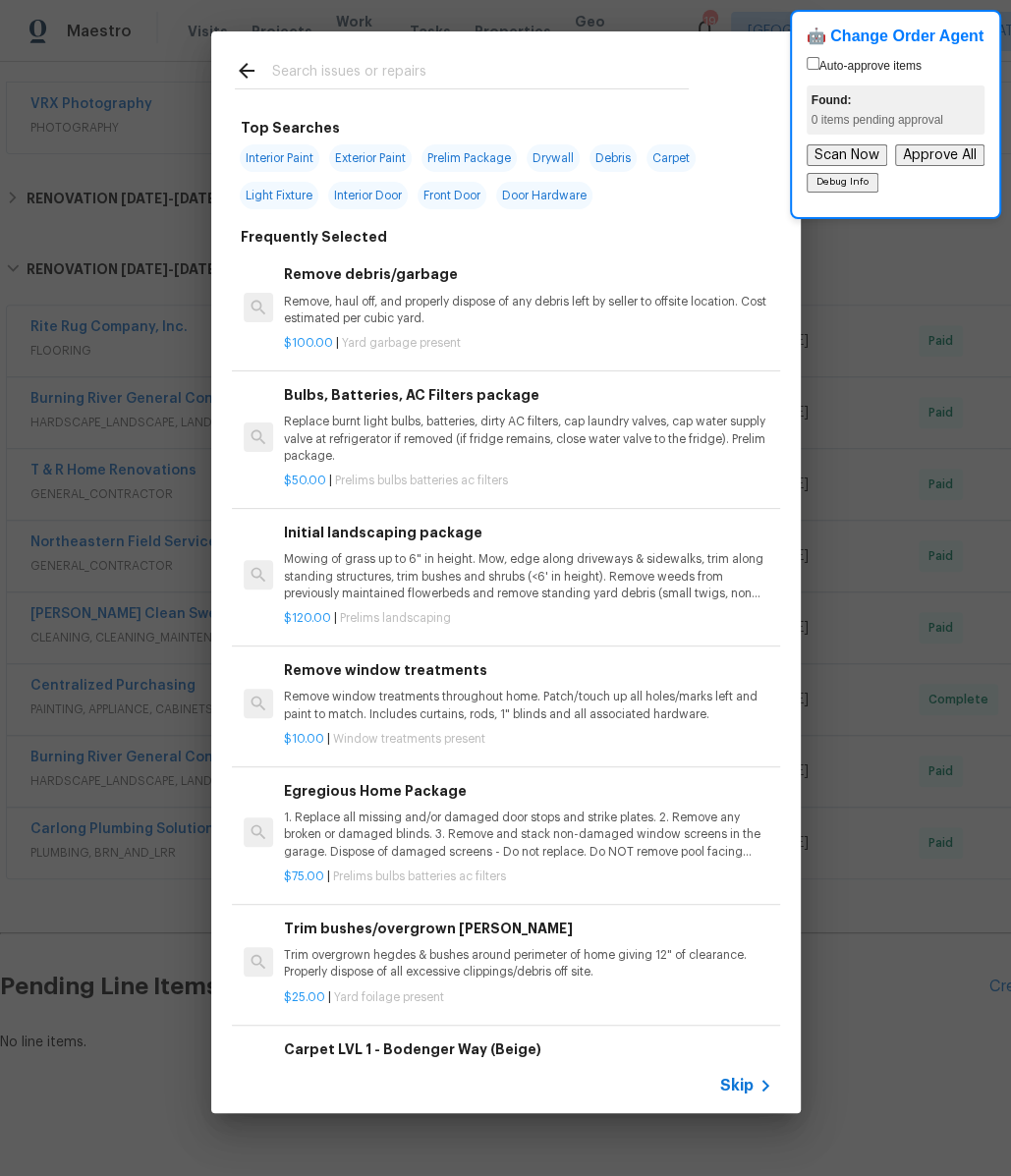
click at [939, 962] on div "Top Searches Interior Paint Exterior Paint Prelim Package Drywall Debris Carpet…" at bounding box center [505, 573] width 1011 height 1145
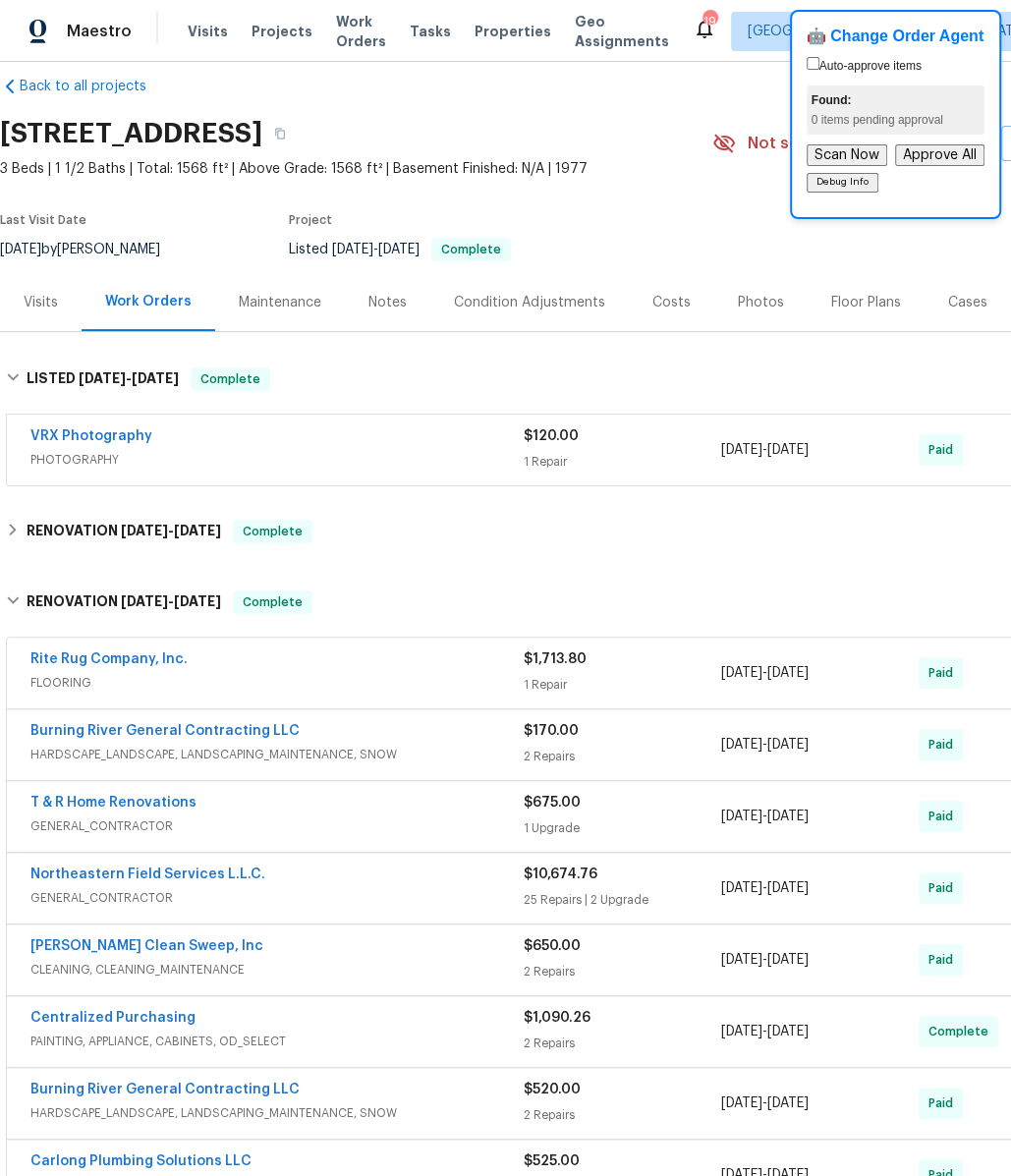
scroll to position [0, 0]
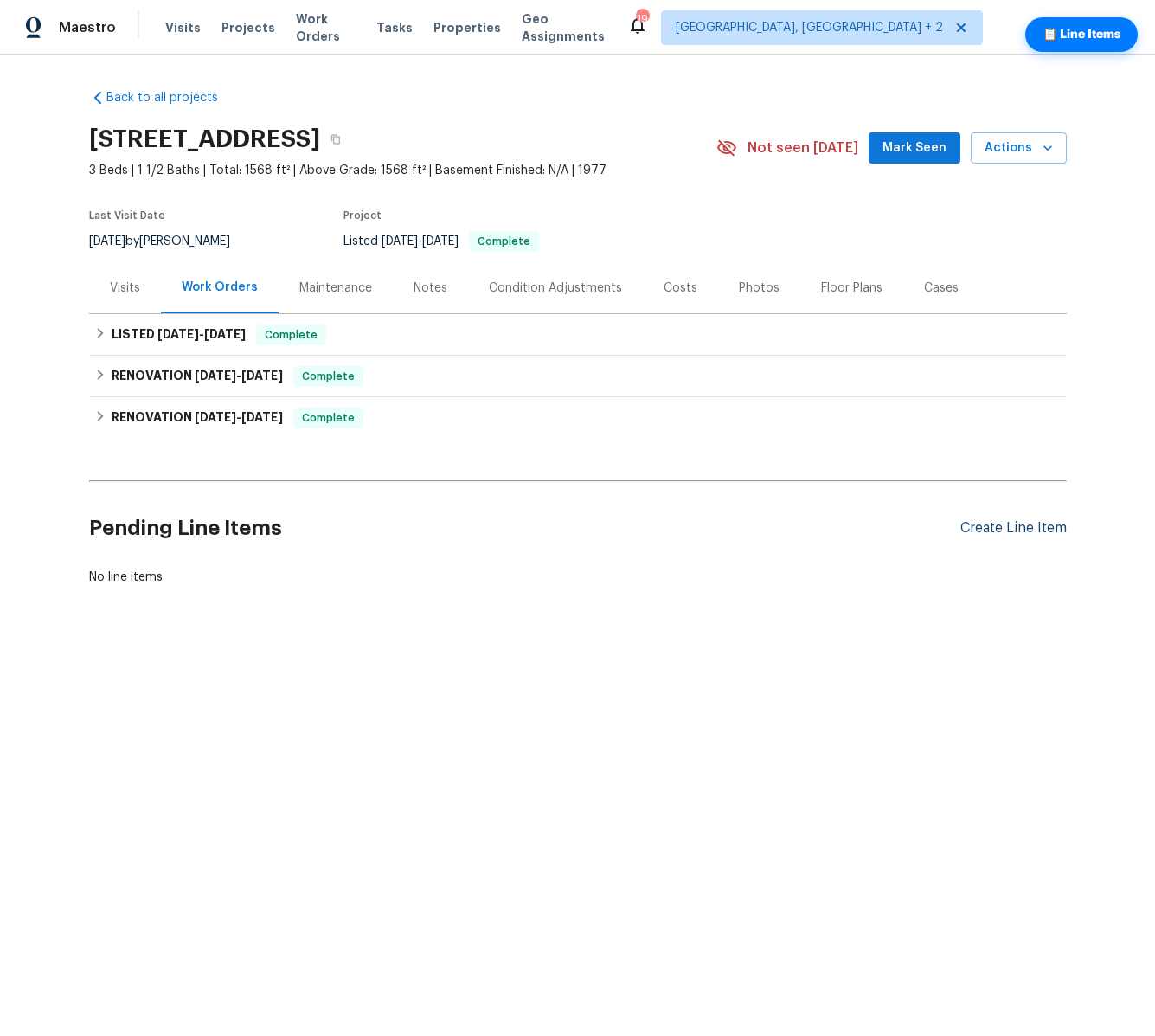
click at [889, 529] on div "Create Line Item" at bounding box center [1013, 528] width 106 height 17
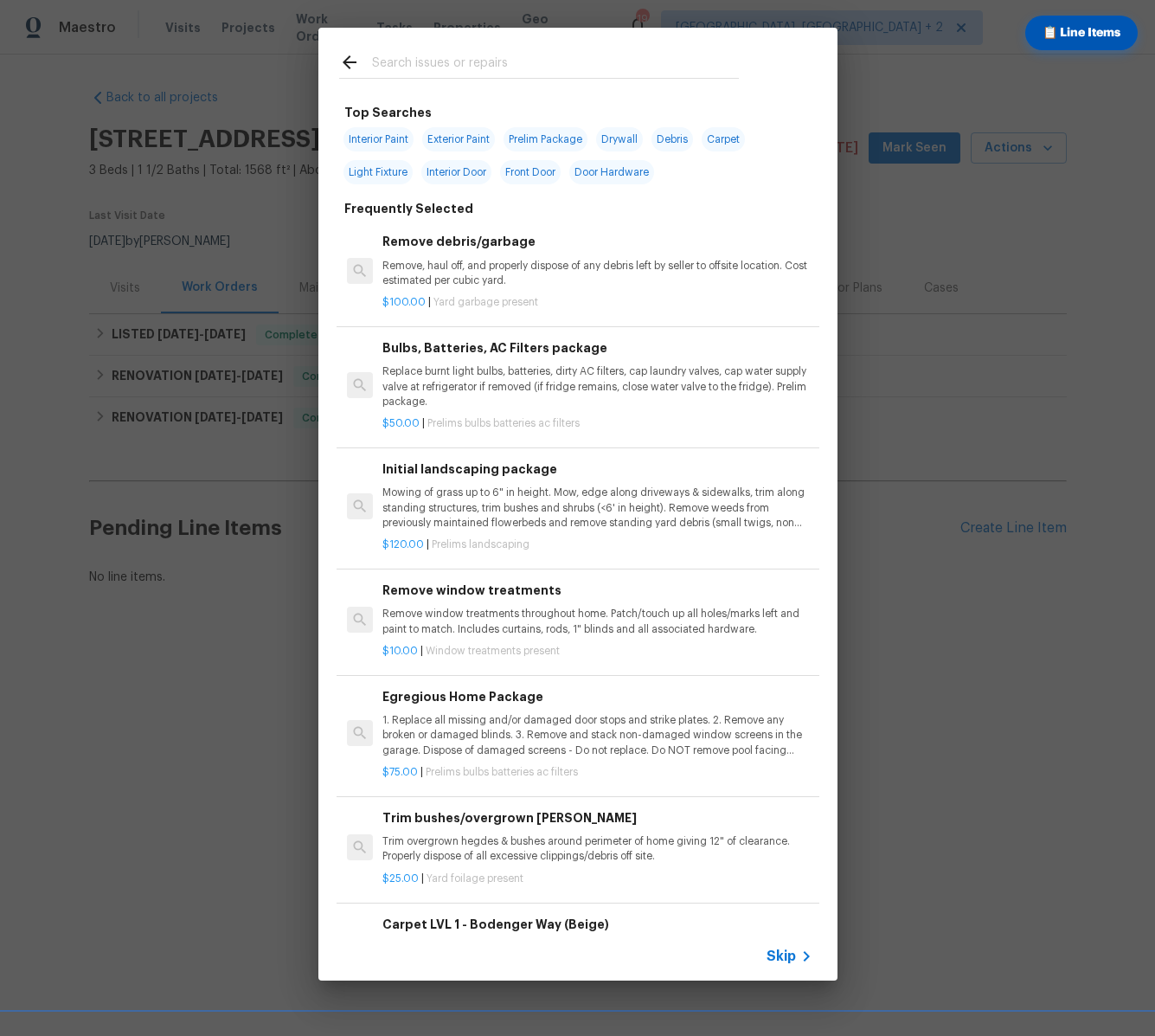
click at [889, 32] on button "📋 Line Items" at bounding box center [1081, 32] width 112 height 34
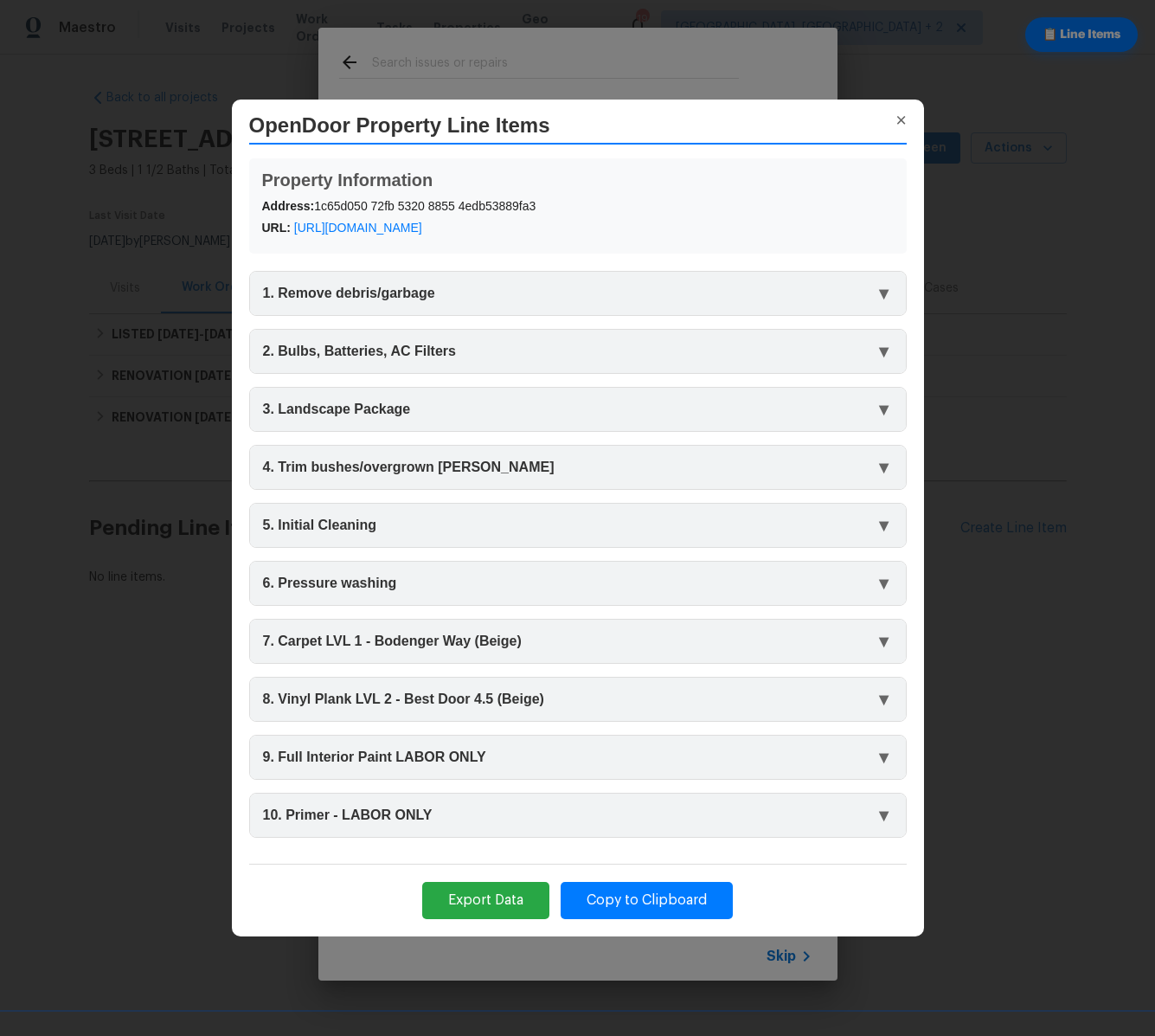
click at [880, 302] on span "▼" at bounding box center [885, 294] width 18 height 18
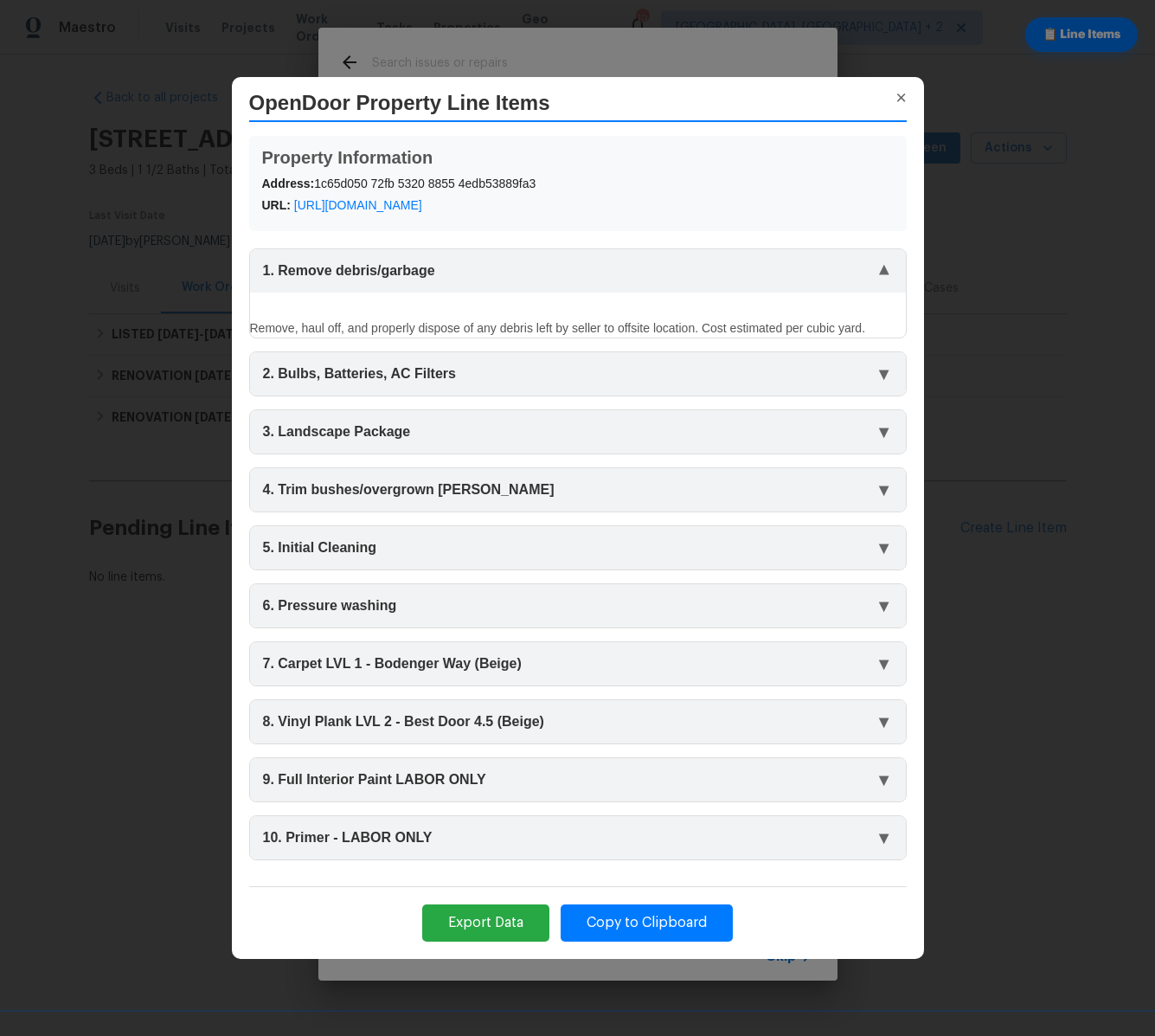
click at [880, 308] on div "Remove, haul off, and properly dispose of any debris left by seller to offsite …" at bounding box center [578, 315] width 656 height 45
click at [889, 298] on div "× OpenDoor Property Line Items Property Information Address: 1c65d050 72fb 5320…" at bounding box center [577, 518] width 1155 height 1036
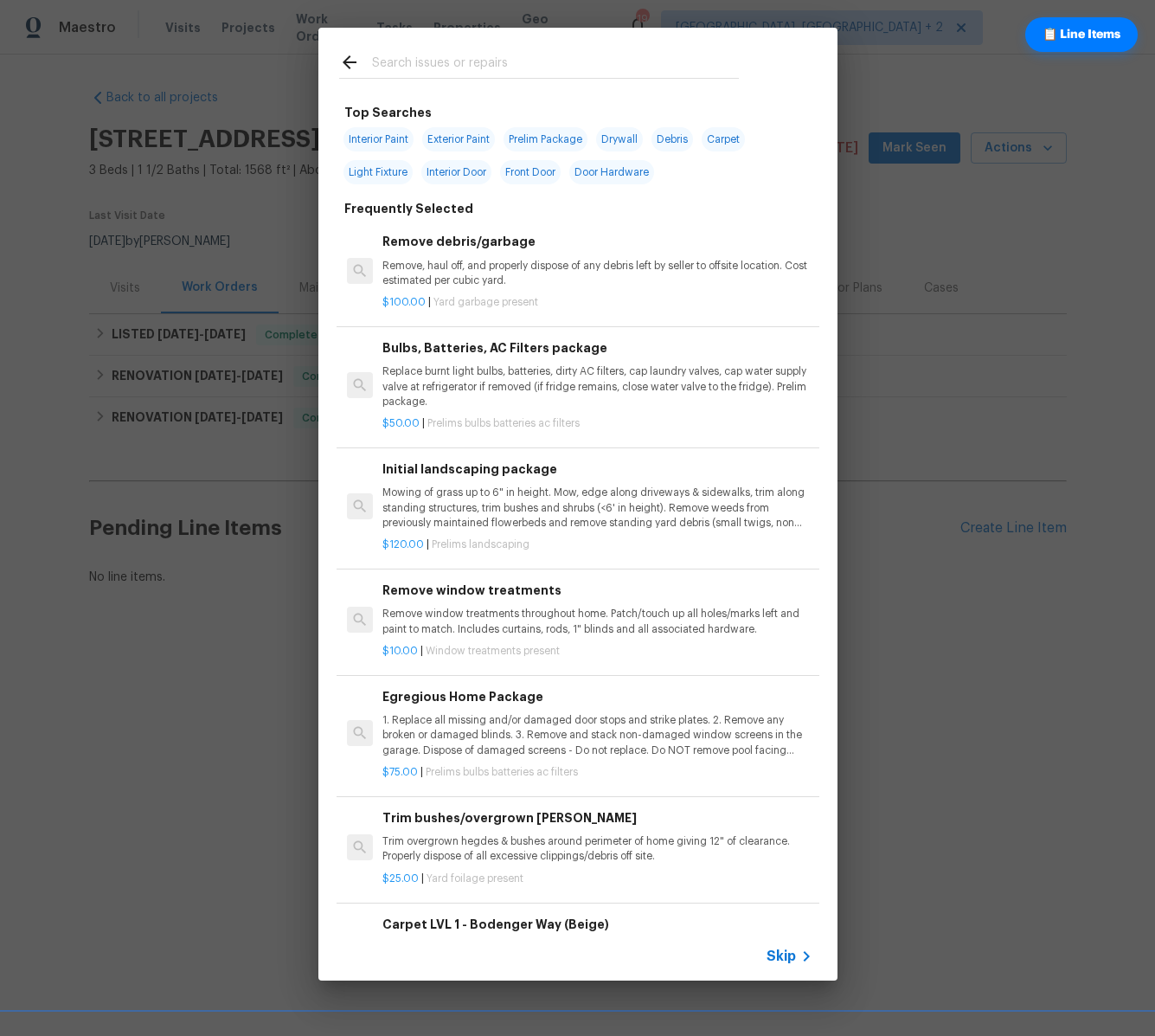
click at [889, 42] on button "📋 Line Items" at bounding box center [1081, 34] width 112 height 34
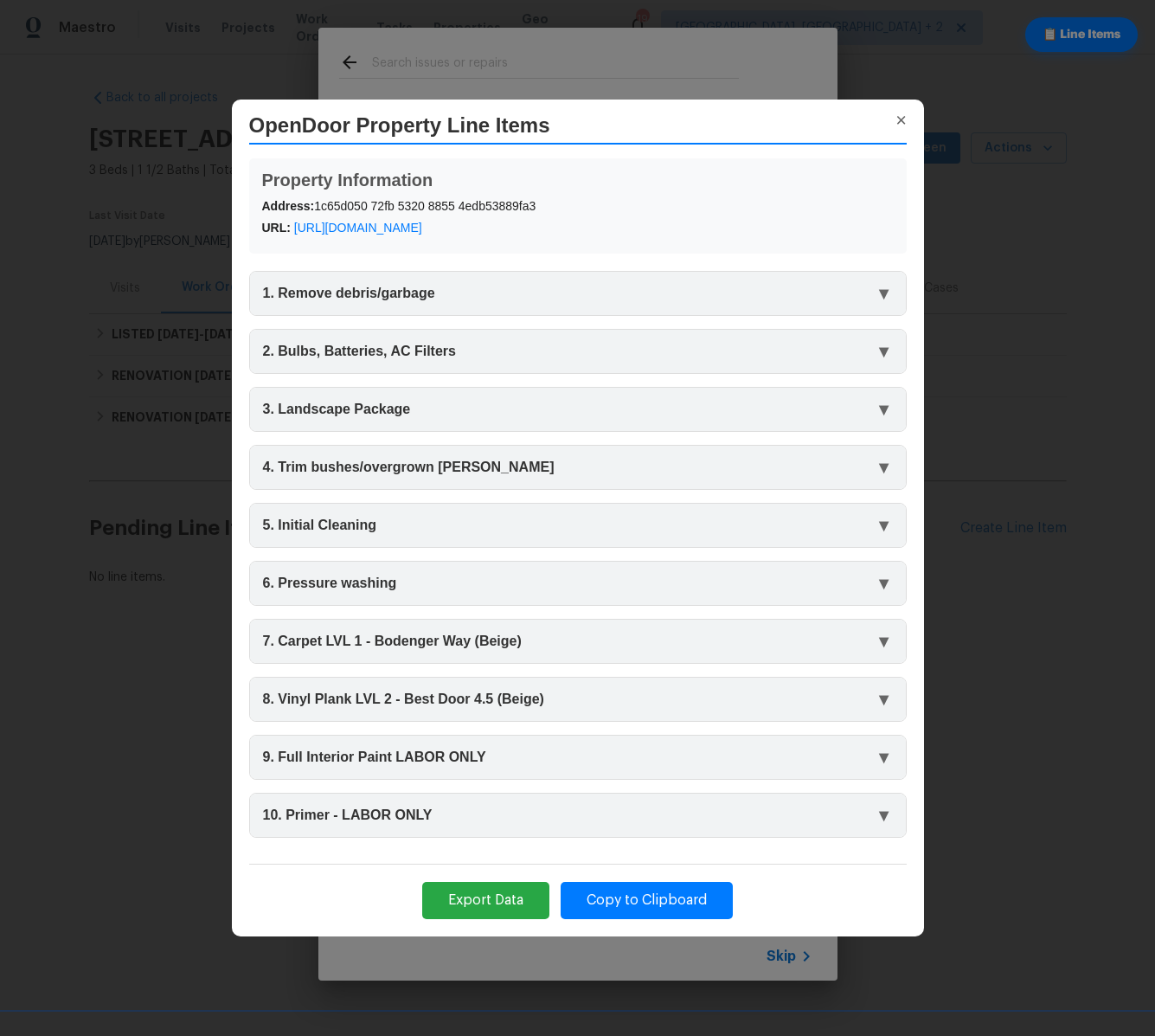
click at [889, 108] on button "×" at bounding box center [901, 121] width 20 height 26
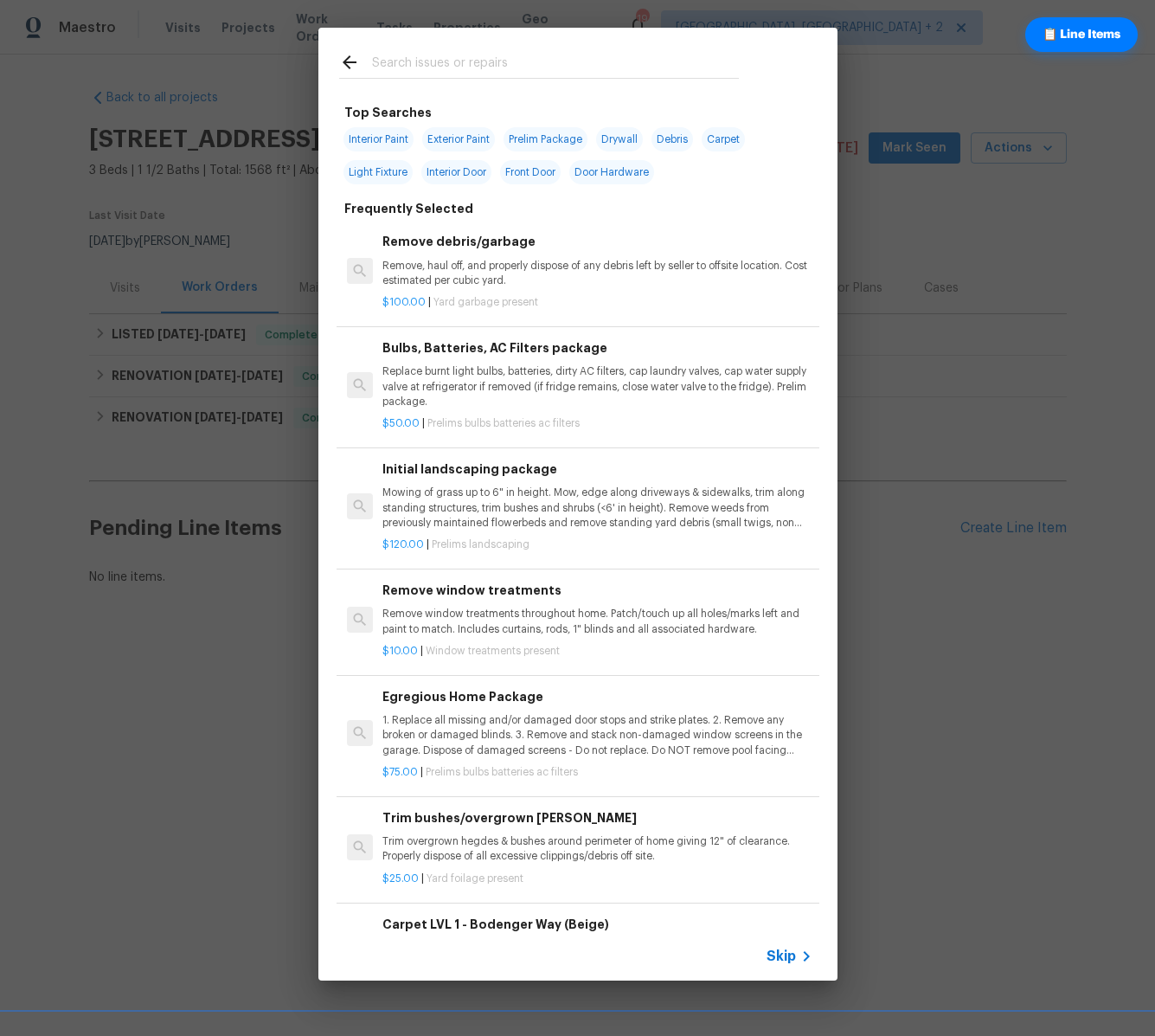
click at [889, 428] on div "Top Searches Interior Paint Exterior Paint Prelim Package Drywall Debris Carpet…" at bounding box center [577, 504] width 1155 height 1009
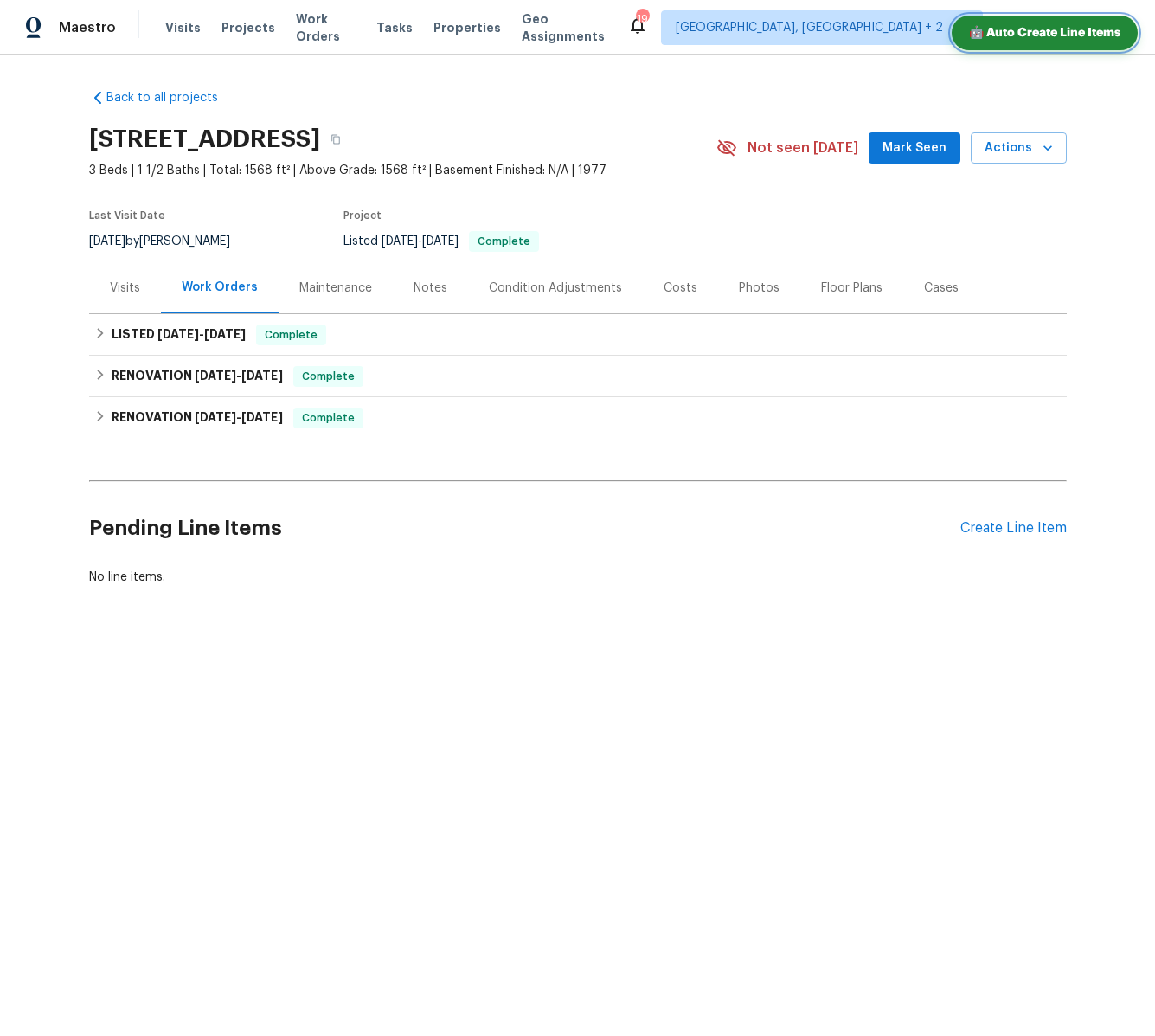
click at [995, 33] on button "🤖 Auto Create Line Items" at bounding box center [1044, 32] width 186 height 34
click at [1048, 36] on button "❌ Error - Try Again" at bounding box center [1063, 32] width 150 height 34
click at [1050, 38] on button "🤖 Auto Create Line Items" at bounding box center [1044, 32] width 186 height 34
click at [1061, 19] on button "❌ Error - Try Again" at bounding box center [1063, 32] width 150 height 34
click at [1012, 35] on button "❌ Error - Try Again" at bounding box center [1063, 32] width 150 height 34
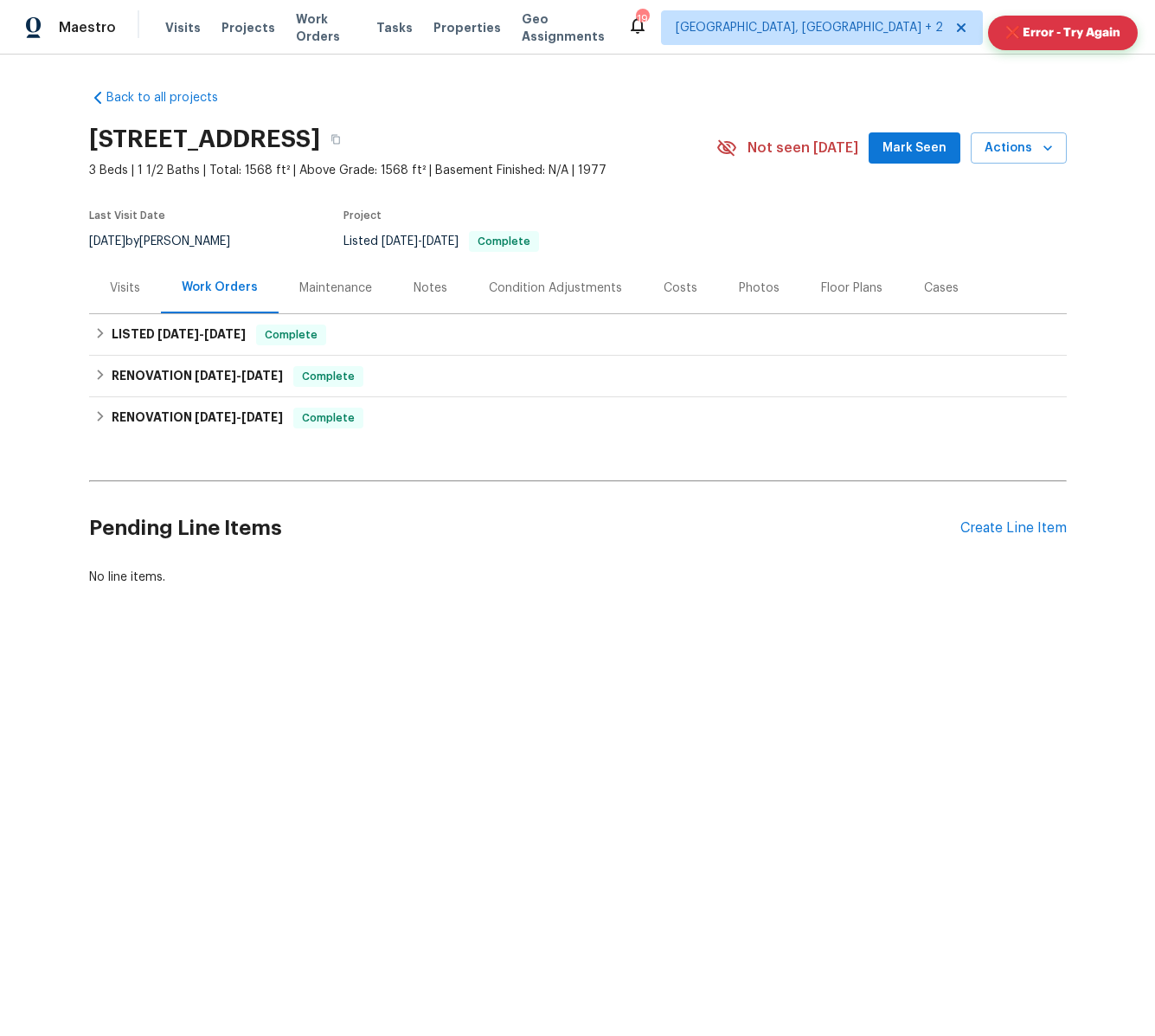
click at [1042, 86] on div "Back to all projects 2406 Park Dr, Cleveland, OH 44134 3 Beds | 1 1/2 Baths | T…" at bounding box center [578, 338] width 978 height 525
click at [1044, 89] on div "Back to all projects 2406 Park Dr, Cleveland, OH 44134 3 Beds | 1 1/2 Baths | T…" at bounding box center [578, 338] width 978 height 525
click at [1006, 34] on button "🤖 Auto Create Line Items" at bounding box center [1044, 32] width 186 height 34
click at [1010, 35] on button "🤖 Auto Create Line Items" at bounding box center [1044, 32] width 186 height 34
click at [978, 53] on button "🔍 Find Create Link" at bounding box center [1049, 39] width 176 height 45
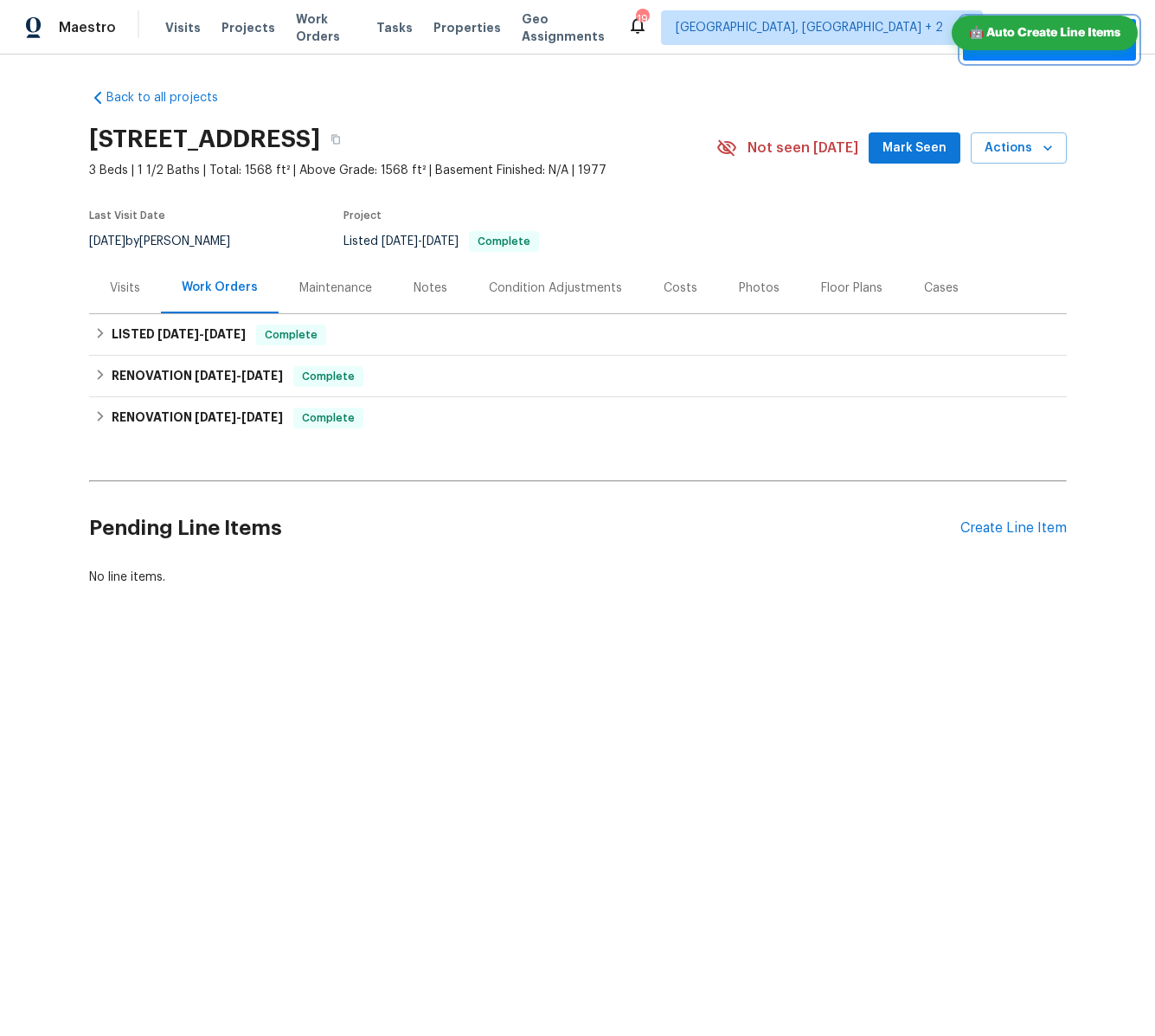
click at [1006, 55] on button "🔍 Find Create Link" at bounding box center [1049, 39] width 176 height 45
click at [981, 526] on div "Create Line Item" at bounding box center [1013, 528] width 106 height 17
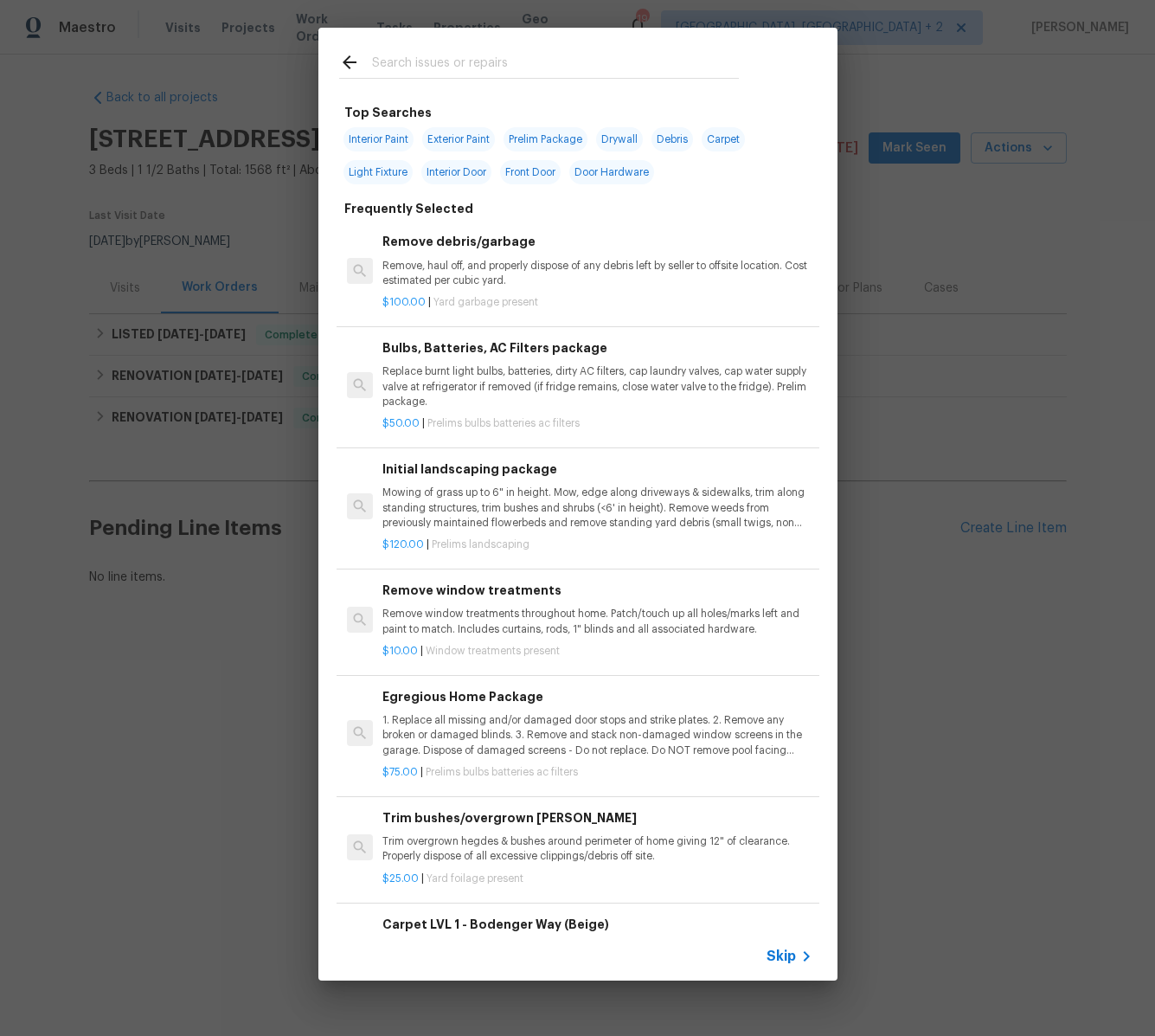
click at [931, 480] on div "Top Searches Interior Paint Exterior Paint Prelim Package Drywall Debris Carpet…" at bounding box center [577, 504] width 1155 height 1009
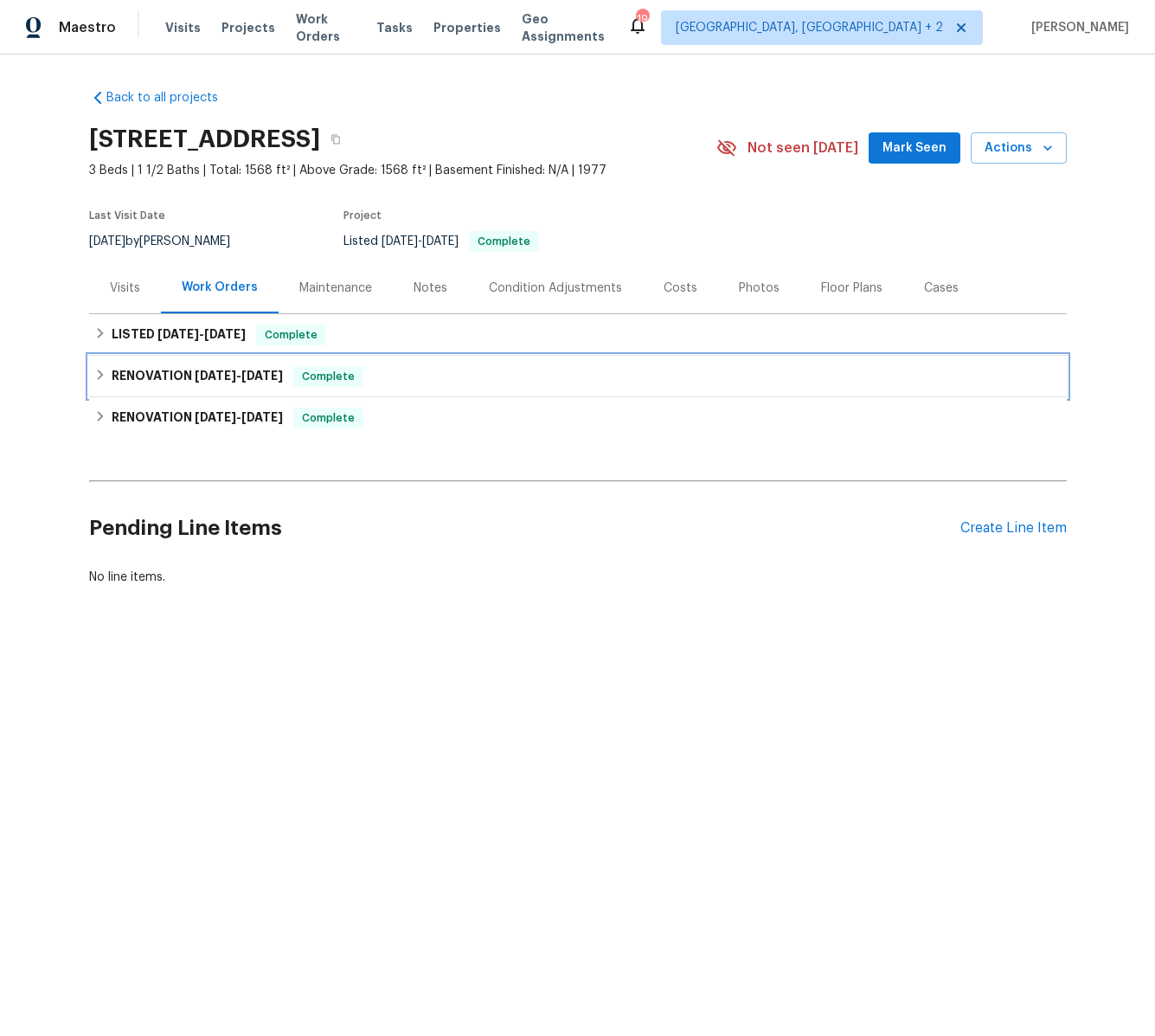
click at [505, 372] on div "RENOVATION 7/24/25 - 7/24/25 Complete" at bounding box center [578, 376] width 967 height 21
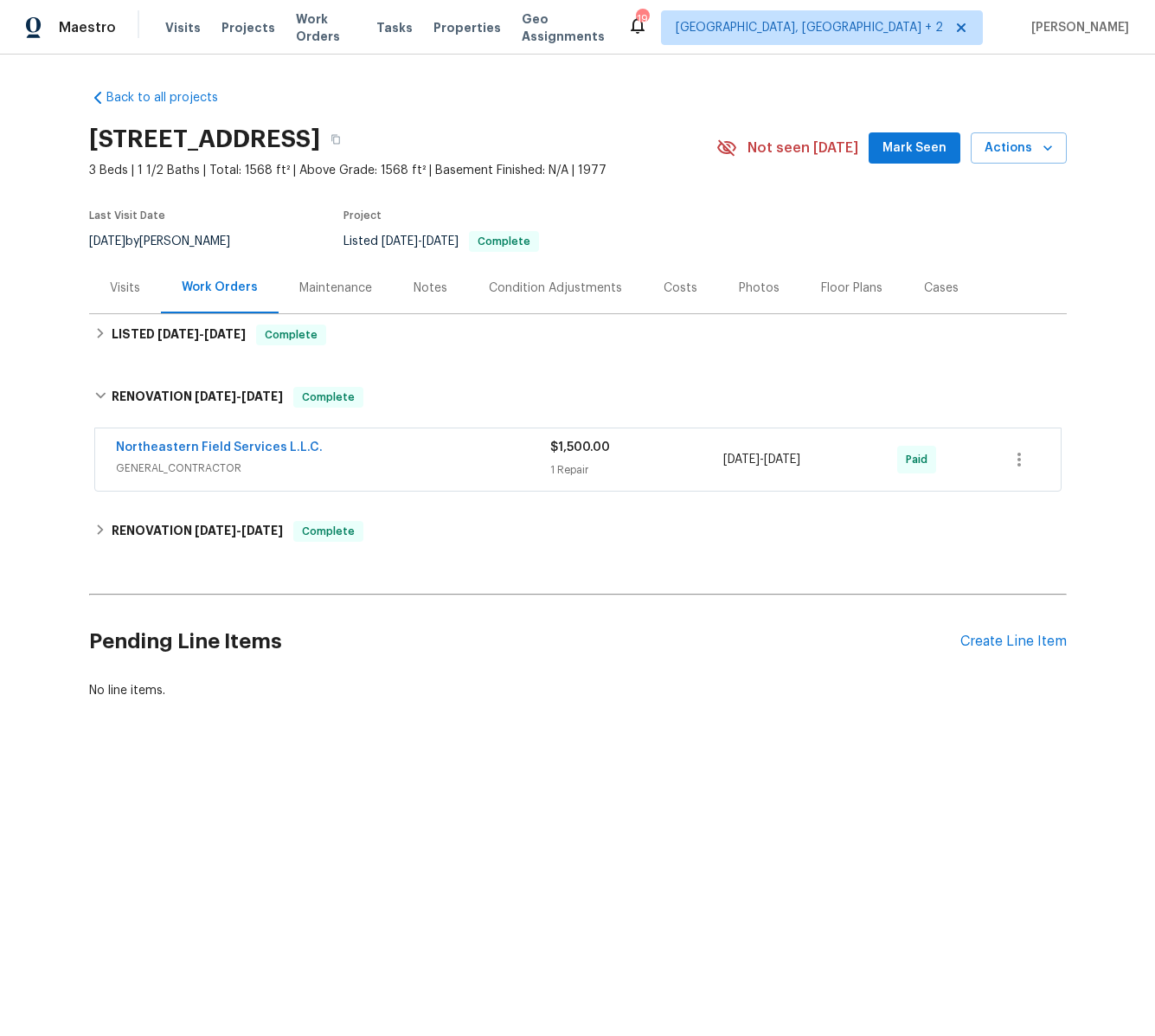
click at [192, 277] on div "Work Orders" at bounding box center [220, 288] width 118 height 51
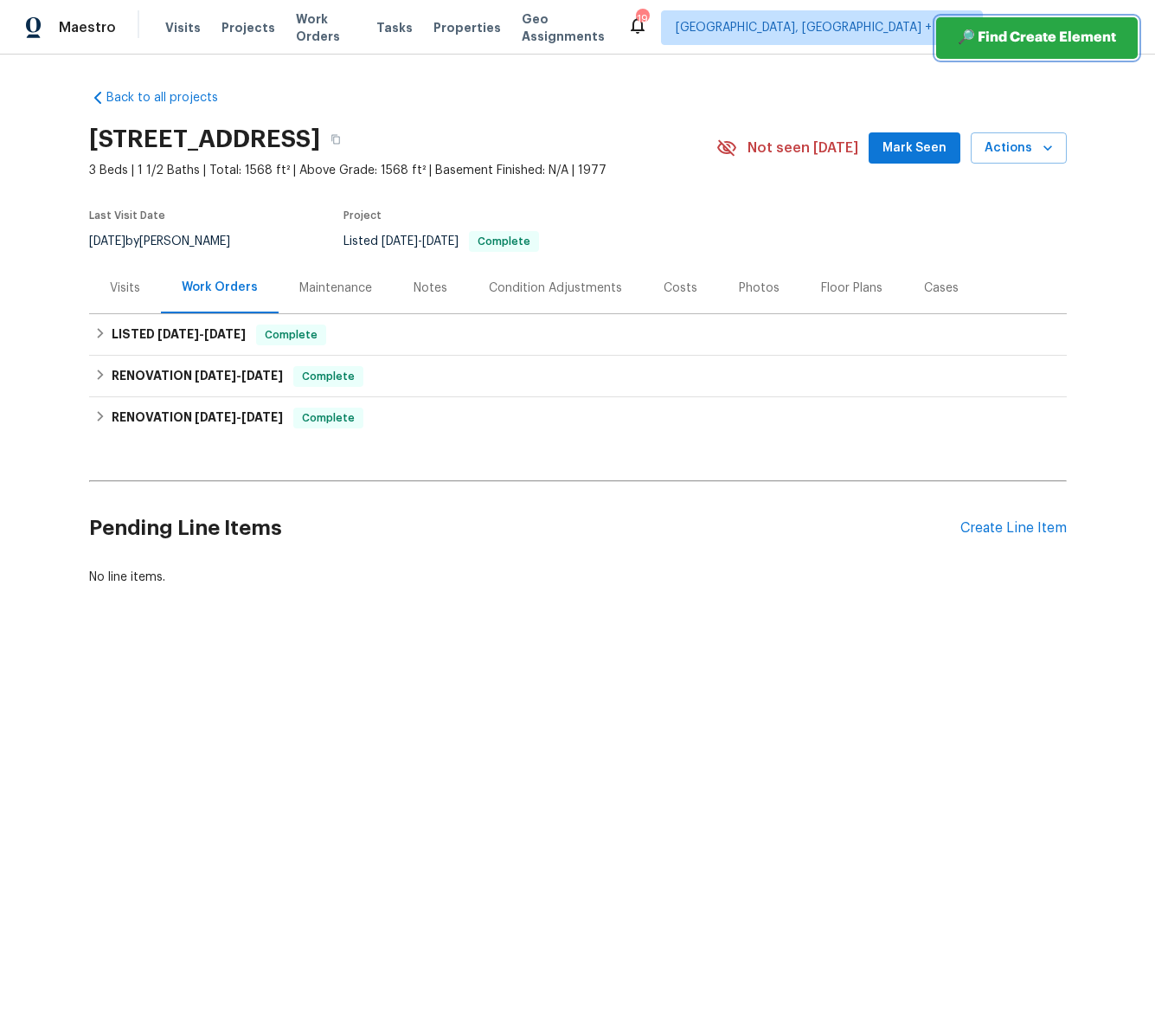
click at [1023, 41] on button "🔎 Find Create Element" at bounding box center [1037, 38] width 202 height 41
click at [981, 38] on button "🤖 Auto Create Line Items" at bounding box center [1044, 34] width 186 height 34
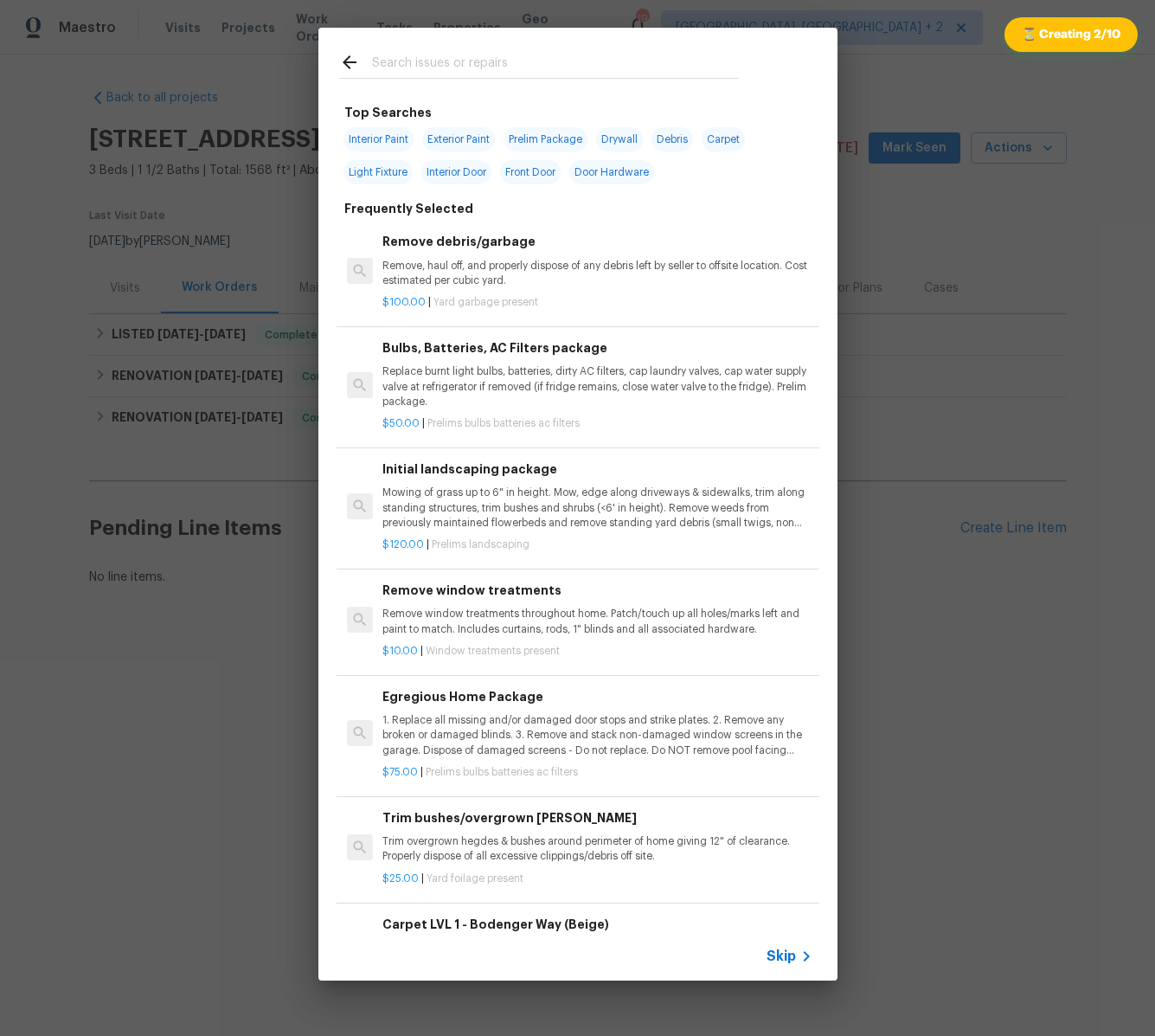
type input "Bulbs, Batteries, AC Filters"
type input "Primer - LABOR ONLY"
click at [1053, 832] on div "Top Searches Interior Paint Exterior Paint Prelim Package Drywall Debris Carpet…" at bounding box center [577, 504] width 1155 height 1009
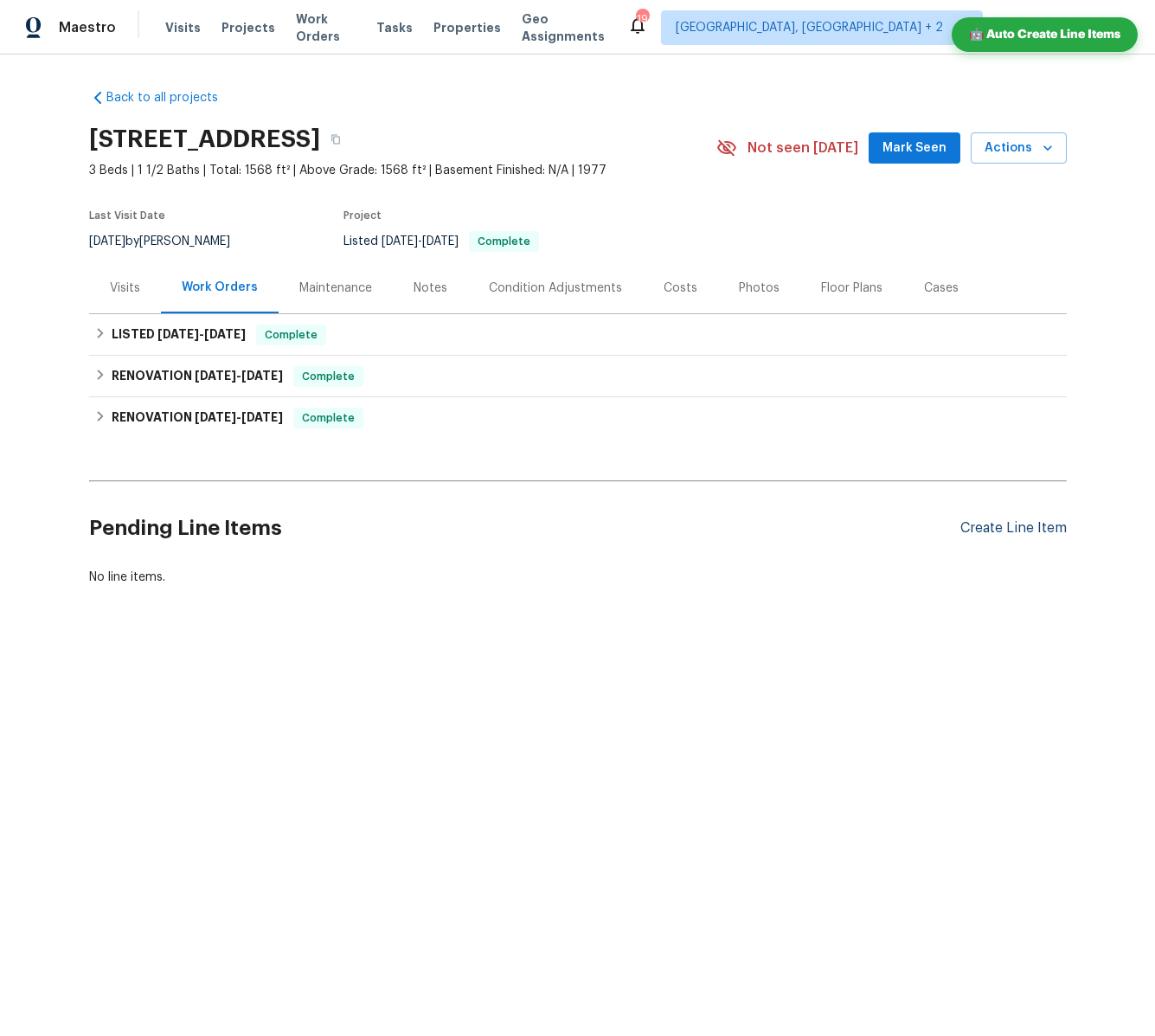
click at [1003, 529] on div "Create Line Item" at bounding box center [1013, 528] width 106 height 17
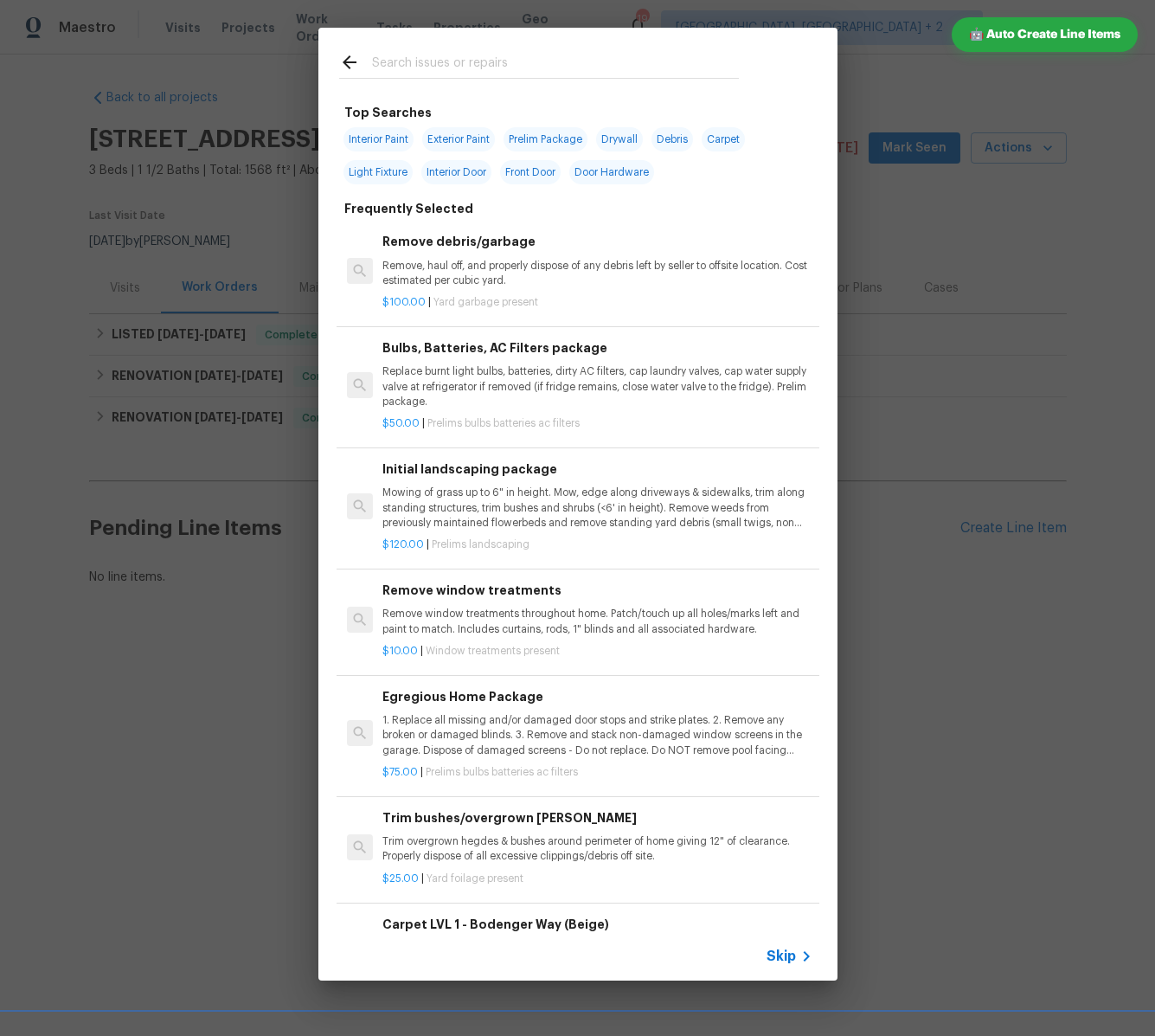
click at [611, 494] on p "Mowing of grass up to 6" in height. Mow, edge along driveways & sidewalks, trim…" at bounding box center [596, 508] width 429 height 44
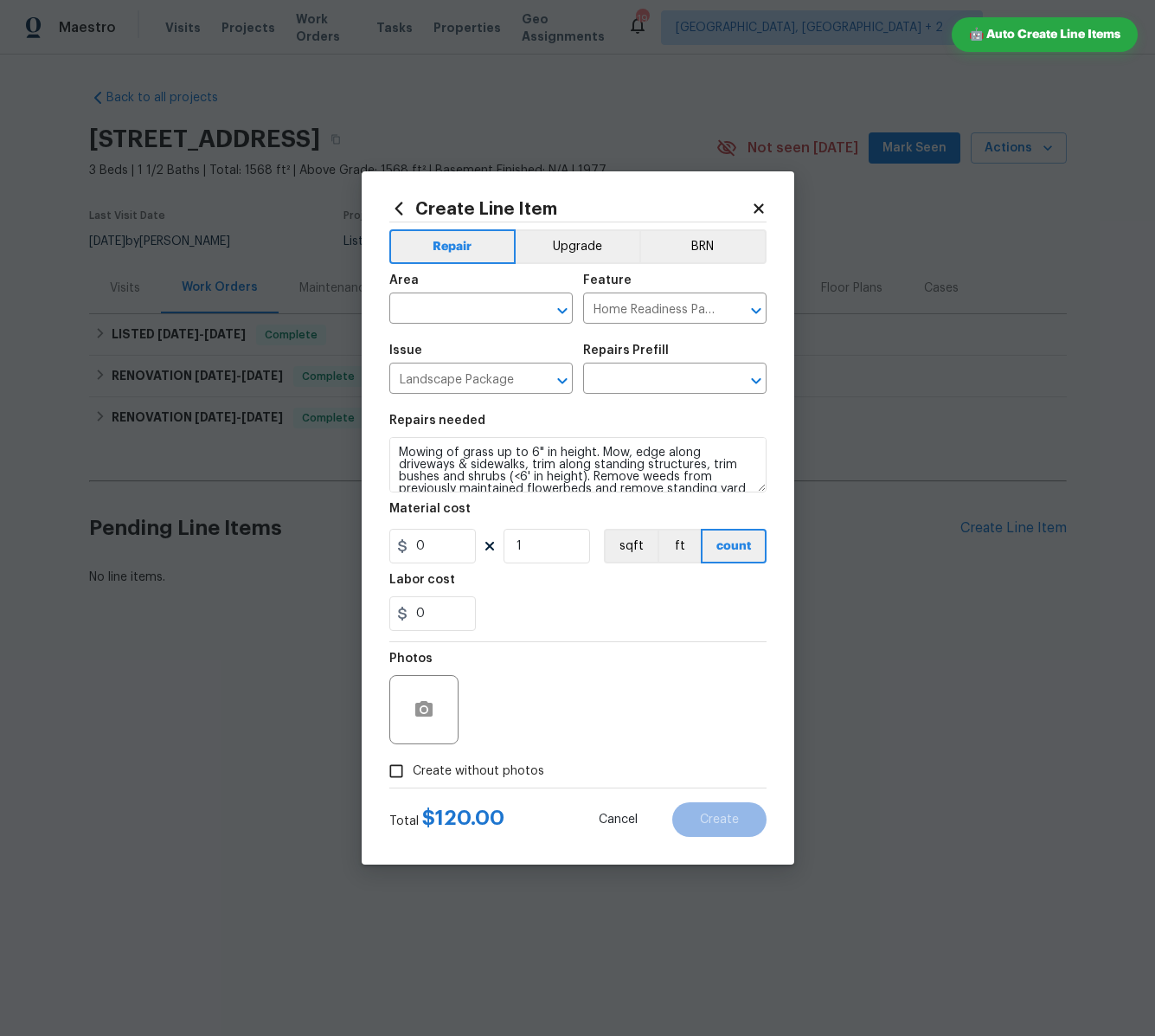
type input "Initial landscaping package $120.00"
type input "120"
click at [421, 311] on input "text" at bounding box center [457, 310] width 135 height 27
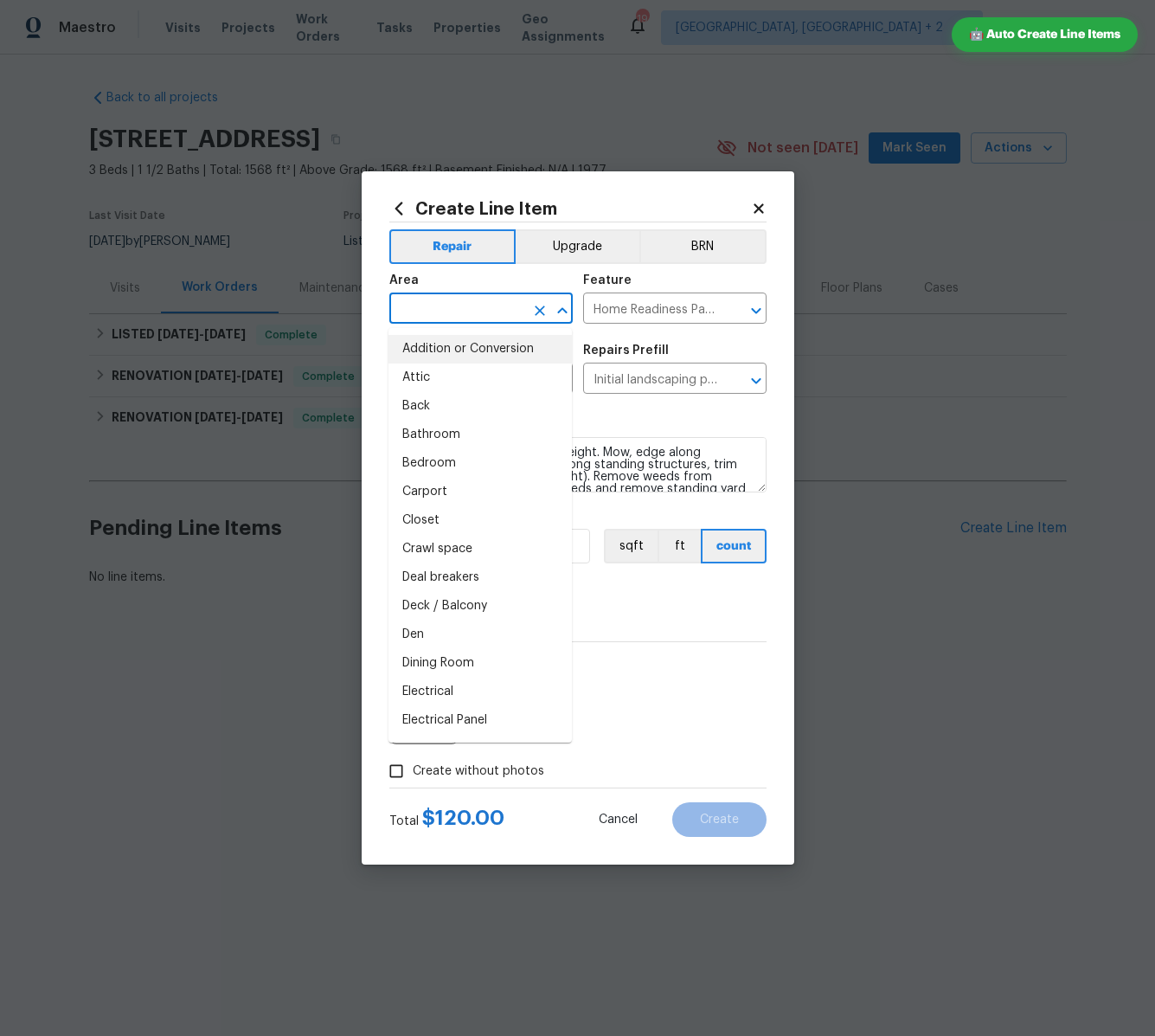
click at [425, 354] on li "Addition or Conversion" at bounding box center [480, 349] width 183 height 29
type input "Addition or Conversion"
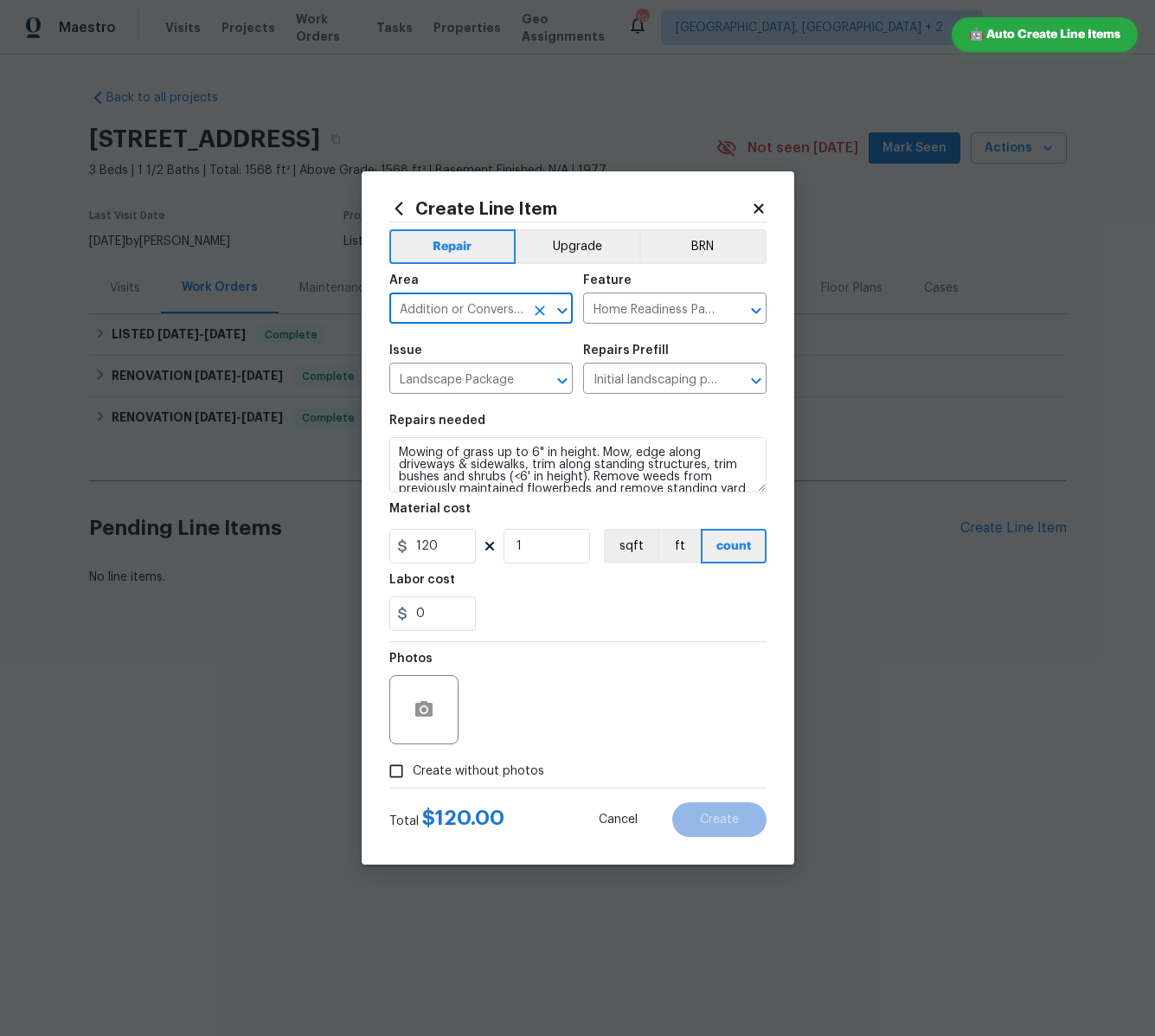
click at [440, 311] on input "Addition or Conversion" at bounding box center [457, 310] width 135 height 27
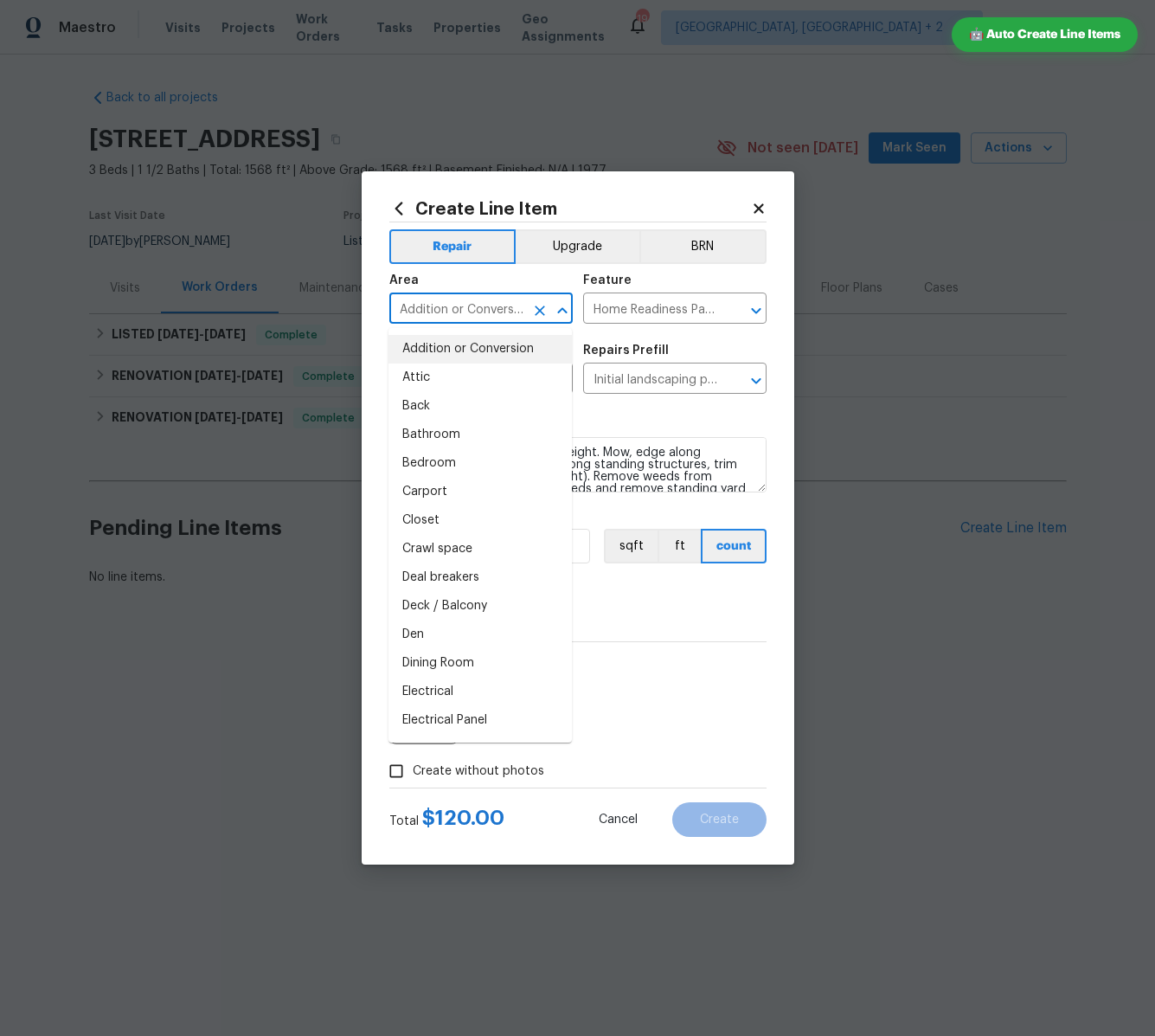
click at [400, 773] on input "Create without photos" at bounding box center [396, 770] width 32 height 32
checkbox input "true"
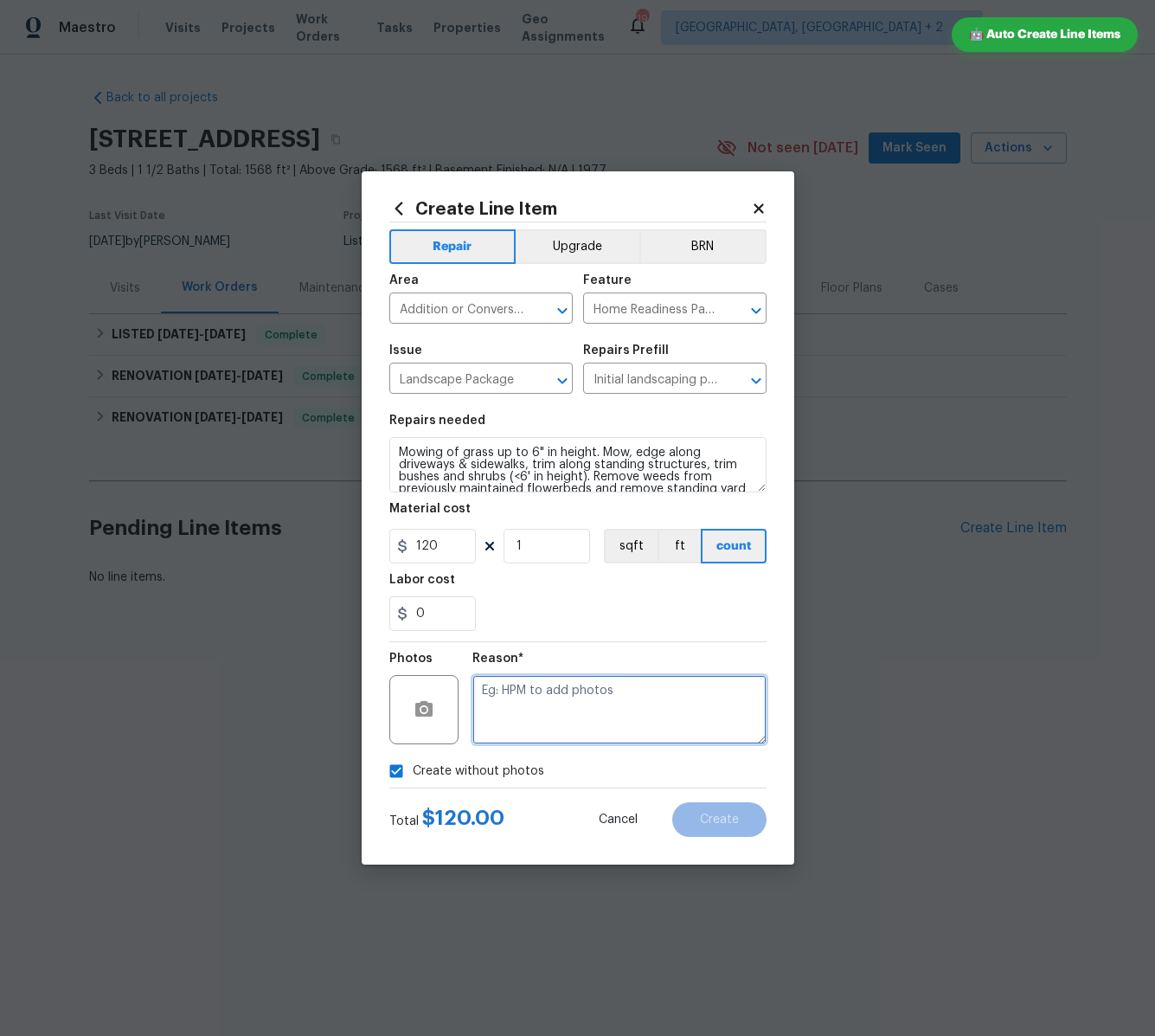
click at [582, 695] on textarea at bounding box center [620, 710] width 295 height 69
type textarea "desk creation"
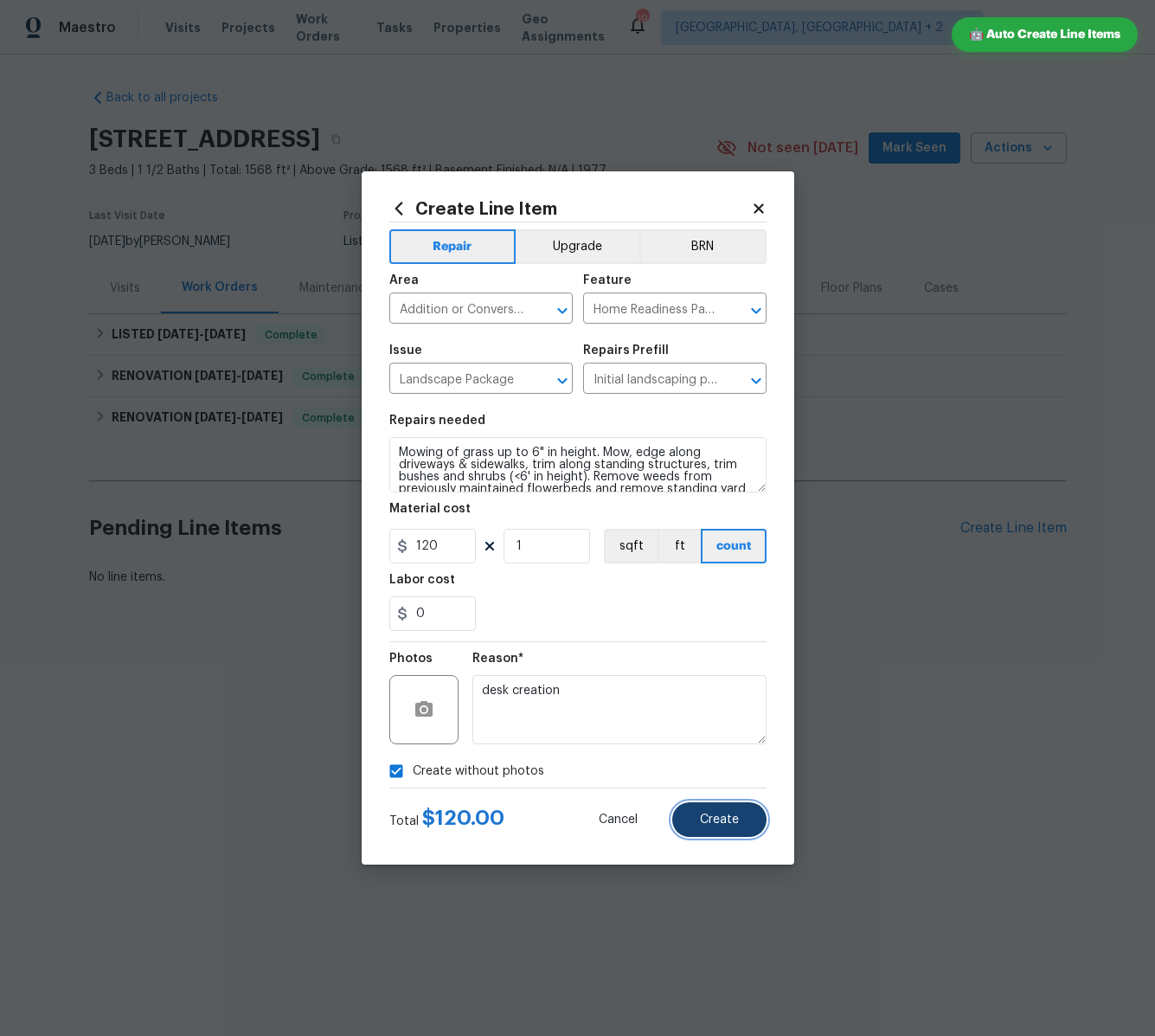
click at [701, 814] on span "Create" at bounding box center [719, 820] width 39 height 13
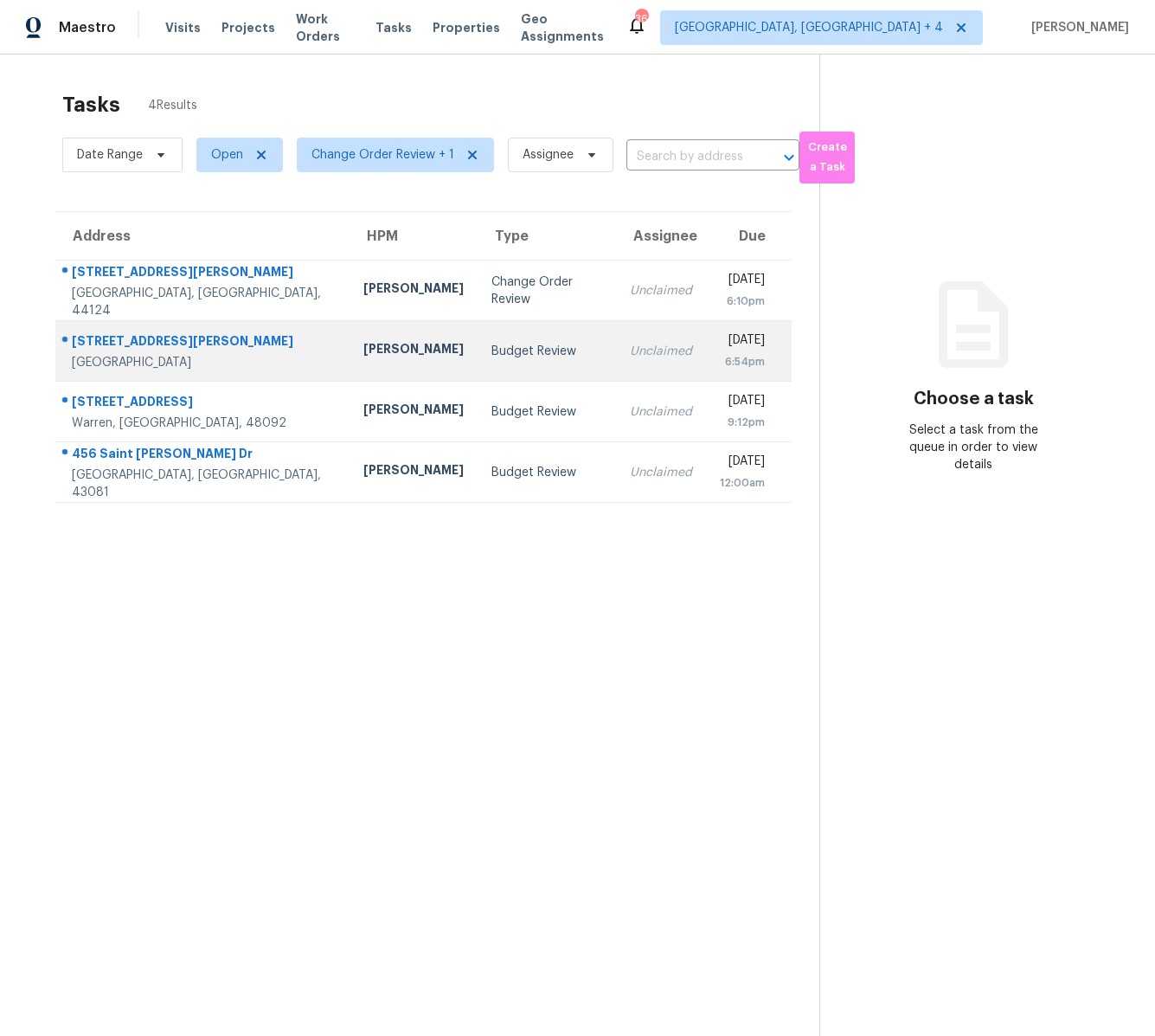
click at [478, 368] on td "Budget Review" at bounding box center [547, 351] width 139 height 61
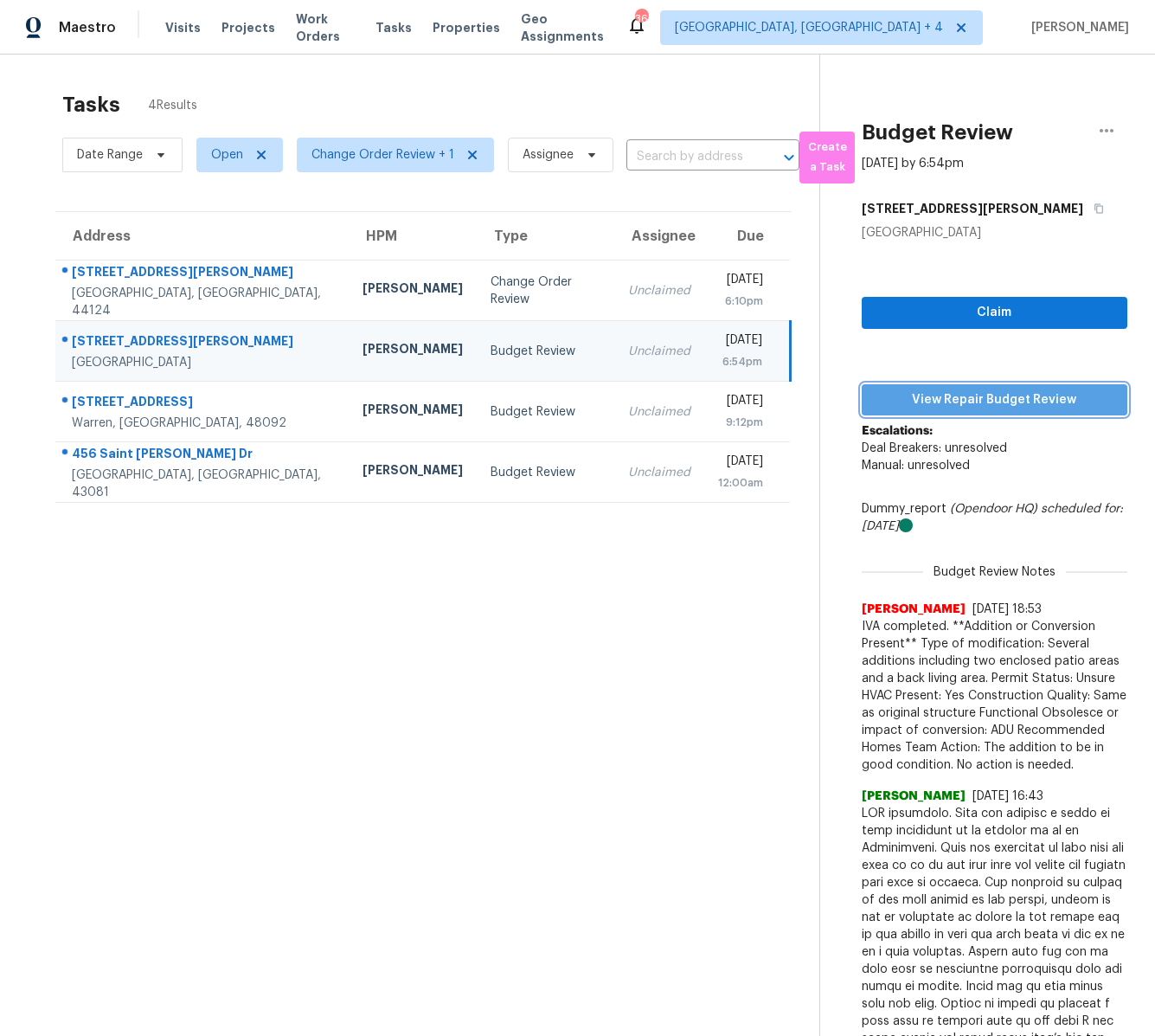
click at [913, 403] on span "View Repair Budget Review" at bounding box center [995, 400] width 238 height 22
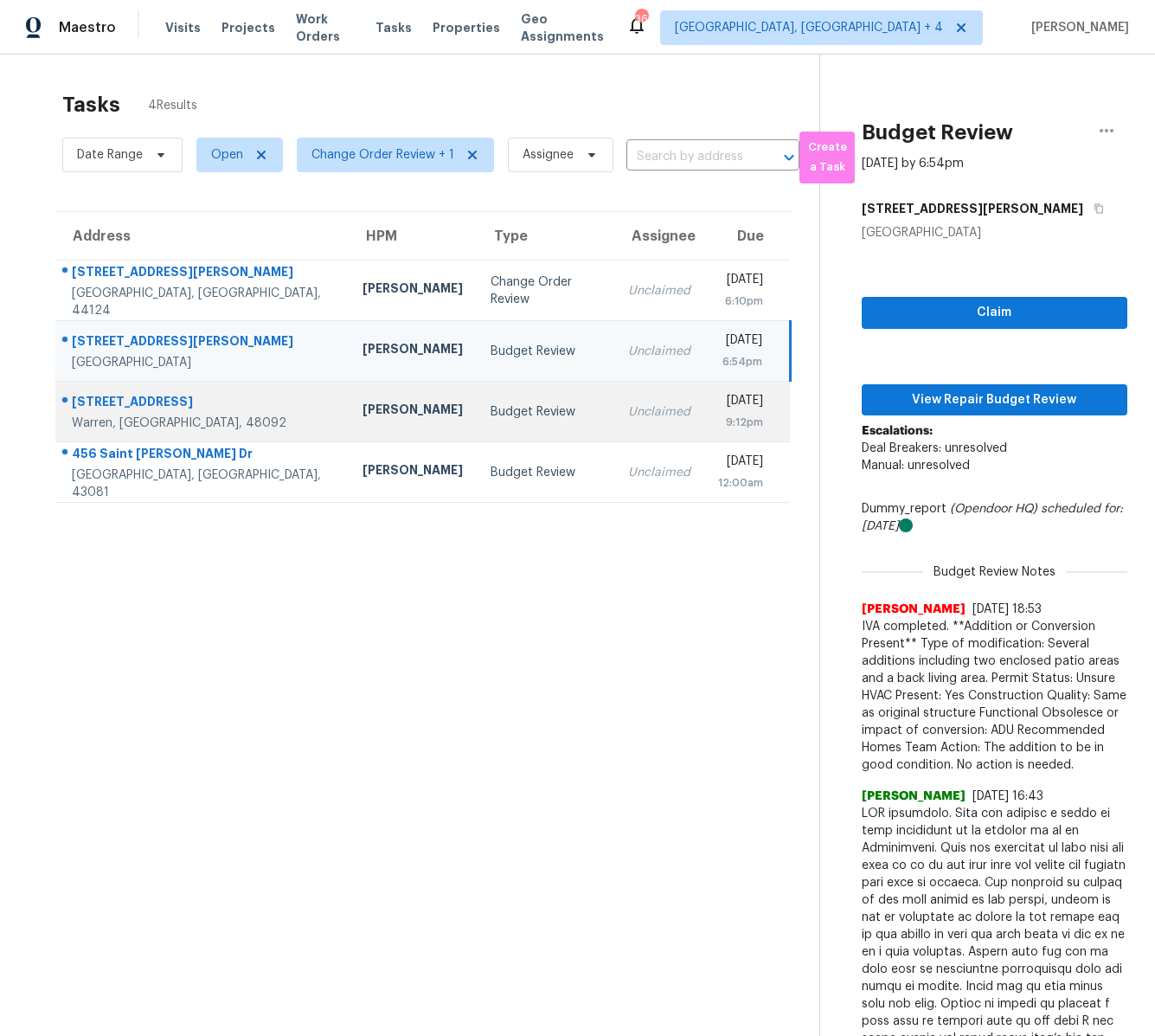
click at [491, 415] on div "Budget Review" at bounding box center [545, 412] width 110 height 18
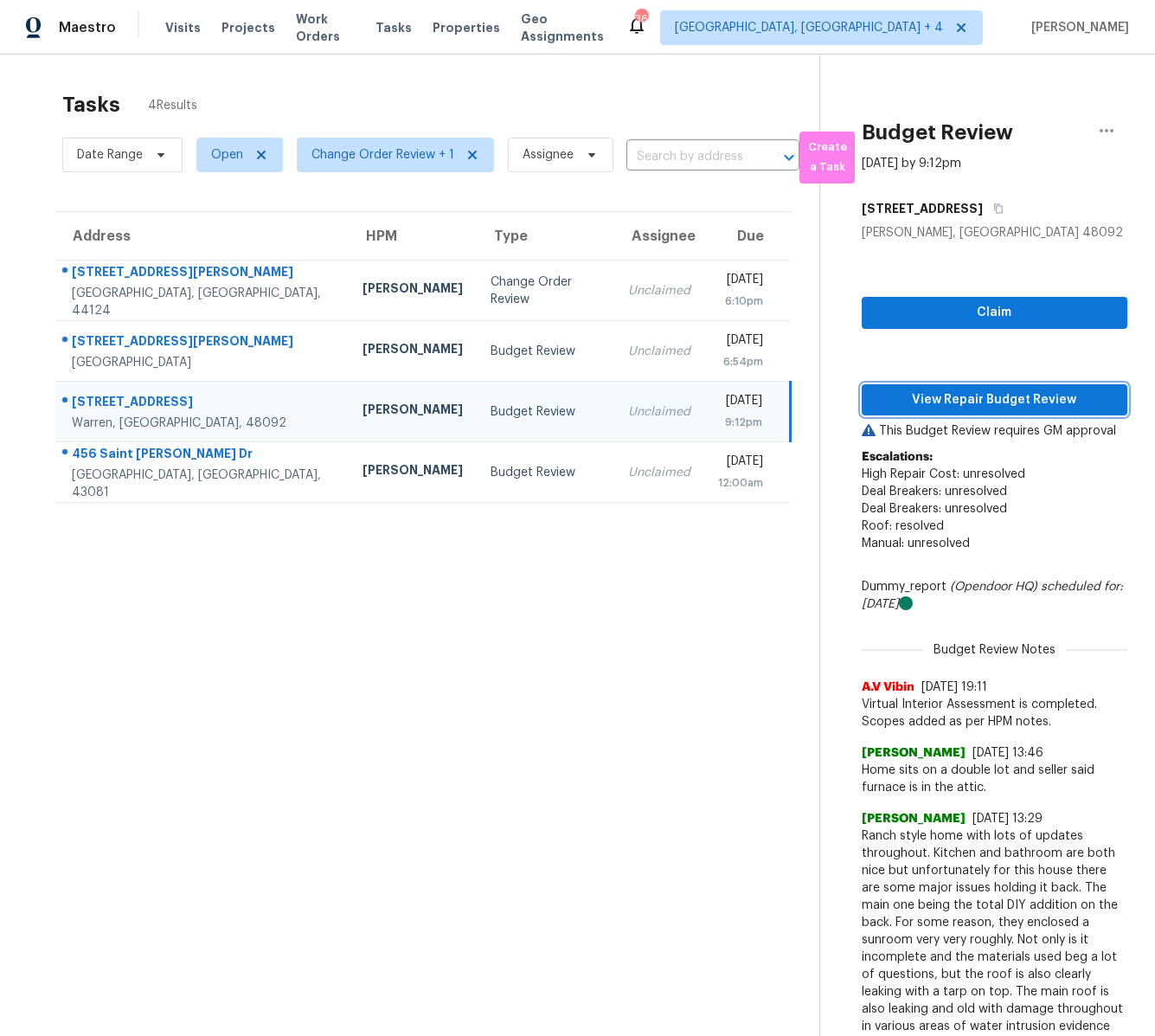
click at [926, 390] on span "View Repair Budget Review" at bounding box center [995, 400] width 238 height 22
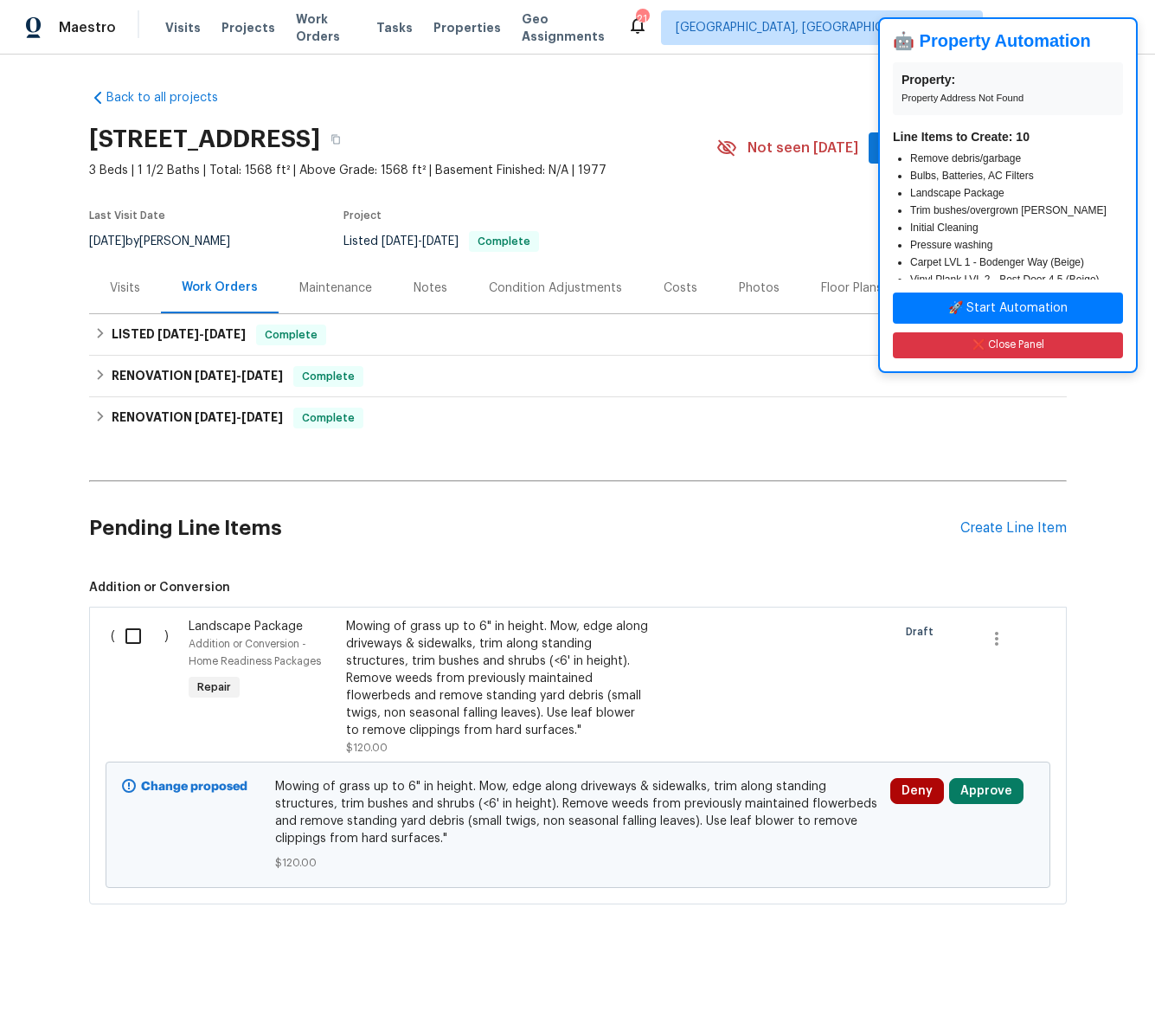
click at [131, 637] on input "checkbox" at bounding box center [139, 636] width 49 height 36
checkbox input "true"
click at [106, 995] on span "Cancel (1) Item" at bounding box center [89, 993] width 110 height 22
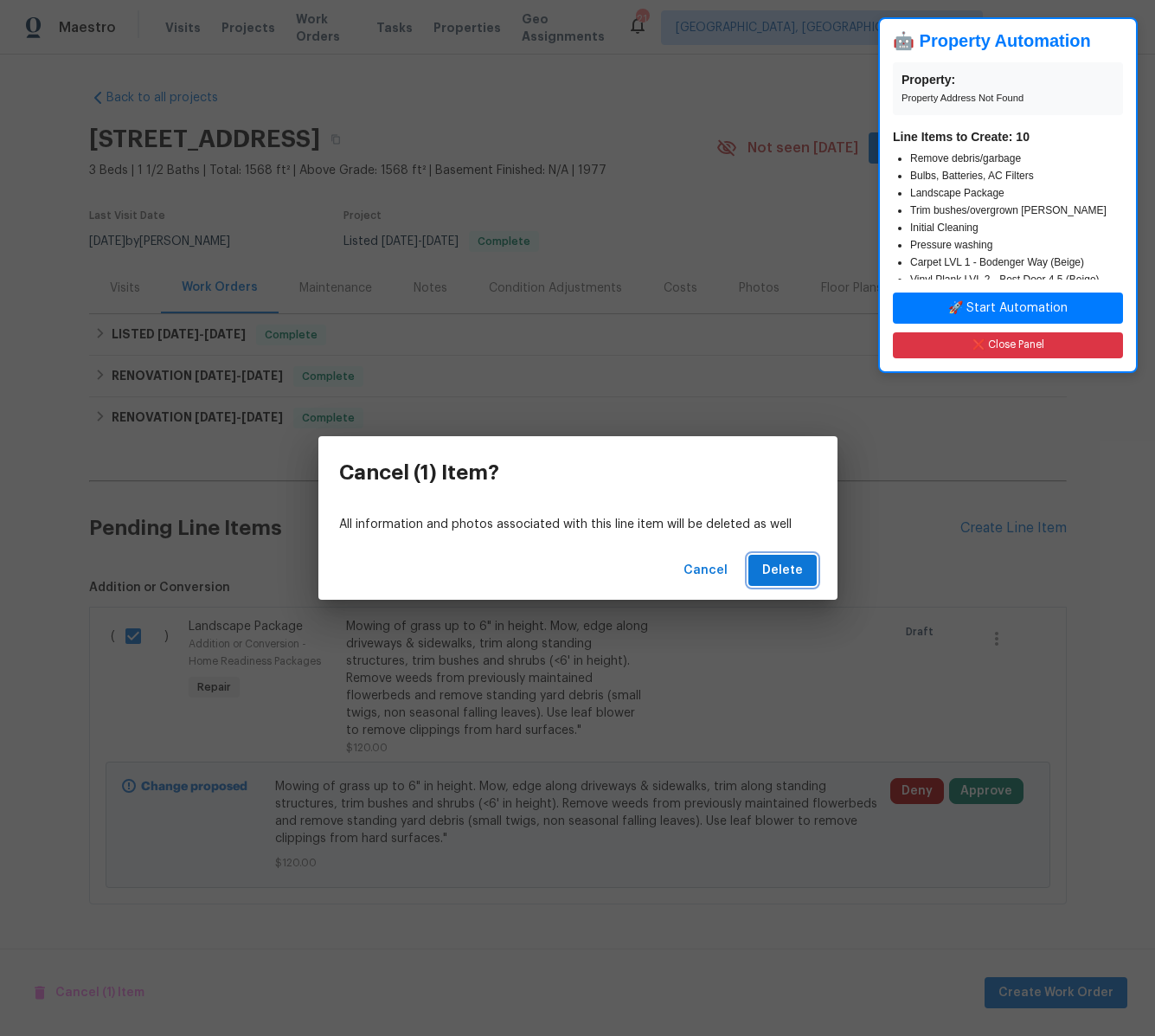
click at [811, 574] on button "Delete" at bounding box center [783, 571] width 68 height 32
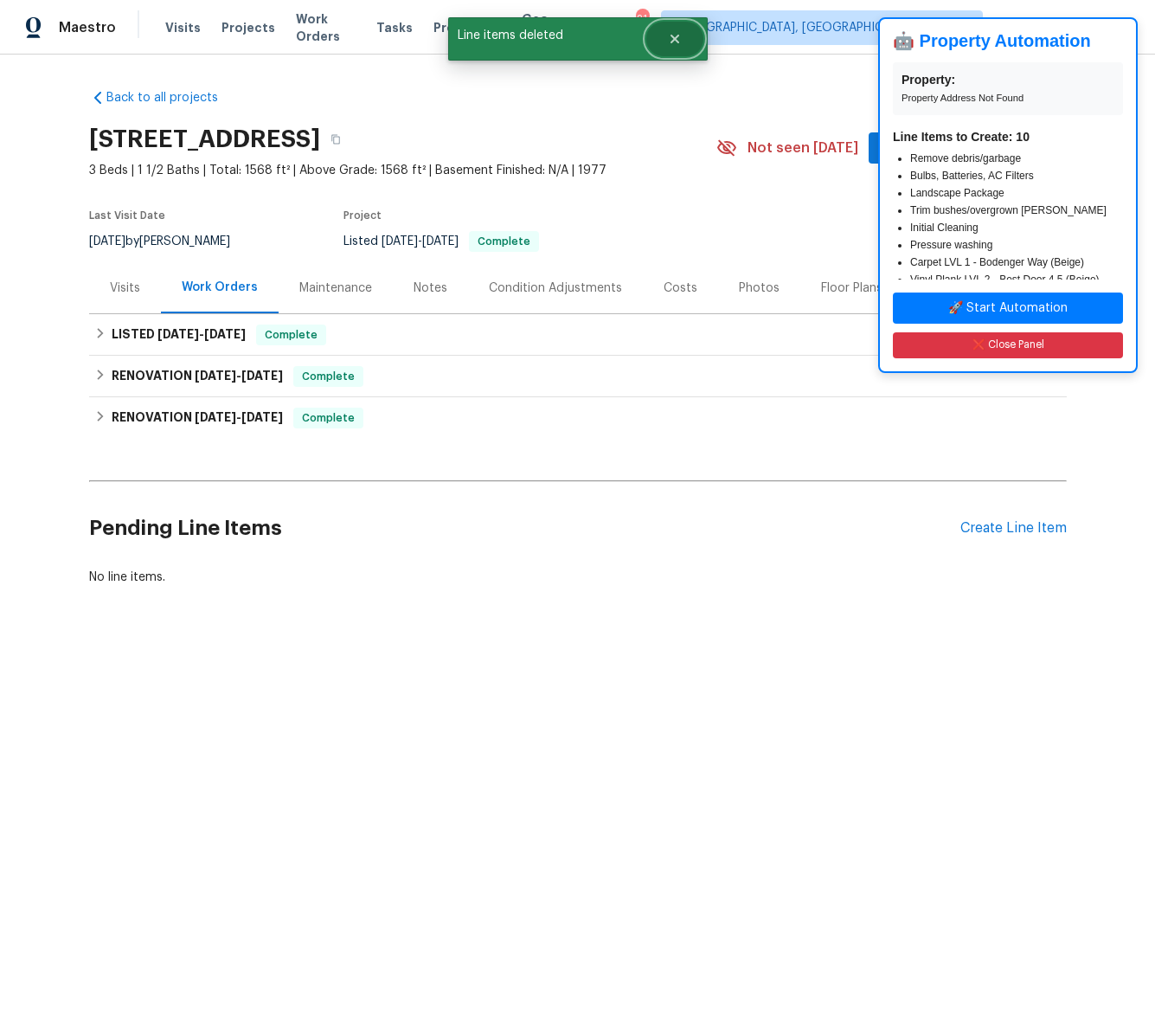
click at [676, 39] on icon "Close" at bounding box center [674, 39] width 9 height 9
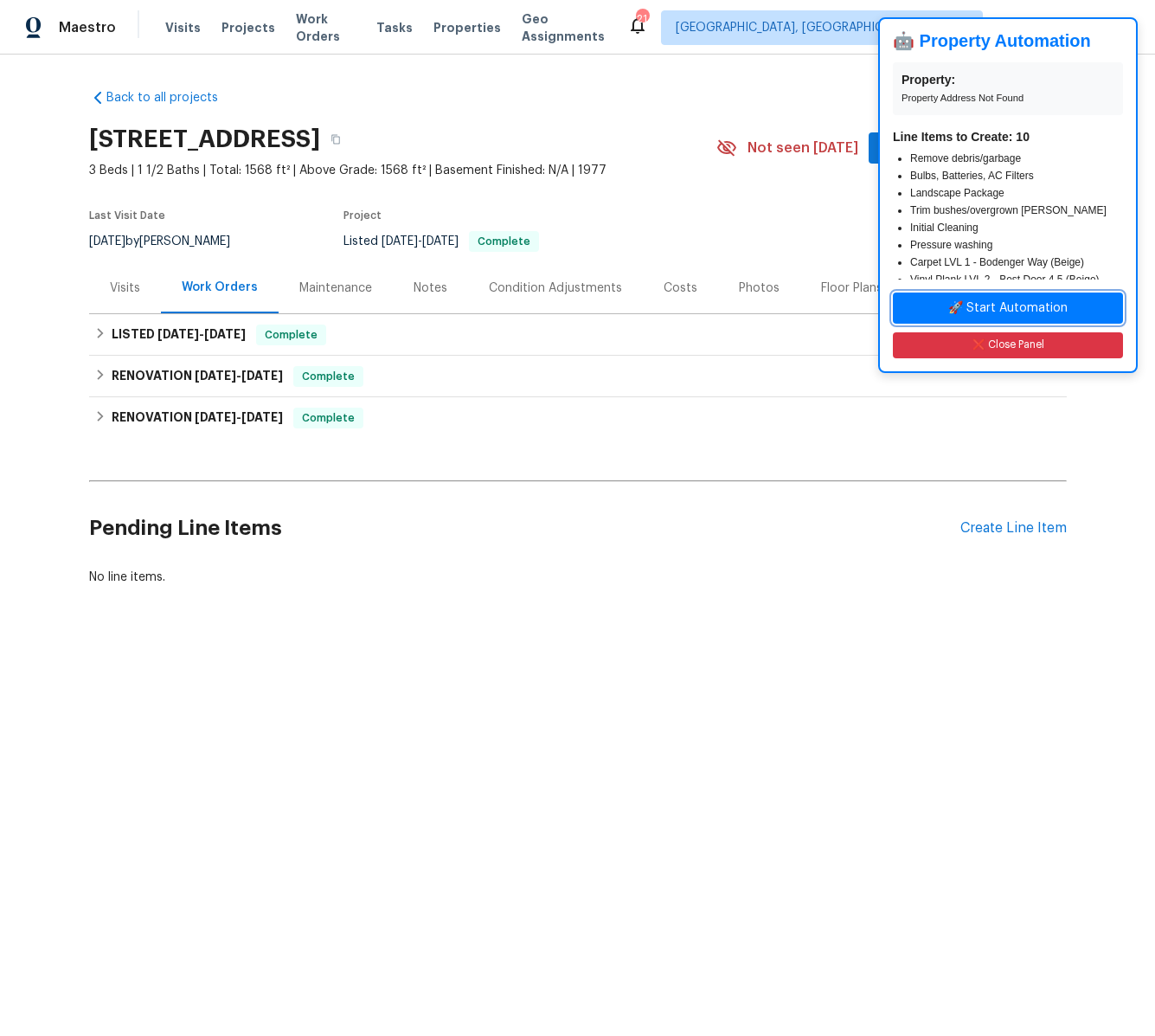
click at [1000, 306] on button "🚀 Start Automation" at bounding box center [1008, 309] width 230 height 32
click at [960, 304] on button "🚀 Start Automation" at bounding box center [1008, 309] width 230 height 32
click at [990, 303] on button "🚀 Start Automation" at bounding box center [1008, 309] width 230 height 32
click at [960, 301] on button "🚀 Start Automation" at bounding box center [1008, 309] width 230 height 32
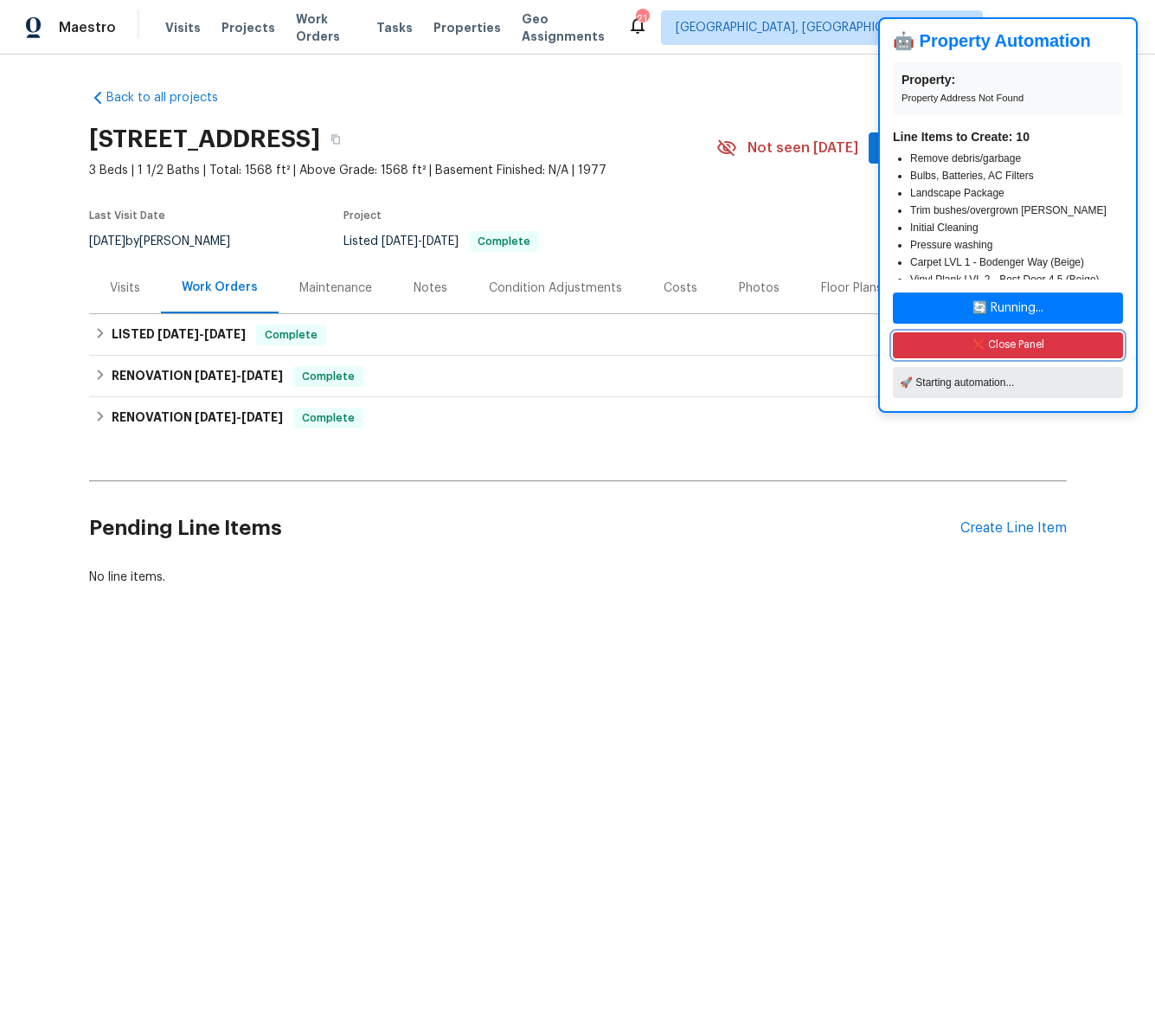
click at [970, 349] on button "❌ Close Panel" at bounding box center [1008, 346] width 230 height 26
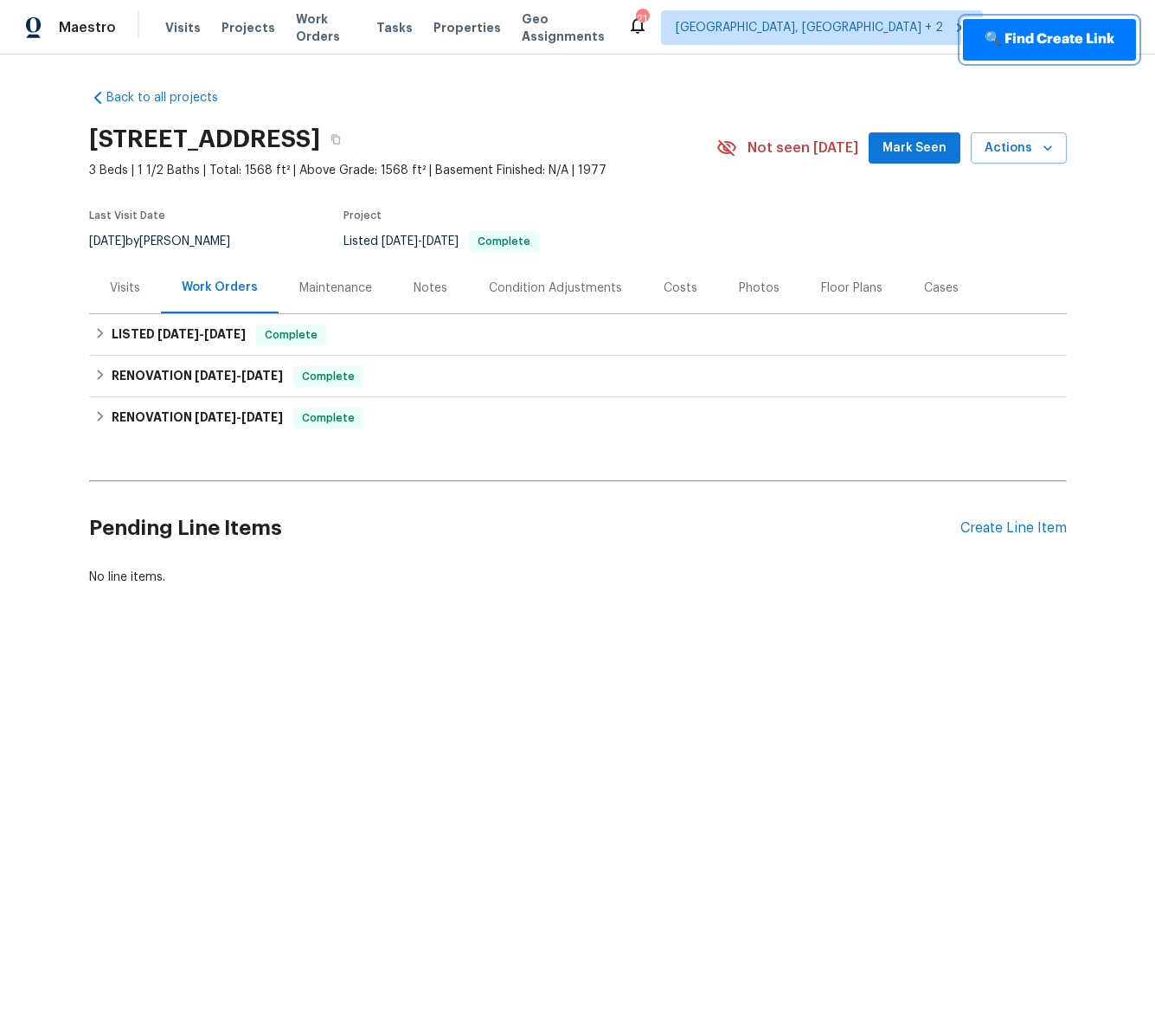
click at [1024, 46] on button "🔍 Find Create Link" at bounding box center [1049, 39] width 176 height 45
click at [1030, 46] on button "🔍 Find Create Link" at bounding box center [1049, 39] width 176 height 45
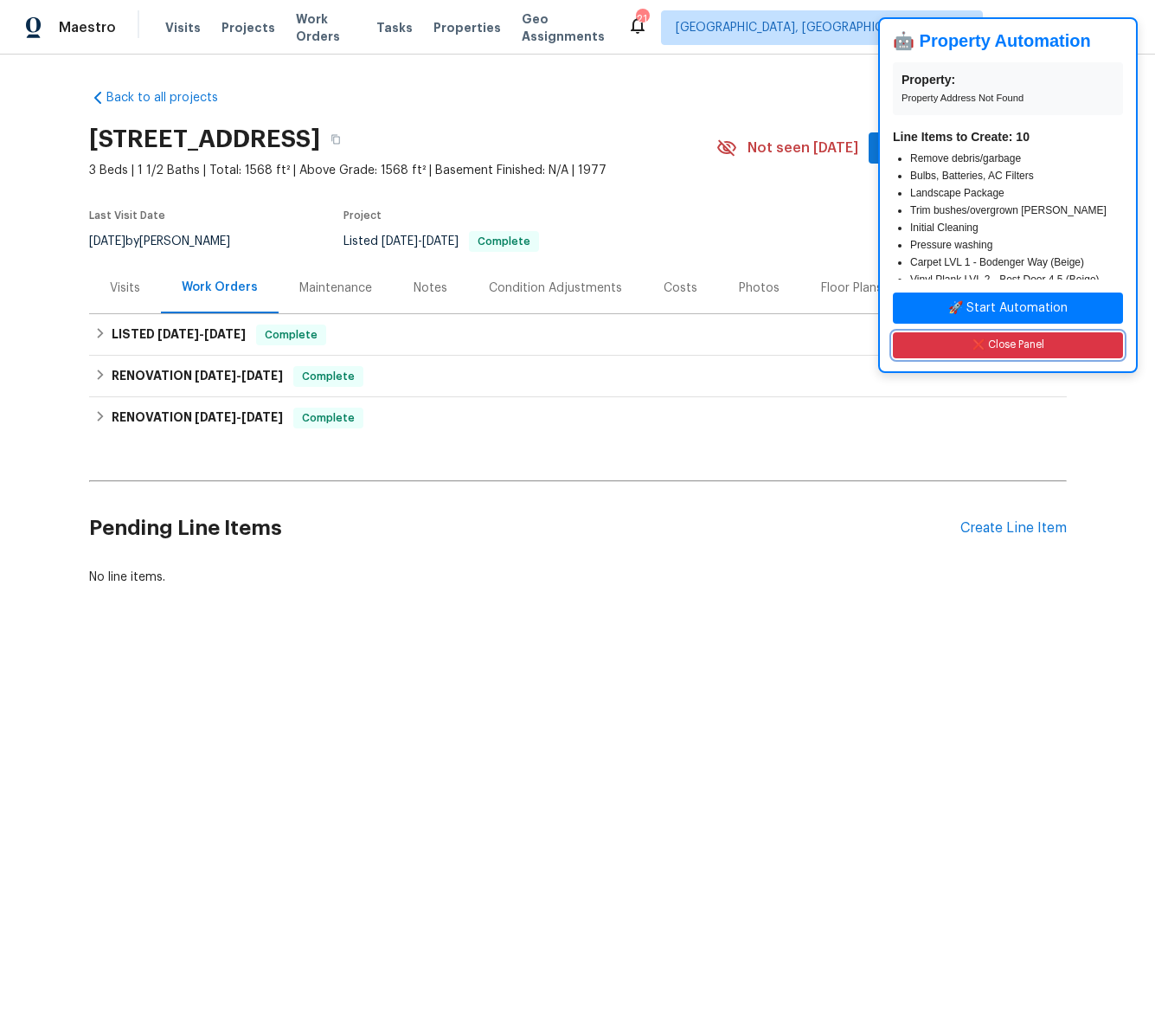
click at [1002, 347] on button "❌ Close Panel" at bounding box center [1008, 346] width 230 height 26
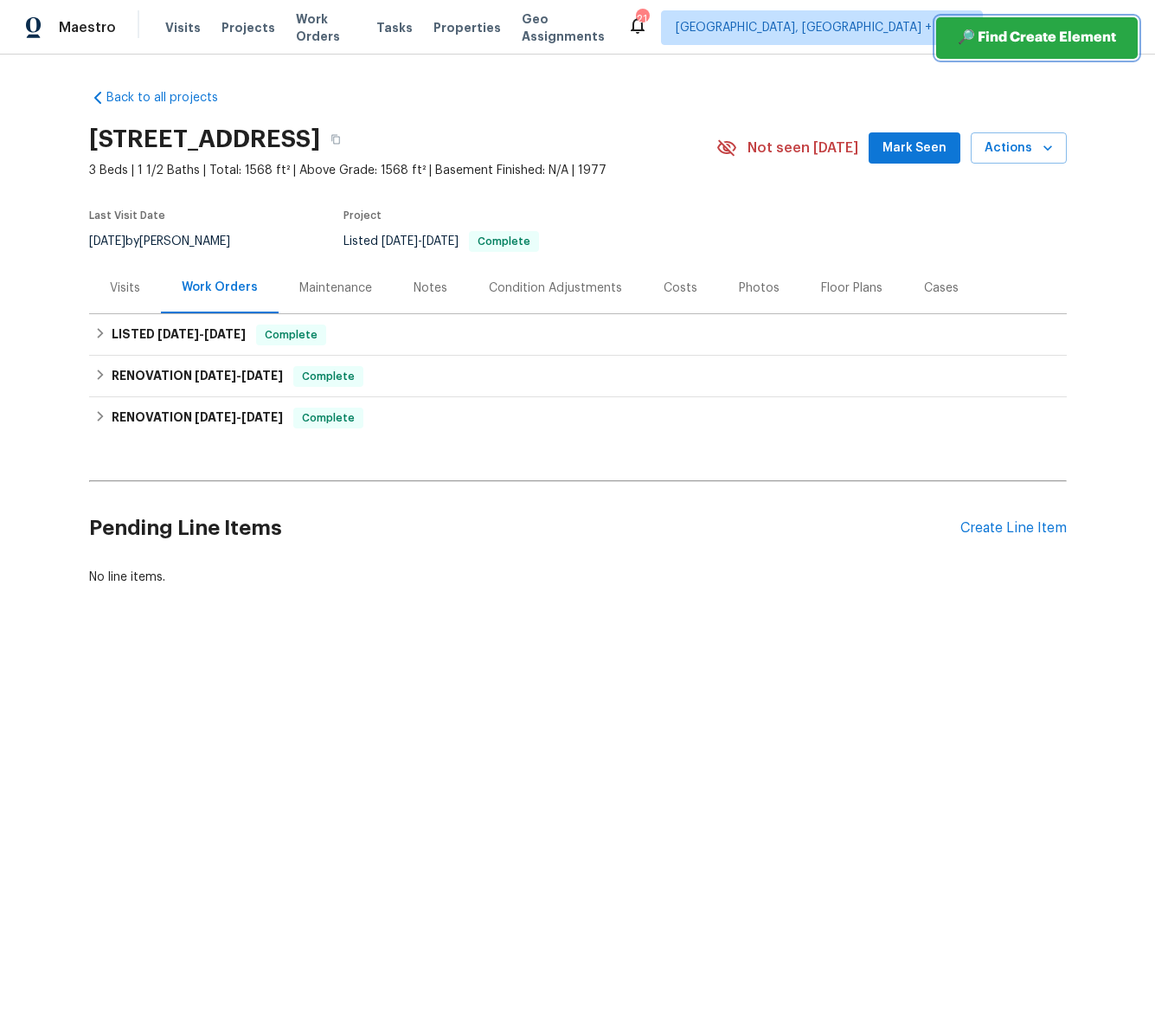
click at [999, 34] on button "🔎 Find Create Element" at bounding box center [1037, 38] width 202 height 41
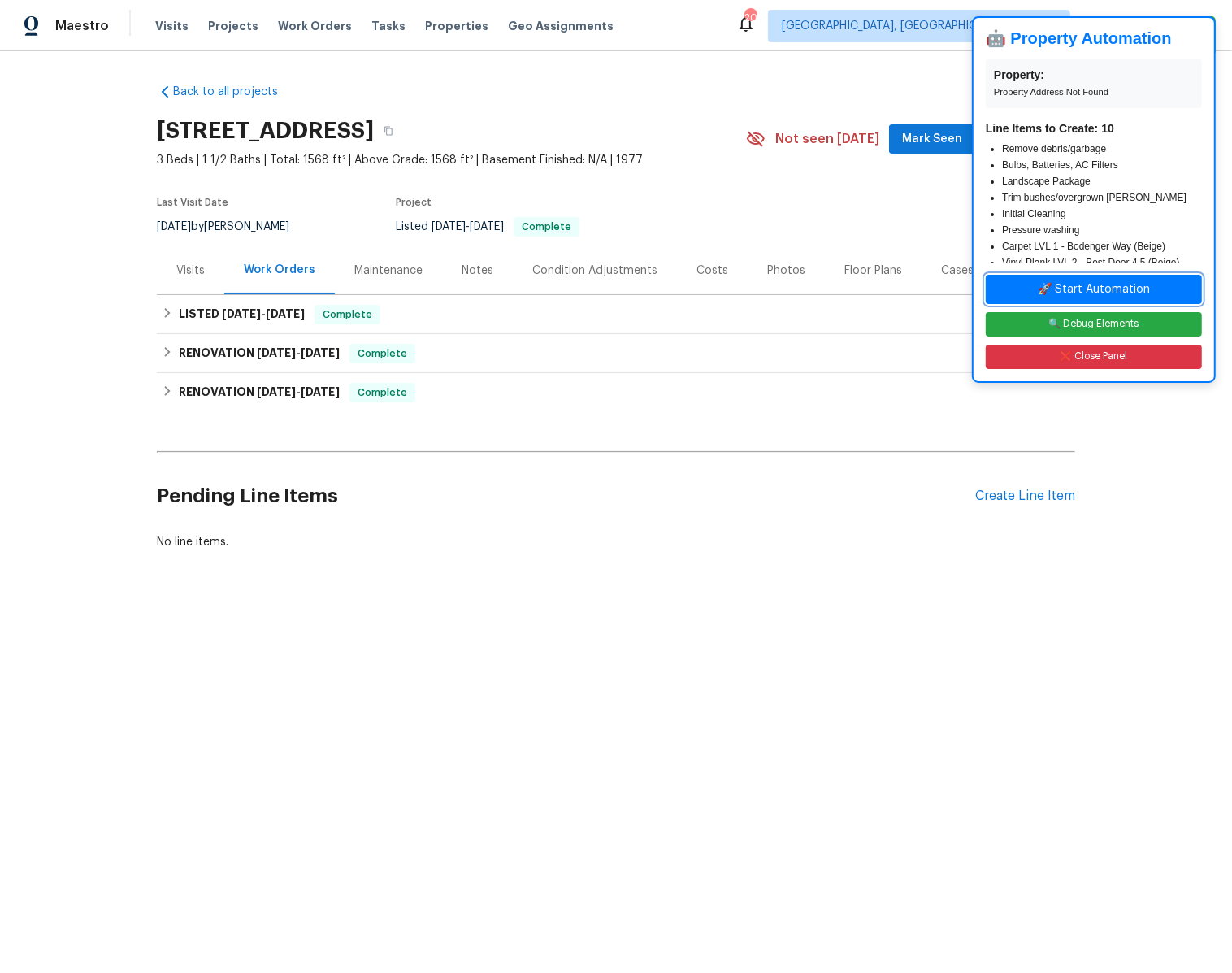
click at [1085, 290] on button "🚀 Start Automation" at bounding box center [1094, 290] width 216 height 30
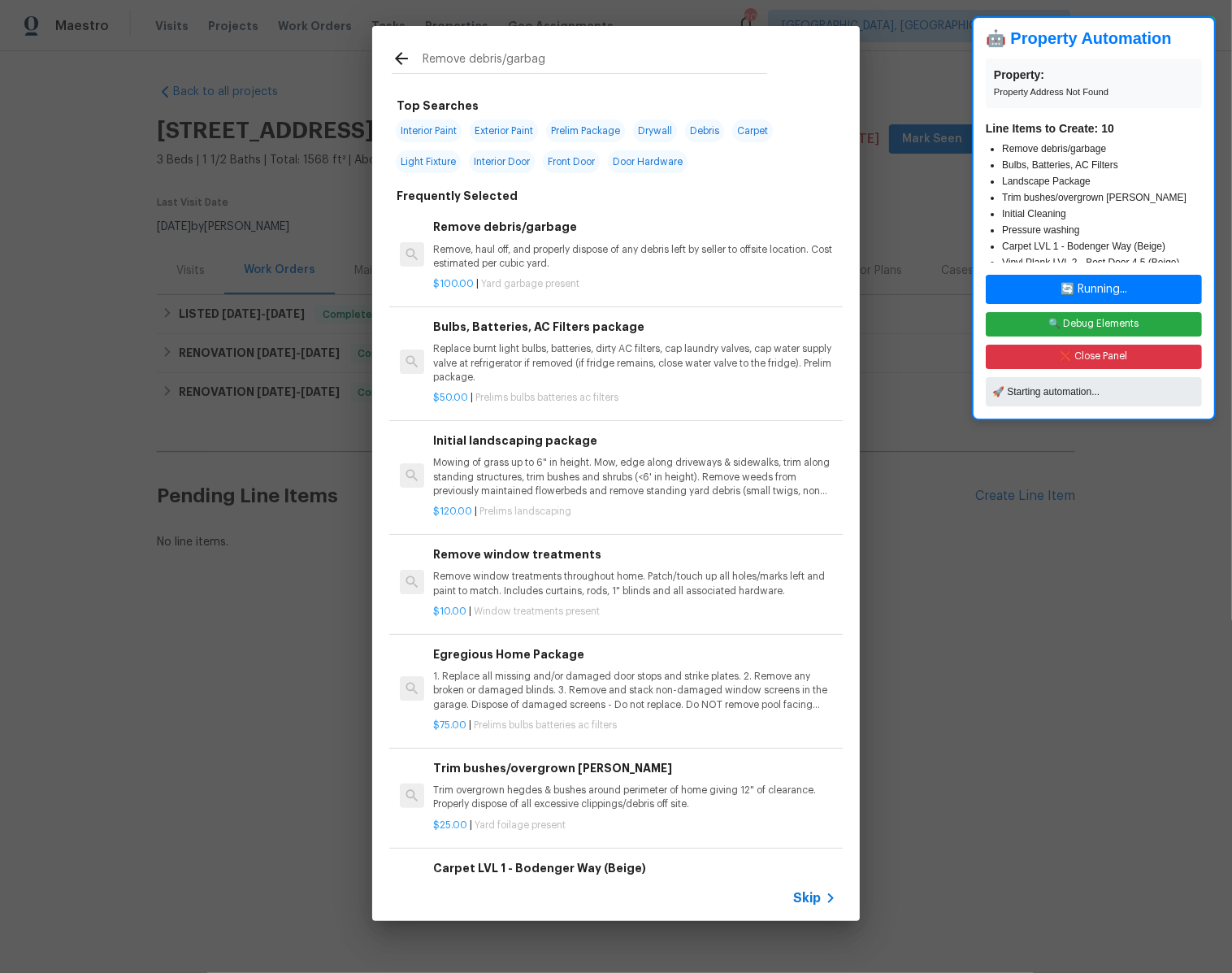
type input "Remove debris/garbage"
type input "Bulbs, Batteries, AC Filters"
click at [1058, 325] on button "🔍 Debug Elements" at bounding box center [1094, 325] width 216 height 25
click at [1085, 320] on button "🔍 Debug Elements" at bounding box center [1094, 325] width 216 height 25
click at [1081, 362] on button "❌ Close Panel" at bounding box center [1094, 357] width 216 height 25
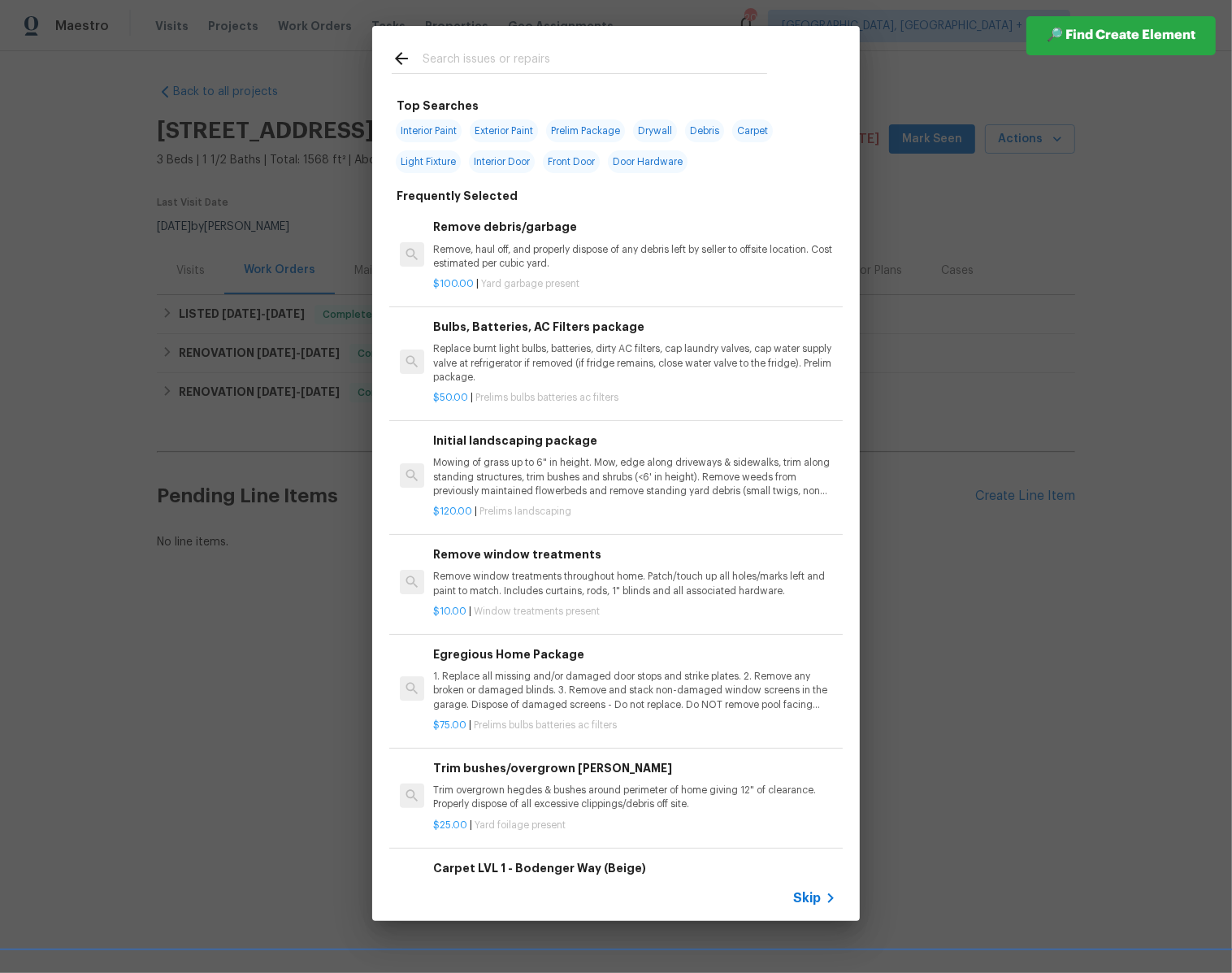
click at [1101, 37] on button "🔎 Find Create Element" at bounding box center [1121, 35] width 189 height 39
type input "Landscape Package"
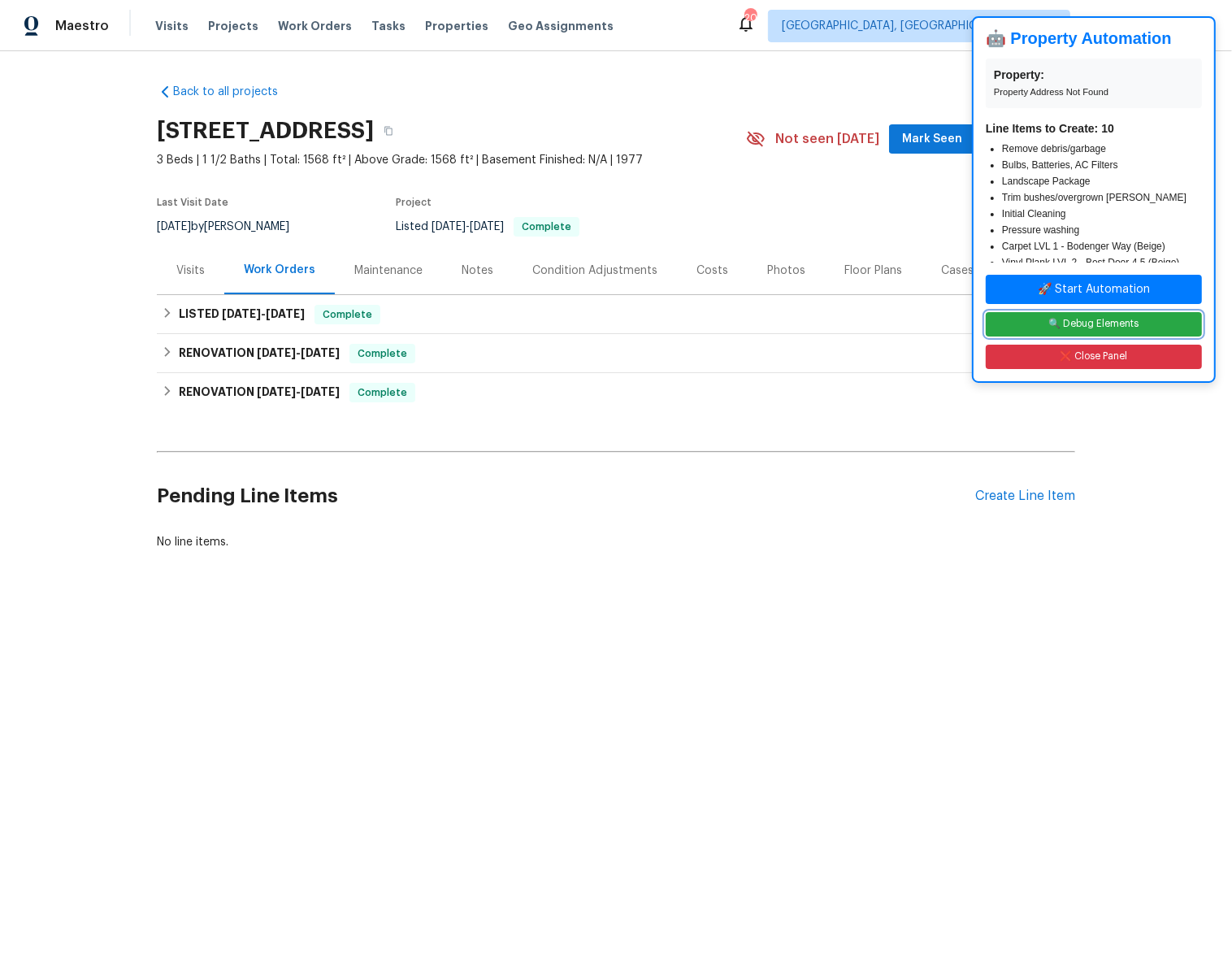
click at [1064, 318] on button "🔍 Debug Elements" at bounding box center [1094, 325] width 216 height 25
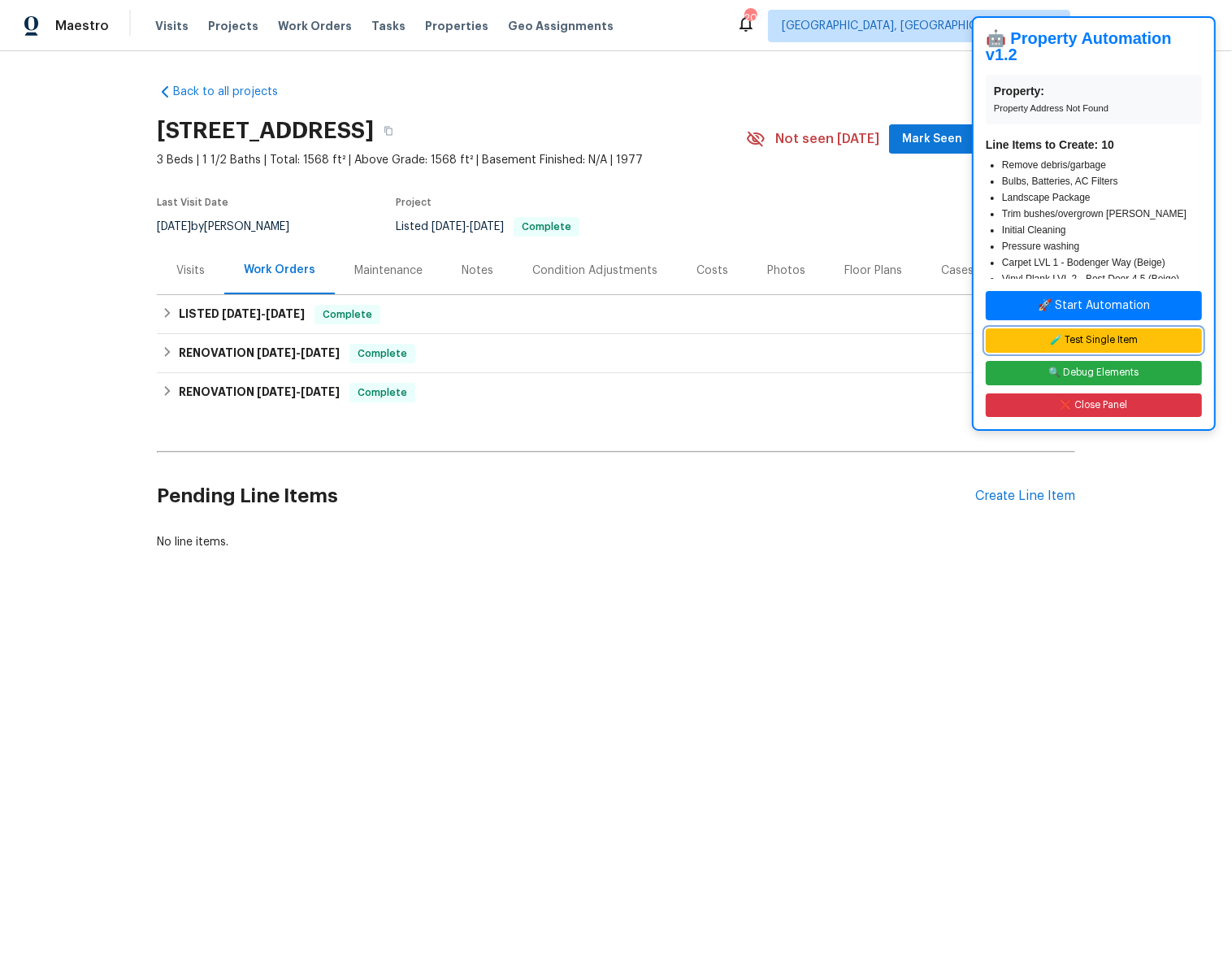
click at [1078, 348] on button "🧪 Test Single Item" at bounding box center [1094, 341] width 216 height 25
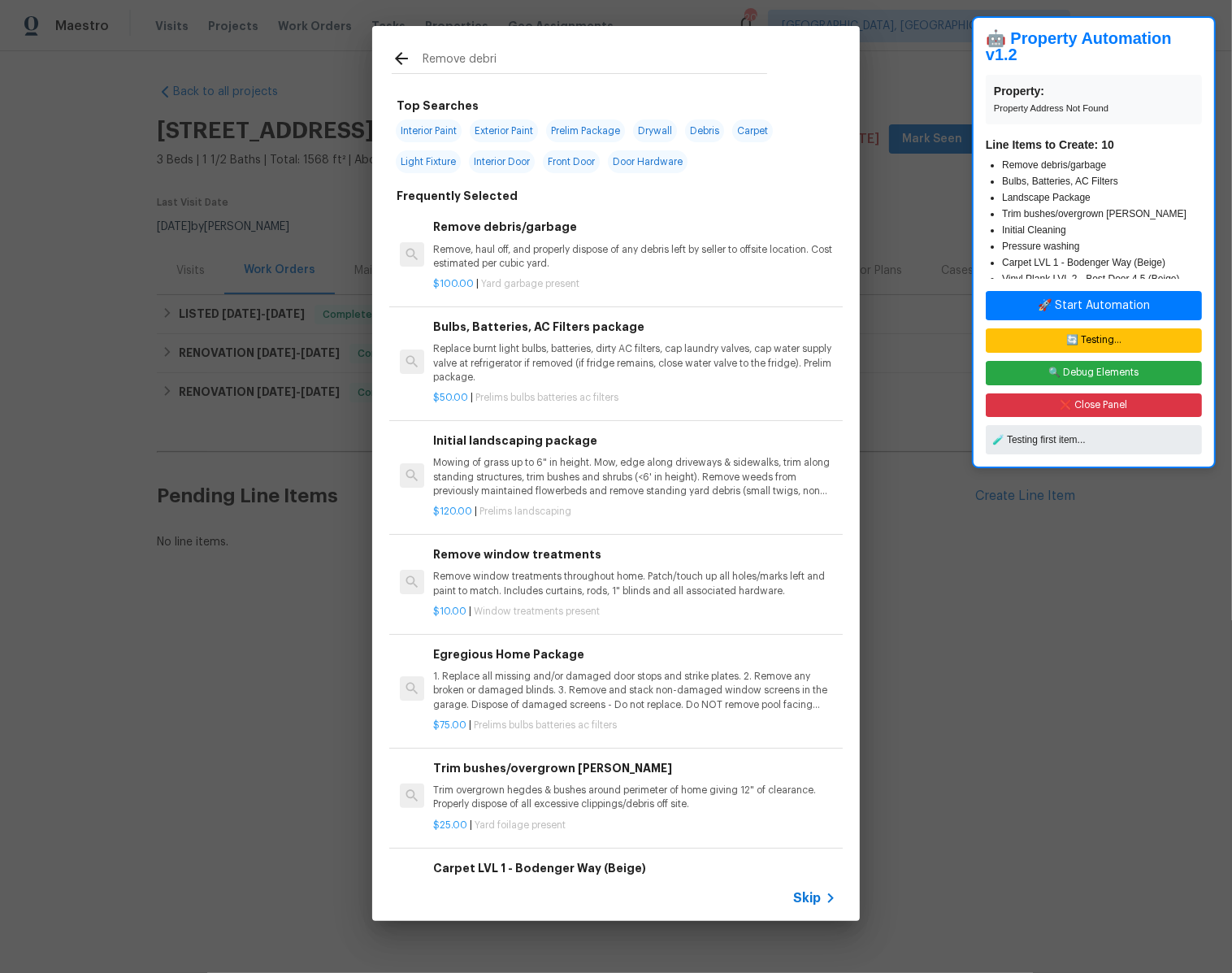
type input "Remove debris"
type input "desk creation"
click at [1056, 446] on div "❌ Test failed - check console" at bounding box center [1094, 440] width 216 height 30
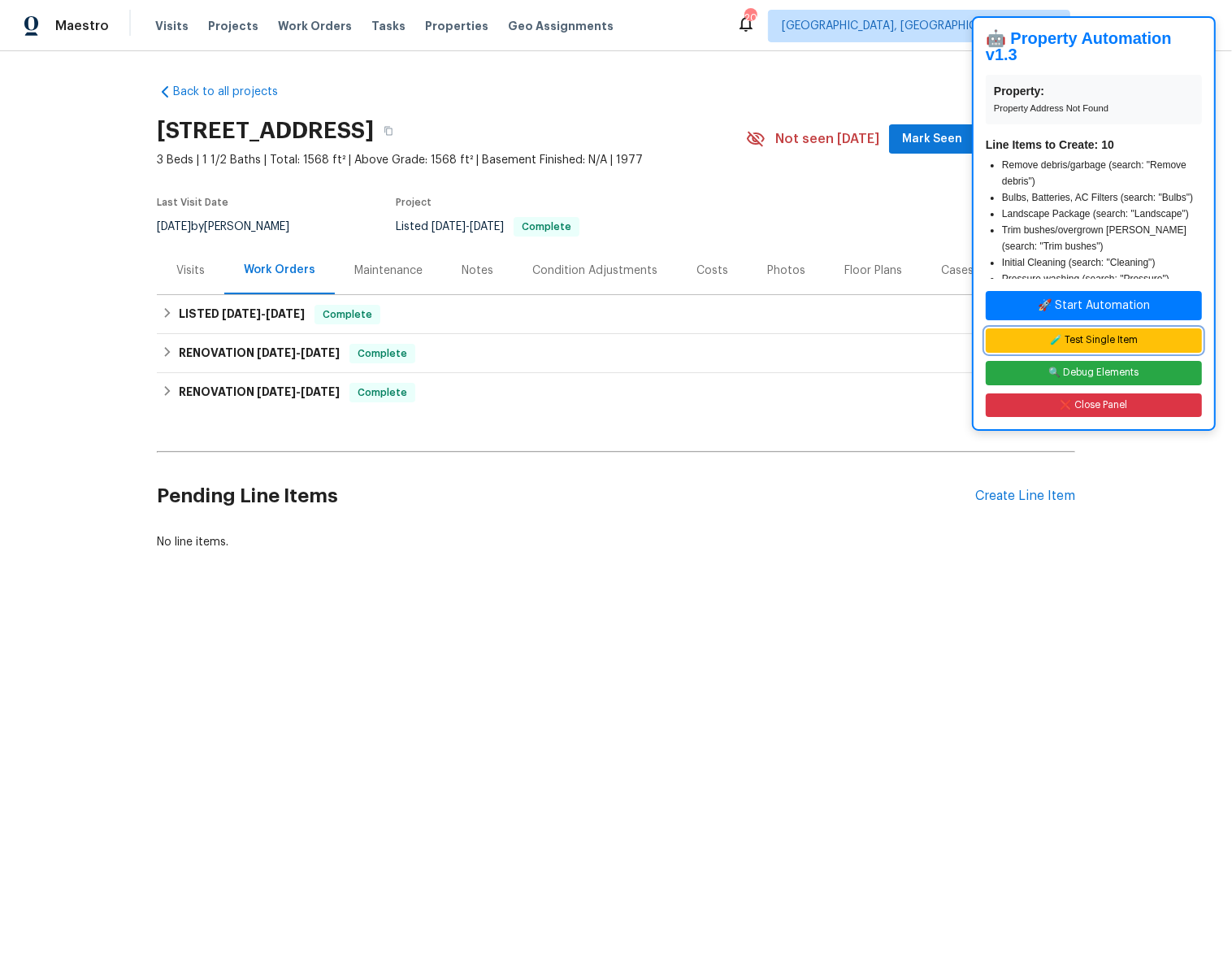
click at [1072, 339] on button "🧪 Test Single Item" at bounding box center [1094, 341] width 216 height 25
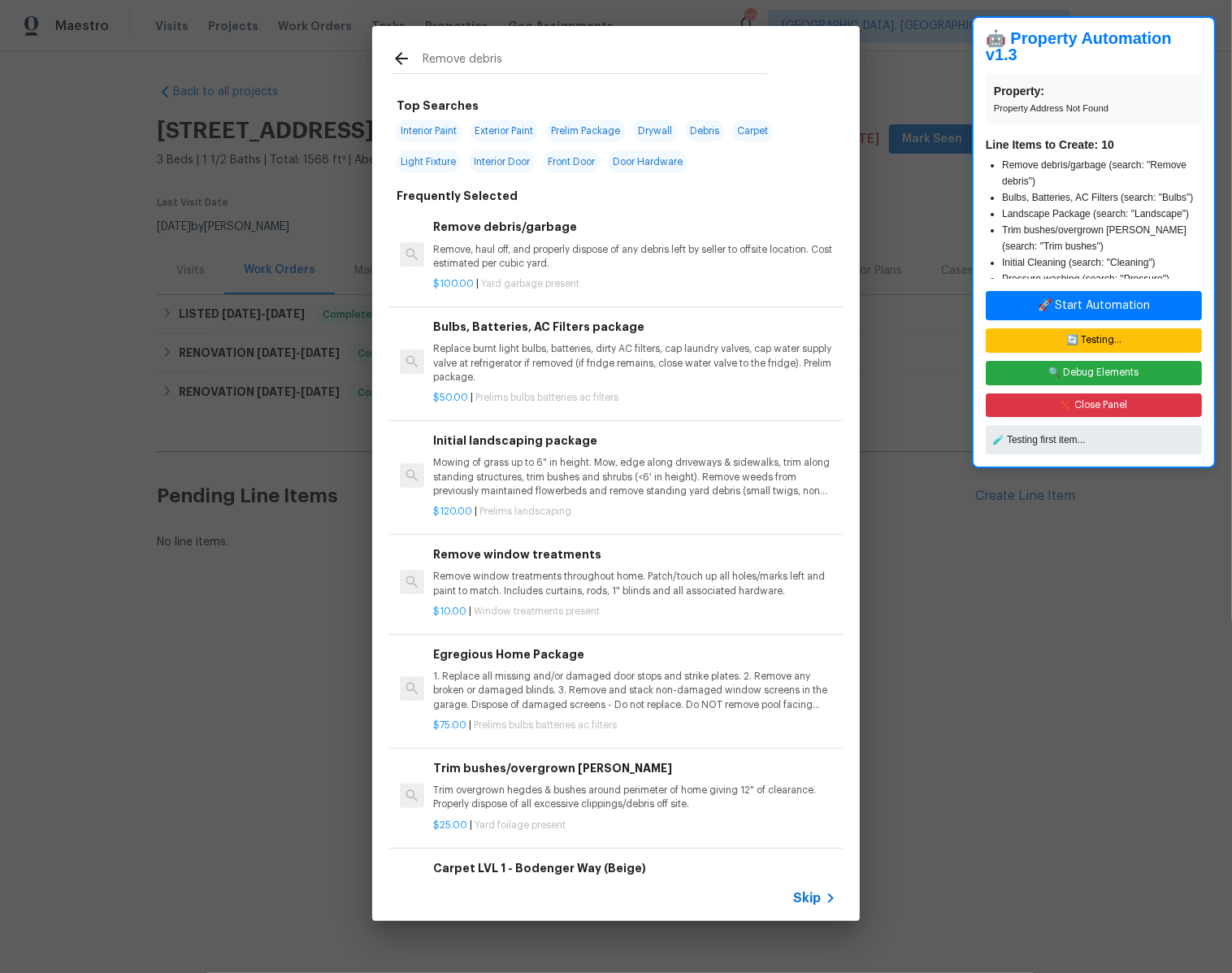
type input "desk creation"
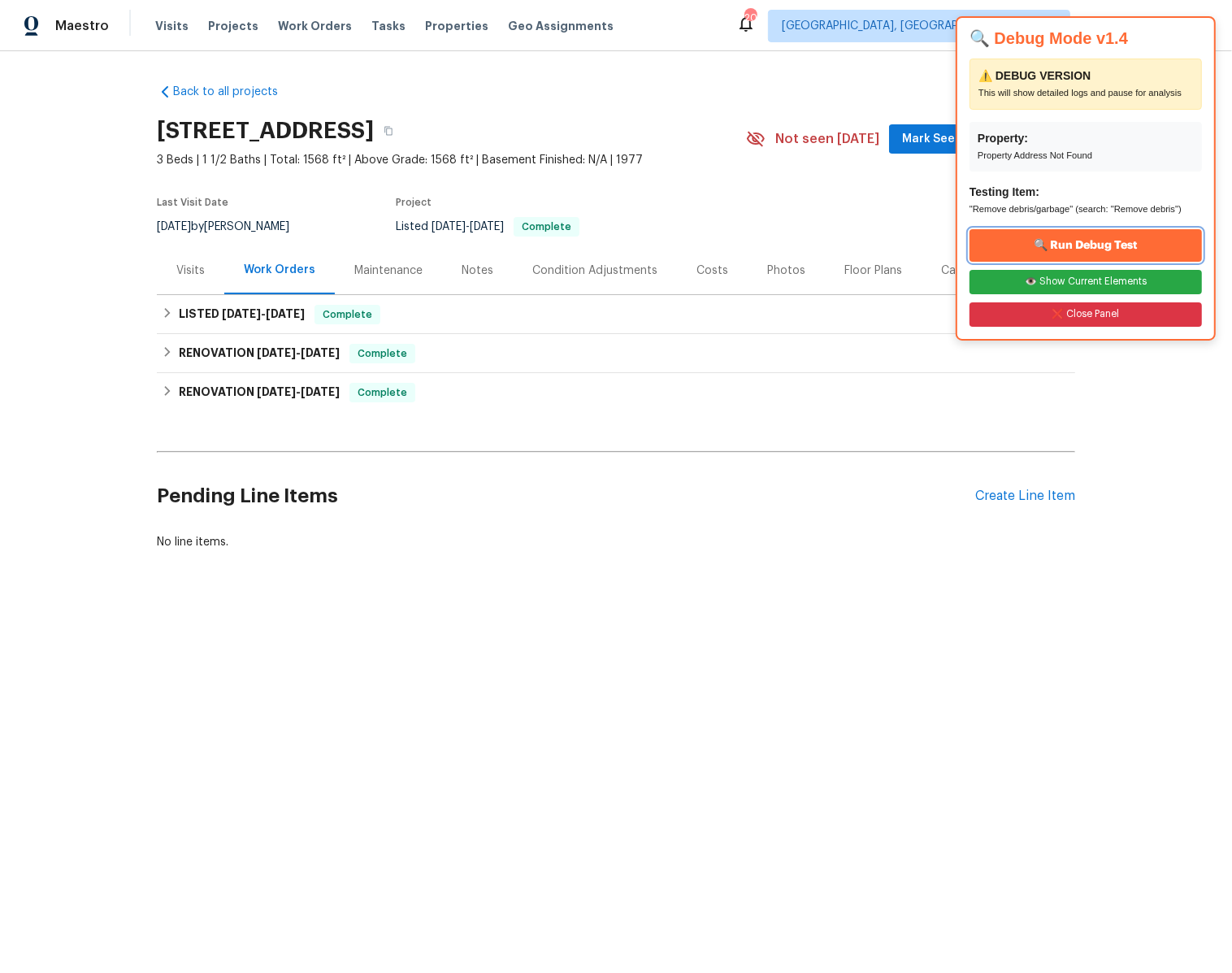
click at [1078, 242] on button "🔍 Run Debug Test" at bounding box center [1085, 245] width 232 height 32
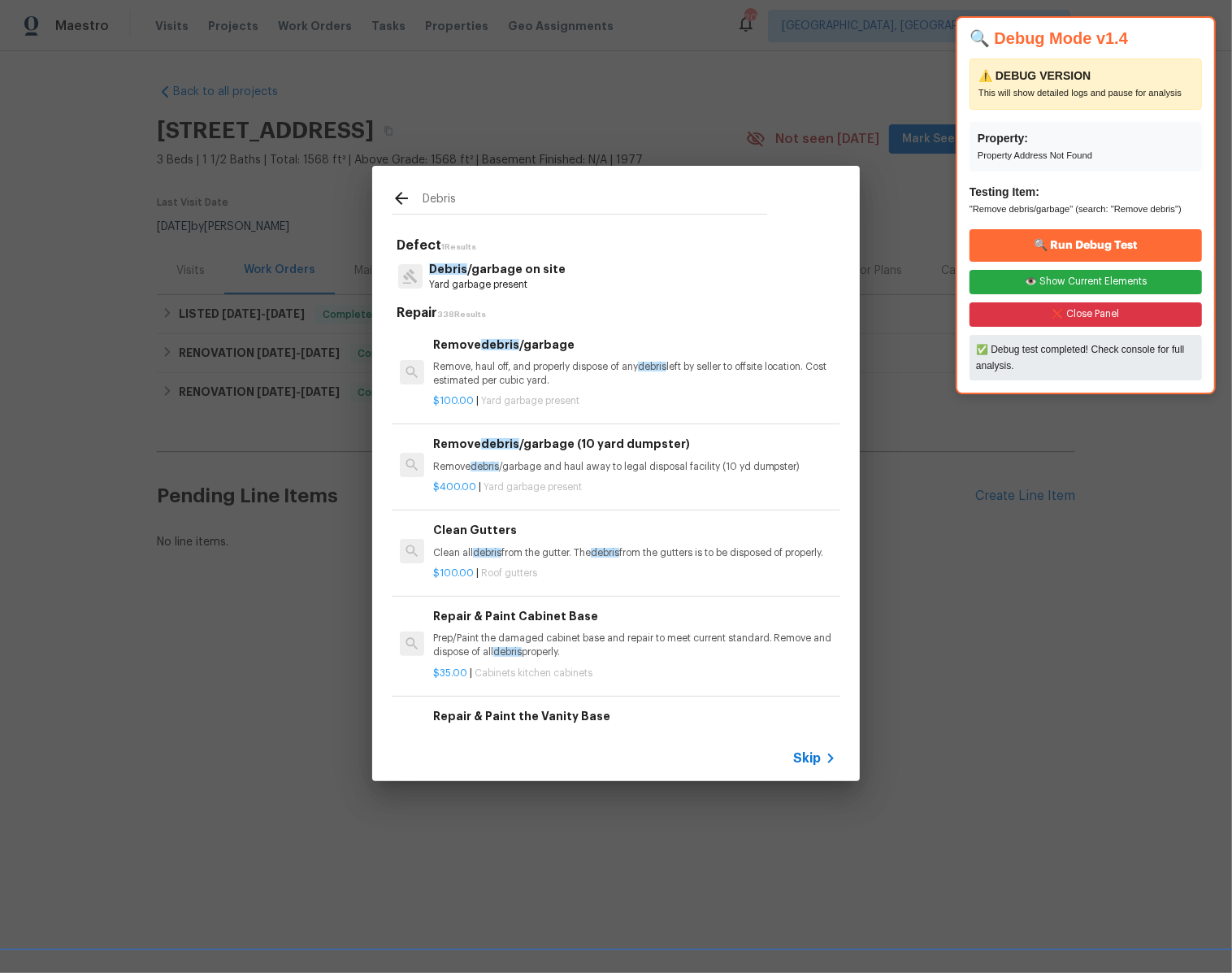
click at [1119, 191] on div "Testing Item: "Remove debris/garbage" (search: "Remove debris")" at bounding box center [1085, 200] width 232 height 33
click at [1078, 278] on button "👁️ Show Current Elements" at bounding box center [1085, 283] width 232 height 25
click at [1013, 278] on button "👁️ Show Current Elements" at bounding box center [1085, 283] width 232 height 25
click at [1072, 284] on button "👁️ Show Current Elements" at bounding box center [1085, 283] width 232 height 25
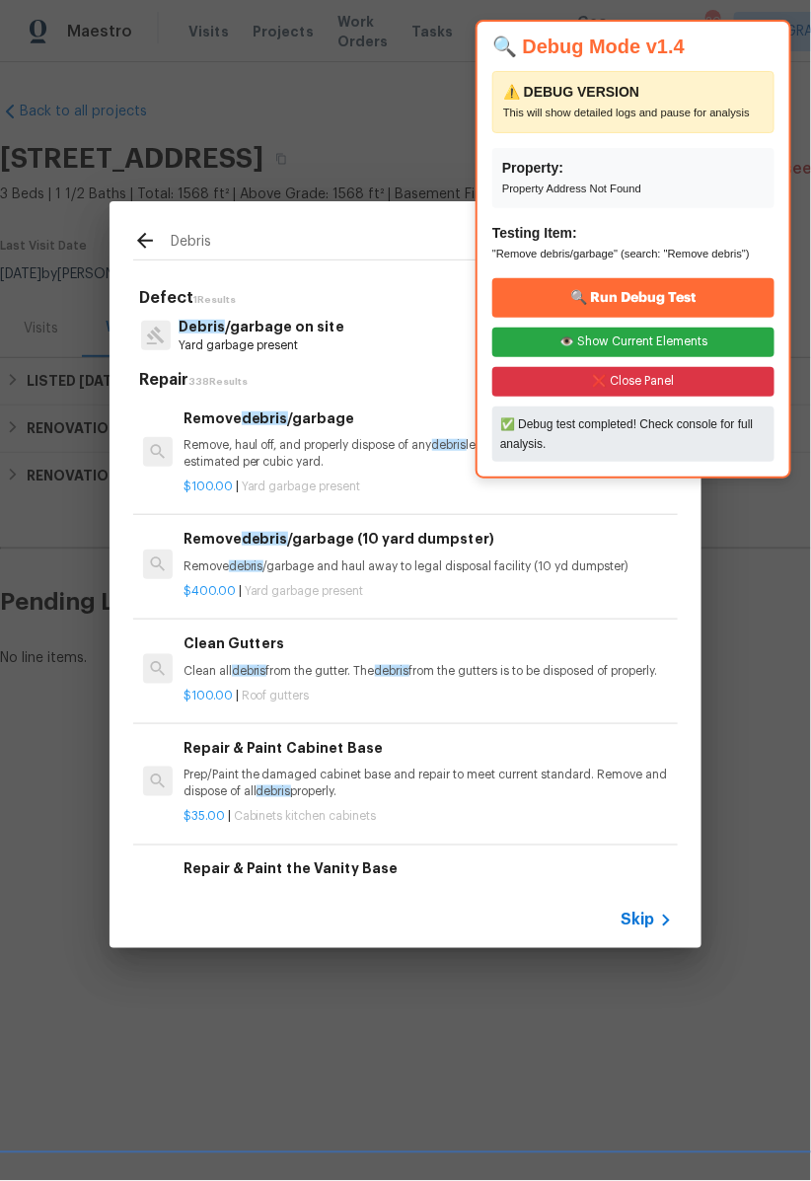
click at [623, 296] on button "🔍 Run Debug Test" at bounding box center [633, 297] width 282 height 39
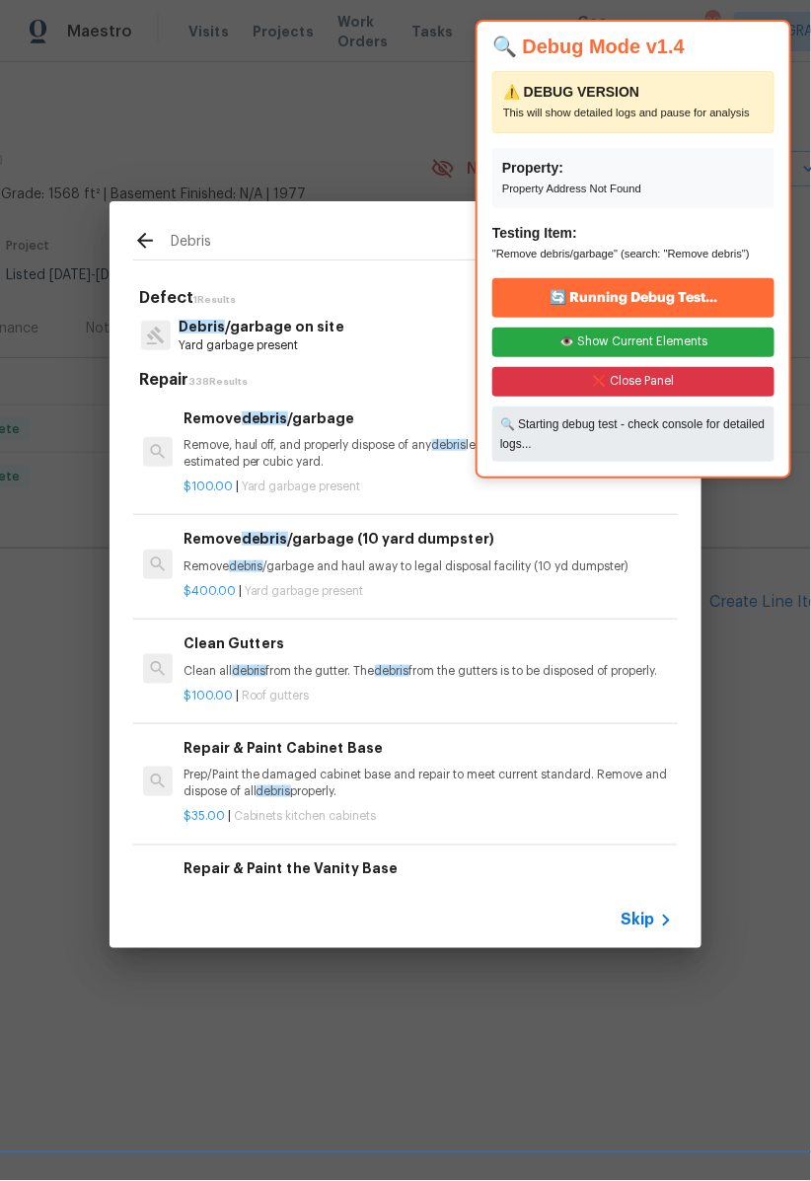
scroll to position [0, 303]
type input "DebrisRemove debris"
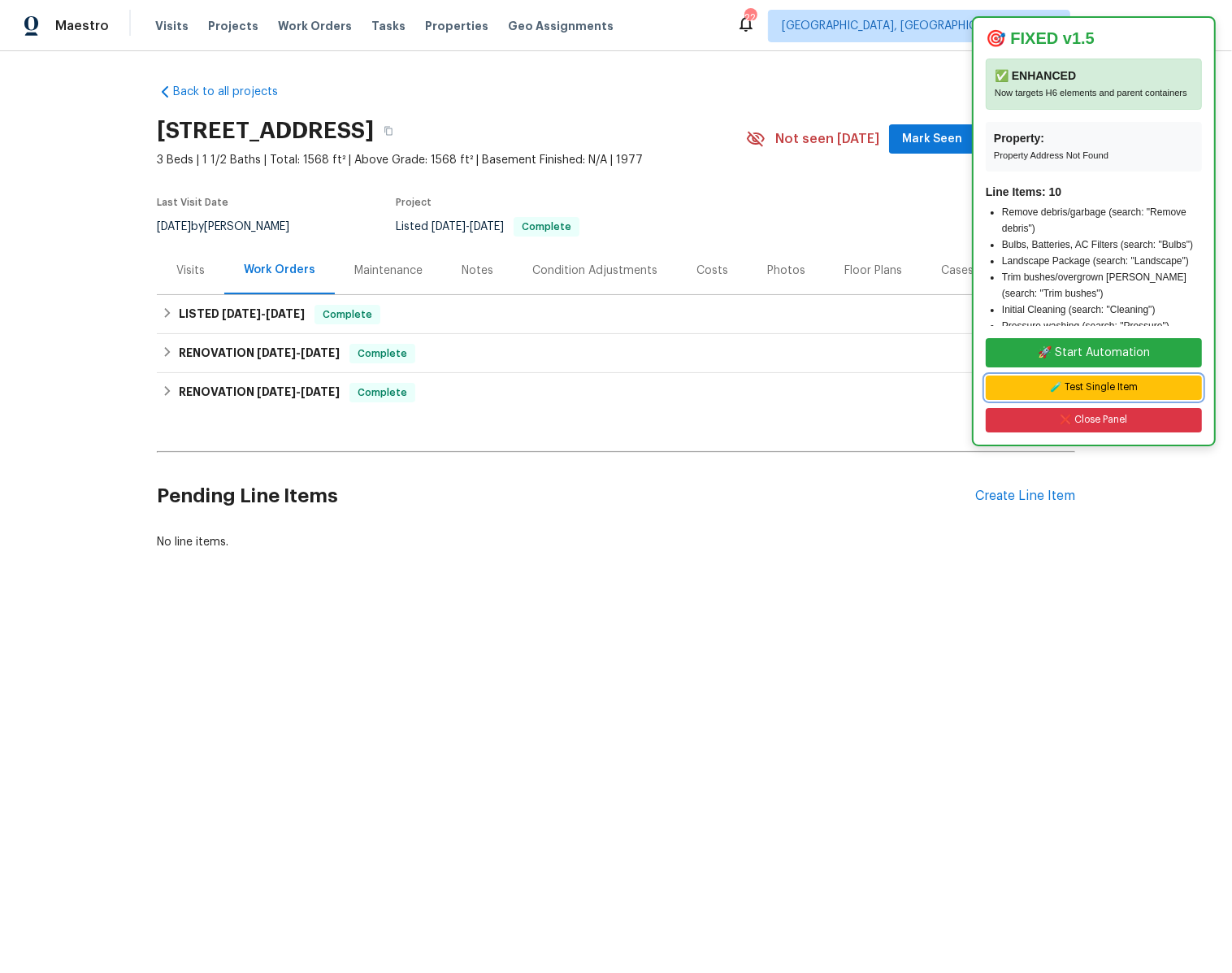
click at [1078, 387] on button "🧪 Test Single Item" at bounding box center [1094, 388] width 216 height 25
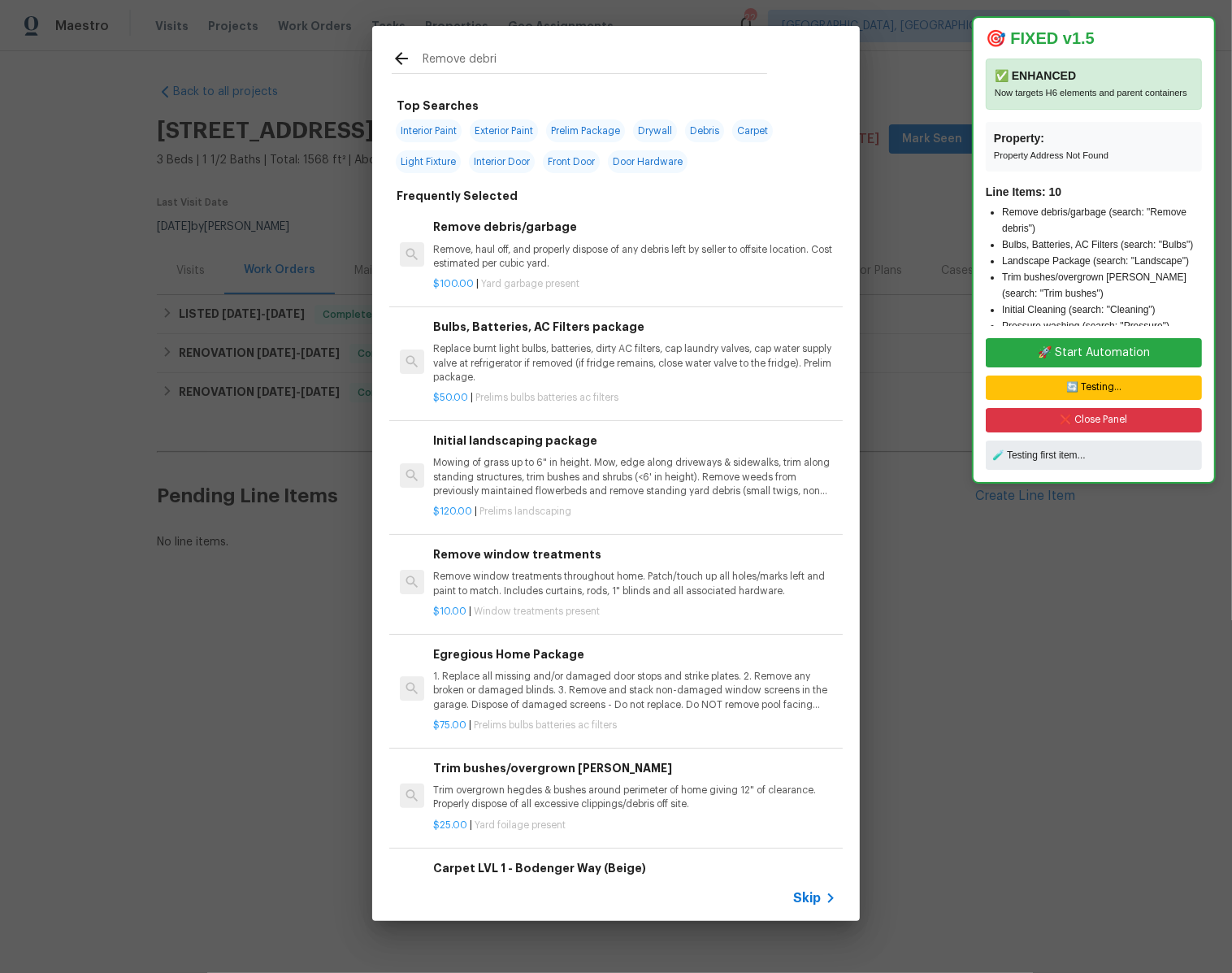
type input "Remove debris"
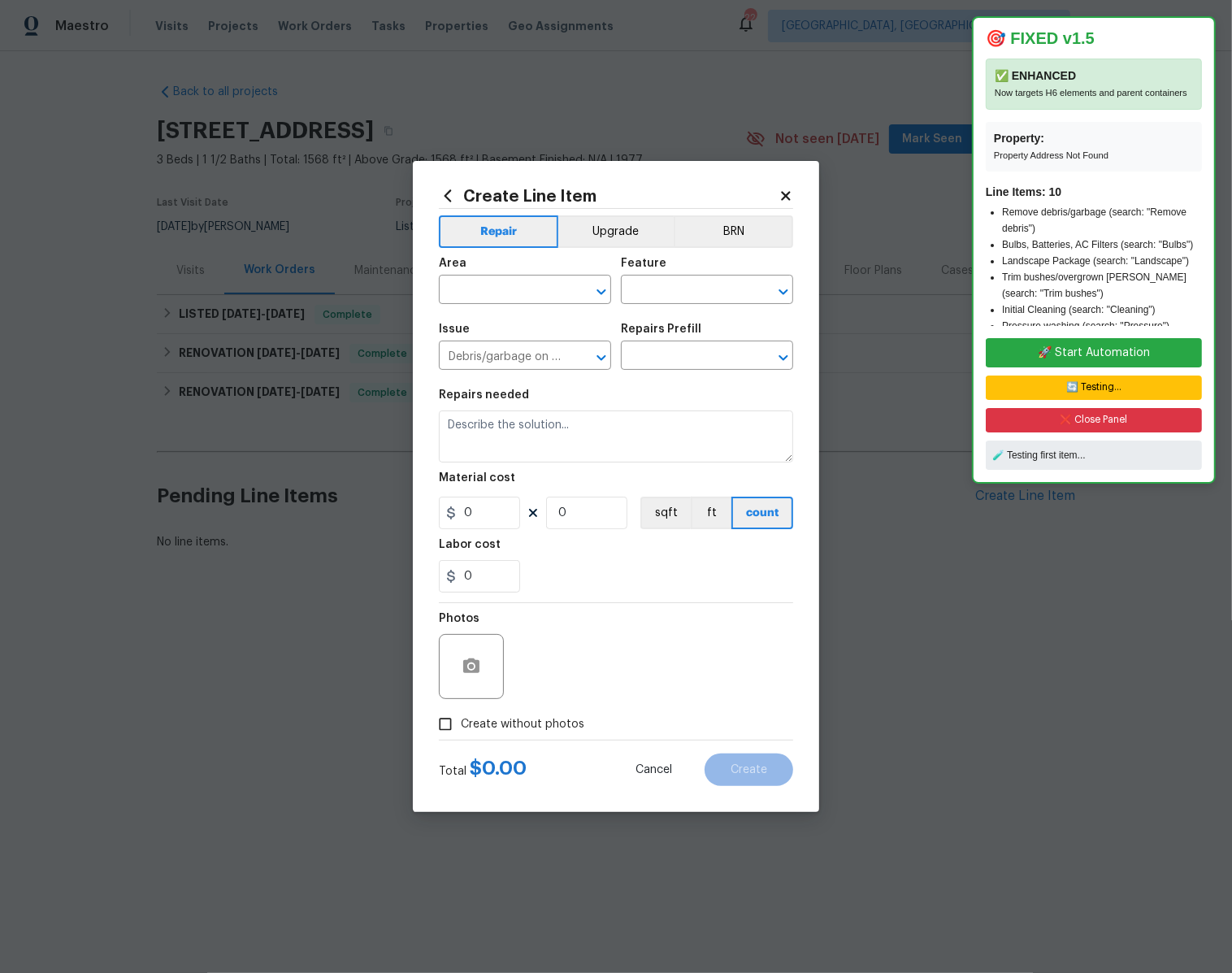
type textarea "Remove, haul off, and properly dispose of any debris left by seller to offsite …"
type input "1"
type input "Remove debris/garbage $100.00"
type input "100"
checkbox input "true"
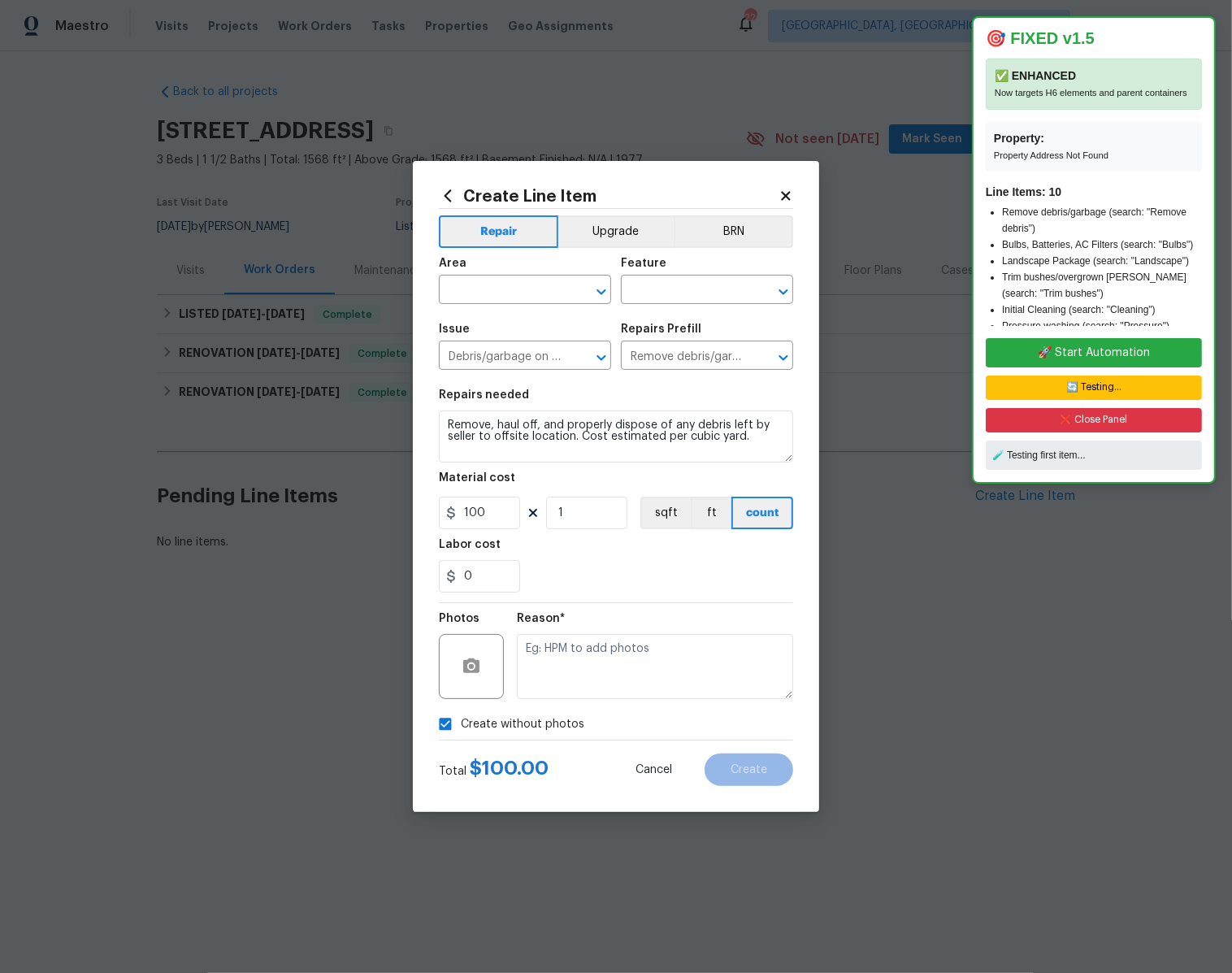
type input "desk creation"
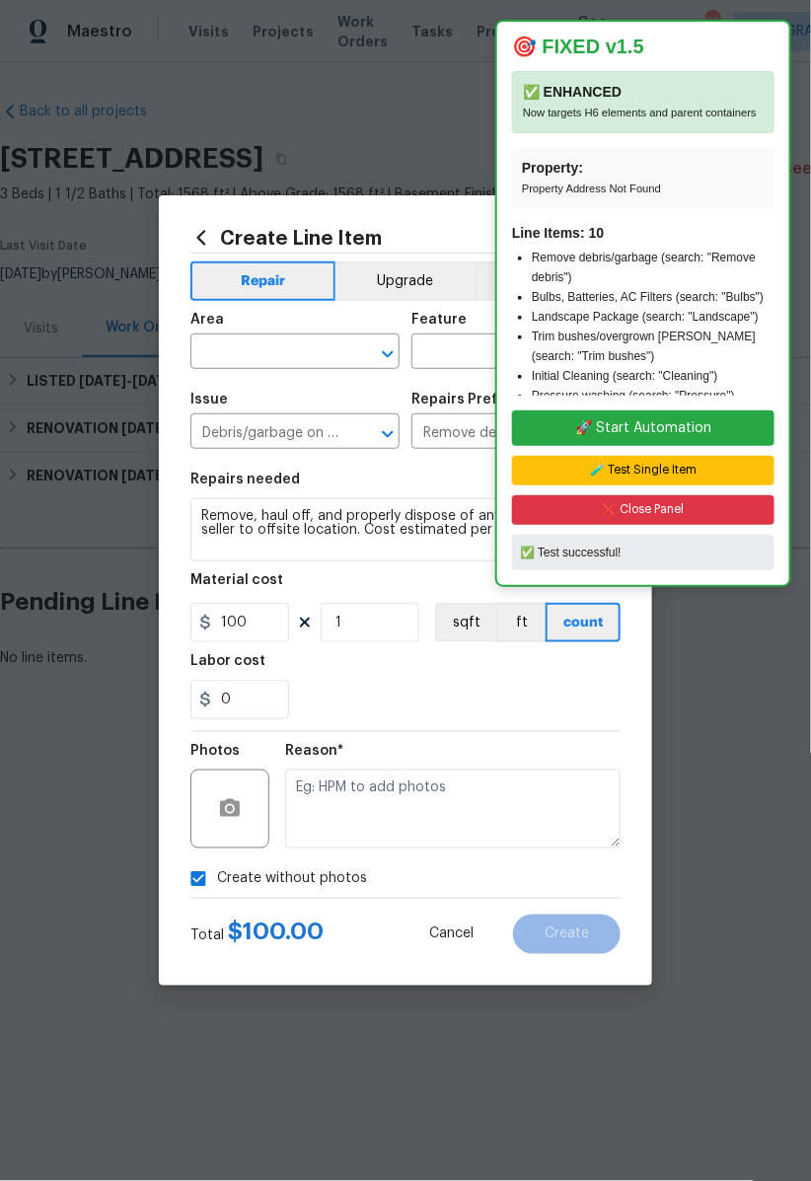
click at [486, 711] on div "0" at bounding box center [405, 699] width 430 height 39
click at [629, 475] on button "🧪 Test Single Item" at bounding box center [643, 471] width 262 height 30
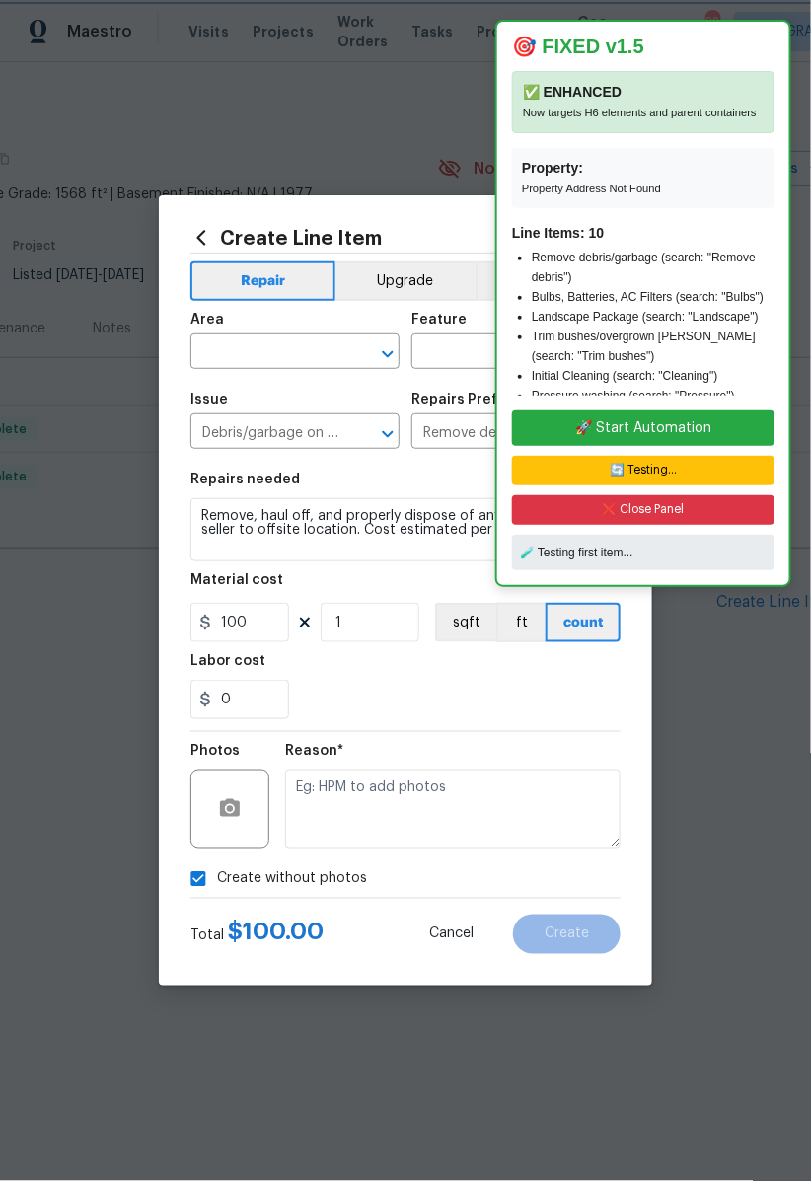
scroll to position [0, 303]
click at [454, 935] on span "Cancel" at bounding box center [451, 935] width 44 height 15
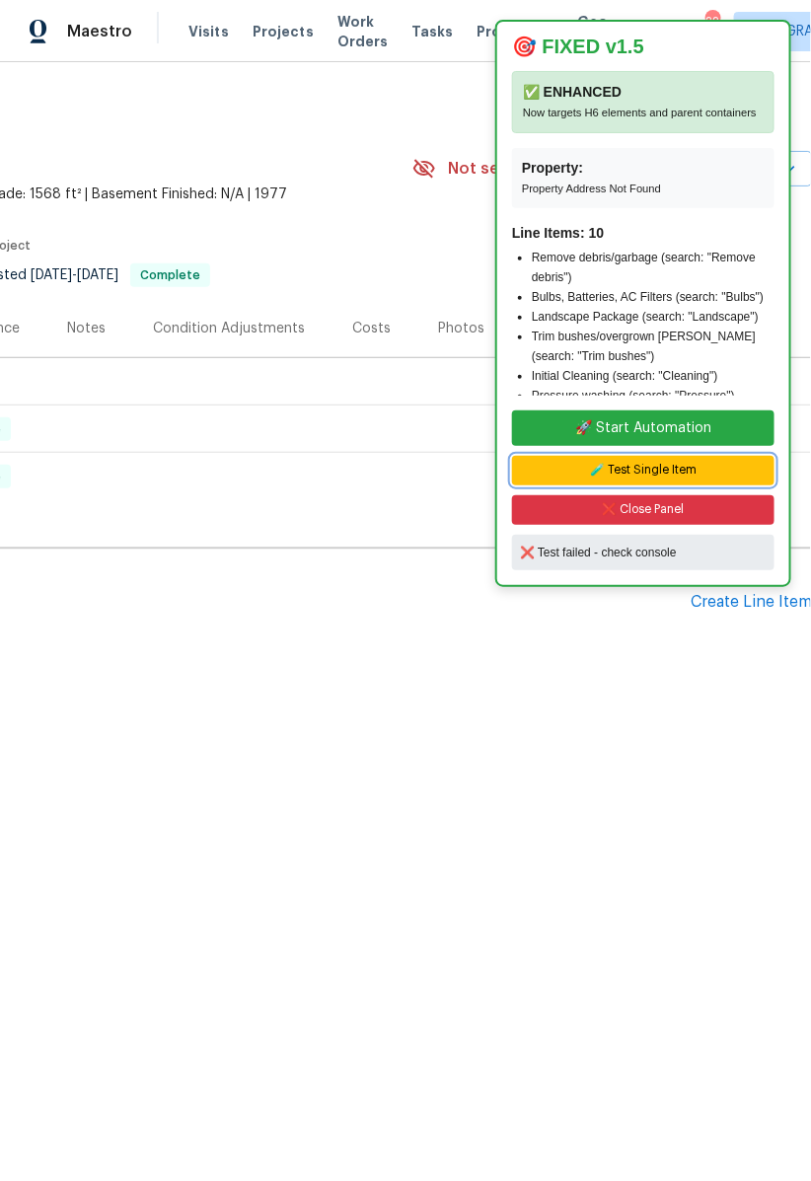
click at [638, 468] on button "🧪 Test Single Item" at bounding box center [643, 471] width 262 height 30
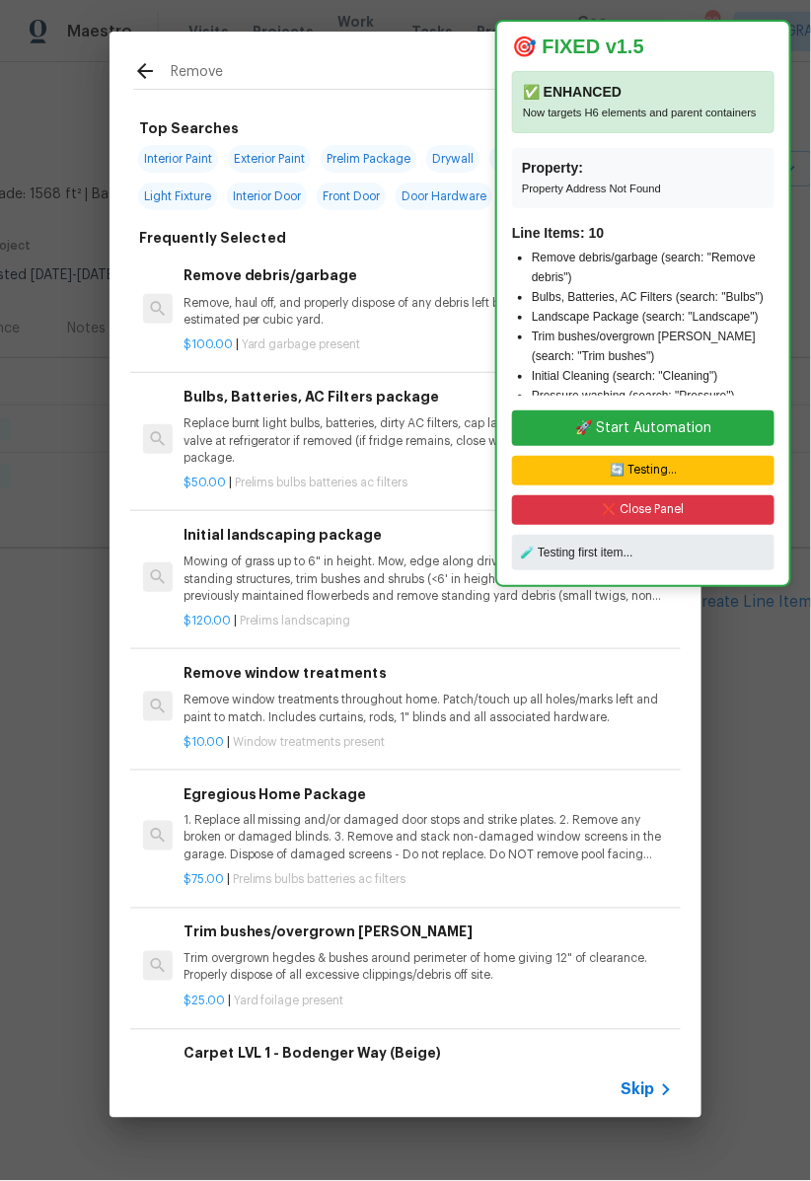
type input "Remove"
type input "debris"
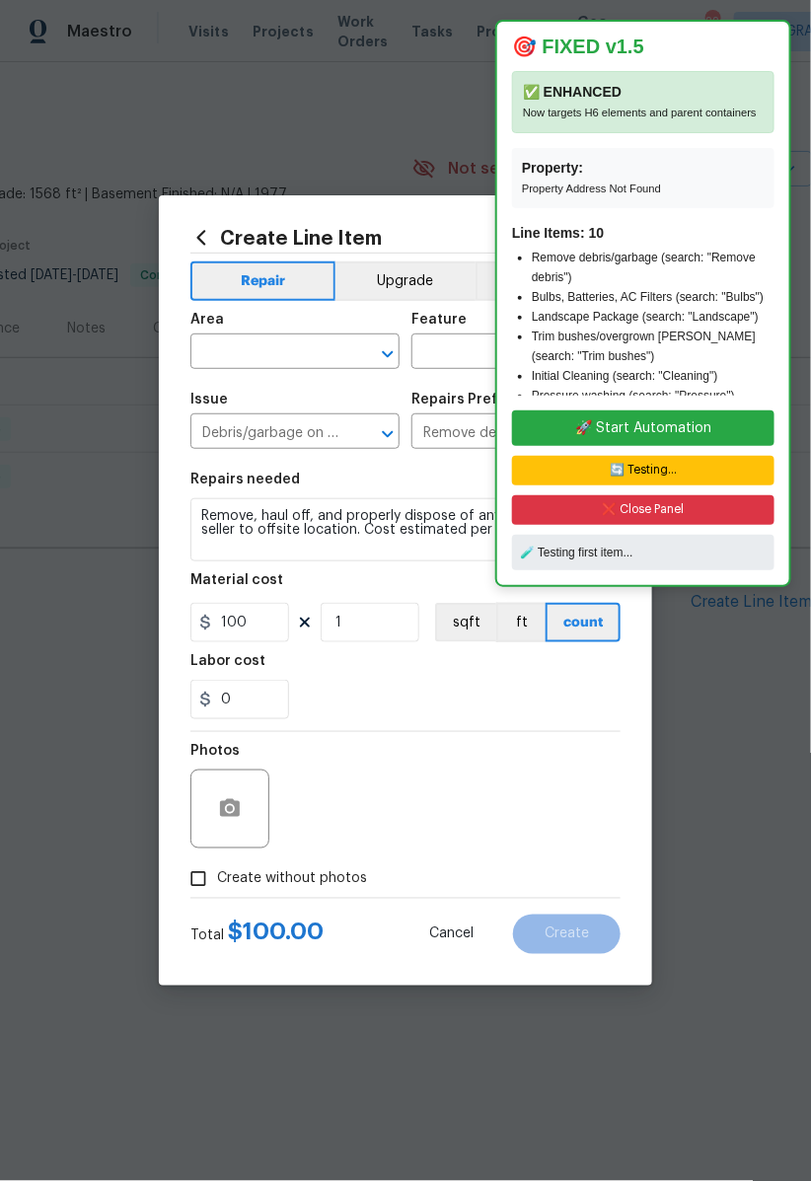
checkbox input "true"
type input "desk creation"
click at [638, 514] on button "❌ Close Panel" at bounding box center [643, 510] width 262 height 30
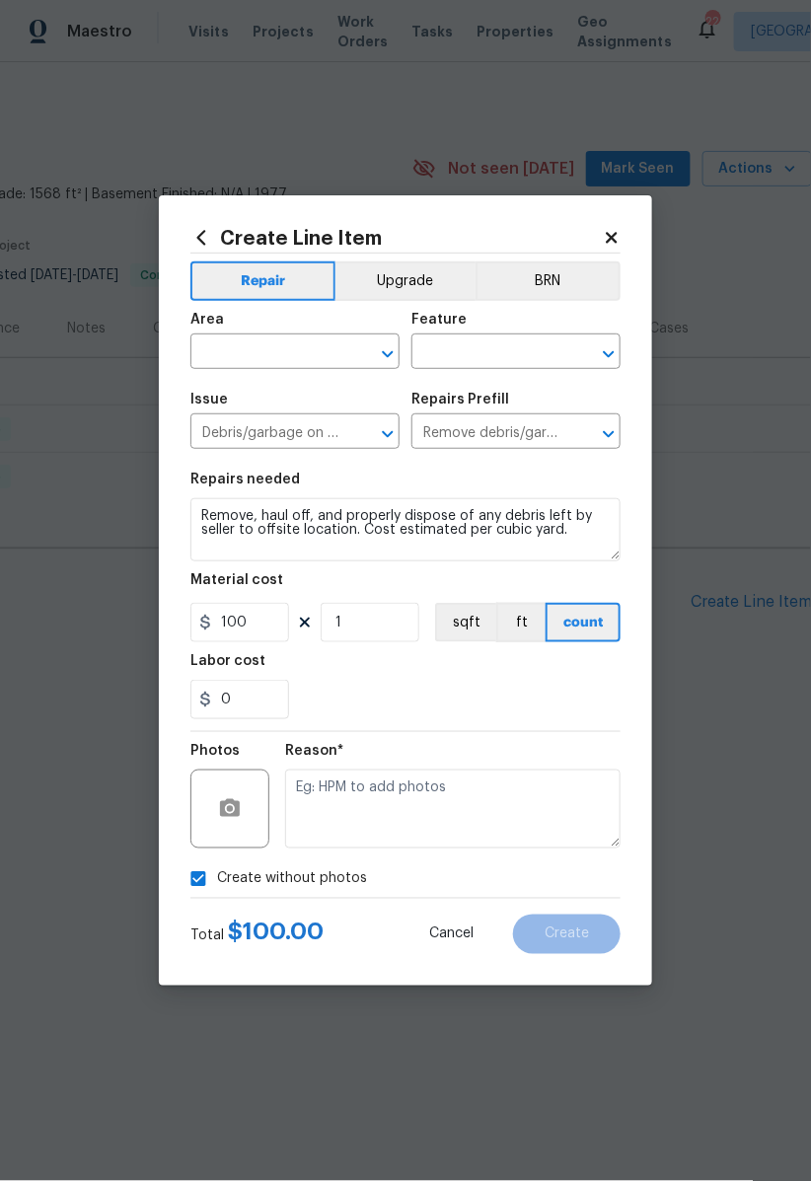
click at [619, 244] on icon at bounding box center [612, 238] width 18 height 18
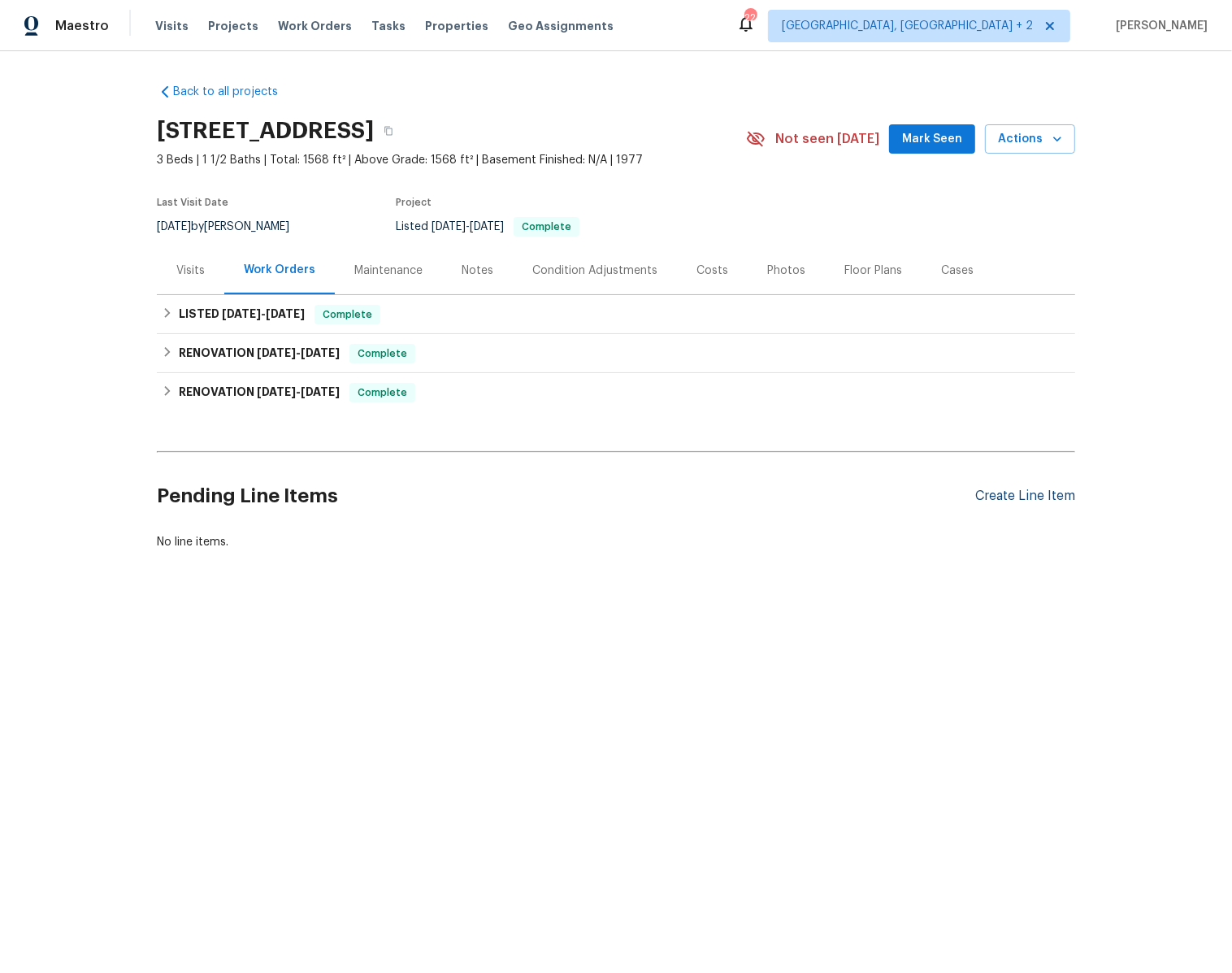
click at [1046, 491] on div "Create Line Item" at bounding box center [1024, 496] width 100 height 16
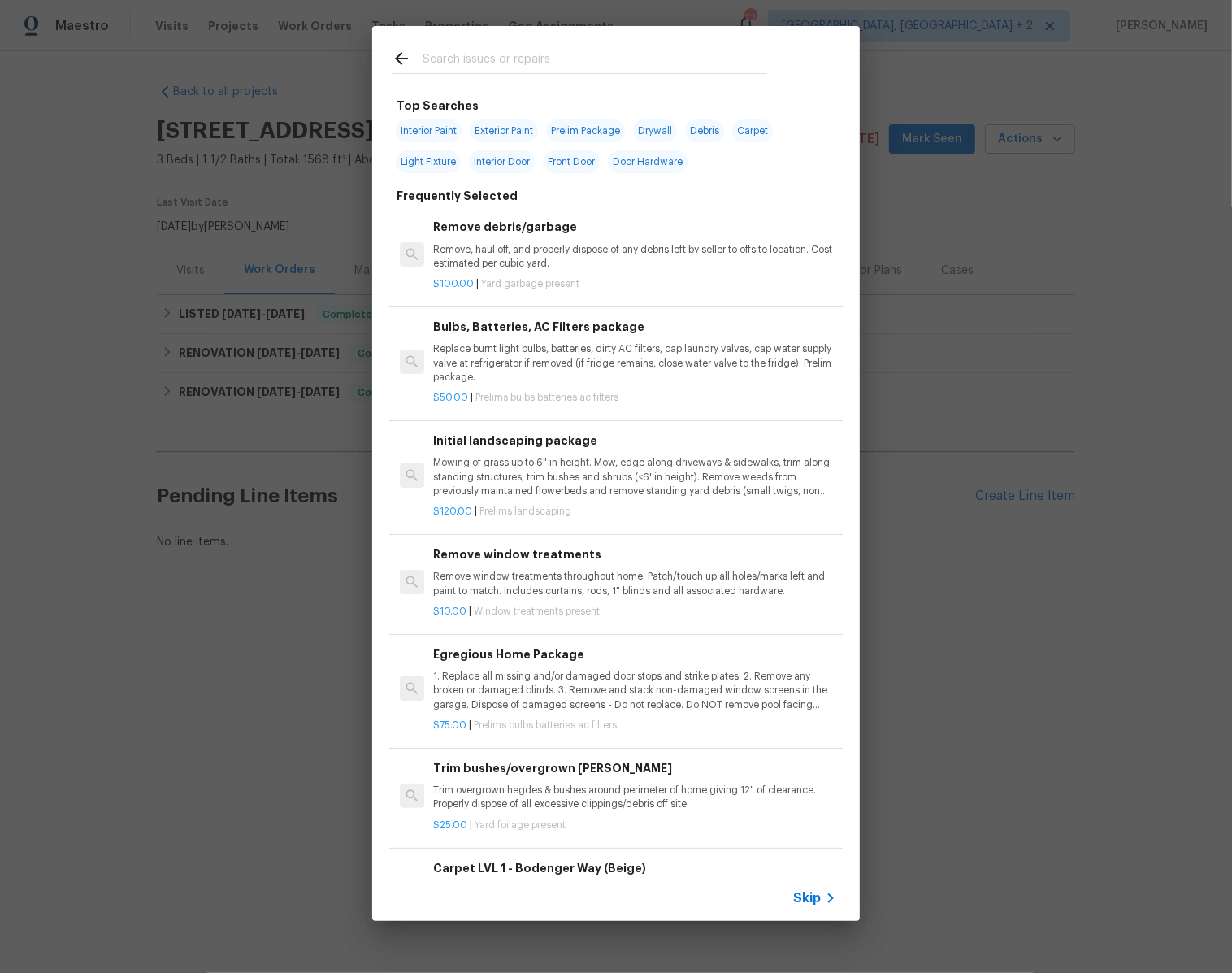
click at [807, 900] on span "Skip" at bounding box center [807, 899] width 28 height 16
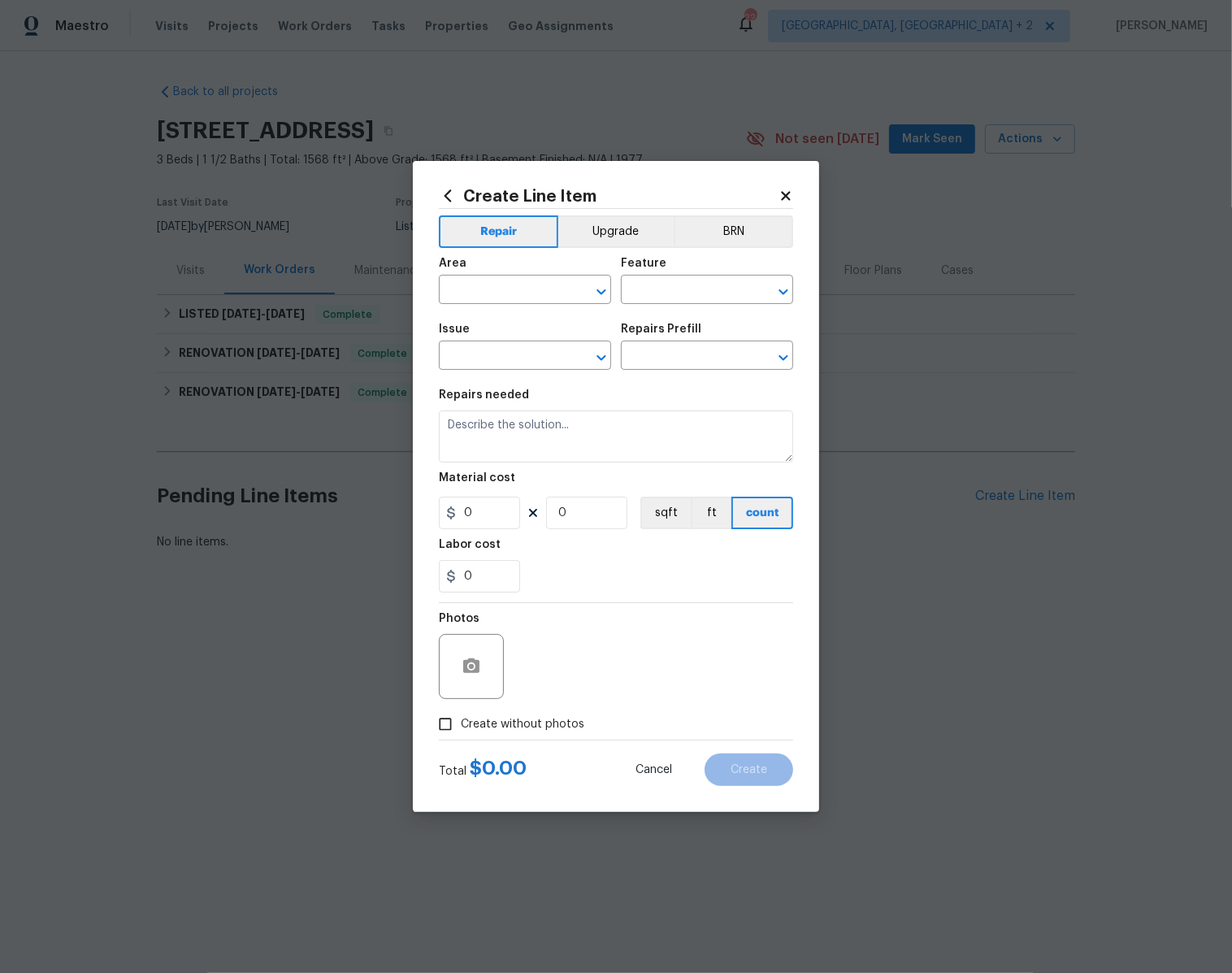
click at [780, 190] on icon at bounding box center [786, 196] width 15 height 15
